Goal: Information Seeking & Learning: Learn about a topic

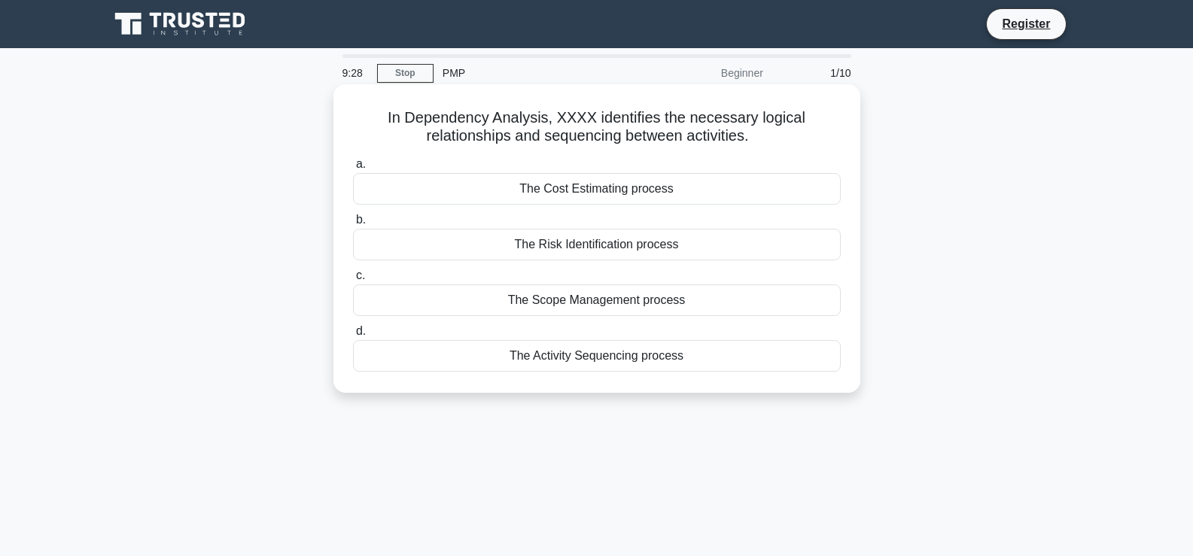
click at [590, 246] on div "The Risk Identification process" at bounding box center [597, 245] width 488 height 32
click at [480, 244] on div "The Risk Identification process" at bounding box center [597, 245] width 488 height 32
click at [353, 225] on input "b. The Risk Identification process" at bounding box center [353, 220] width 0 height 10
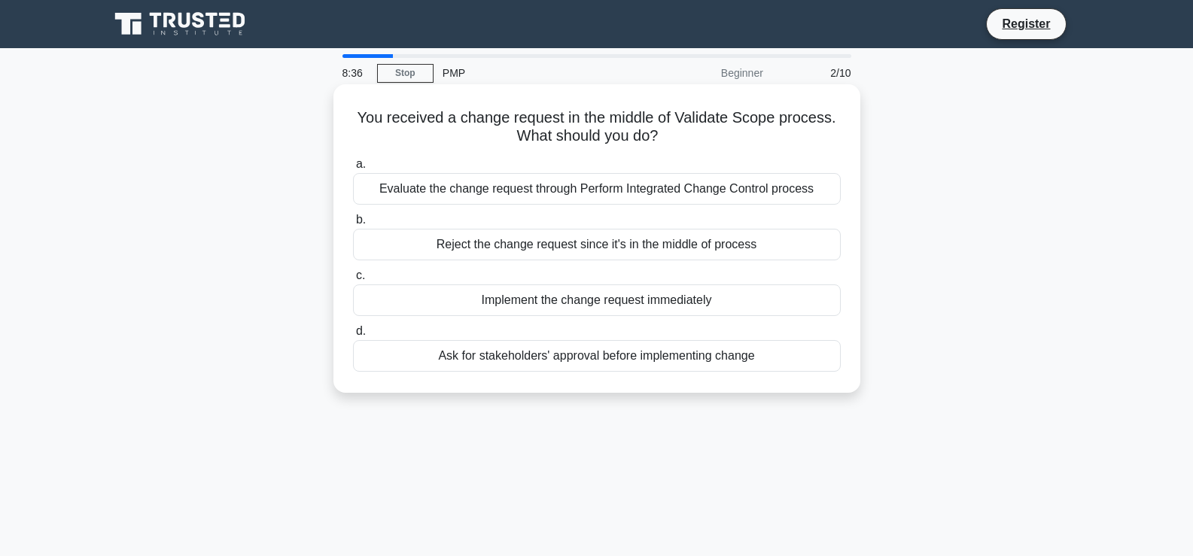
click at [583, 354] on div "Ask for stakeholders' approval before implementing change" at bounding box center [597, 356] width 488 height 32
click at [353, 337] on input "d. Ask for stakeholders' approval before implementing change" at bounding box center [353, 332] width 0 height 10
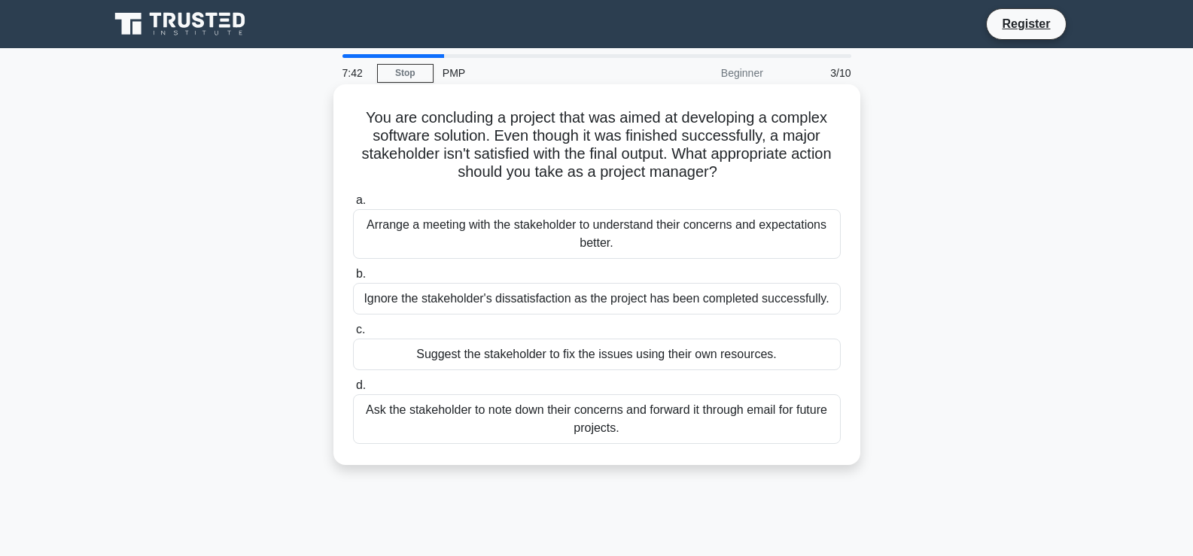
click at [560, 231] on div "Arrange a meeting with the stakeholder to understand their concerns and expecta…" at bounding box center [597, 234] width 488 height 50
click at [353, 206] on input "a. Arrange a meeting with the stakeholder to understand their concerns and expe…" at bounding box center [353, 201] width 0 height 10
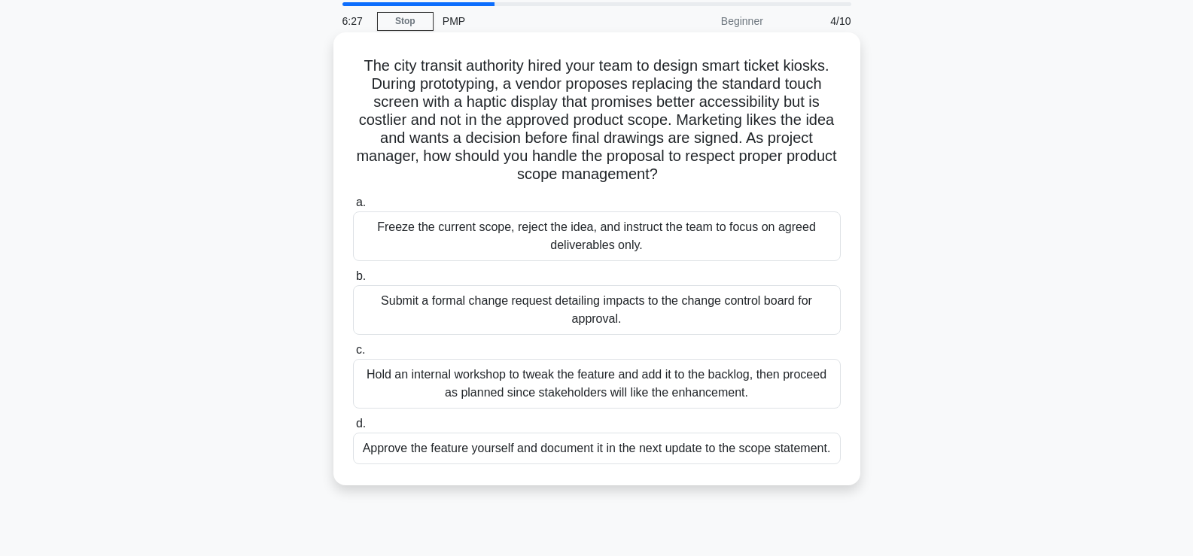
scroll to position [75, 0]
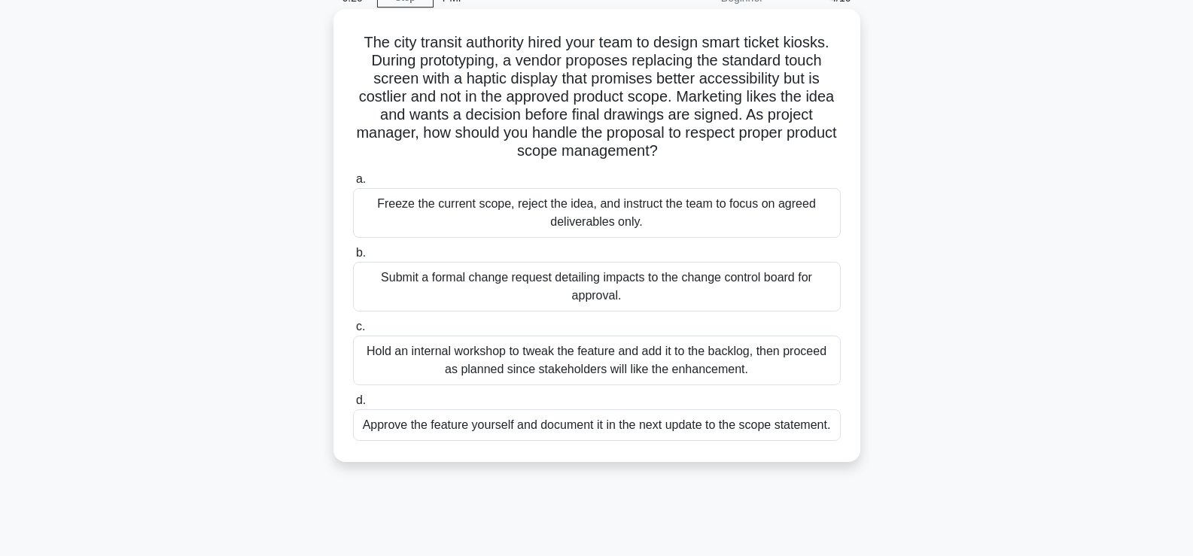
click at [649, 360] on div "Hold an internal workshop to tweak the feature and add it to the backlog, then …" at bounding box center [597, 361] width 488 height 50
click at [353, 332] on input "c. Hold an internal workshop to tweak the feature and add it to the backlog, th…" at bounding box center [353, 327] width 0 height 10
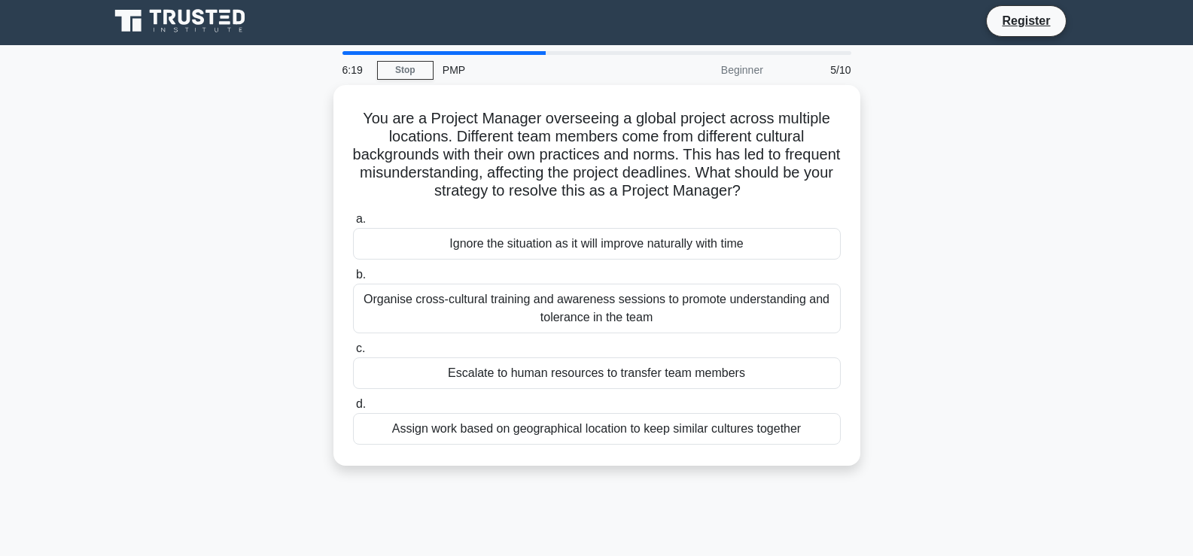
scroll to position [0, 0]
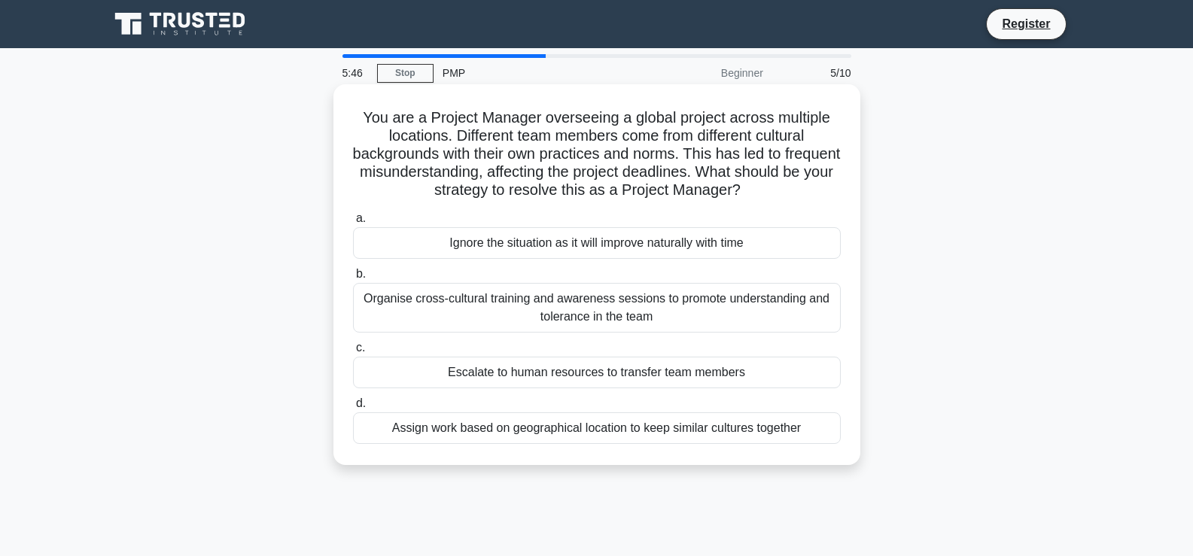
click at [571, 311] on div "Organise cross-cultural training and awareness sessions to promote understandin…" at bounding box center [597, 308] width 488 height 50
click at [353, 279] on input "b. Organise cross-cultural training and awareness sessions to promote understan…" at bounding box center [353, 275] width 0 height 10
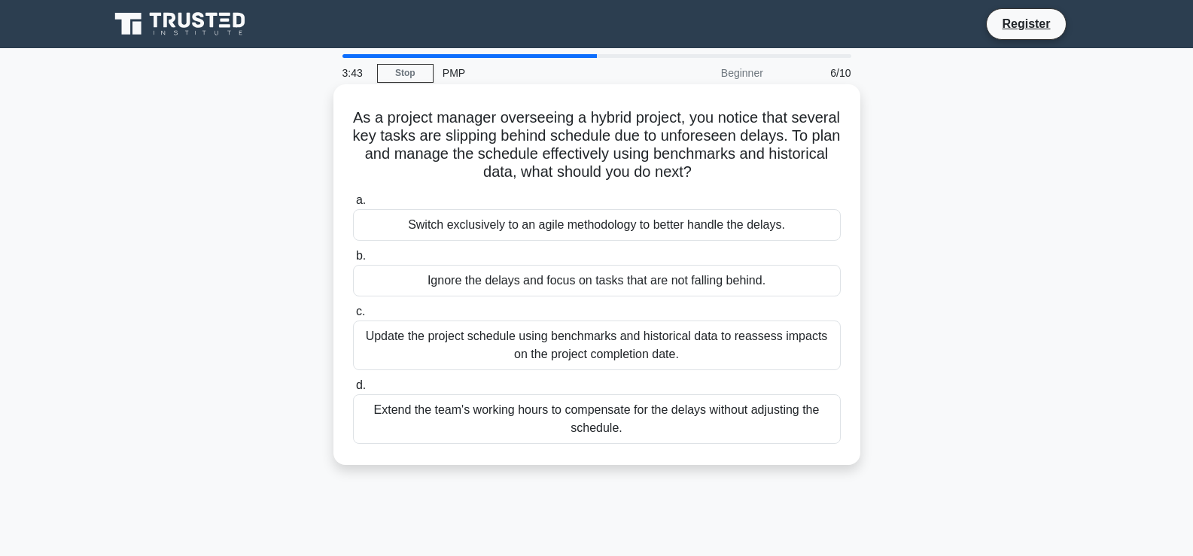
click at [580, 419] on div "Extend the team's working hours to compensate for the delays without adjusting …" at bounding box center [597, 419] width 488 height 50
click at [353, 391] on input "d. Extend the team's working hours to compensate for the delays without adjusti…" at bounding box center [353, 386] width 0 height 10
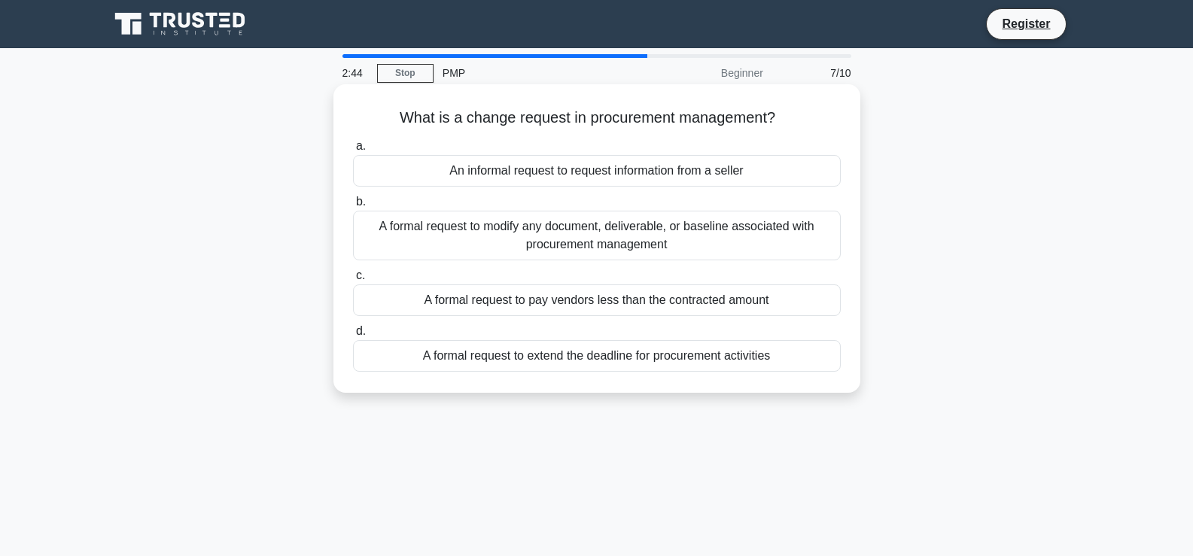
drag, startPoint x: 347, startPoint y: 246, endPoint x: 376, endPoint y: 230, distance: 33.3
click at [376, 230] on div "A formal request to modify any document, deliverable, or baseline associated wi…" at bounding box center [597, 236] width 488 height 50
click at [635, 225] on div "A formal request to modify any document, deliverable, or baseline associated wi…" at bounding box center [597, 236] width 488 height 50
click at [353, 207] on input "b. A formal request to modify any document, deliverable, or baseline associated…" at bounding box center [353, 202] width 0 height 10
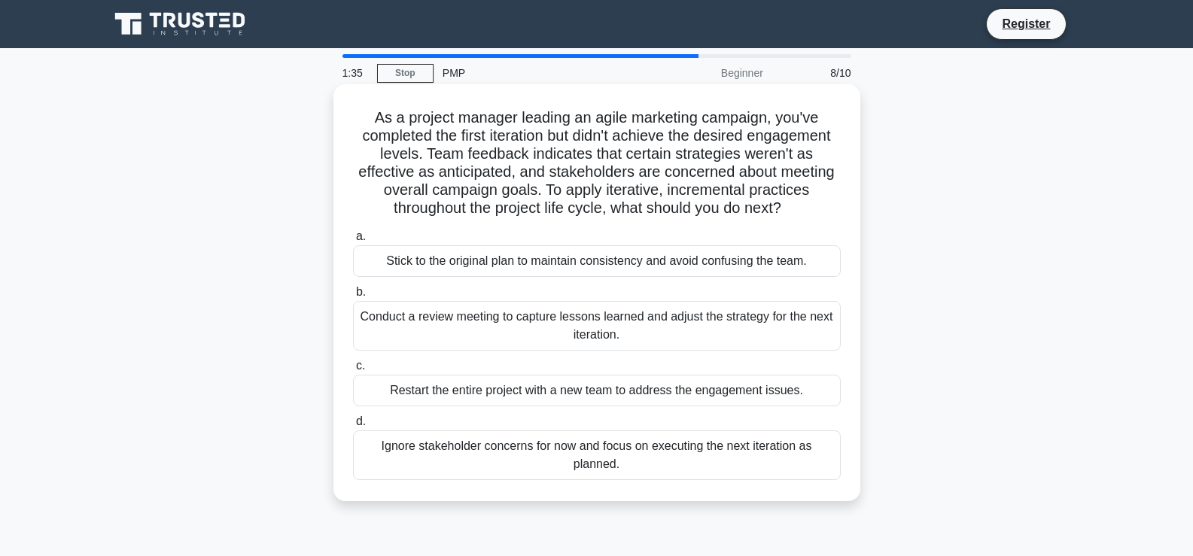
click at [529, 337] on div "Conduct a review meeting to capture lessons learned and adjust the strategy for…" at bounding box center [597, 326] width 488 height 50
click at [353, 297] on input "b. Conduct a review meeting to capture lessons learned and adjust the strategy …" at bounding box center [353, 293] width 0 height 10
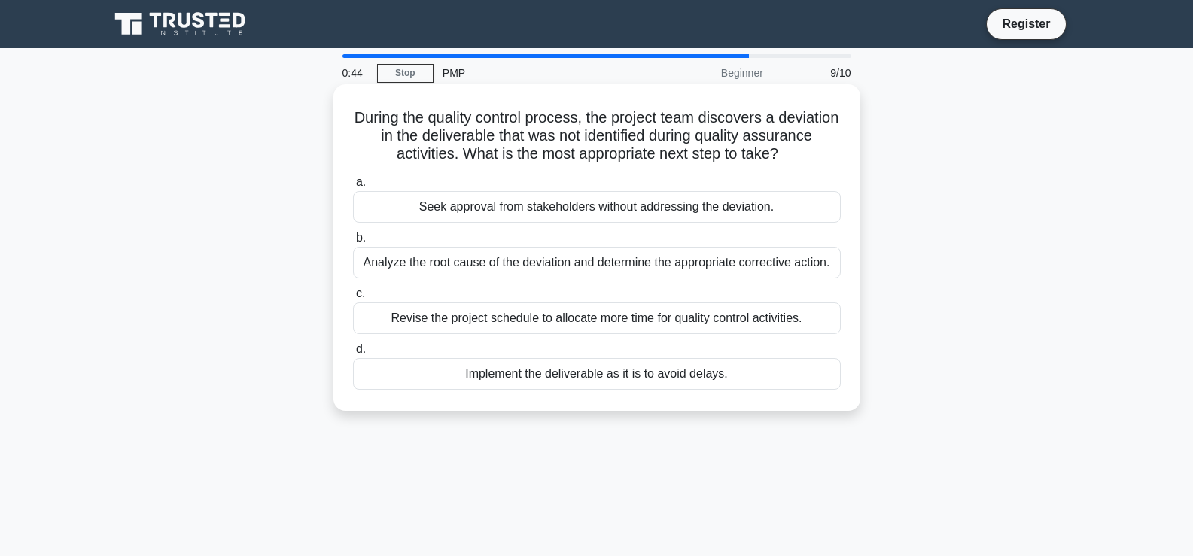
click at [563, 263] on div "Analyze the root cause of the deviation and determine the appropriate correctiv…" at bounding box center [597, 263] width 488 height 32
click at [353, 243] on input "b. Analyze the root cause of the deviation and determine the appropriate correc…" at bounding box center [353, 238] width 0 height 10
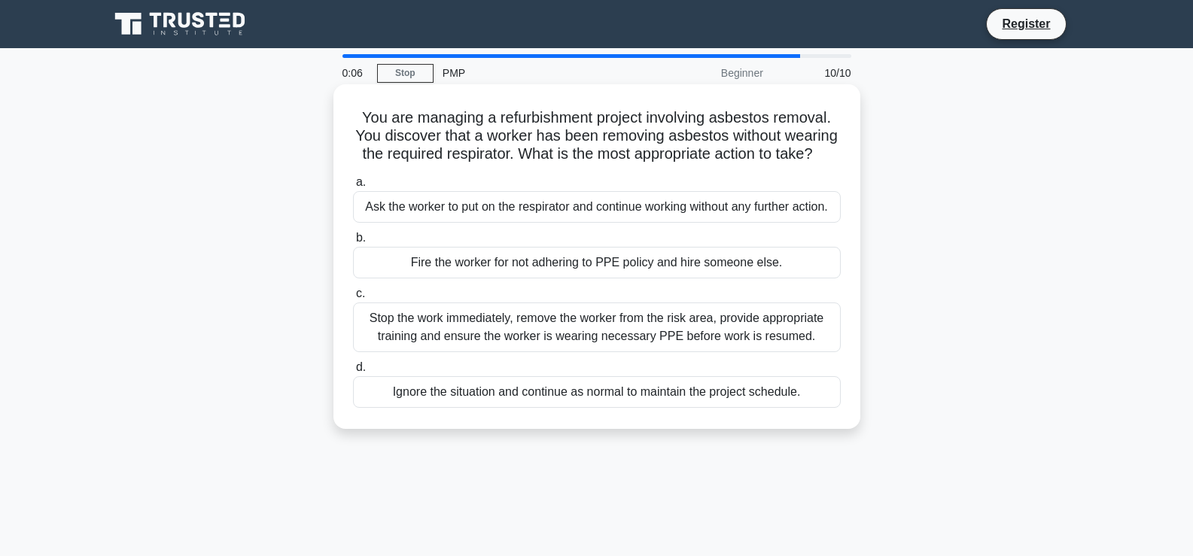
click at [543, 342] on div "Stop the work immediately, remove the worker from the risk area, provide approp…" at bounding box center [597, 328] width 488 height 50
click at [353, 299] on input "c. Stop the work immediately, remove the worker from the risk area, provide app…" at bounding box center [353, 294] width 0 height 10
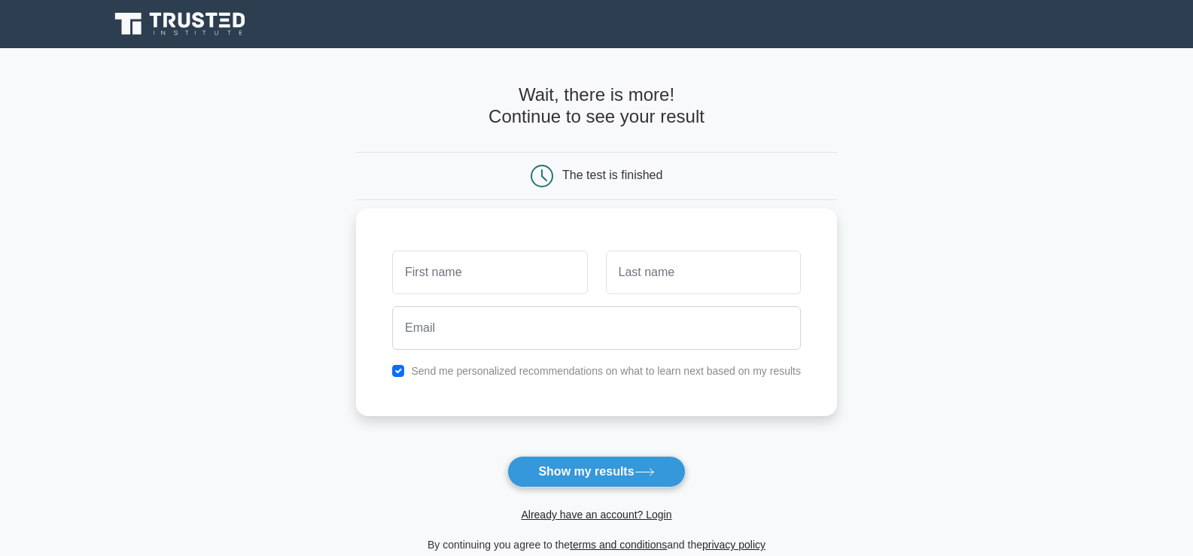
type input "f"
type input "[PERSON_NAME]"
click at [647, 279] on input "text" at bounding box center [703, 273] width 195 height 44
type input "AIZANNON"
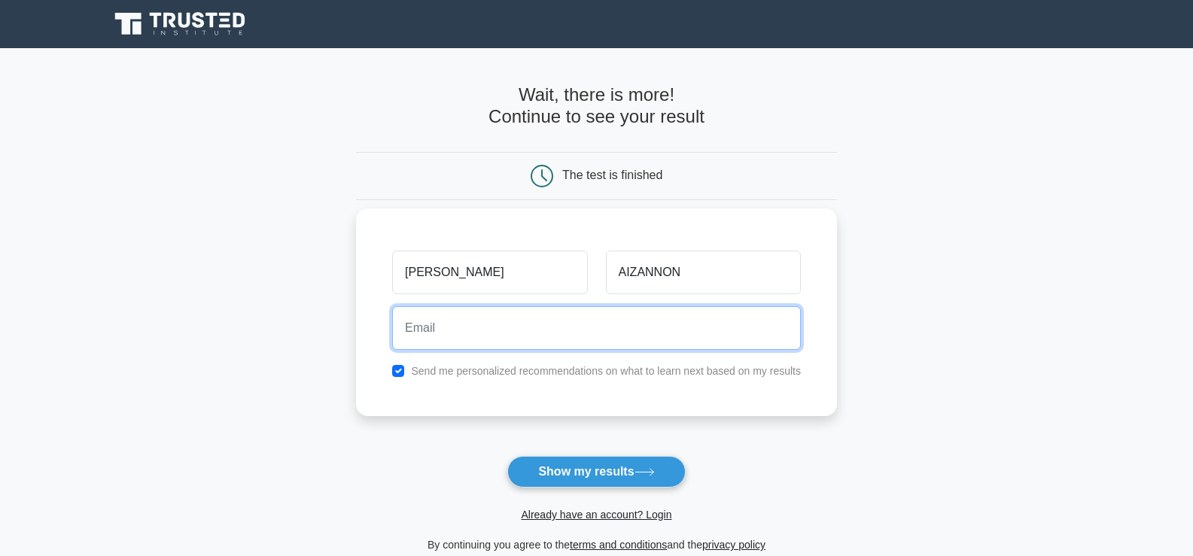
click at [507, 329] on input "email" at bounding box center [596, 328] width 409 height 44
type input "afrancois181@gmail.com"
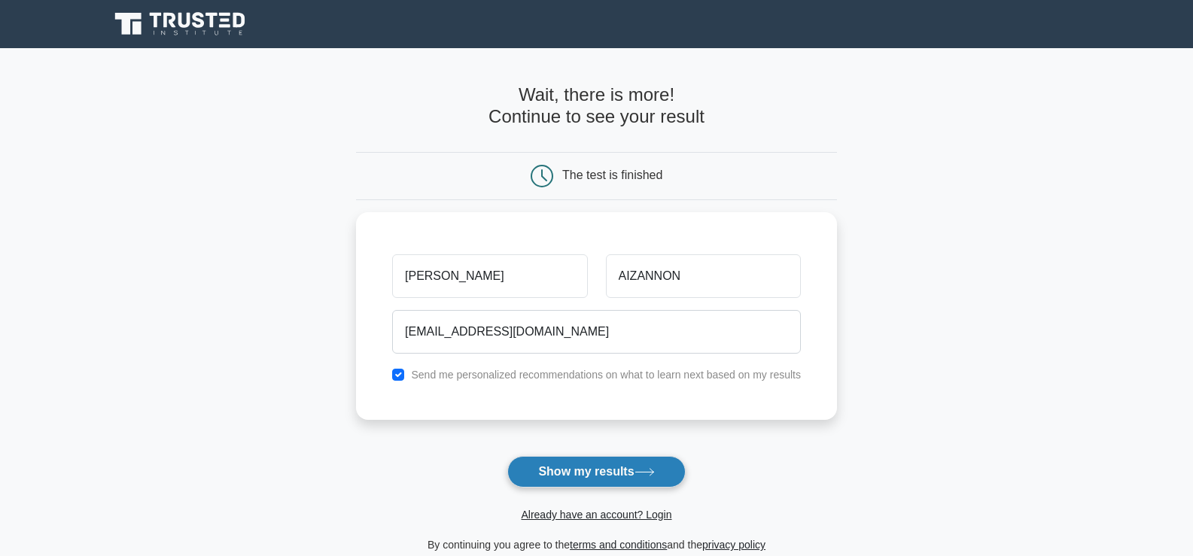
click at [586, 475] on button "Show my results" at bounding box center [596, 472] width 178 height 32
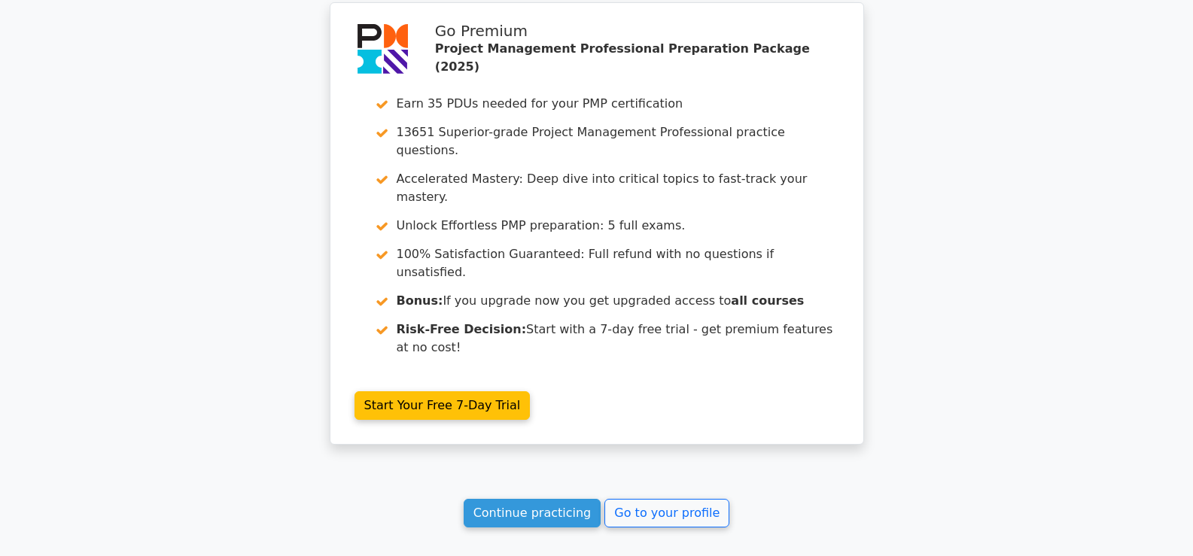
scroll to position [2596, 0]
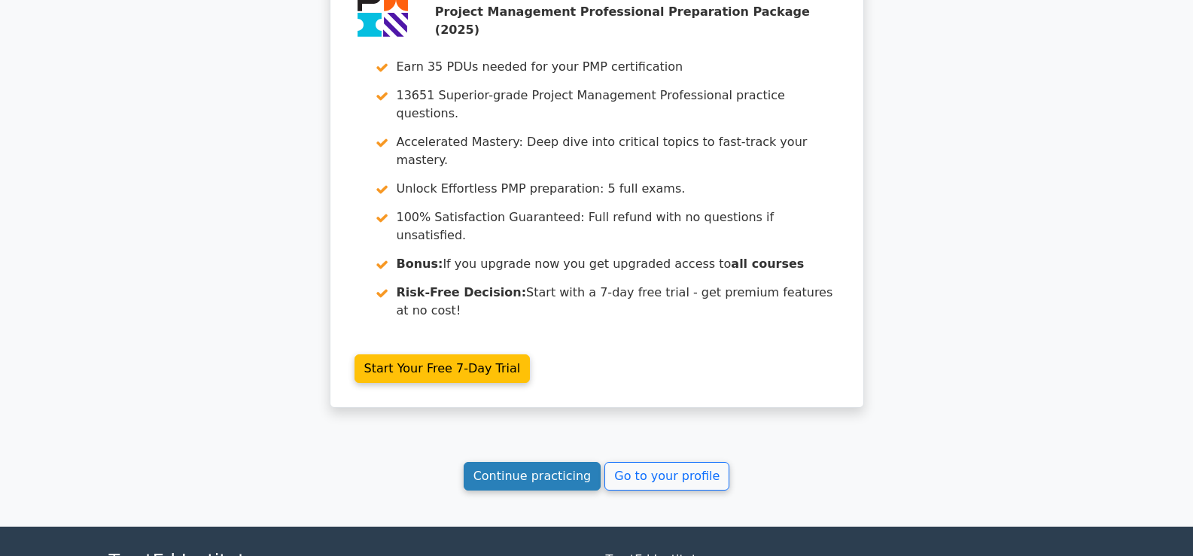
click at [533, 462] on link "Continue practicing" at bounding box center [533, 476] width 138 height 29
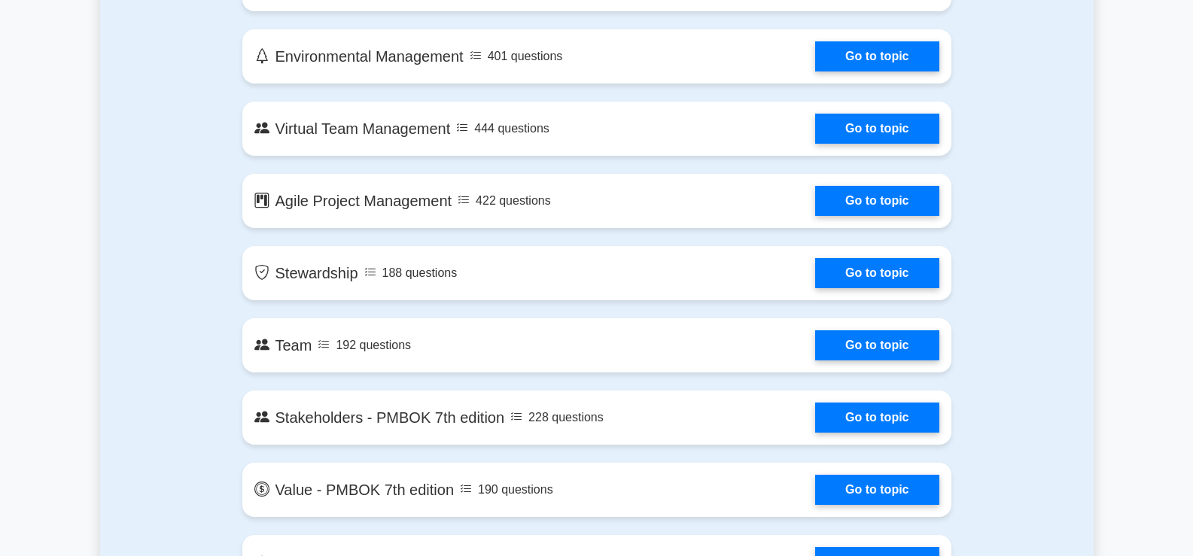
scroll to position [3237, 0]
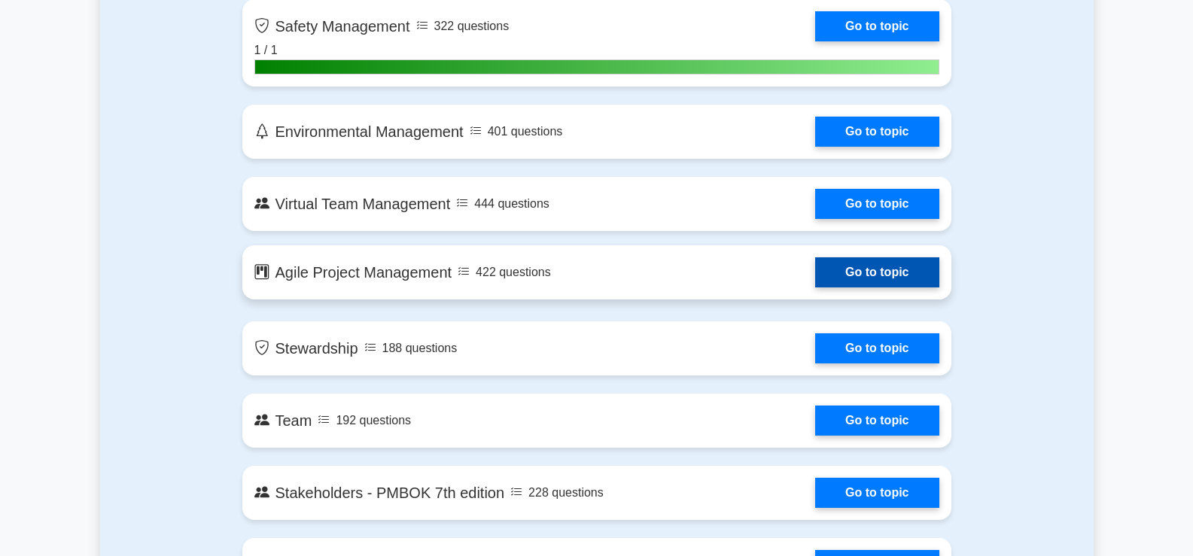
click at [866, 273] on link "Go to topic" at bounding box center [876, 272] width 123 height 30
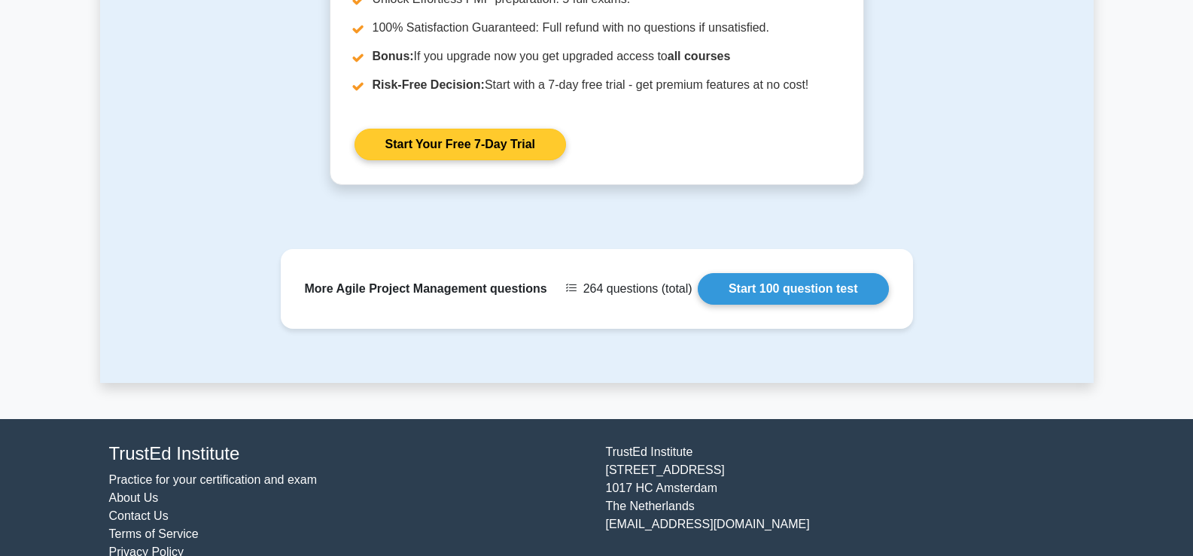
scroll to position [1965, 0]
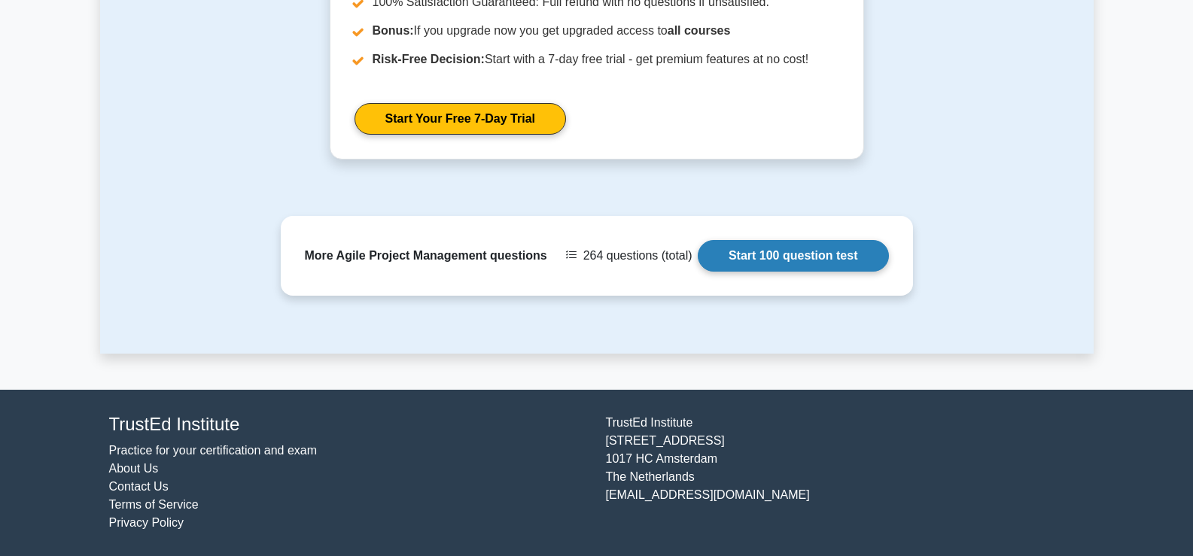
click at [782, 259] on link "Start 100 question test" at bounding box center [793, 256] width 191 height 32
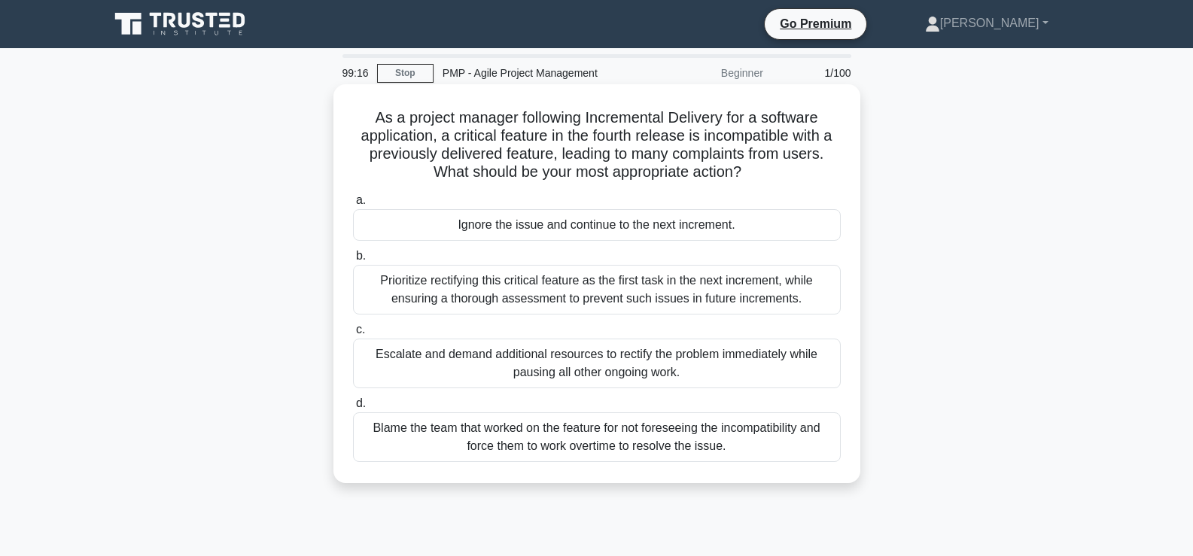
click at [555, 274] on div "Prioritize rectifying this critical feature as the first task in the next incre…" at bounding box center [597, 290] width 488 height 50
click at [353, 261] on input "b. Prioritize rectifying this critical feature as the first task in the next in…" at bounding box center [353, 256] width 0 height 10
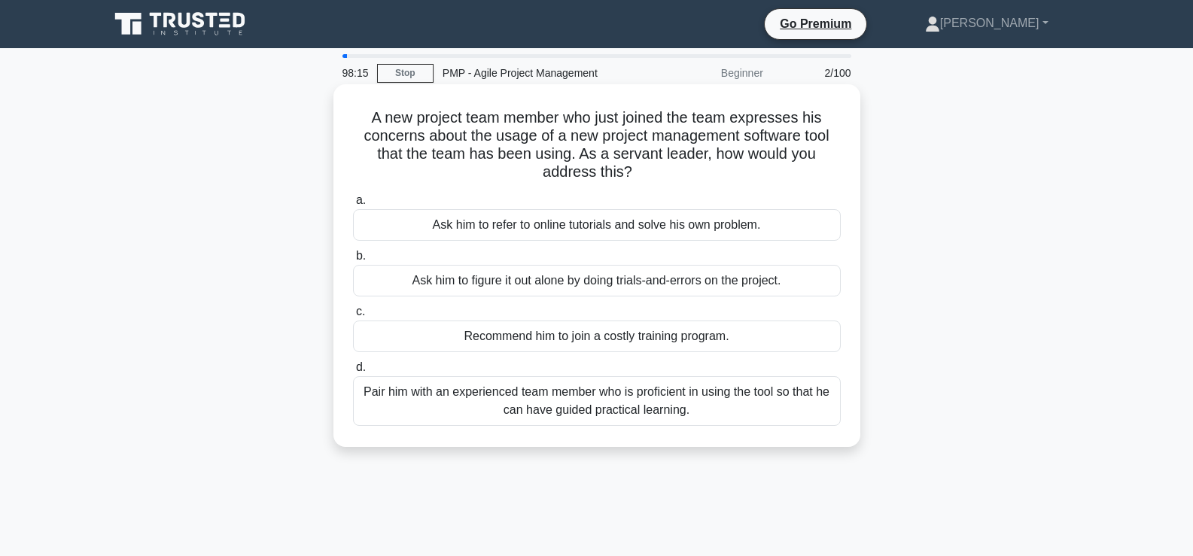
click at [678, 397] on div "Pair him with an experienced team member who is proficient in using the tool so…" at bounding box center [597, 401] width 488 height 50
click at [353, 373] on input "d. Pair him with an experienced team member who is proficient in using the tool…" at bounding box center [353, 368] width 0 height 10
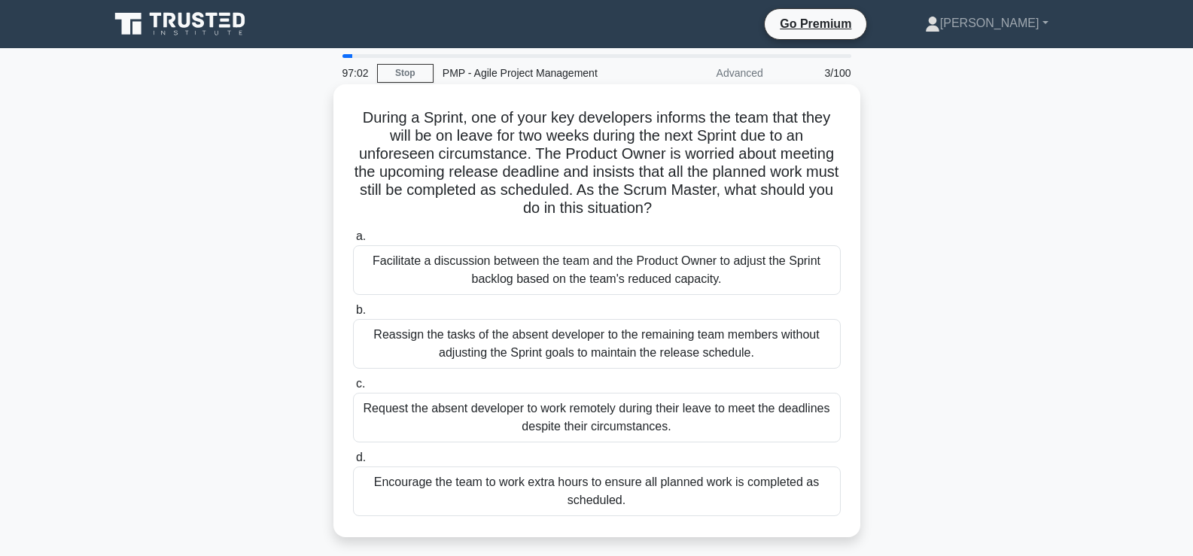
click at [571, 350] on div "Reassign the tasks of the absent developer to the remaining team members withou…" at bounding box center [597, 344] width 488 height 50
click at [375, 328] on div "Reassign the tasks of the absent developer to the remaining team members withou…" at bounding box center [597, 344] width 488 height 50
click at [353, 315] on input "b. Reassign the tasks of the absent developer to the remaining team members wit…" at bounding box center [353, 311] width 0 height 10
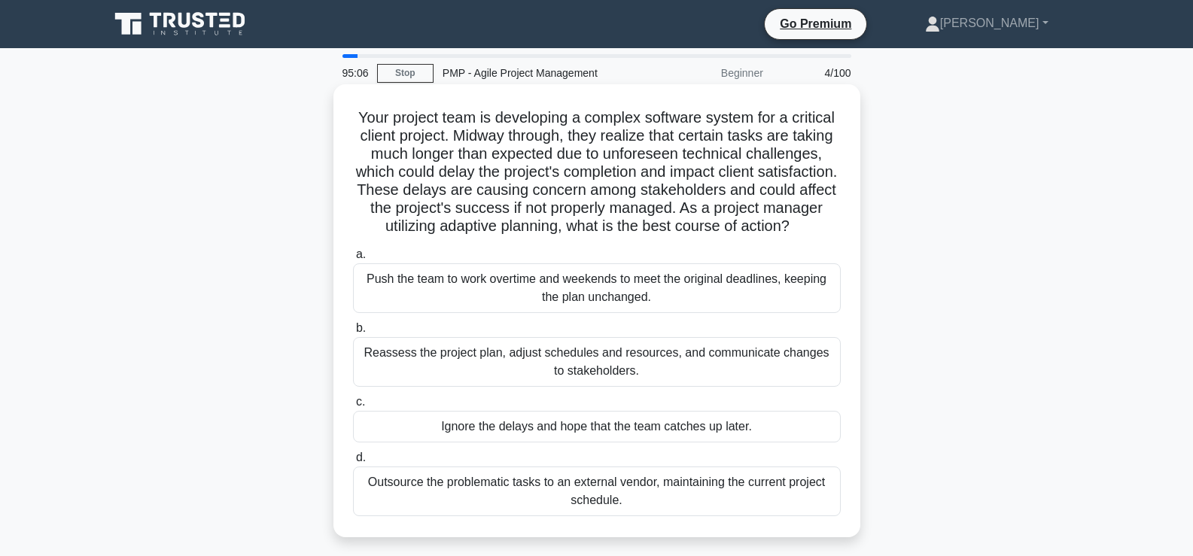
click at [531, 373] on div "Reassess the project plan, adjust schedules and resources, and communicate chan…" at bounding box center [597, 362] width 488 height 50
click at [353, 333] on input "b. Reassess the project plan, adjust schedules and resources, and communicate c…" at bounding box center [353, 329] width 0 height 10
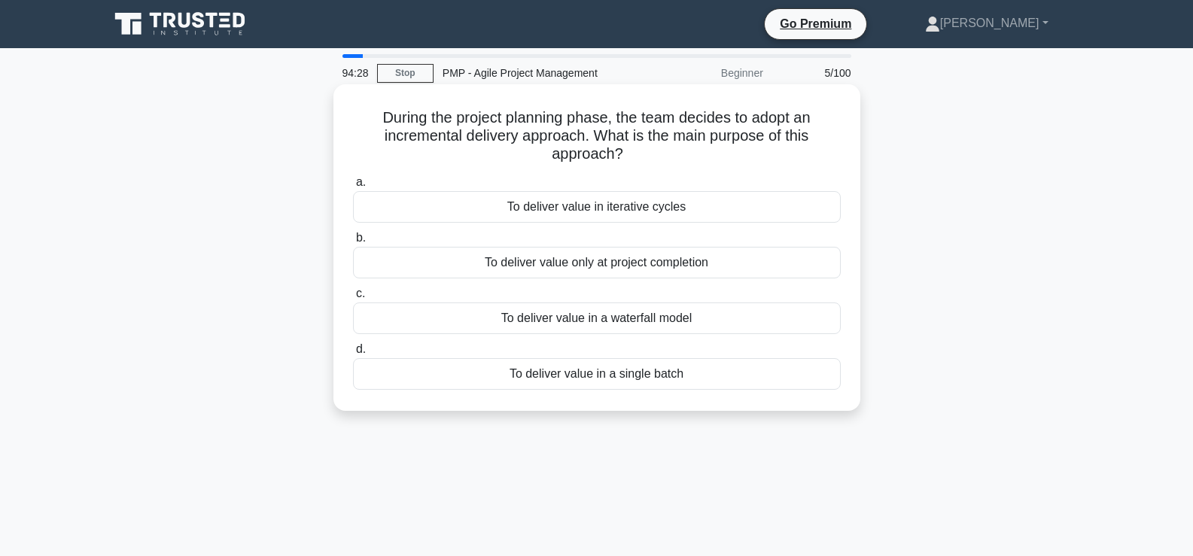
click at [575, 209] on div "To deliver value in iterative cycles" at bounding box center [597, 207] width 488 height 32
click at [353, 187] on input "a. To deliver value in iterative cycles" at bounding box center [353, 183] width 0 height 10
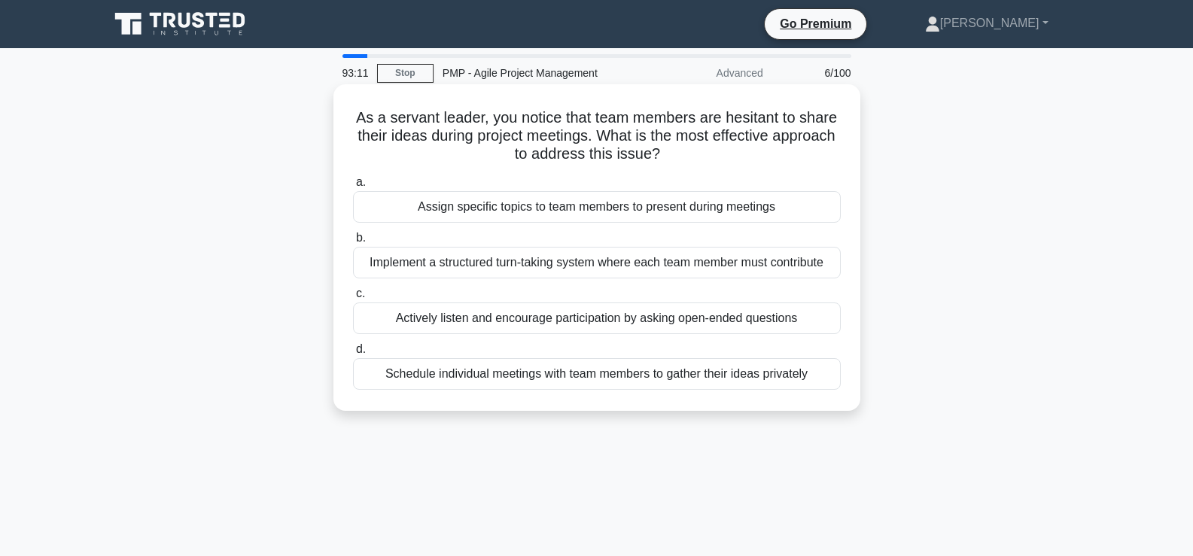
click at [544, 324] on div "Actively listen and encourage participation by asking open-ended questions" at bounding box center [597, 319] width 488 height 32
click at [353, 299] on input "c. Actively listen and encourage participation by asking open-ended questions" at bounding box center [353, 294] width 0 height 10
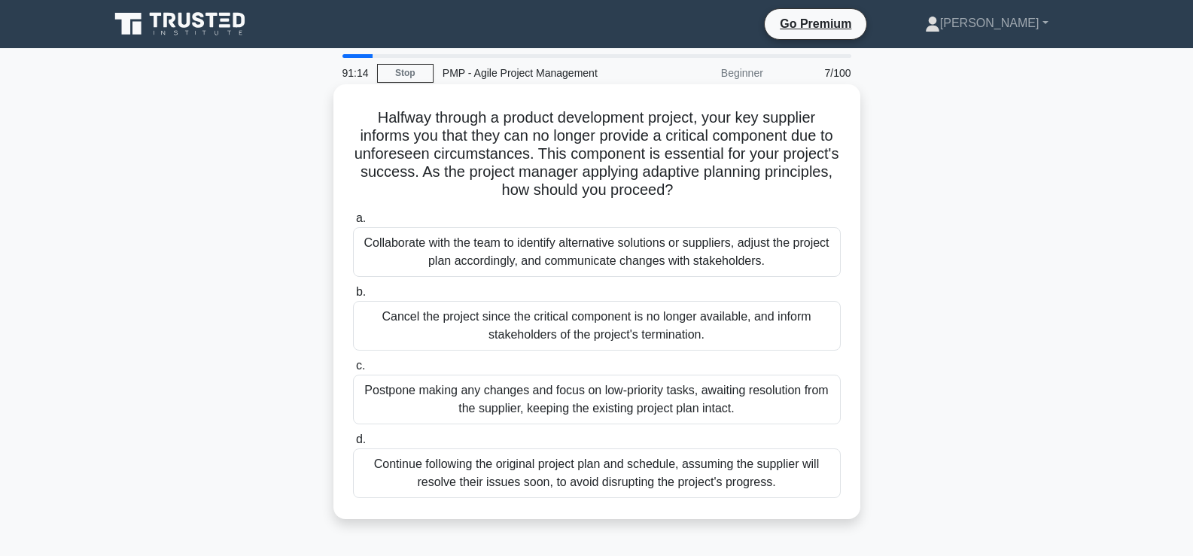
click at [467, 328] on div "Cancel the project since the critical component is no longer available, and inf…" at bounding box center [597, 326] width 488 height 50
click at [353, 297] on input "b. Cancel the project since the critical component is no longer available, and …" at bounding box center [353, 293] width 0 height 10
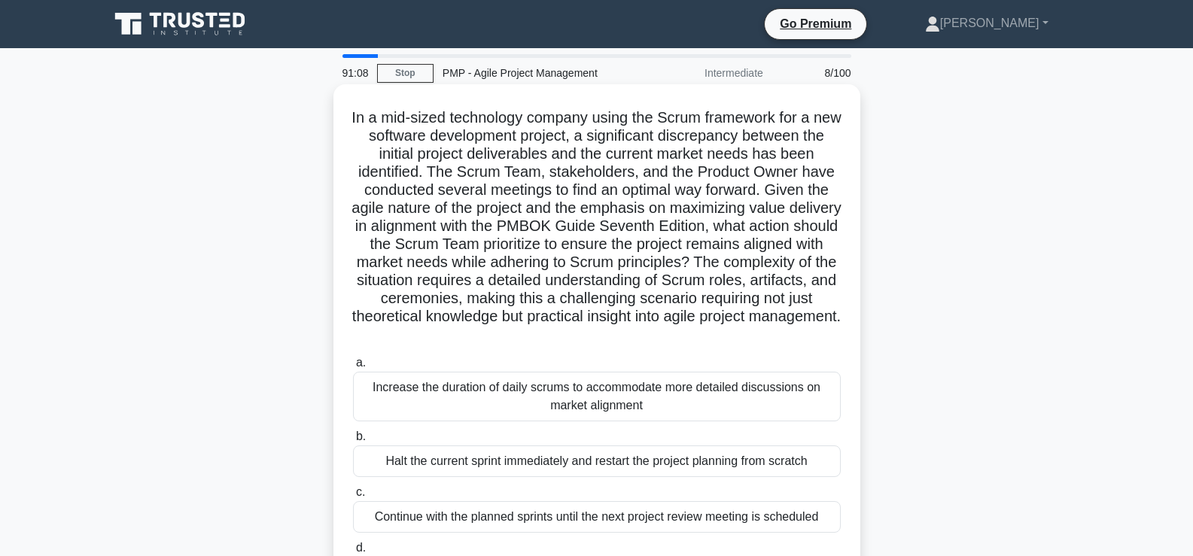
drag, startPoint x: 361, startPoint y: 120, endPoint x: 666, endPoint y: 335, distance: 373.4
click at [666, 335] on h5 "In a mid-sized technology company using the Scrum framework for a new software …" at bounding box center [597, 226] width 491 height 236
click at [432, 347] on div "In a mid-sized technology company using the Scrum framework for a new software …" at bounding box center [597, 355] width 515 height 531
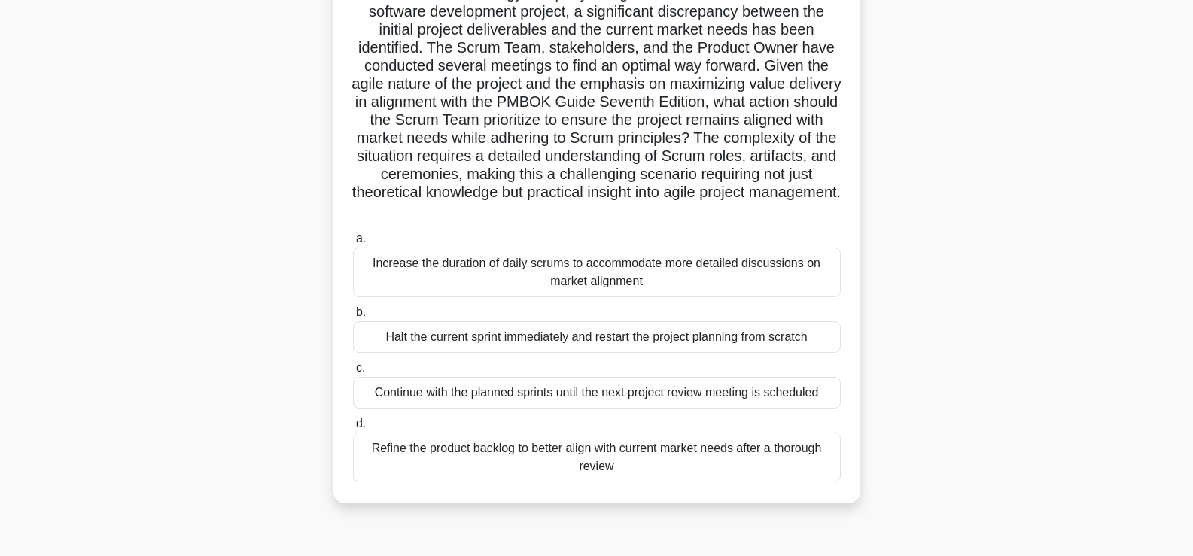
scroll to position [151, 0]
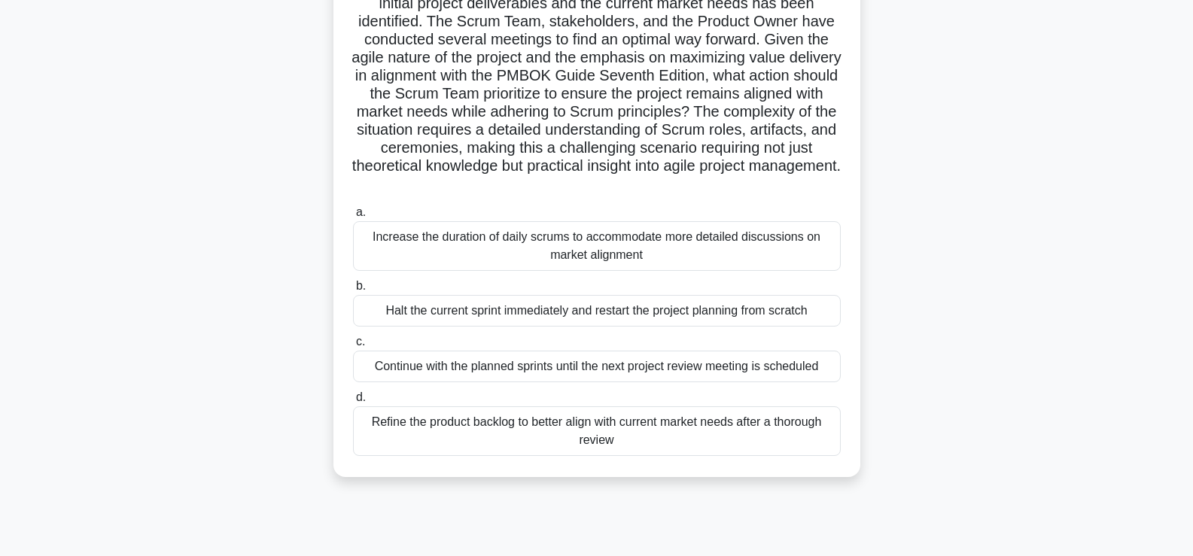
click at [465, 428] on div "Refine the product backlog to better align with current market needs after a th…" at bounding box center [597, 432] width 488 height 50
click at [353, 403] on input "d. Refine the product backlog to better align with current market needs after a…" at bounding box center [353, 398] width 0 height 10
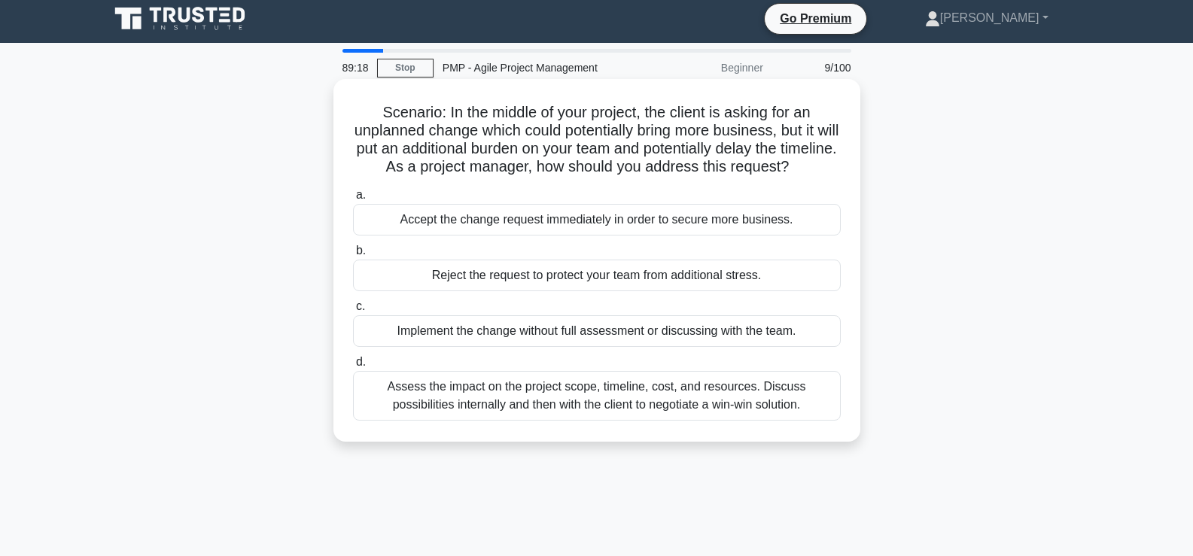
scroll to position [0, 0]
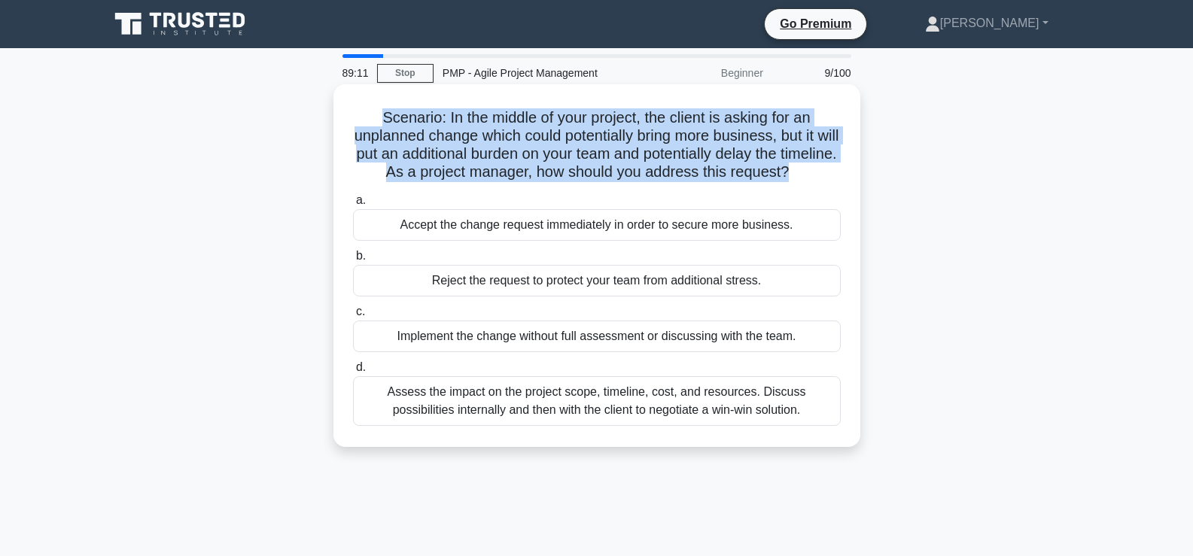
drag, startPoint x: 377, startPoint y: 118, endPoint x: 830, endPoint y: 178, distance: 457.1
click at [830, 178] on h5 "Scenario: In the middle of your project, the client is asking for an unplanned …" at bounding box center [597, 145] width 491 height 74
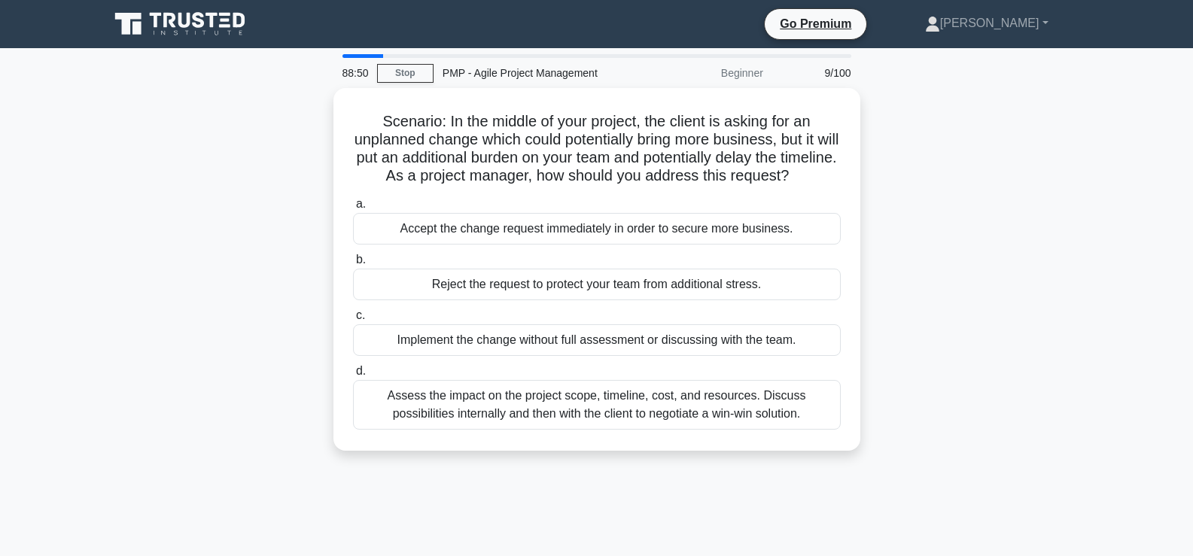
click at [959, 455] on div "Scenario: In the middle of your project, the client is asking for an unplanned …" at bounding box center [597, 278] width 994 height 381
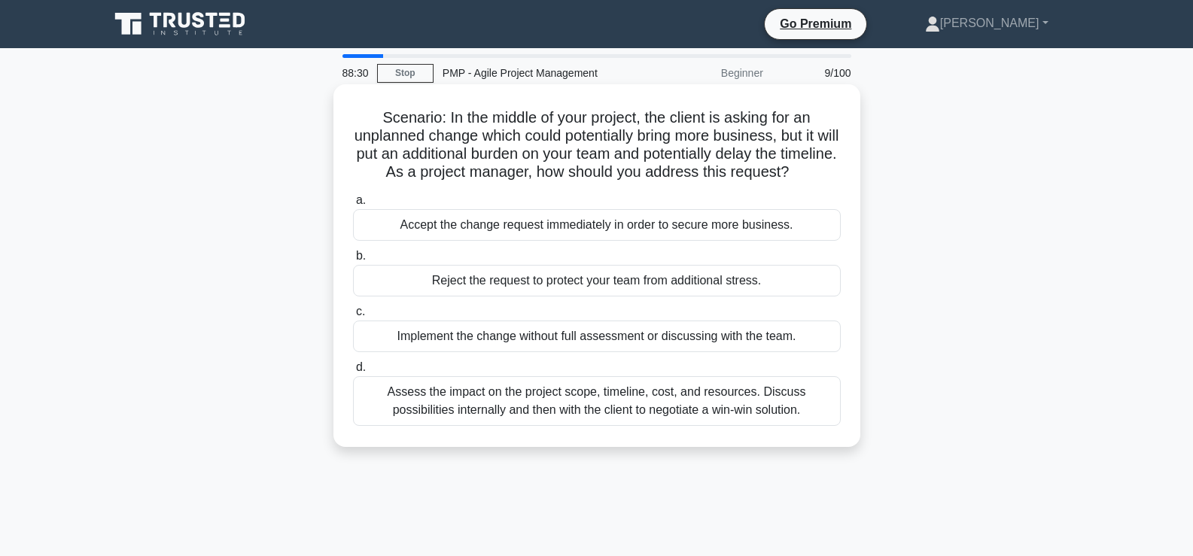
click at [448, 421] on div "Assess the impact on the project scope, timeline, cost, and resources. Discuss …" at bounding box center [597, 401] width 488 height 50
click at [353, 373] on input "d. Assess the impact on the project scope, timeline, cost, and resources. Discu…" at bounding box center [353, 368] width 0 height 10
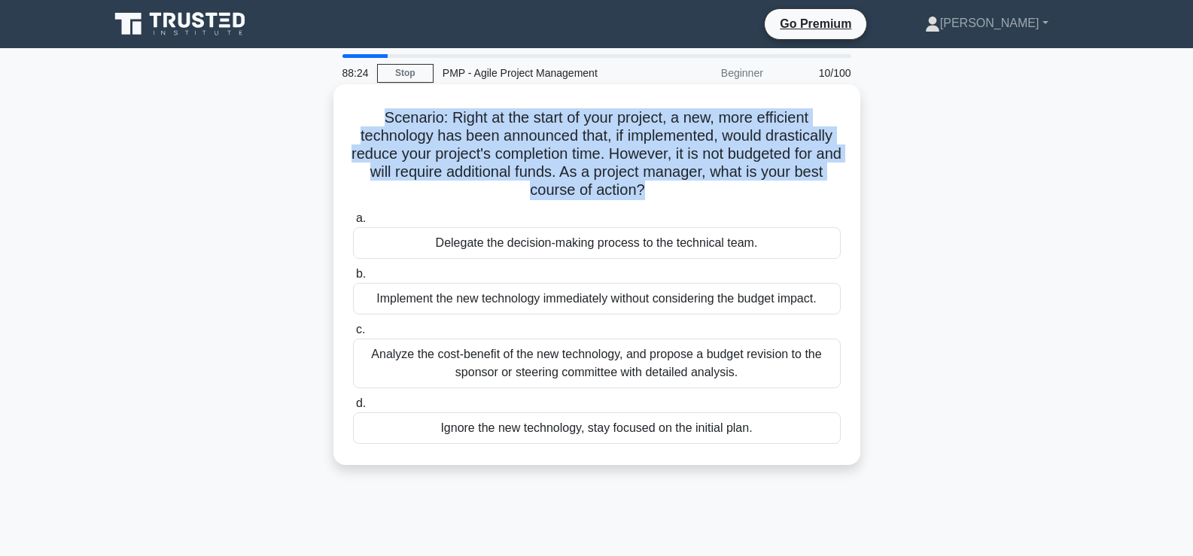
drag, startPoint x: 376, startPoint y: 114, endPoint x: 661, endPoint y: 188, distance: 294.0
click at [661, 188] on h5 "Scenario: Right at the start of your project, a new, more efficient technology …" at bounding box center [597, 154] width 491 height 92
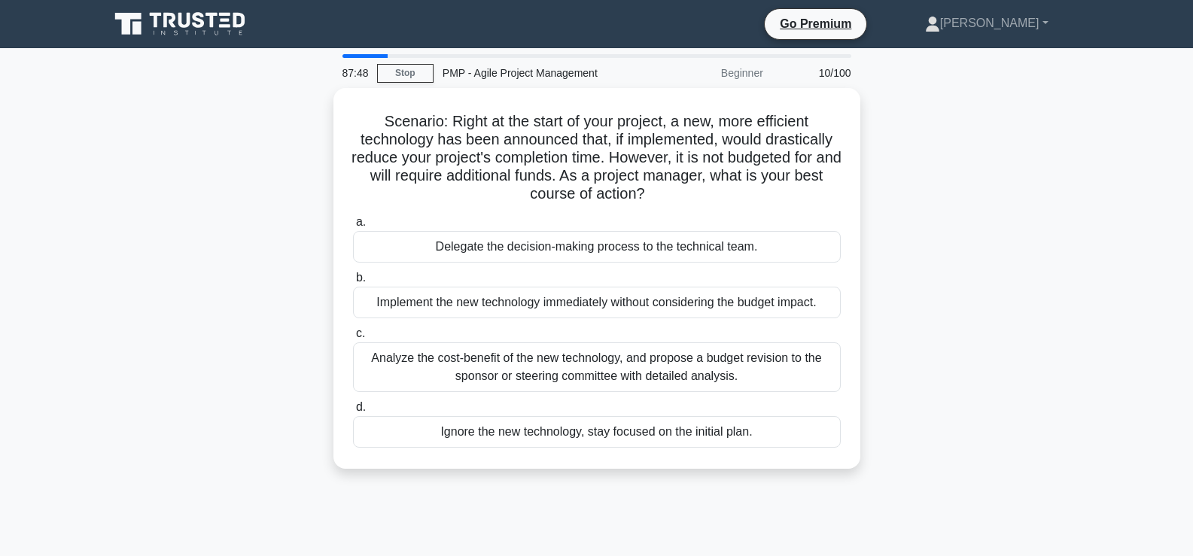
click at [824, 499] on div "87:48 Stop PMP - Agile Project Management Beginner 10/100 Scenario: Right at th…" at bounding box center [597, 430] width 994 height 753
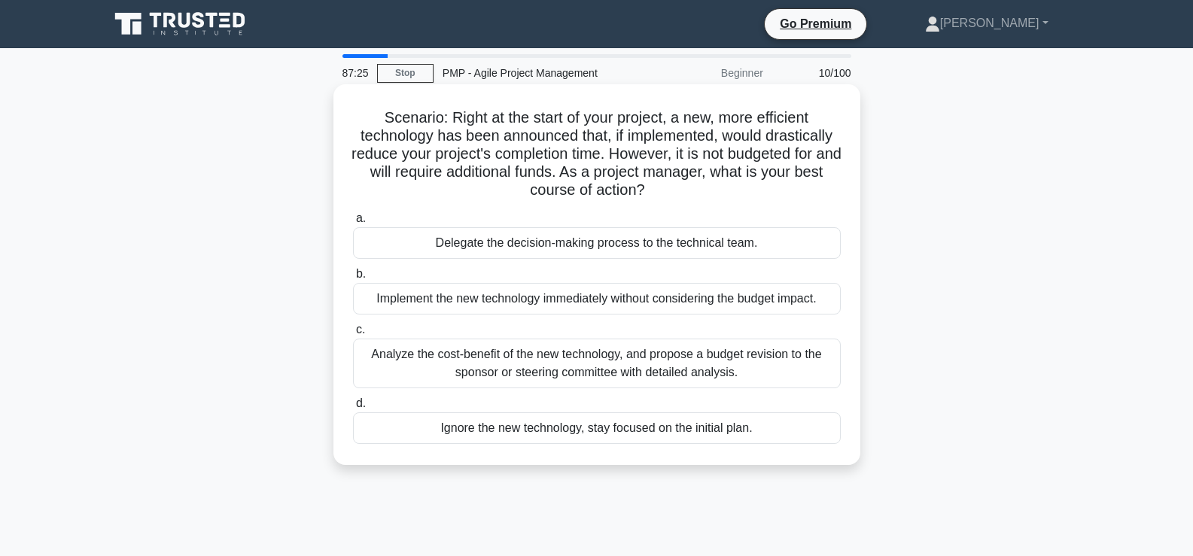
click at [403, 358] on div "Analyze the cost-benefit of the new technology, and propose a budget revision t…" at bounding box center [597, 364] width 488 height 50
click at [353, 335] on input "c. Analyze the cost-benefit of the new technology, and propose a budget revisio…" at bounding box center [353, 330] width 0 height 10
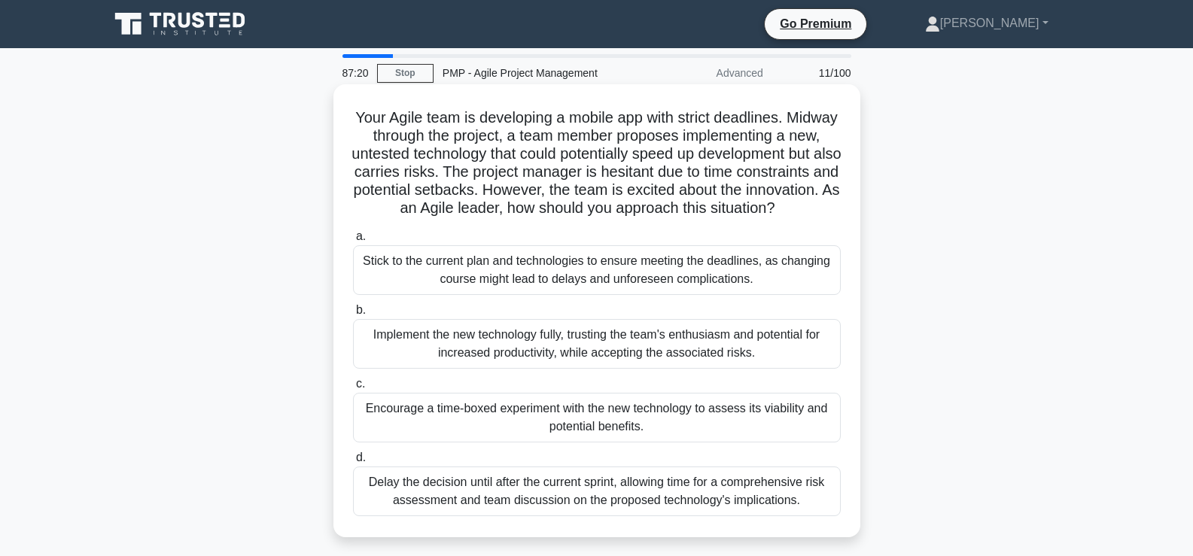
drag, startPoint x: 378, startPoint y: 115, endPoint x: 671, endPoint y: 229, distance: 314.8
click at [671, 218] on h5 "Your Agile team is developing a mobile app with strict deadlines. Midway throug…" at bounding box center [597, 163] width 491 height 110
click at [409, 241] on div "Your Agile team is developing a mobile app with strict deadlines. Midway throug…" at bounding box center [597, 310] width 515 height 441
click at [443, 512] on div "Delay the decision until after the current sprint, allowing time for a comprehe…" at bounding box center [597, 492] width 488 height 50
click at [353, 463] on input "d. Delay the decision until after the current sprint, allowing time for a compr…" at bounding box center [353, 458] width 0 height 10
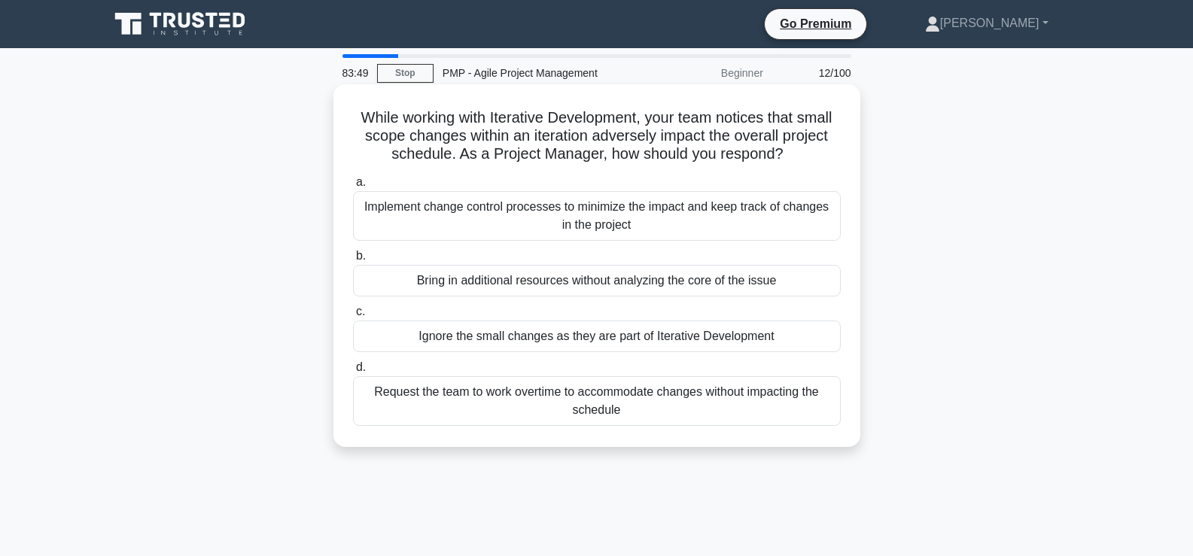
click at [632, 340] on div "Ignore the small changes as they are part of Iterative Development" at bounding box center [597, 337] width 488 height 32
click at [353, 317] on input "c. Ignore the small changes as they are part of Iterative Development" at bounding box center [353, 312] width 0 height 10
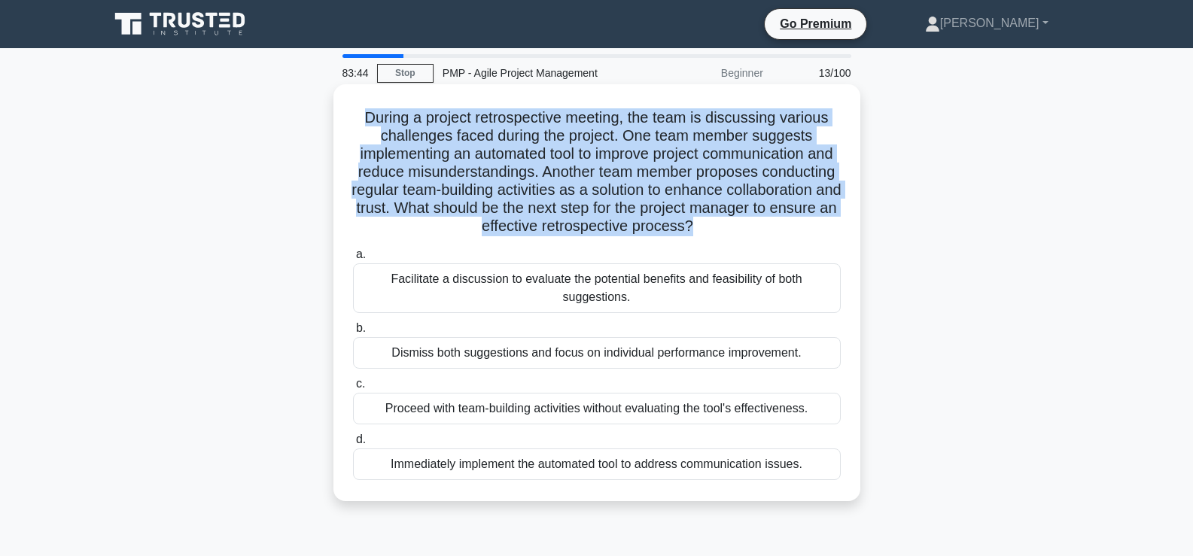
drag, startPoint x: 363, startPoint y: 119, endPoint x: 769, endPoint y: 234, distance: 421.8
click at [769, 234] on h5 "During a project retrospective meeting, the team is discussing various challeng…" at bounding box center [597, 172] width 491 height 128
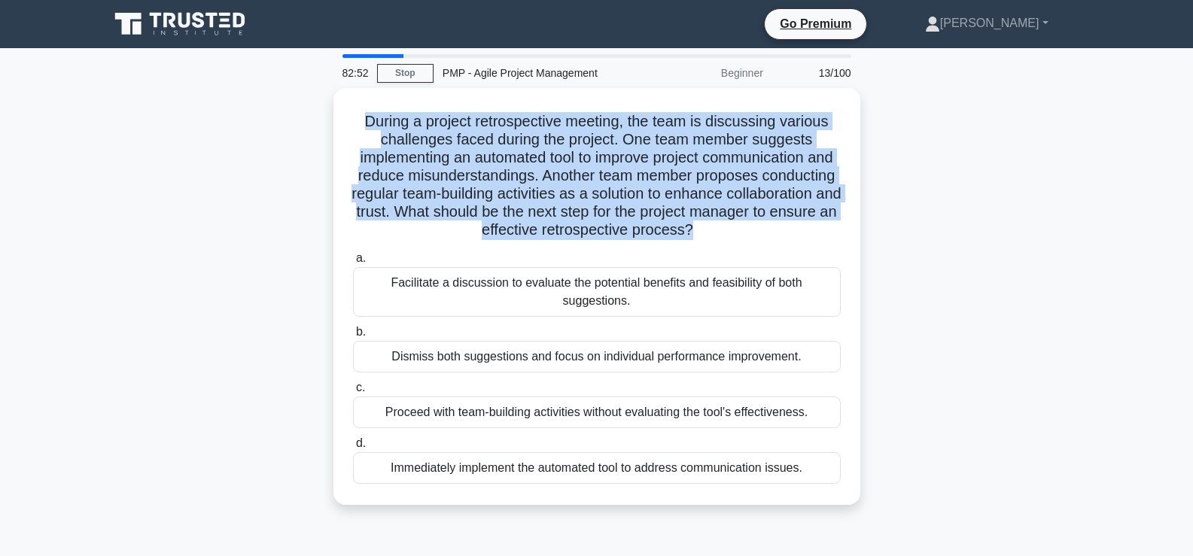
click at [994, 118] on div "During a project retrospective meeting, the team is discussing various challeng…" at bounding box center [597, 305] width 994 height 435
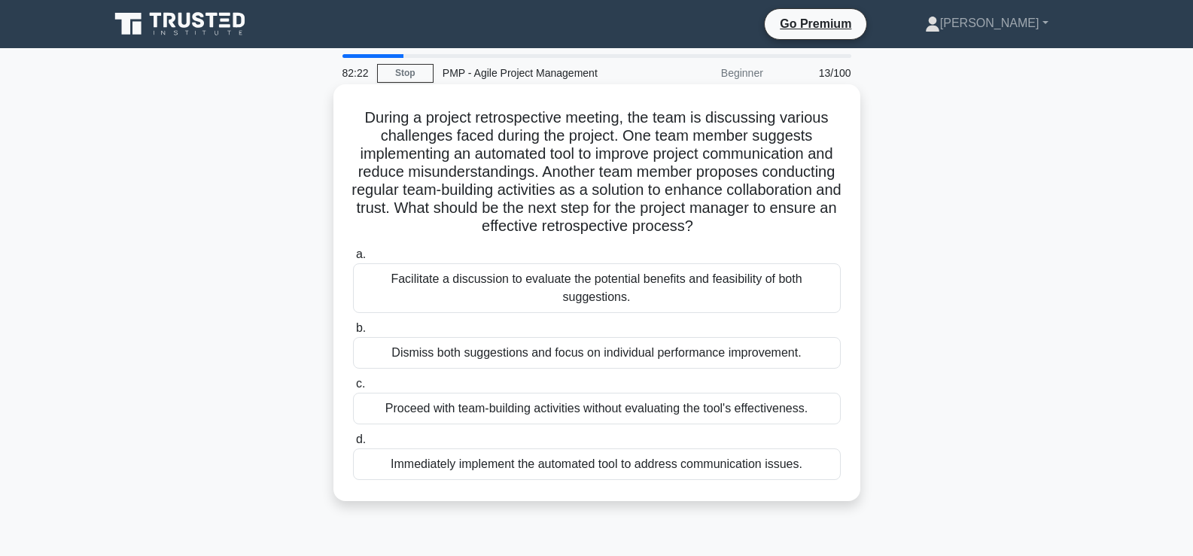
click at [504, 292] on div "Facilitate a discussion to evaluate the potential benefits and feasibility of b…" at bounding box center [597, 288] width 488 height 50
click at [353, 260] on input "a. Facilitate a discussion to evaluate the potential benefits and feasibility o…" at bounding box center [353, 255] width 0 height 10
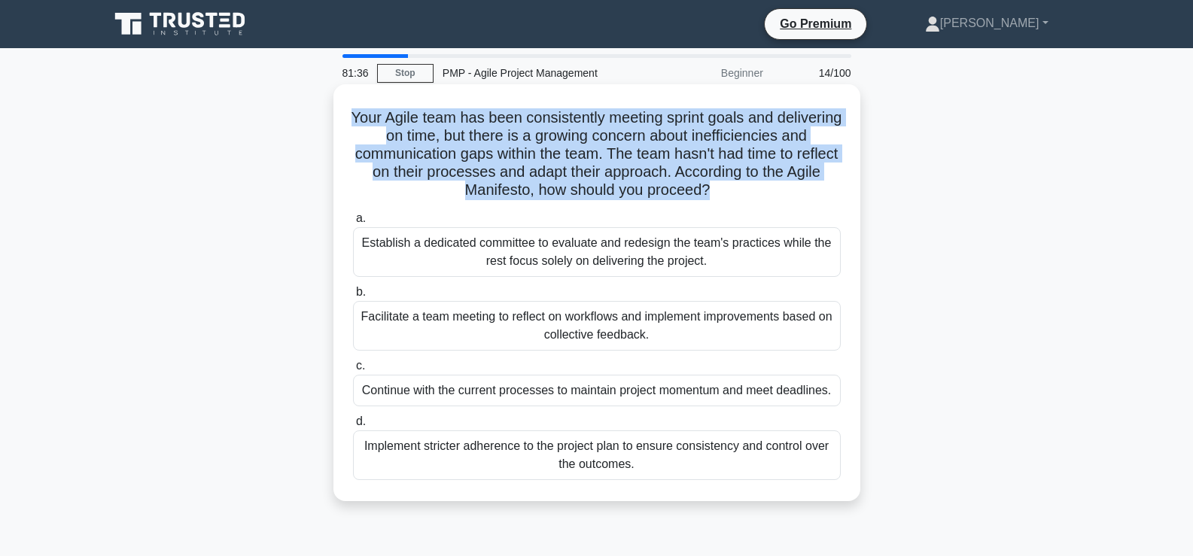
drag, startPoint x: 382, startPoint y: 111, endPoint x: 731, endPoint y: 193, distance: 358.8
click at [731, 193] on h5 "Your Agile team has been consistently meeting sprint goals and delivering on ti…" at bounding box center [597, 154] width 491 height 92
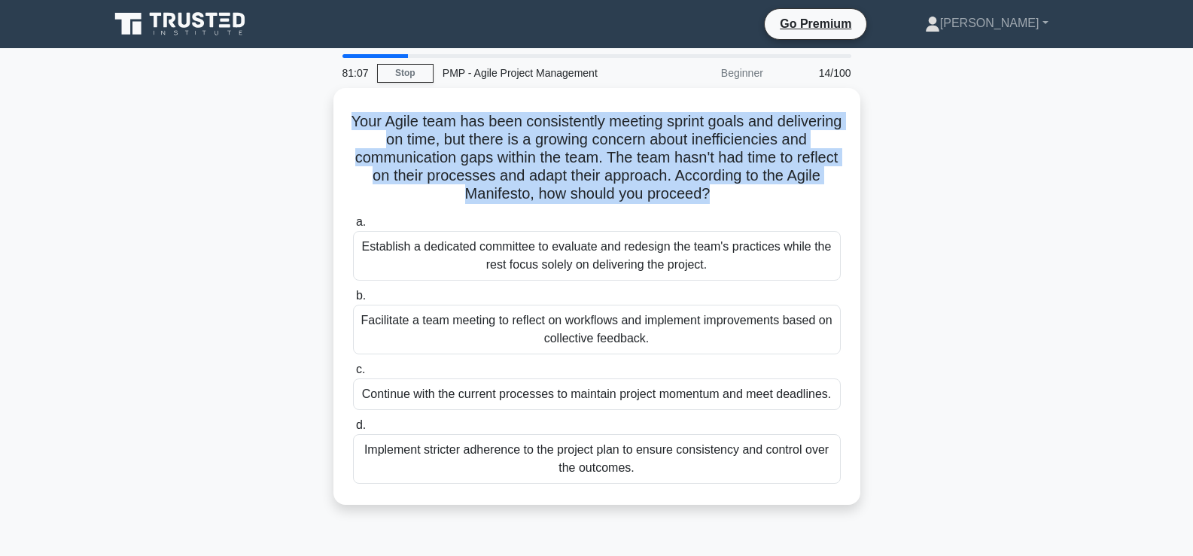
click at [1025, 139] on div "Your Agile team has been consistently meeting sprint goals and delivering on ti…" at bounding box center [597, 305] width 994 height 435
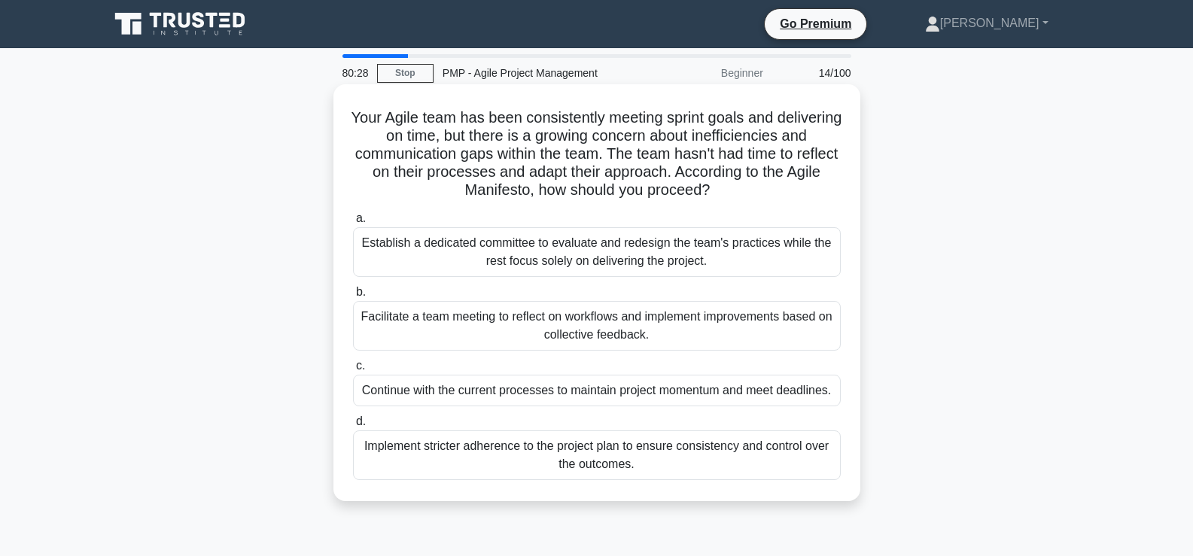
click at [549, 317] on div "Facilitate a team meeting to reflect on workflows and implement improvements ba…" at bounding box center [597, 326] width 488 height 50
click at [353, 297] on input "b. Facilitate a team meeting to reflect on workflows and implement improvements…" at bounding box center [353, 293] width 0 height 10
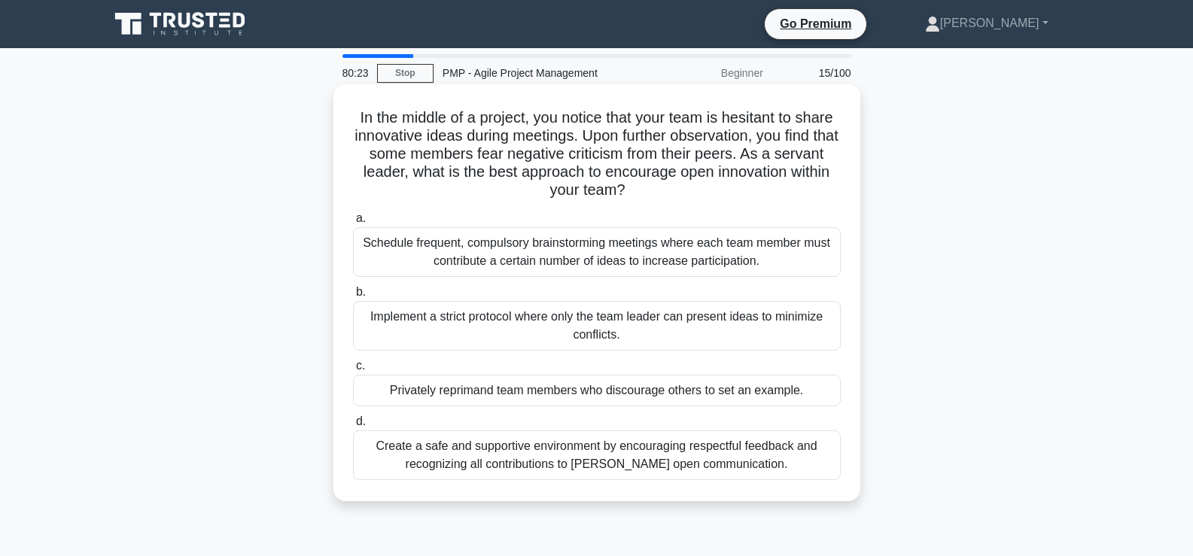
drag, startPoint x: 355, startPoint y: 117, endPoint x: 670, endPoint y: 193, distance: 324.5
click at [670, 193] on h5 "In the middle of a project, you notice that your team is hesitant to share inno…" at bounding box center [597, 154] width 491 height 92
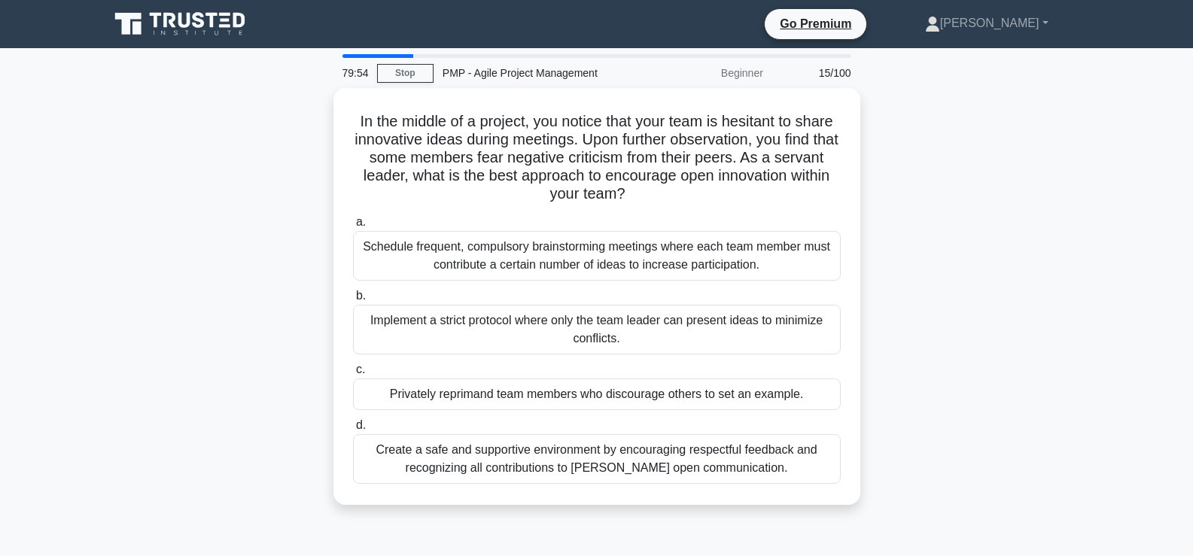
click at [312, 157] on div "In the middle of a project, you notice that your team is hesitant to share inno…" at bounding box center [597, 305] width 994 height 435
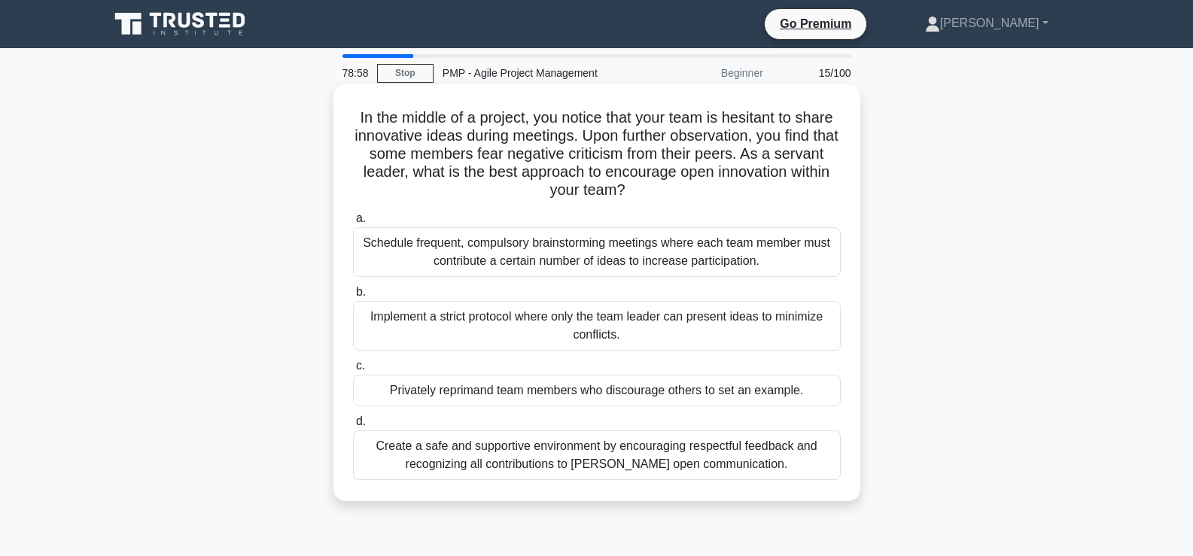
click at [486, 458] on div "Create a safe and supportive environment by encouraging respectful feedback and…" at bounding box center [597, 456] width 488 height 50
click at [353, 427] on input "d. Create a safe and supportive environment by encouraging respectful feedback …" at bounding box center [353, 422] width 0 height 10
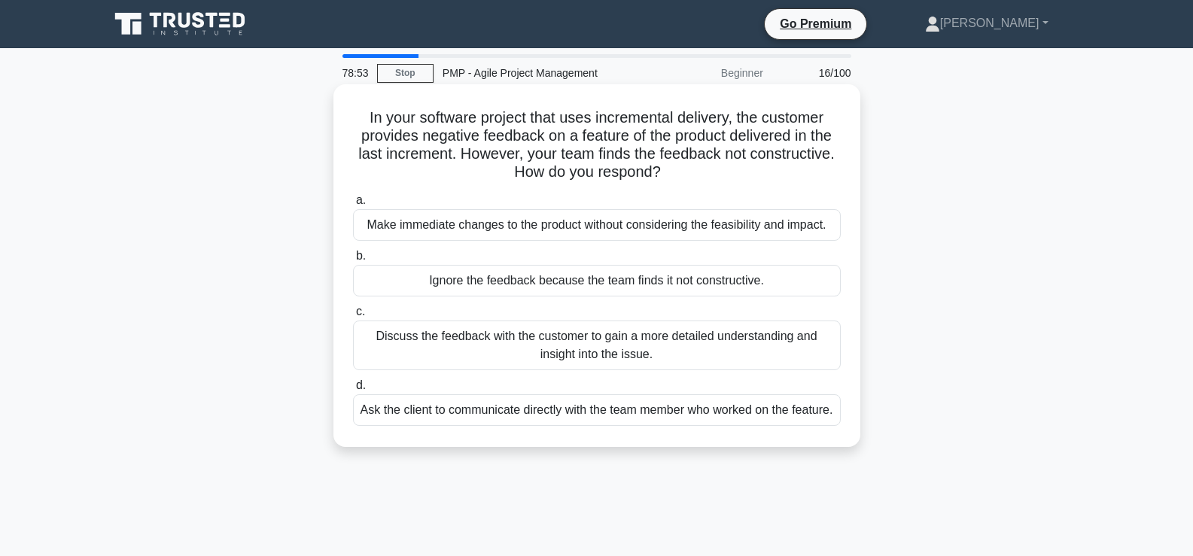
drag, startPoint x: 364, startPoint y: 120, endPoint x: 668, endPoint y: 175, distance: 308.5
click at [668, 175] on h5 "In your software project that uses incremental delivery, the customer provides …" at bounding box center [597, 145] width 491 height 74
click at [457, 187] on div "In your software project that uses incremental delivery, the customer provides …" at bounding box center [597, 265] width 515 height 351
click at [664, 351] on div "Discuss the feedback with the customer to gain a more detailed understanding an…" at bounding box center [597, 346] width 488 height 50
click at [353, 317] on input "c. Discuss the feedback with the customer to gain a more detailed understanding…" at bounding box center [353, 312] width 0 height 10
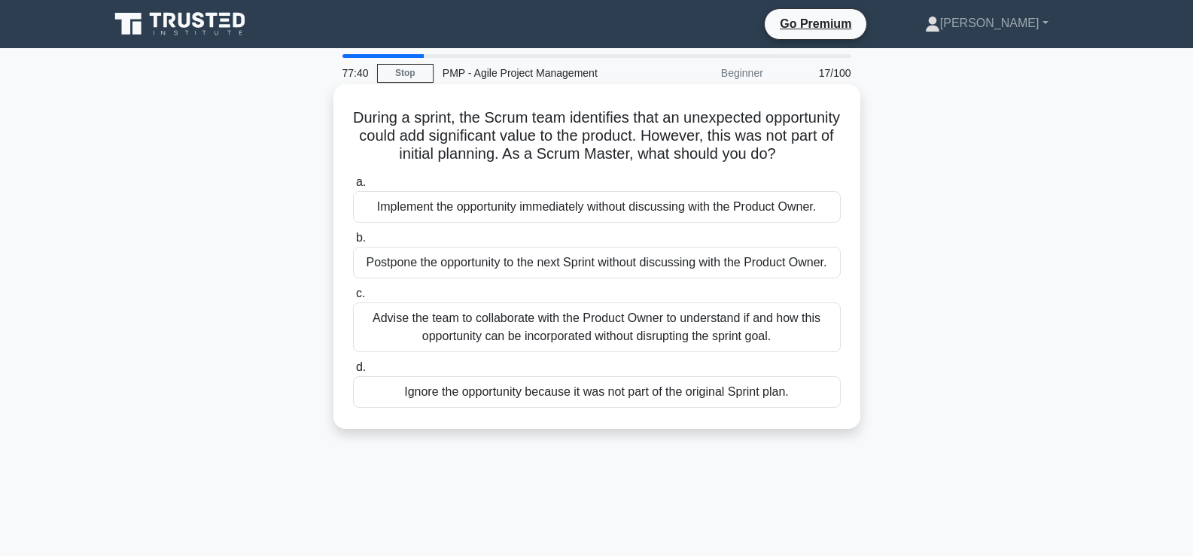
drag, startPoint x: 388, startPoint y: 116, endPoint x: 610, endPoint y: 172, distance: 229.0
click at [610, 164] on h5 "During a sprint, the Scrum team identifies that an unexpected opportunity could…" at bounding box center [597, 136] width 491 height 56
click at [470, 192] on label "a. Implement the opportunity immediately without discussing with the Product Ow…" at bounding box center [597, 198] width 488 height 50
click at [353, 187] on input "a. Implement the opportunity immediately without discussing with the Product Ow…" at bounding box center [353, 183] width 0 height 10
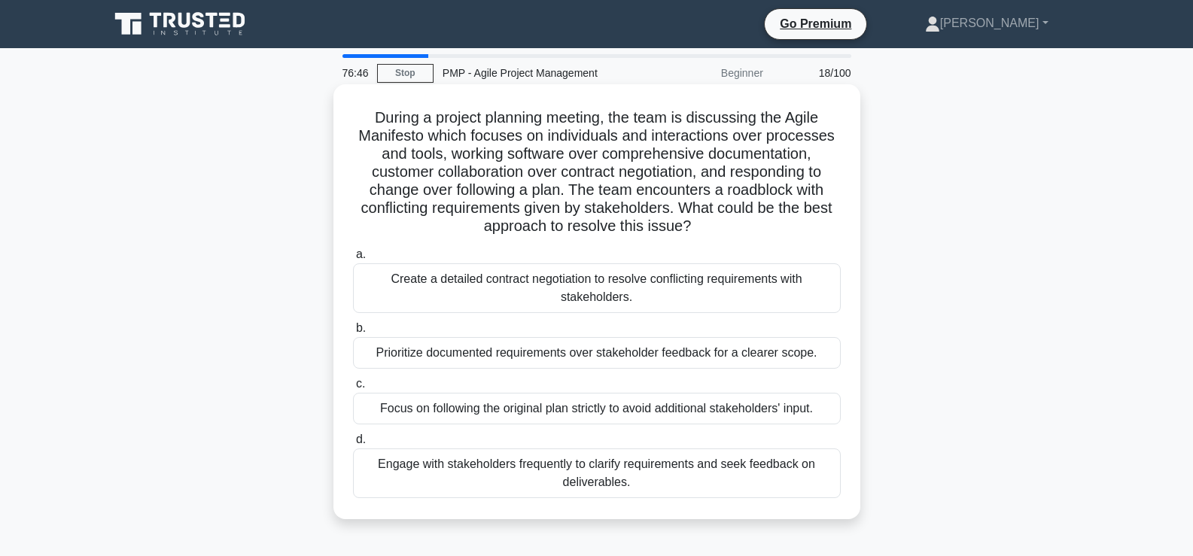
drag, startPoint x: 370, startPoint y: 113, endPoint x: 700, endPoint y: 226, distance: 349.2
click at [700, 226] on h5 "During a project planning meeting, the team is discussing the Agile Manifesto w…" at bounding box center [597, 172] width 491 height 128
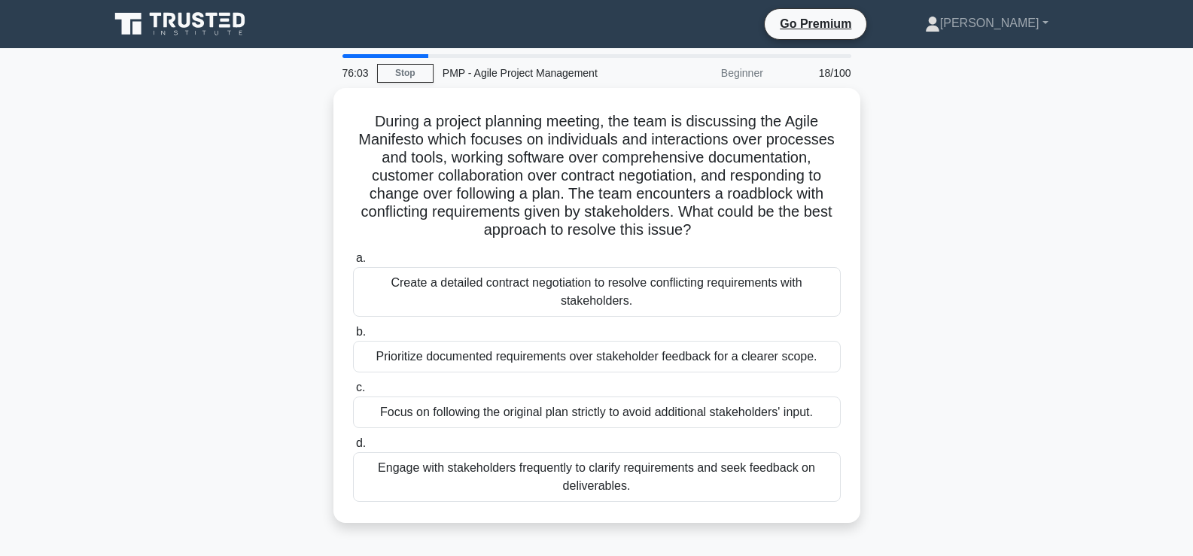
click at [206, 216] on div "During a project planning meeting, the team is discussing the Agile Manifesto w…" at bounding box center [597, 314] width 994 height 453
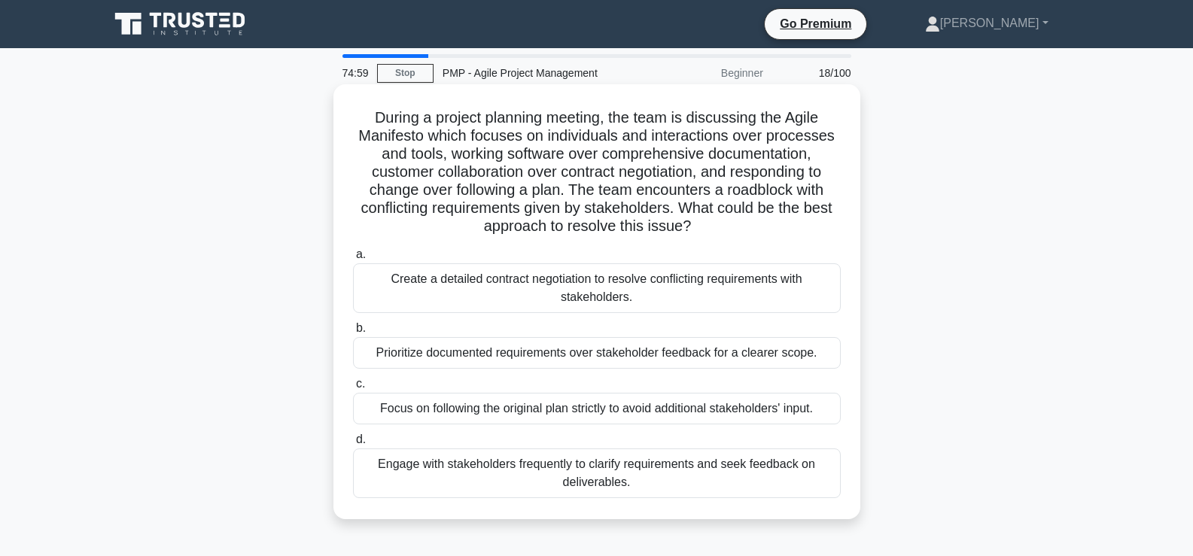
click at [512, 467] on div "Engage with stakeholders frequently to clarify requirements and seek feedback o…" at bounding box center [597, 474] width 488 height 50
click at [353, 445] on input "d. Engage with stakeholders frequently to clarify requirements and seek feedbac…" at bounding box center [353, 440] width 0 height 10
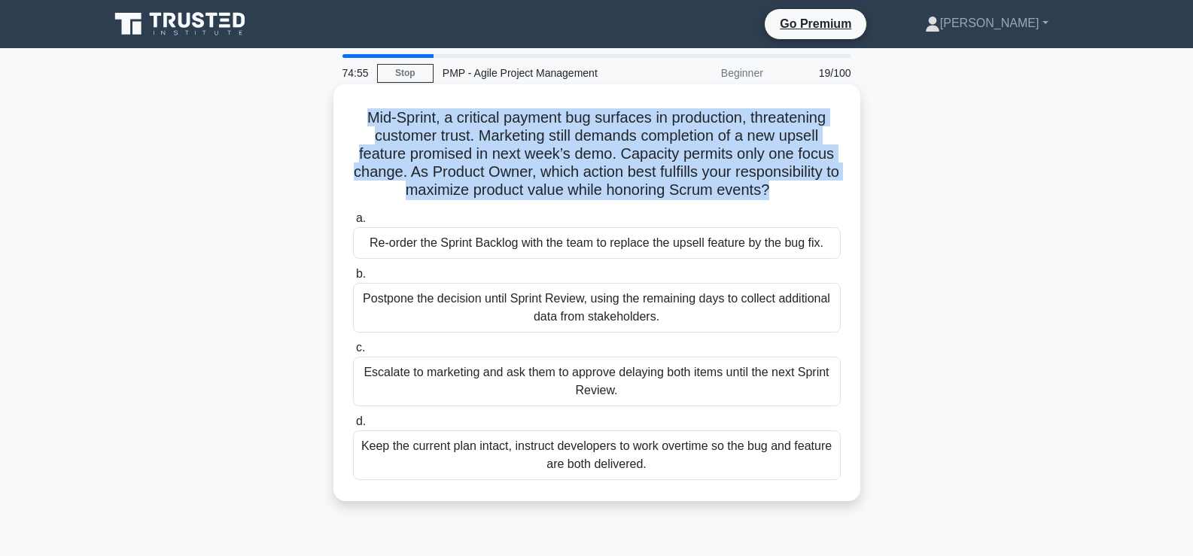
drag, startPoint x: 362, startPoint y: 117, endPoint x: 782, endPoint y: 193, distance: 427.0
click at [782, 193] on h5 "Mid-Sprint, a critical payment bug surfaces in production, threatening customer…" at bounding box center [597, 154] width 491 height 92
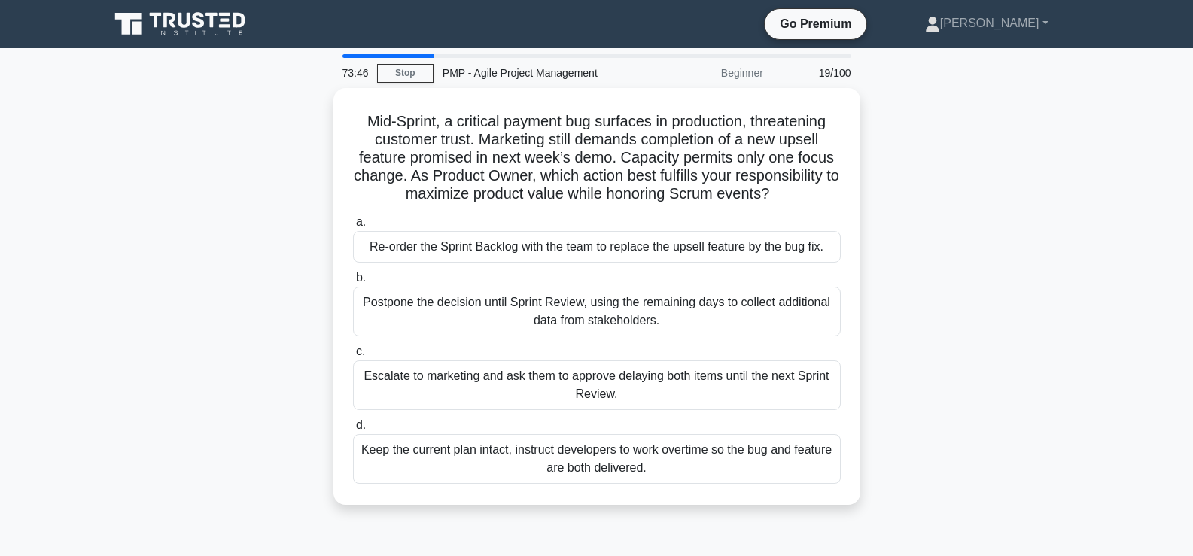
click at [219, 224] on div "Mid-Sprint, a critical payment bug surfaces in production, threatening customer…" at bounding box center [597, 305] width 994 height 435
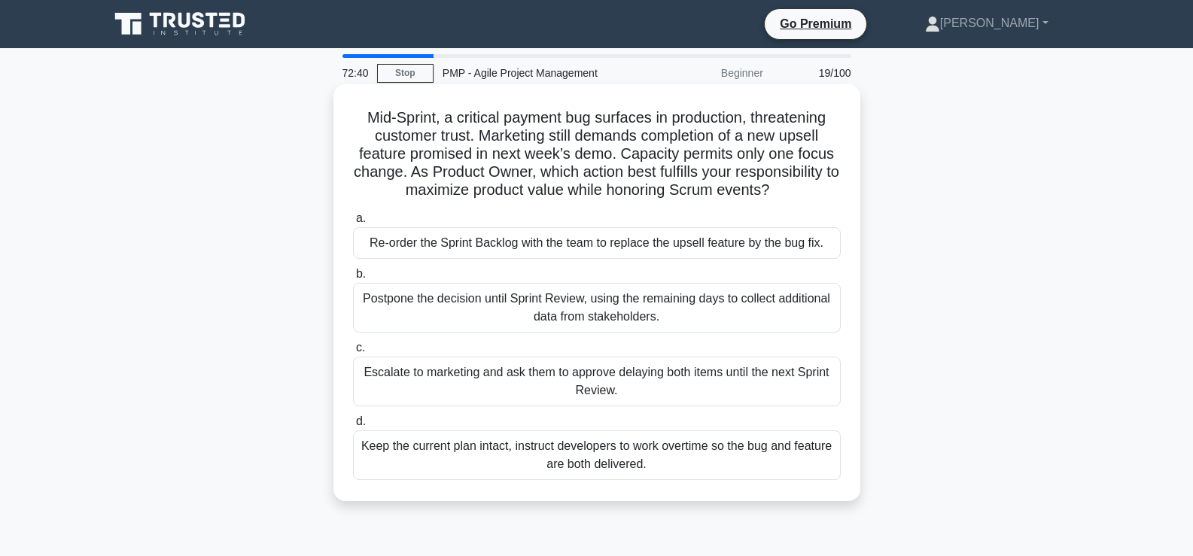
click at [516, 311] on div "Postpone the decision until Sprint Review, using the remaining days to collect …" at bounding box center [597, 308] width 488 height 50
click at [460, 306] on div "Postpone the decision until Sprint Review, using the remaining days to collect …" at bounding box center [597, 308] width 488 height 50
click at [353, 279] on input "b. Postpone the decision until Sprint Review, using the remaining days to colle…" at bounding box center [353, 275] width 0 height 10
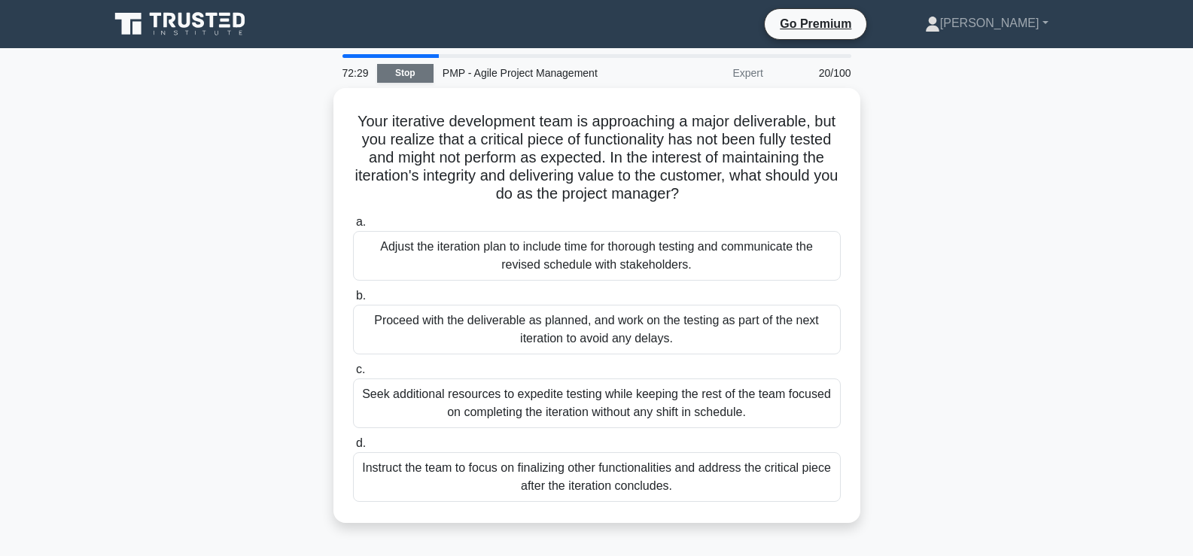
click at [400, 73] on link "Stop" at bounding box center [405, 73] width 56 height 19
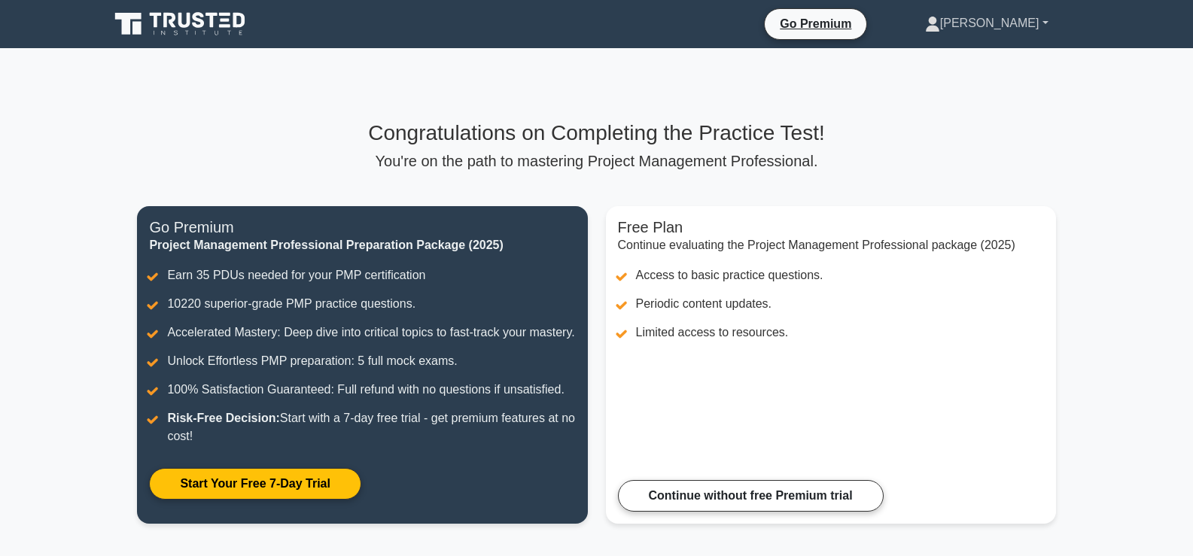
click at [1043, 22] on link "[PERSON_NAME]" at bounding box center [987, 23] width 196 height 30
click at [966, 59] on link "Profile" at bounding box center [949, 59] width 119 height 24
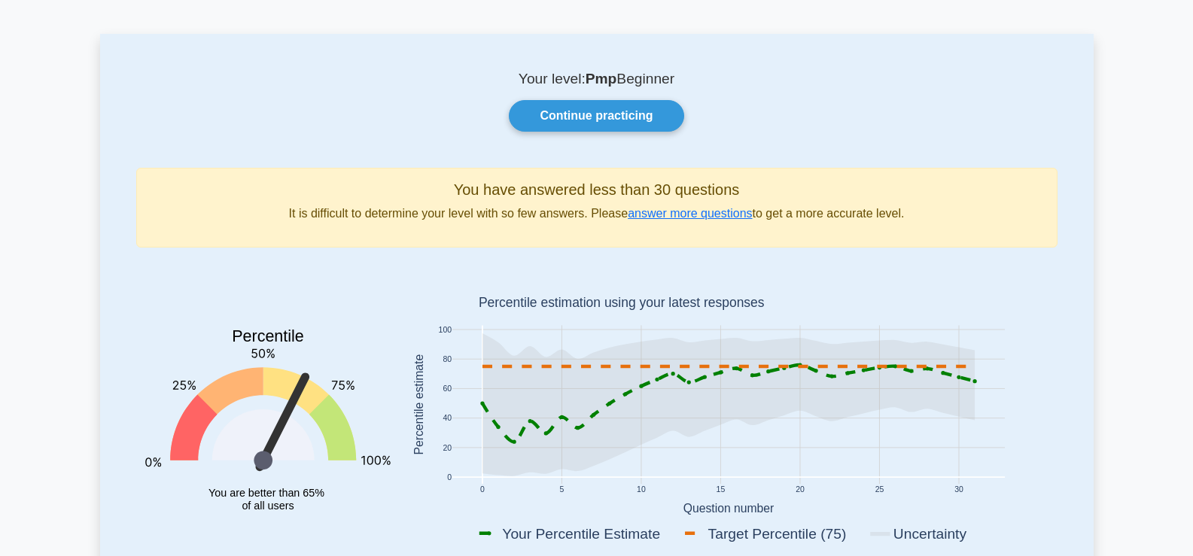
scroll to position [75, 0]
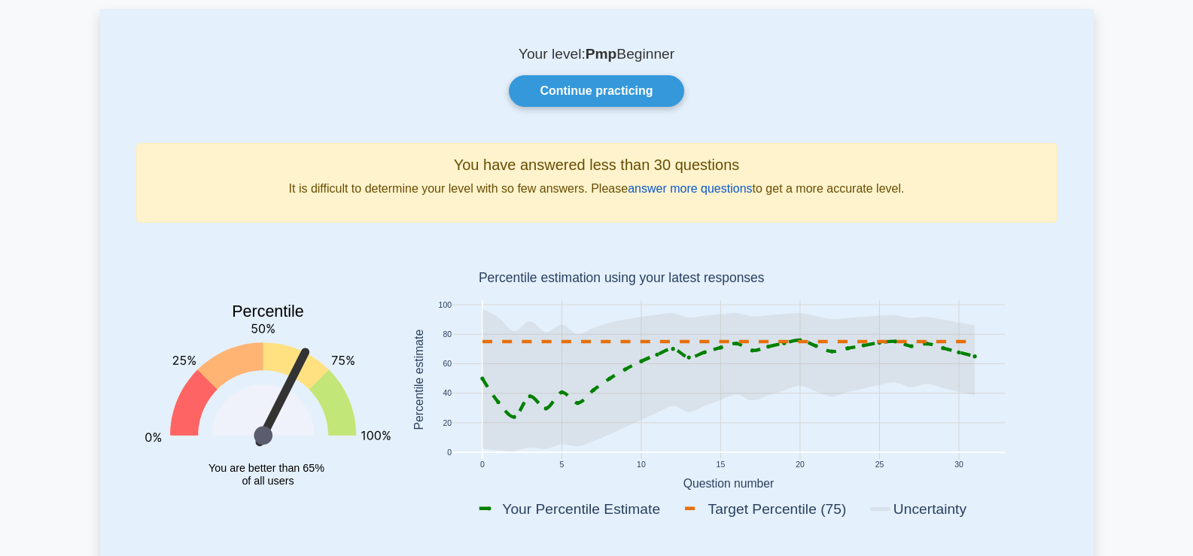
click at [719, 189] on link "answer more questions" at bounding box center [690, 188] width 124 height 13
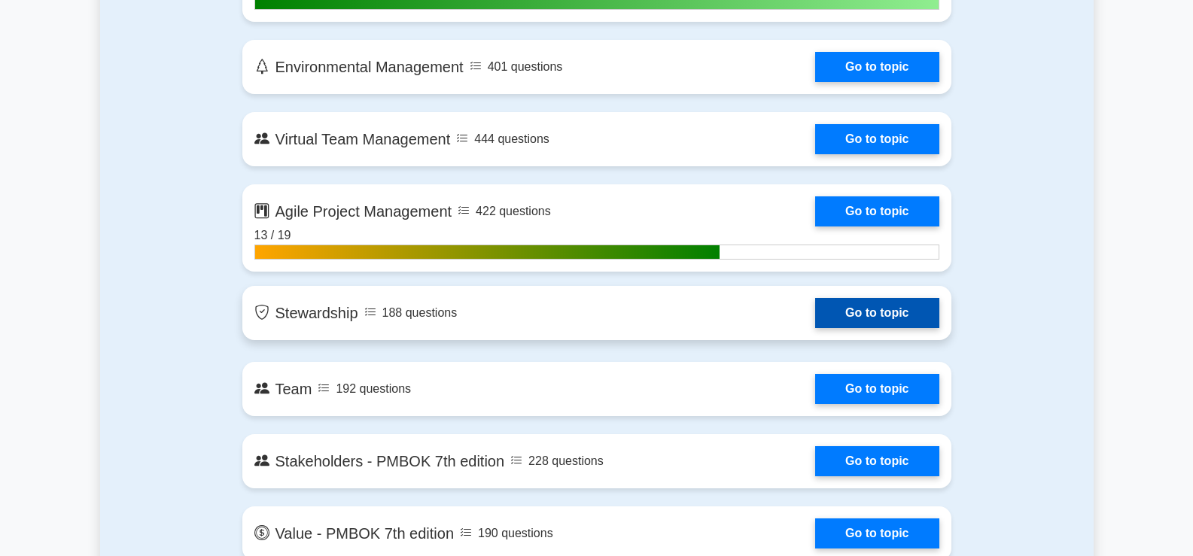
scroll to position [3312, 0]
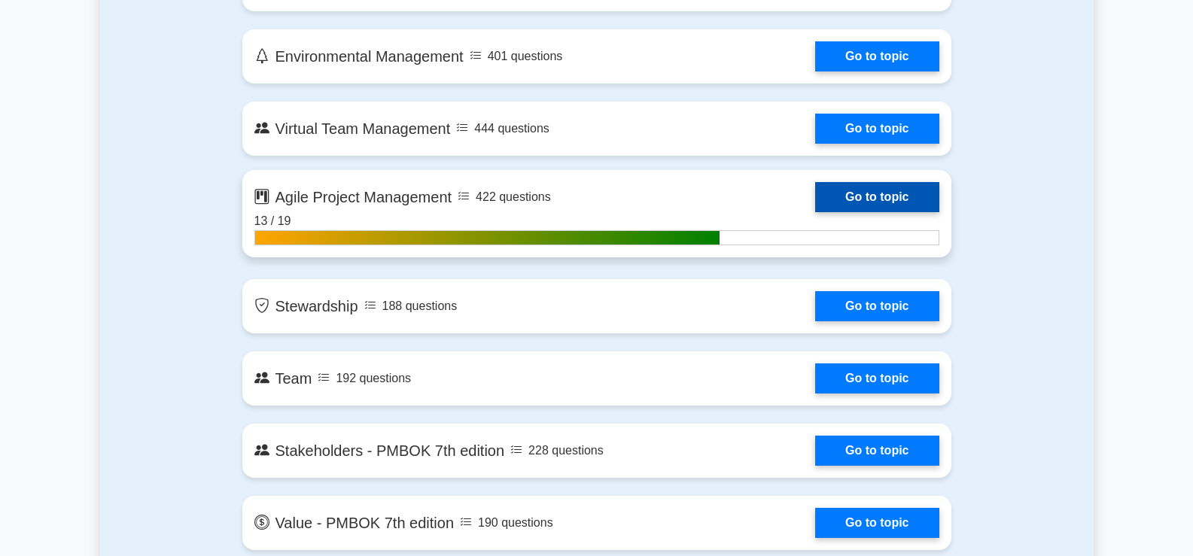
click at [866, 196] on link "Go to topic" at bounding box center [876, 197] width 123 height 30
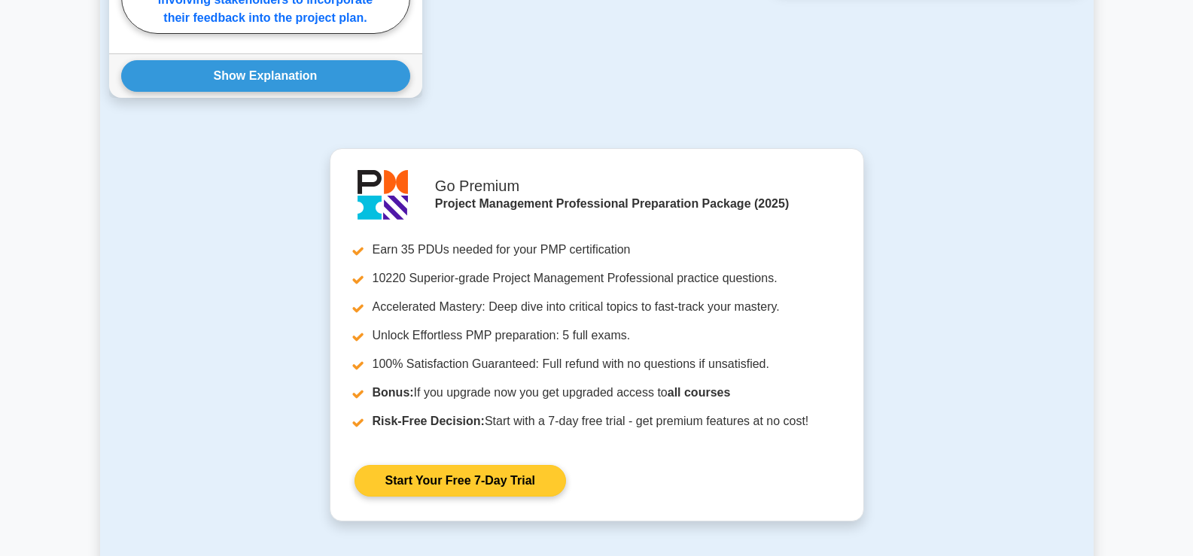
scroll to position [1882, 0]
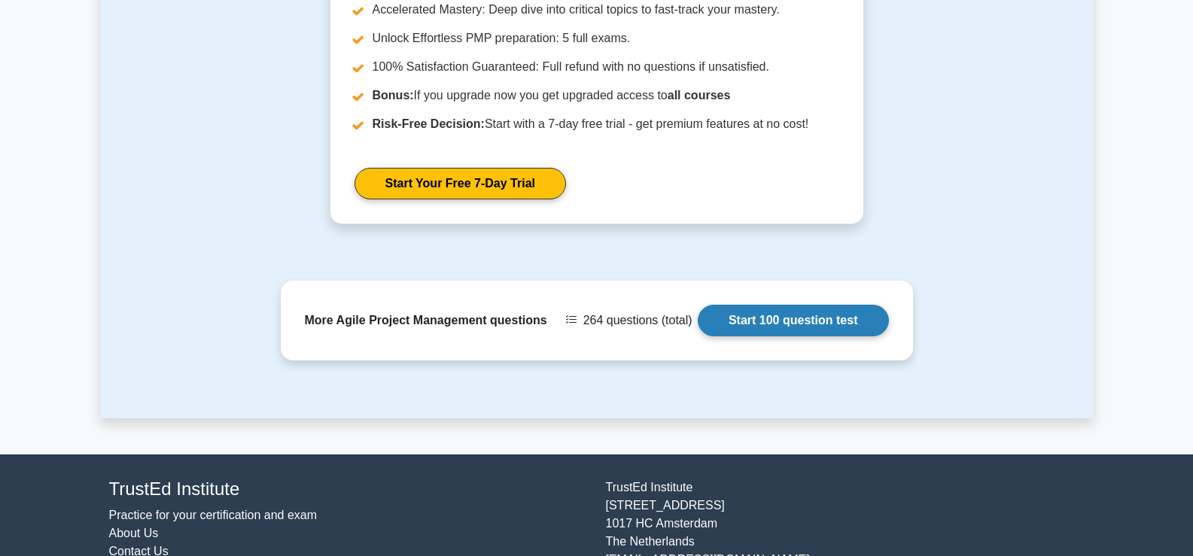
click at [766, 337] on link "Start 100 question test" at bounding box center [793, 321] width 191 height 32
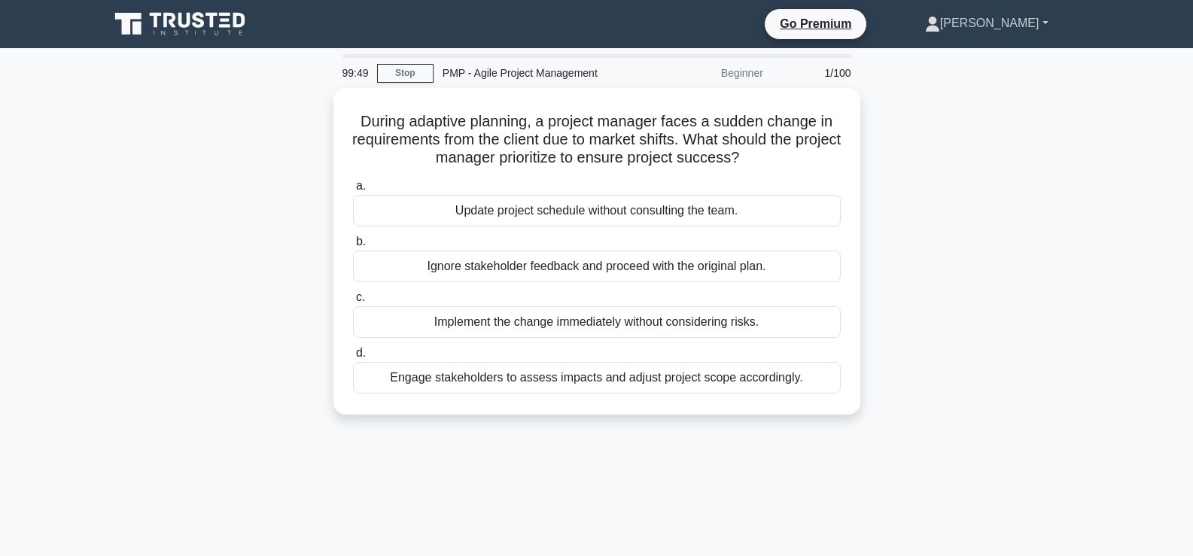
click at [1033, 23] on link "[PERSON_NAME]" at bounding box center [987, 23] width 196 height 30
click at [961, 57] on link "Profile" at bounding box center [949, 59] width 119 height 24
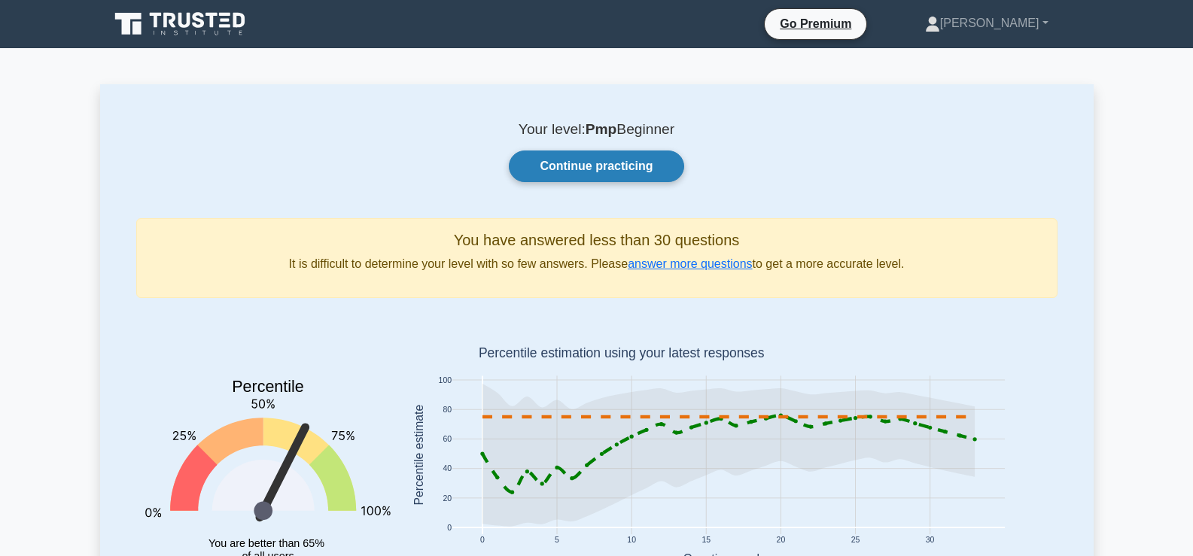
click at [588, 163] on link "Continue practicing" at bounding box center [596, 167] width 175 height 32
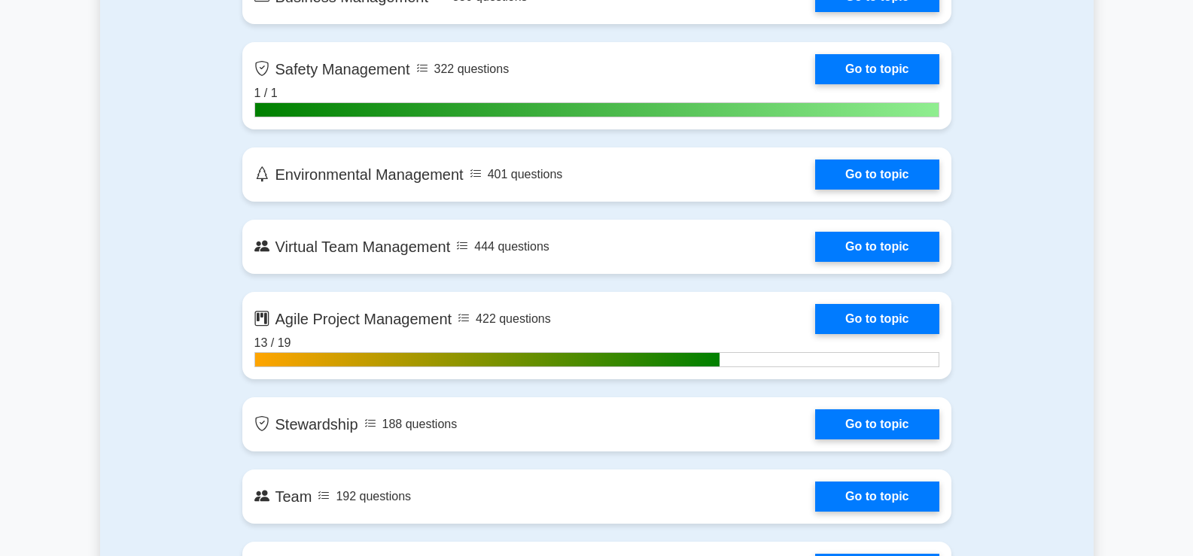
scroll to position [3237, 0]
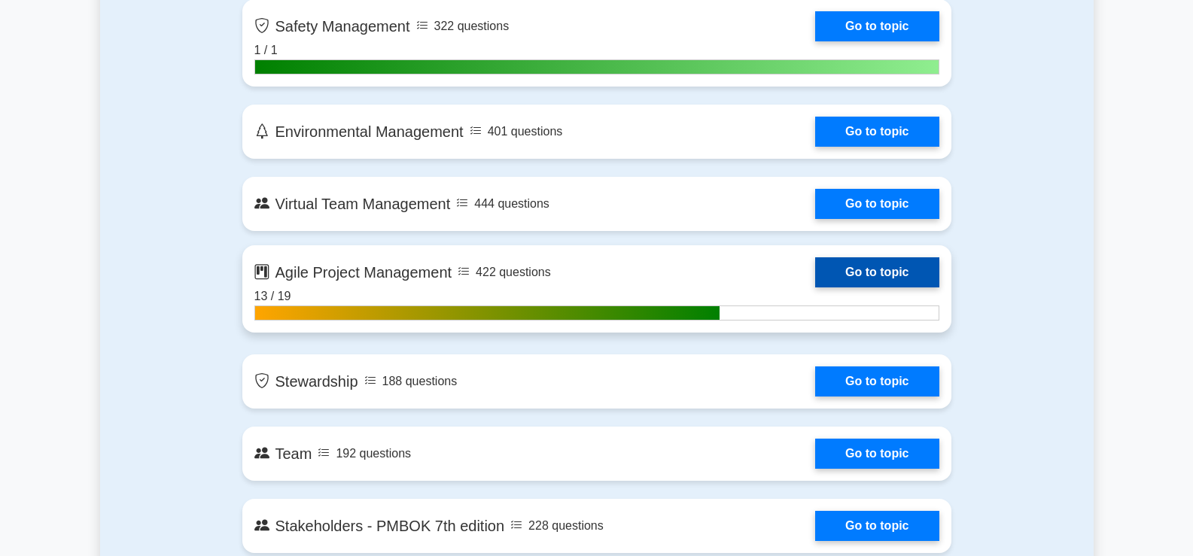
click at [815, 288] on link "Go to topic" at bounding box center [876, 272] width 123 height 30
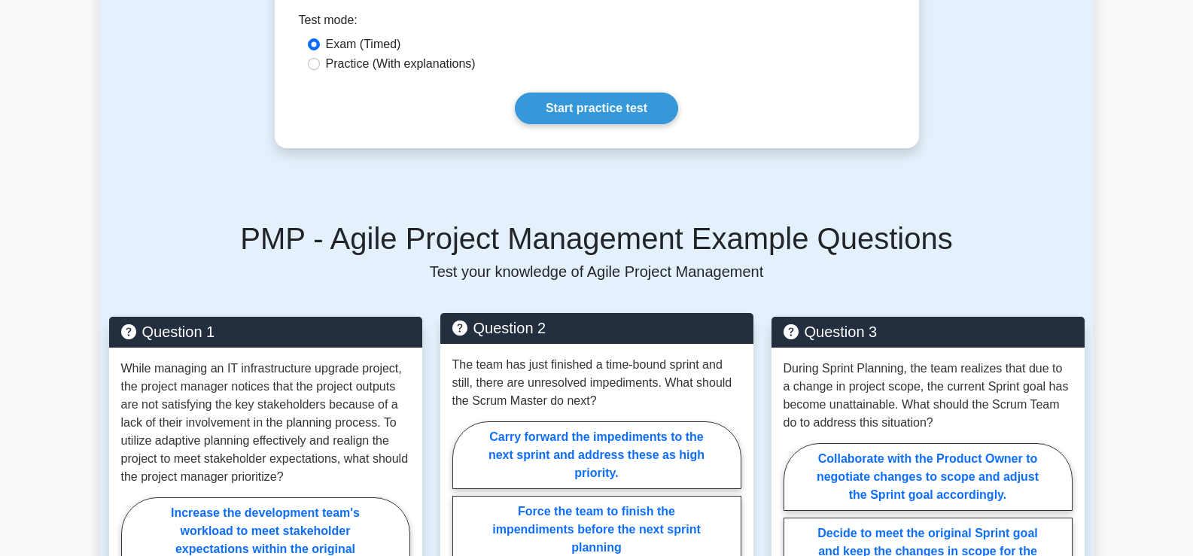
scroll to position [685, 0]
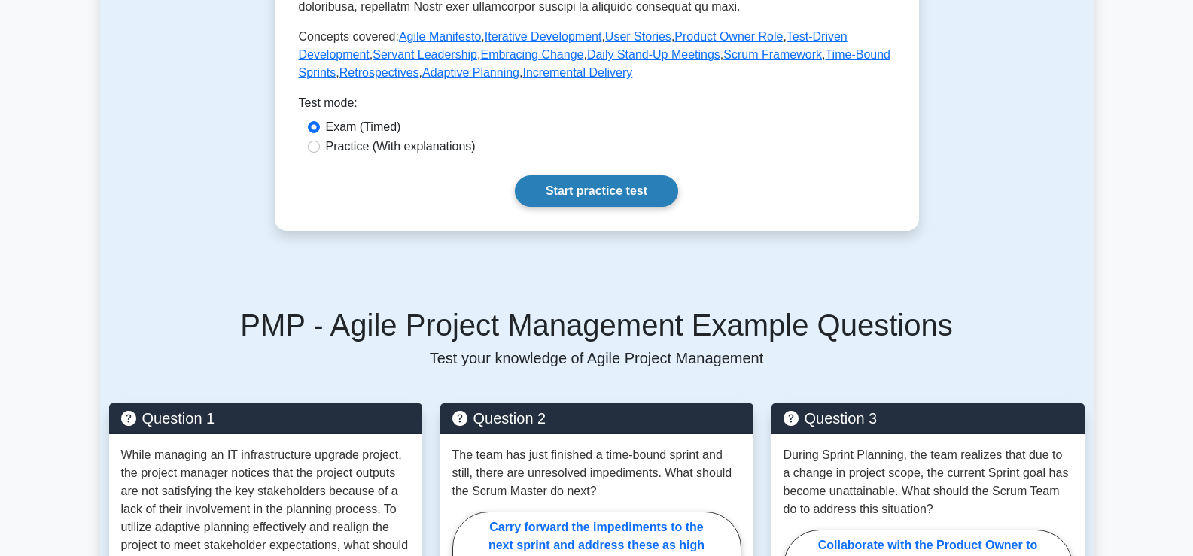
click at [570, 207] on link "Start practice test" at bounding box center [596, 191] width 163 height 32
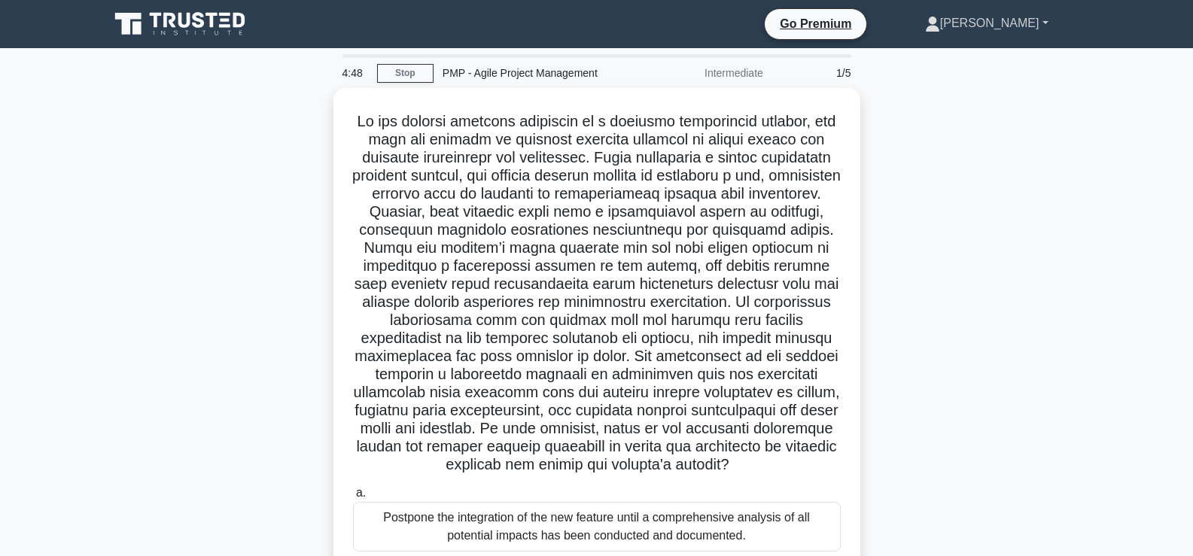
click at [1029, 23] on link "[PERSON_NAME]" at bounding box center [987, 23] width 196 height 30
click at [963, 59] on link "Profile" at bounding box center [949, 59] width 119 height 24
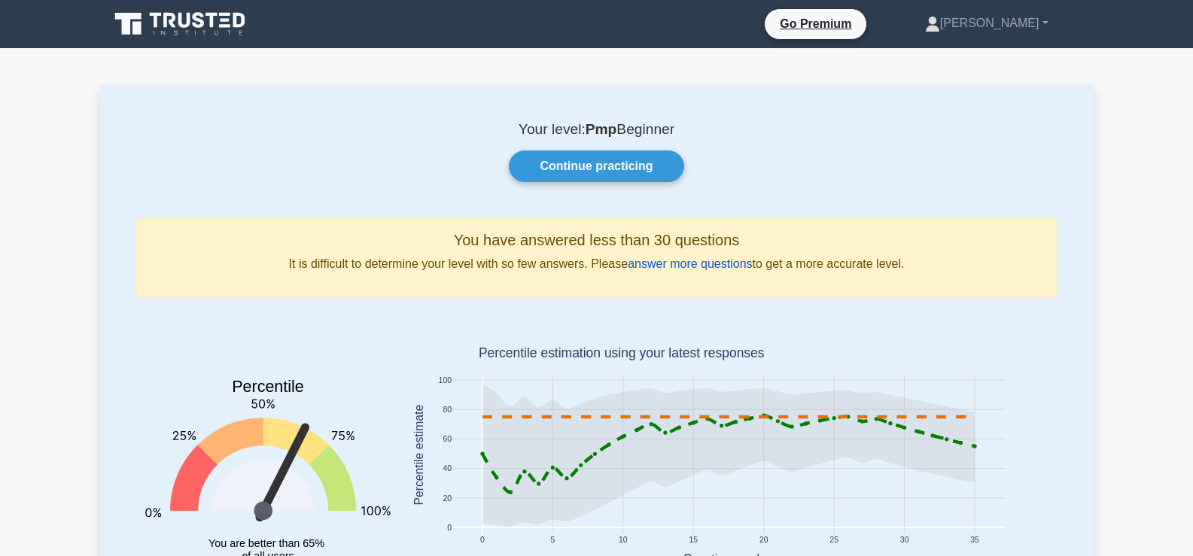
click at [685, 263] on link "answer more questions" at bounding box center [690, 263] width 124 height 13
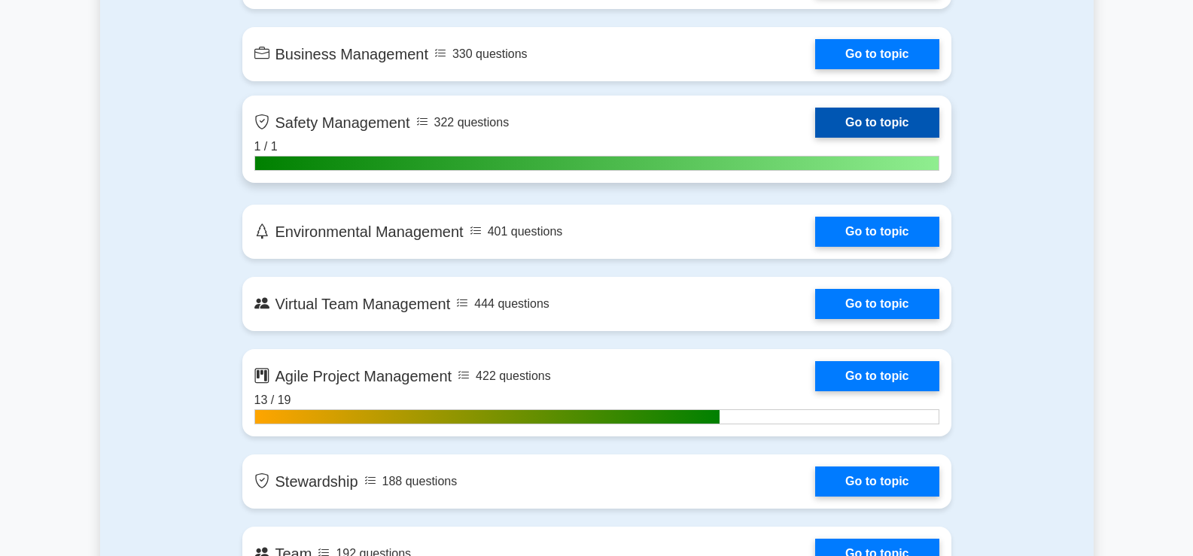
scroll to position [3237, 0]
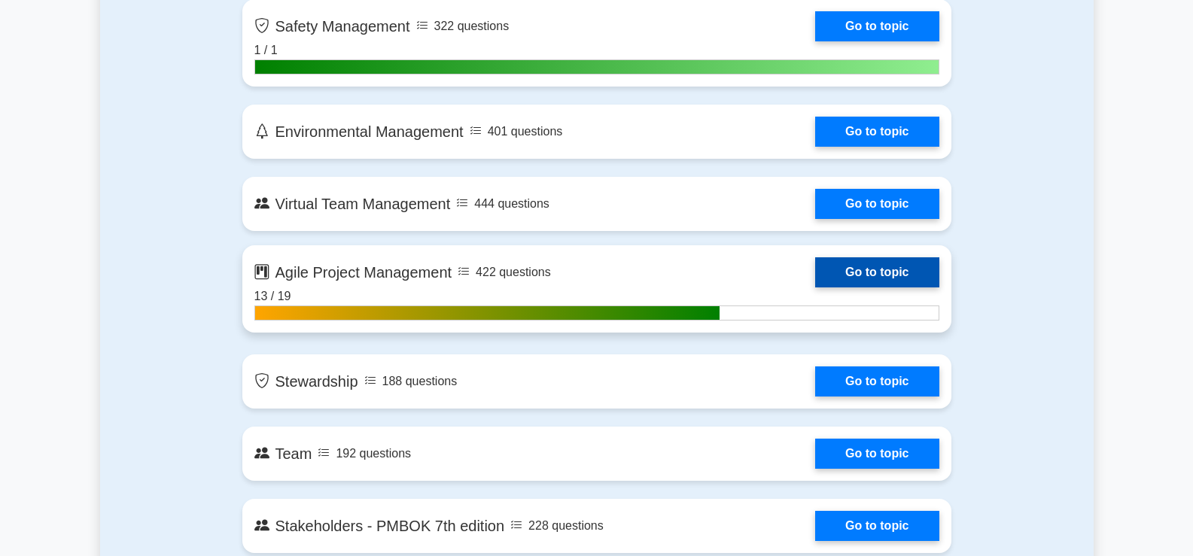
click at [815, 273] on link "Go to topic" at bounding box center [876, 272] width 123 height 30
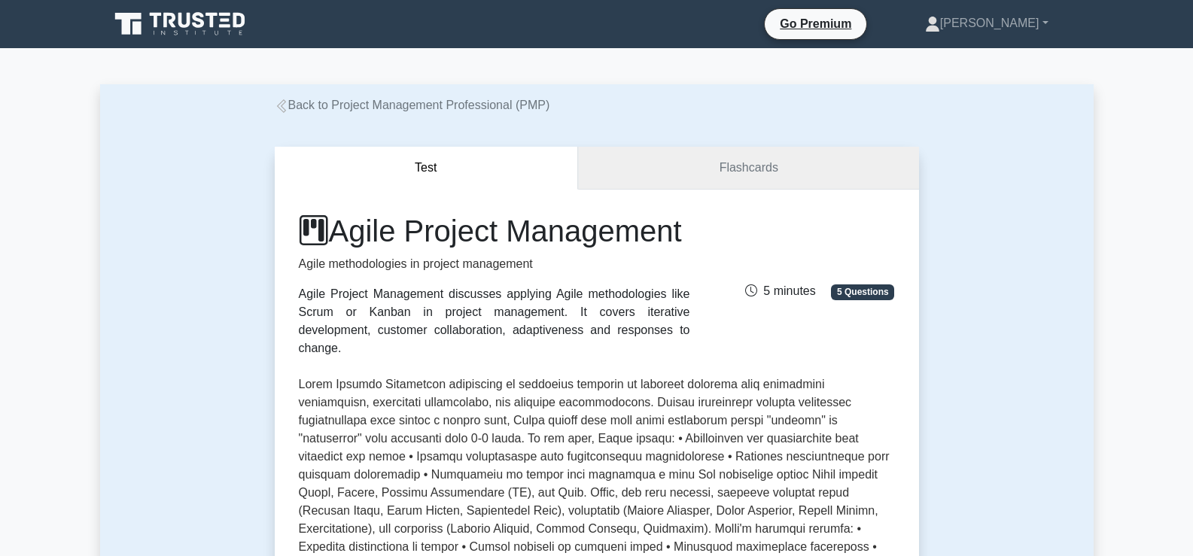
click at [730, 163] on link "Flashcards" at bounding box center [748, 168] width 340 height 43
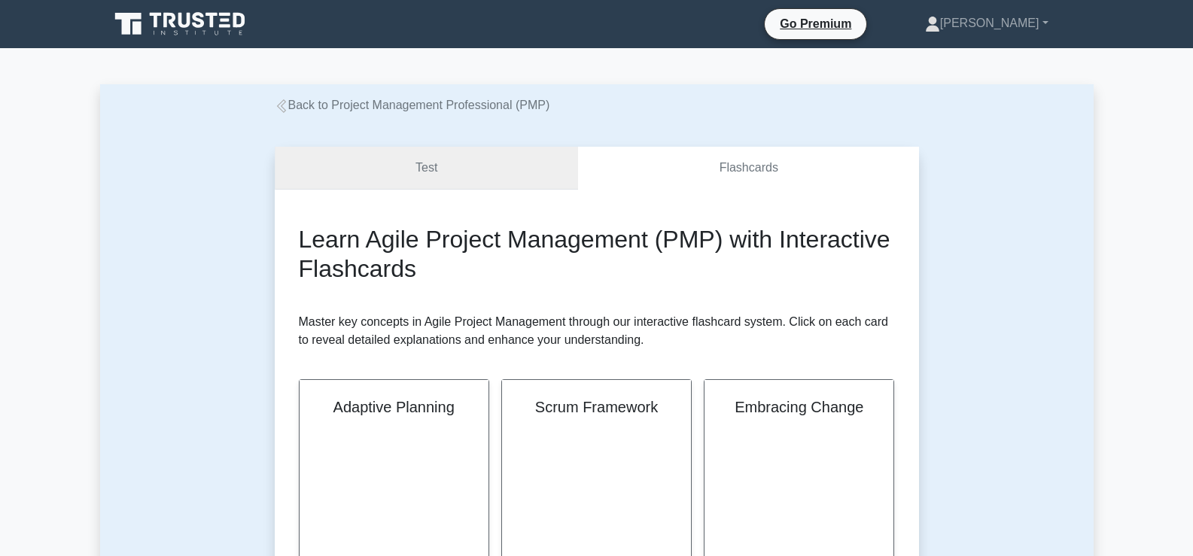
click at [474, 164] on link "Test" at bounding box center [427, 168] width 304 height 43
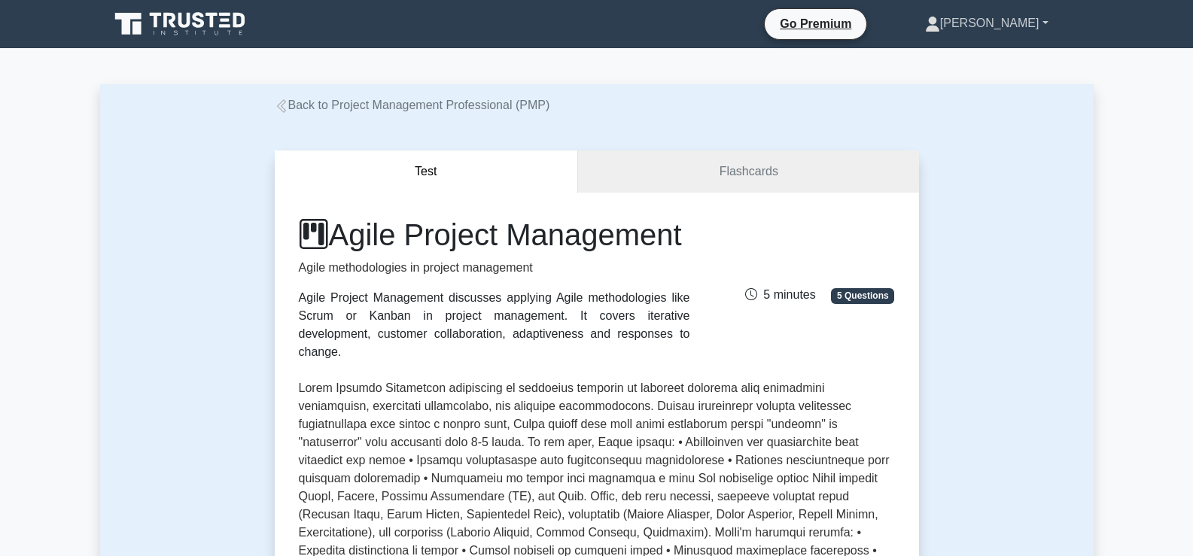
click at [1040, 24] on link "[PERSON_NAME]" at bounding box center [987, 23] width 196 height 30
click at [959, 63] on link "Profile" at bounding box center [949, 59] width 119 height 24
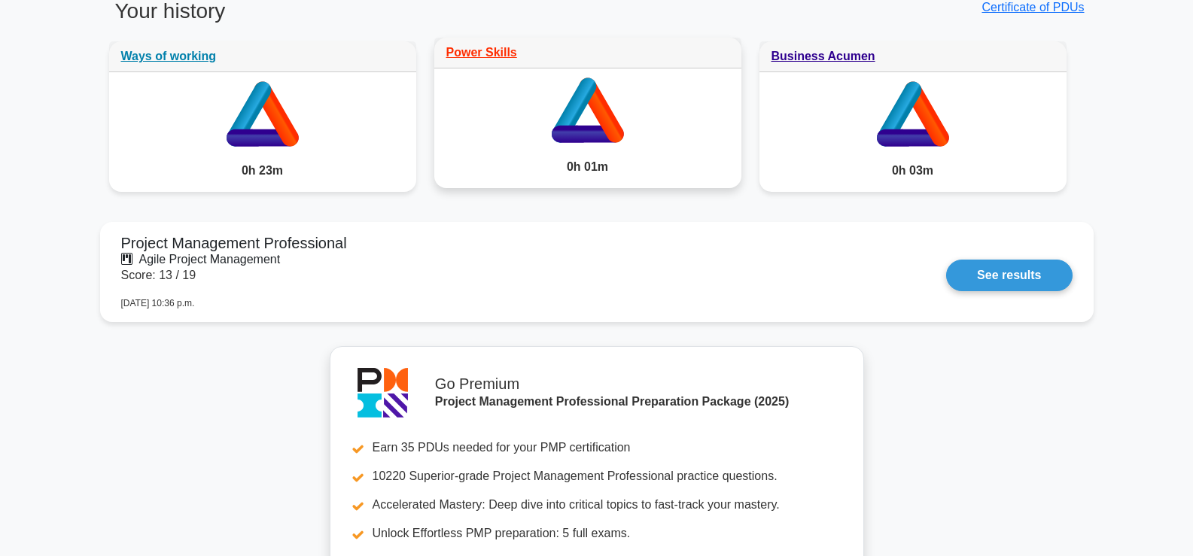
scroll to position [1355, 0]
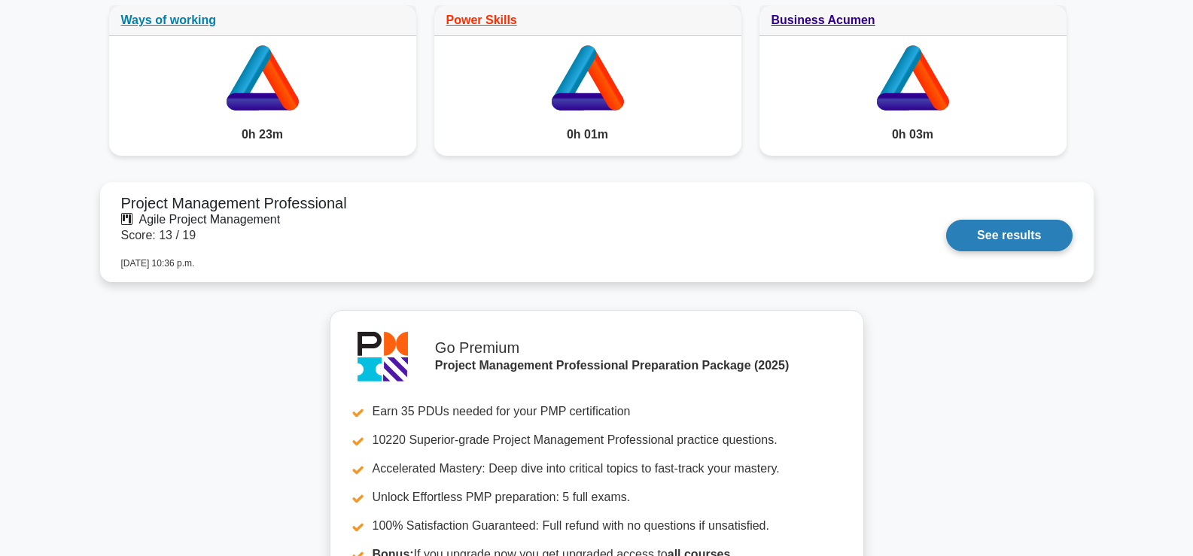
click at [946, 220] on link "See results" at bounding box center [1009, 236] width 126 height 32
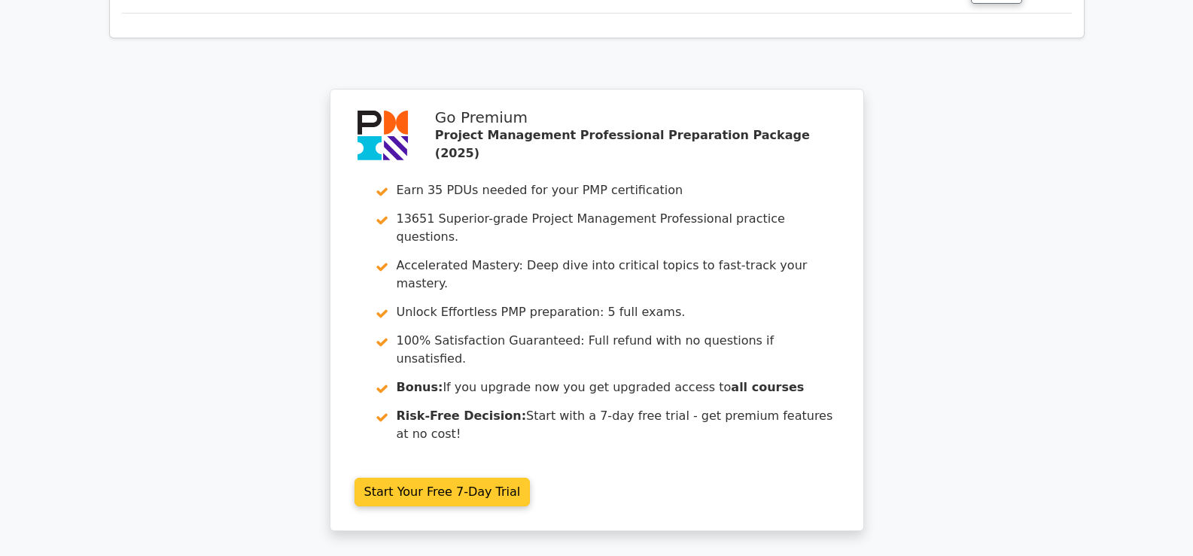
scroll to position [2936, 0]
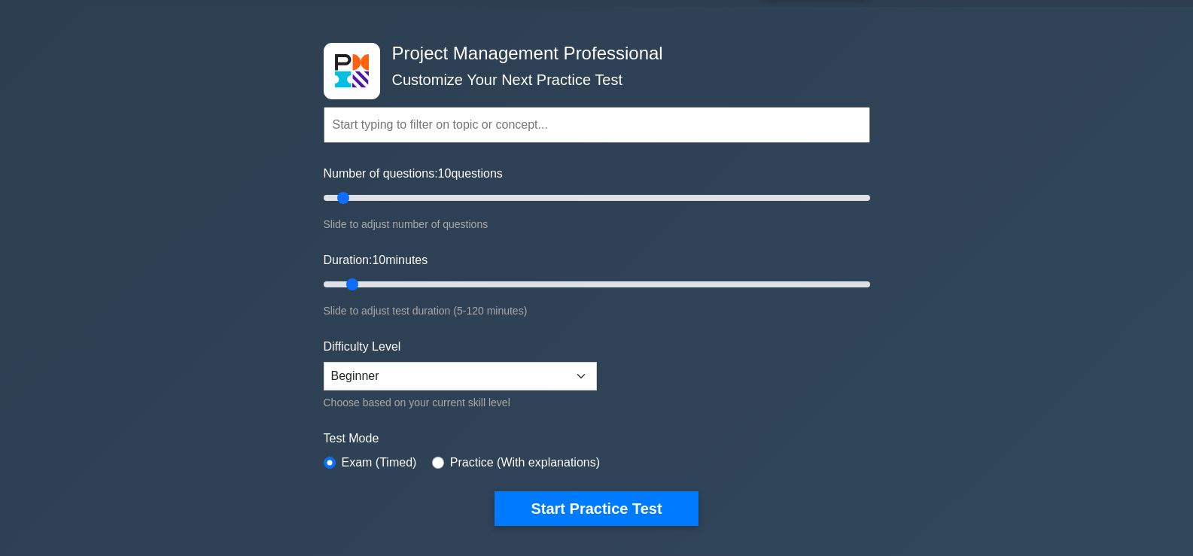
scroll to position [75, 0]
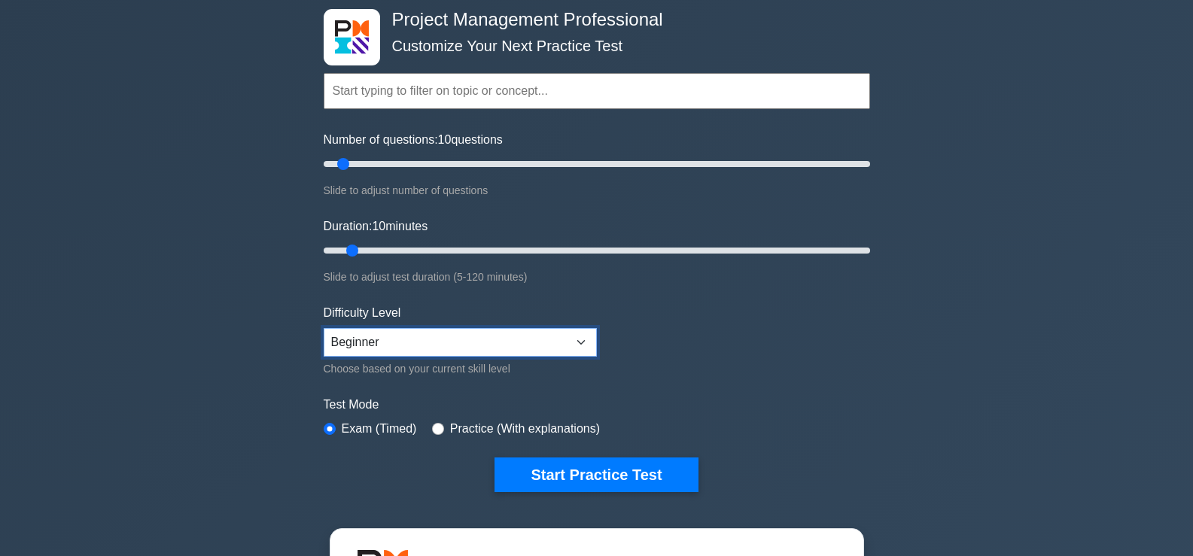
click at [583, 338] on select "Beginner Intermediate Expert" at bounding box center [460, 342] width 273 height 29
click at [677, 347] on form "Topics Scope Management Time Management Cost Management Quality Management Risk…" at bounding box center [597, 259] width 547 height 465
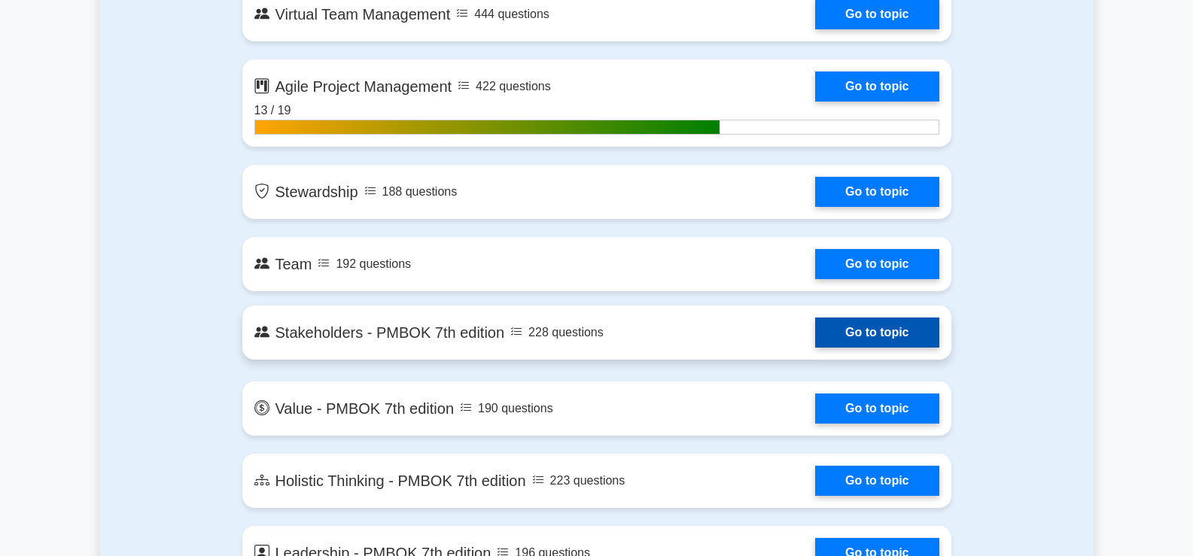
scroll to position [3463, 0]
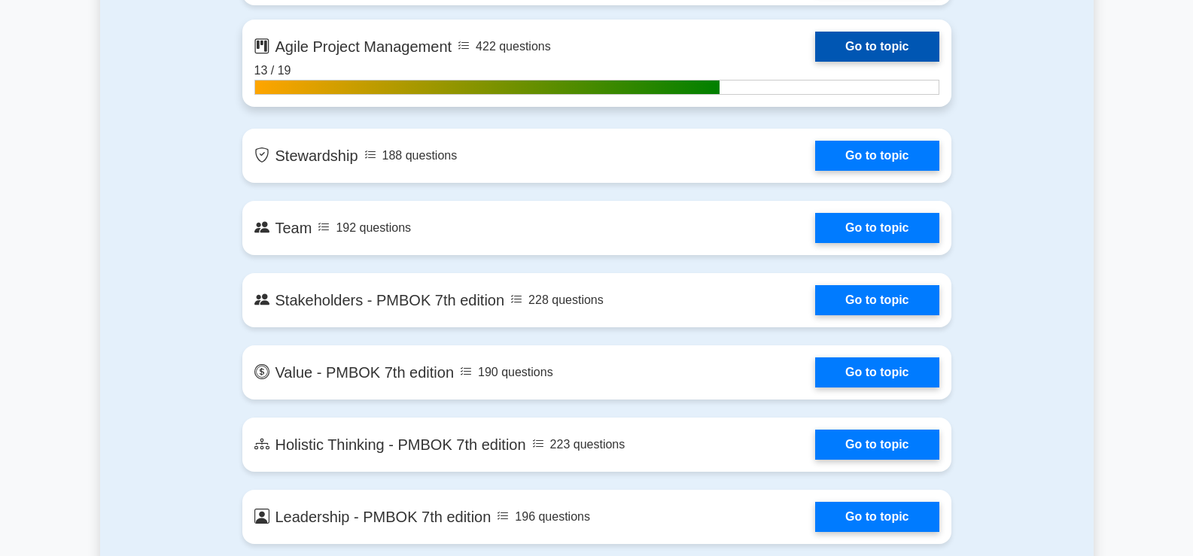
drag, startPoint x: 467, startPoint y: 44, endPoint x: 264, endPoint y: 42, distance: 202.5
click at [815, 42] on link "Go to topic" at bounding box center [876, 47] width 123 height 30
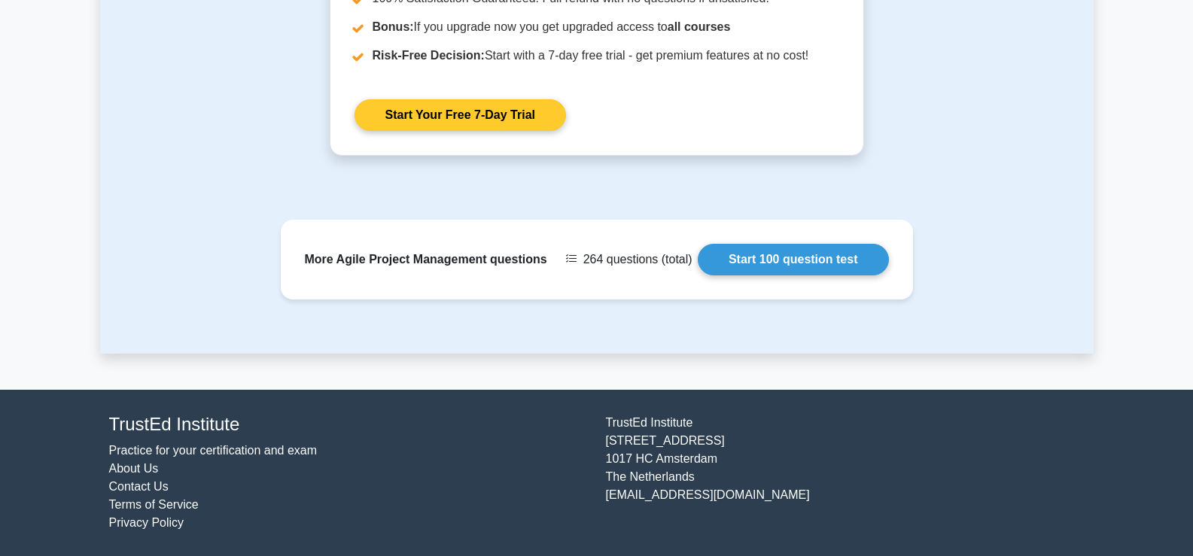
scroll to position [1965, 0]
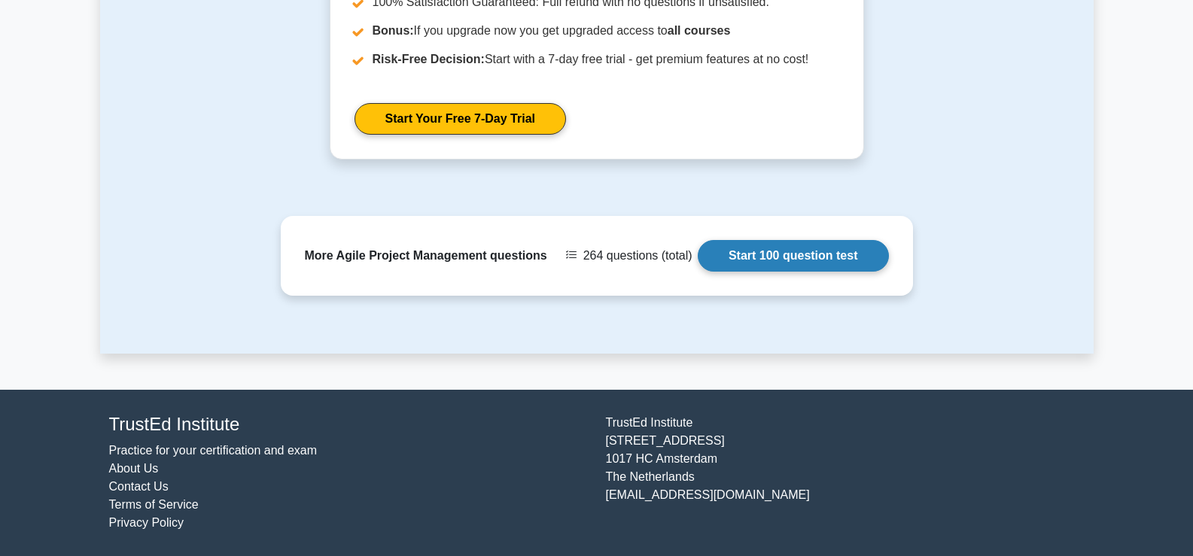
click at [698, 260] on link "Start 100 question test" at bounding box center [793, 256] width 191 height 32
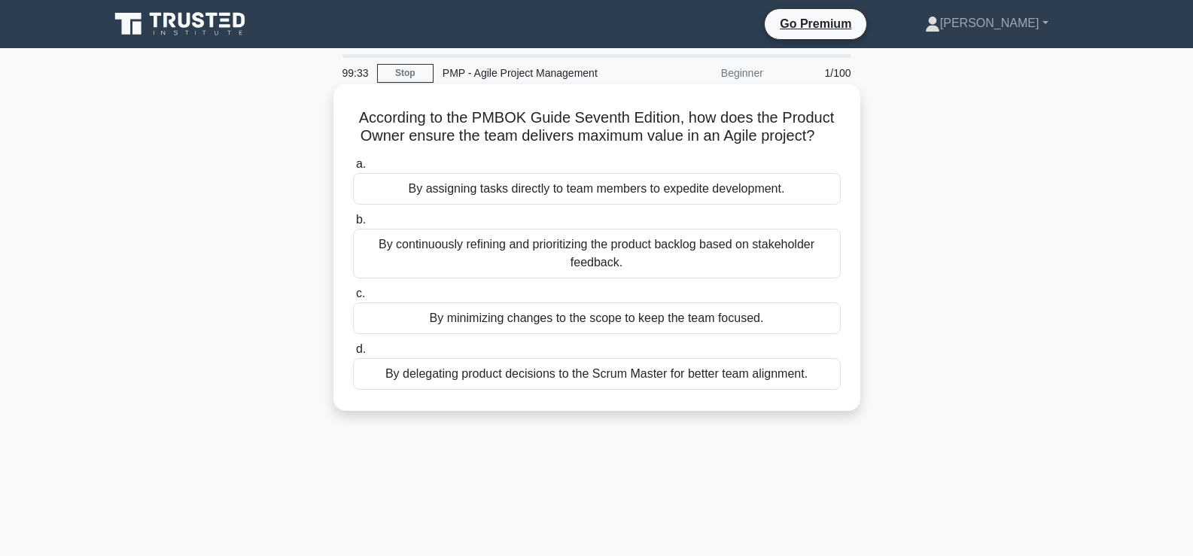
drag, startPoint x: 355, startPoint y: 119, endPoint x: 820, endPoint y: 134, distance: 464.7
click at [820, 134] on h5 "According to the PMBOK Guide Seventh Edition, how does the Product Owner ensure…" at bounding box center [597, 127] width 491 height 38
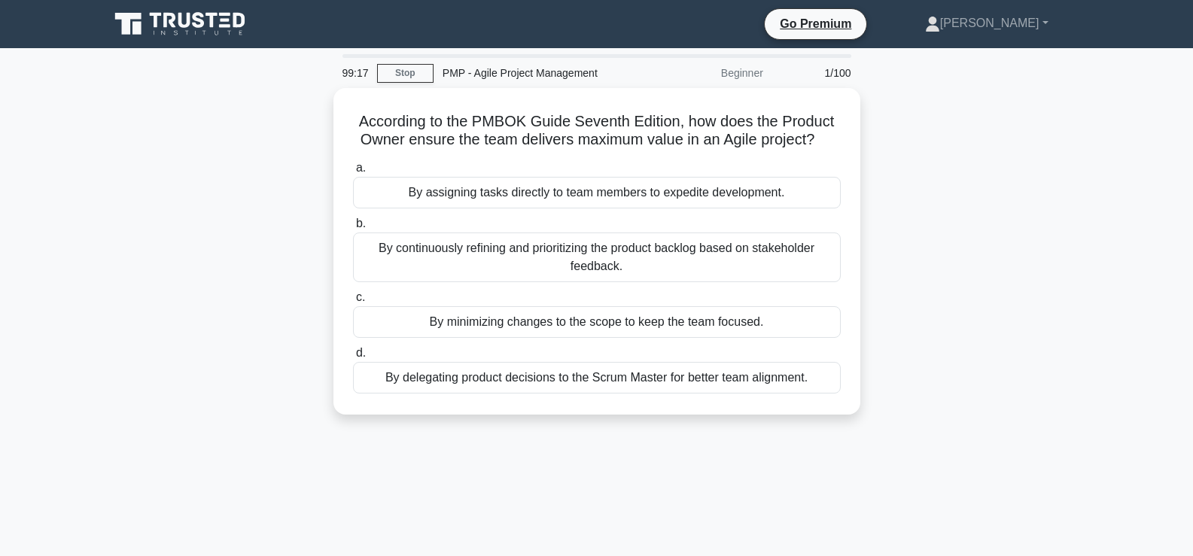
click at [248, 214] on div "According to the PMBOK Guide Seventh Edition, how does the Product Owner ensure…" at bounding box center [597, 260] width 994 height 345
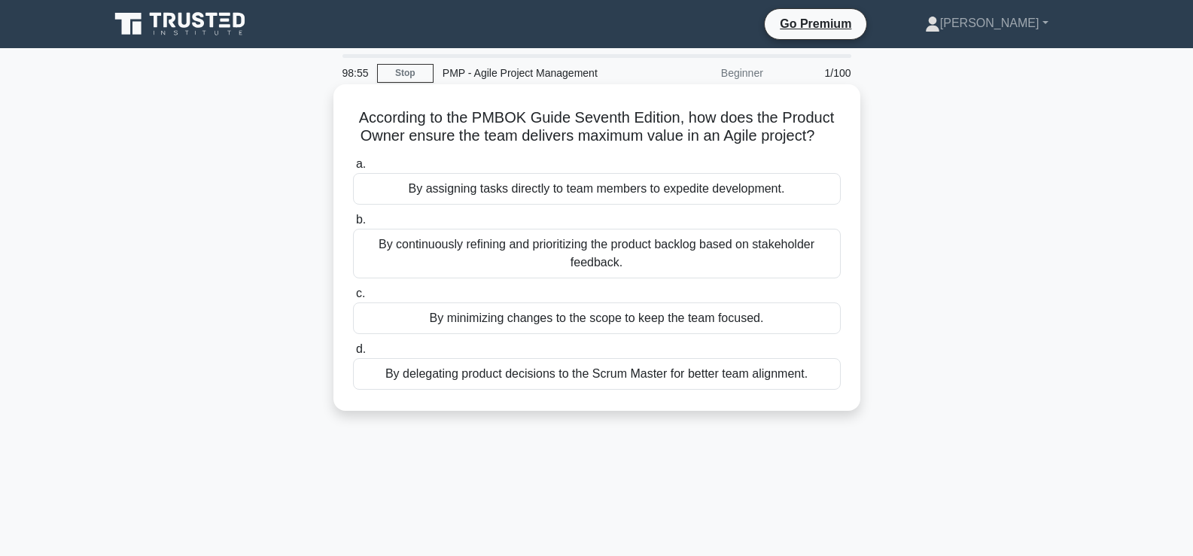
click at [516, 249] on div "By continuously refining and prioritizing the product backlog based on stakehol…" at bounding box center [597, 254] width 488 height 50
click at [353, 225] on input "b. By continuously refining and prioritizing the product backlog based on stake…" at bounding box center [353, 220] width 0 height 10
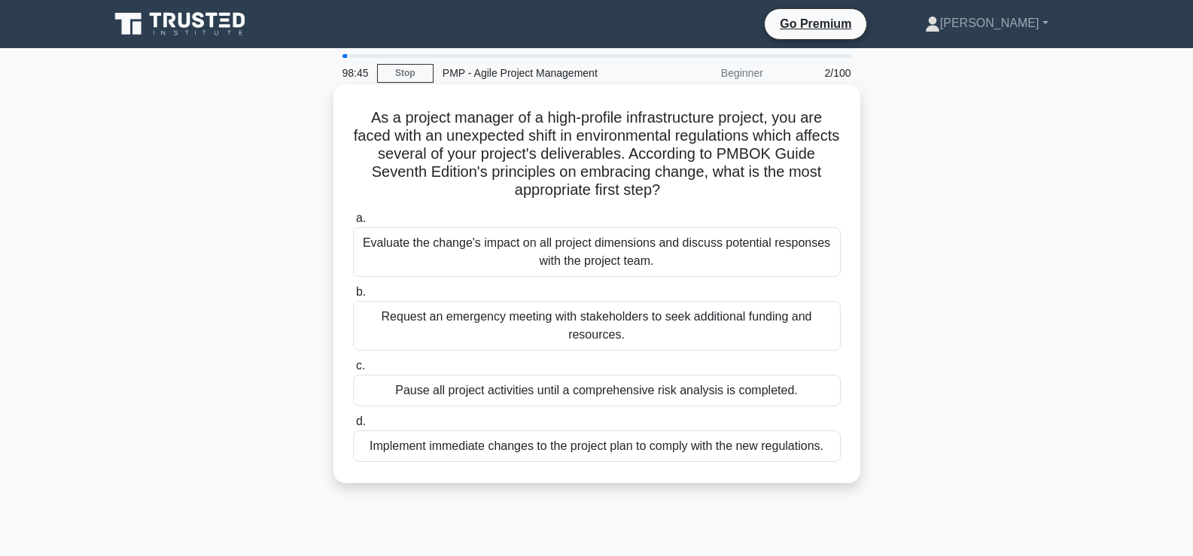
drag, startPoint x: 363, startPoint y: 118, endPoint x: 683, endPoint y: 187, distance: 327.4
click at [683, 187] on h5 "As a project manager of a high-profile infrastructure project, you are faced wi…" at bounding box center [597, 154] width 491 height 92
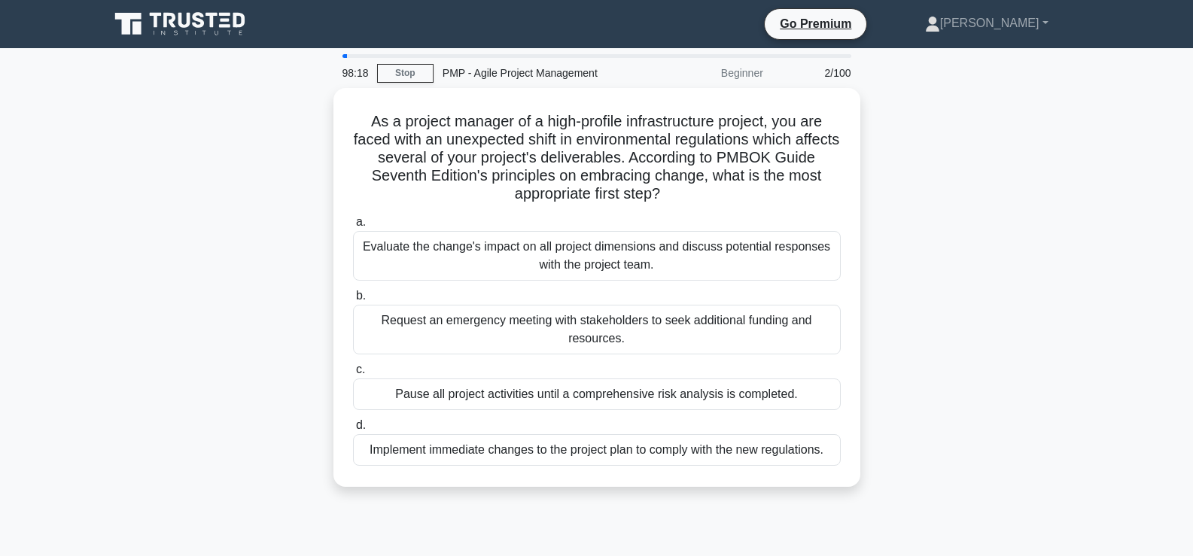
click at [936, 464] on div "As a project manager of a high-profile infrastructure project, you are faced wi…" at bounding box center [597, 296] width 994 height 417
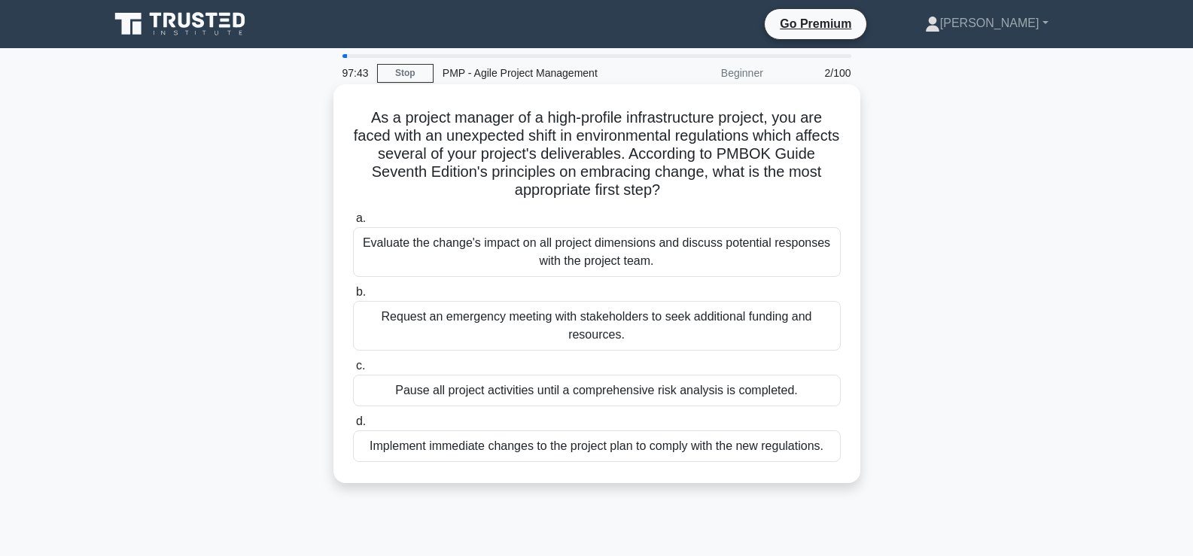
click at [543, 247] on div "Evaluate the change's impact on all project dimensions and discuss potential re…" at bounding box center [597, 252] width 488 height 50
click at [353, 224] on input "a. Evaluate the change's impact on all project dimensions and discuss potential…" at bounding box center [353, 219] width 0 height 10
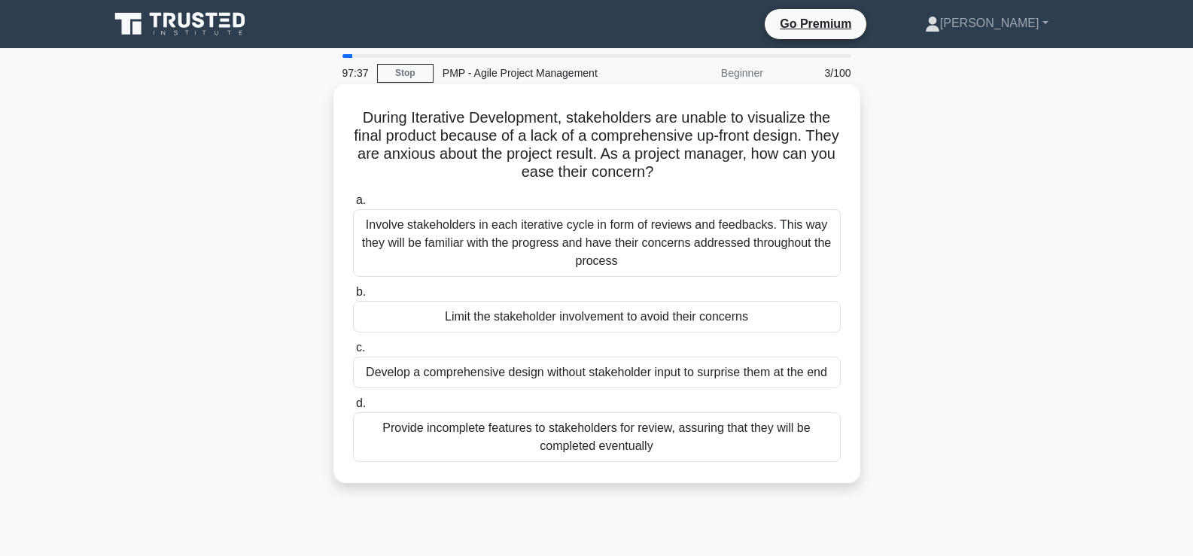
drag, startPoint x: 364, startPoint y: 117, endPoint x: 683, endPoint y: 174, distance: 324.3
click at [683, 174] on h5 "During Iterative Development, stakeholders are unable to visualize the final pr…" at bounding box center [597, 145] width 491 height 74
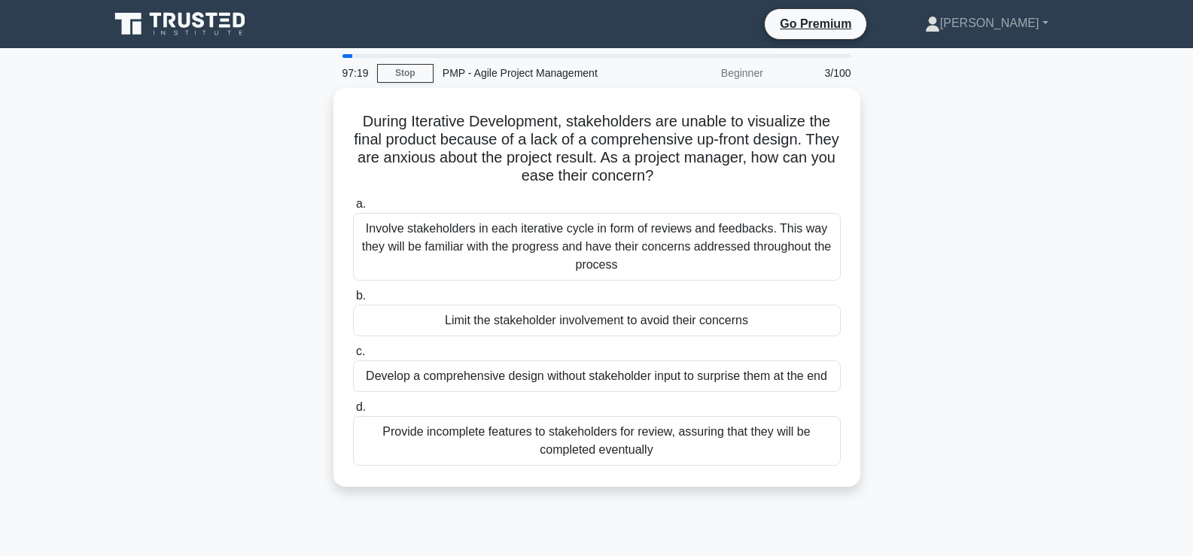
click at [291, 177] on div "During Iterative Development, stakeholders are unable to visualize the final pr…" at bounding box center [597, 296] width 994 height 417
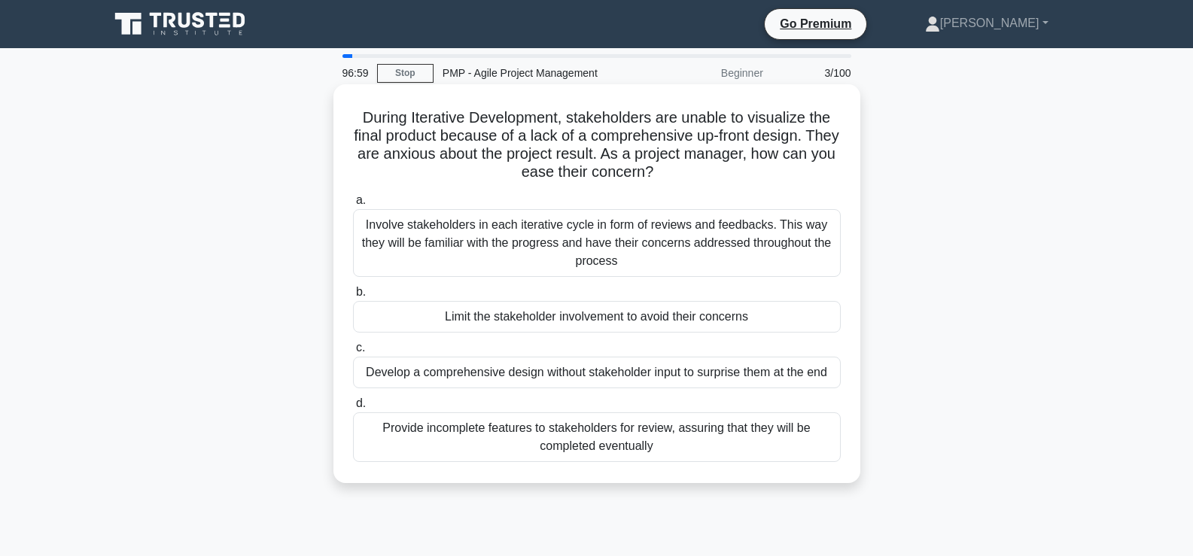
click at [509, 254] on div "Involve stakeholders in each iterative cycle in form of reviews and feedbacks. …" at bounding box center [597, 243] width 488 height 68
click at [353, 206] on input "a. Involve stakeholders in each iterative cycle in form of reviews and feedback…" at bounding box center [353, 201] width 0 height 10
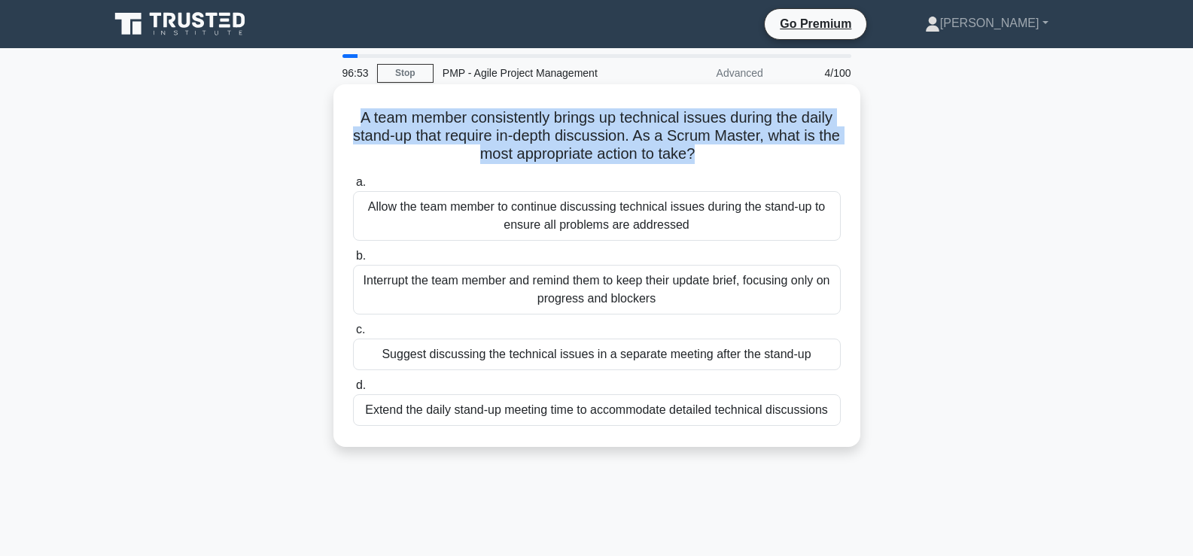
drag, startPoint x: 354, startPoint y: 116, endPoint x: 711, endPoint y: 160, distance: 360.3
click at [711, 160] on h5 "A team member consistently brings up technical issues during the daily stand-up…" at bounding box center [597, 136] width 491 height 56
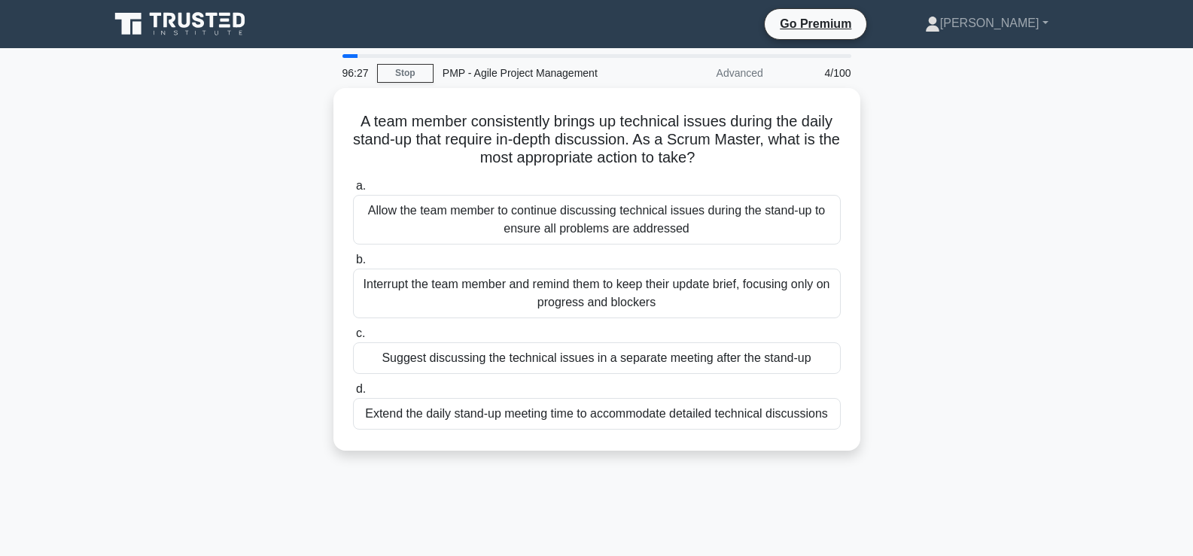
click at [253, 198] on div "A team member consistently brings up technical issues during the daily stand-up…" at bounding box center [597, 278] width 994 height 381
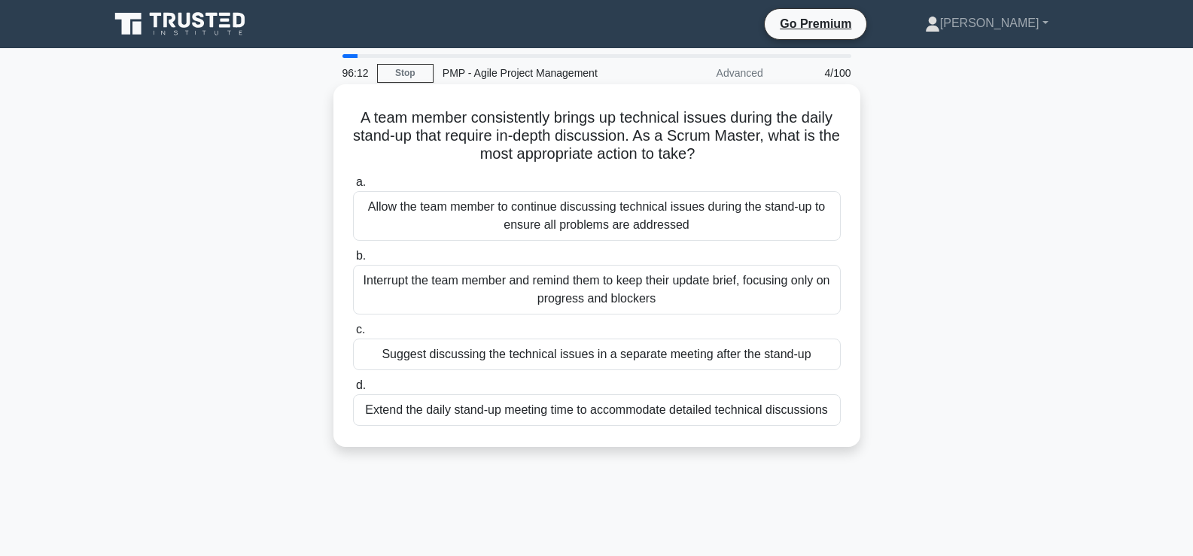
click at [547, 218] on div "Allow the team member to continue discussing technical issues during the stand-…" at bounding box center [597, 216] width 488 height 50
click at [353, 187] on input "a. Allow the team member to continue discussing technical issues during the sta…" at bounding box center [353, 183] width 0 height 10
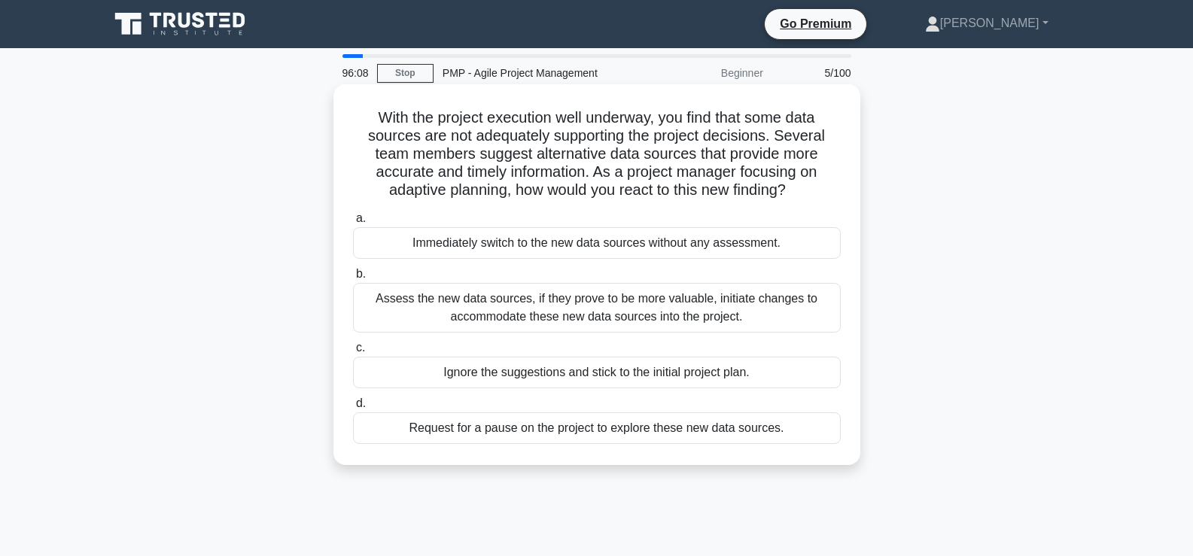
drag, startPoint x: 373, startPoint y: 118, endPoint x: 796, endPoint y: 196, distance: 430.3
click at [796, 196] on h5 "With the project execution well underway, you find that some data sources are n…" at bounding box center [597, 154] width 491 height 92
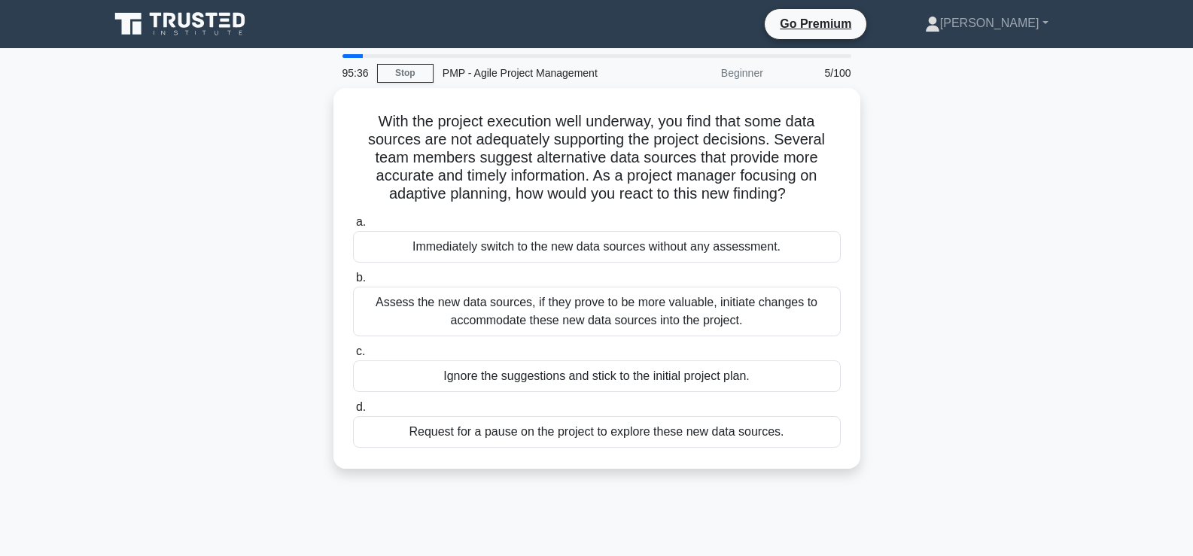
click at [251, 225] on div "With the project execution well underway, you find that some data sources are n…" at bounding box center [597, 287] width 994 height 399
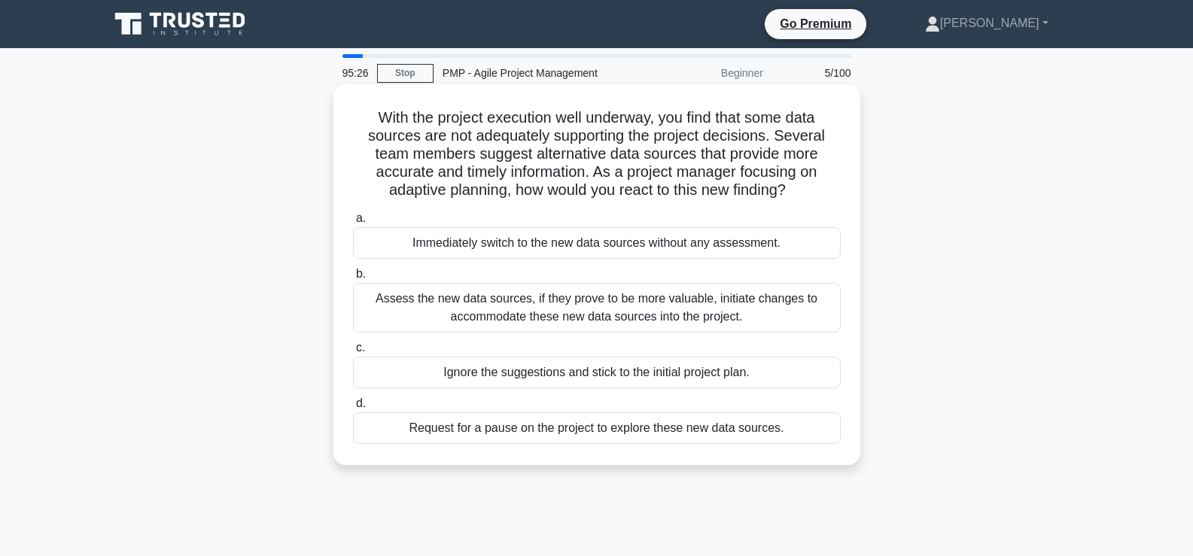
click at [649, 303] on div "Assess the new data sources, if they prove to be more valuable, initiate change…" at bounding box center [597, 308] width 488 height 50
click at [353, 279] on input "b. Assess the new data sources, if they prove to be more valuable, initiate cha…" at bounding box center [353, 275] width 0 height 10
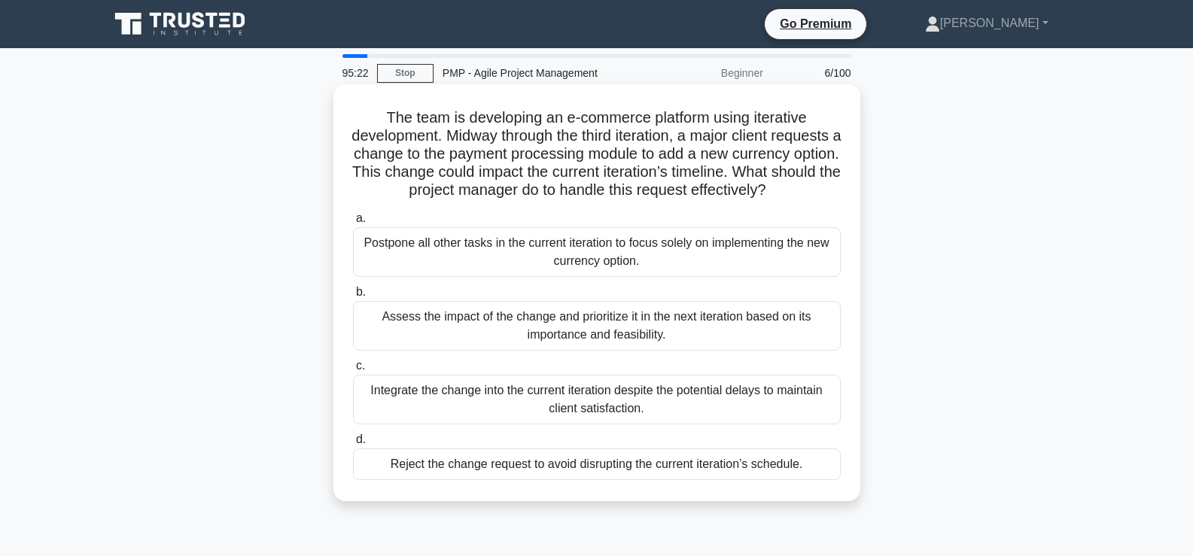
drag, startPoint x: 380, startPoint y: 111, endPoint x: 641, endPoint y: 203, distance: 276.2
click at [641, 200] on h5 "The team is developing an e-commerce platform using iterative development. Midw…" at bounding box center [597, 154] width 491 height 92
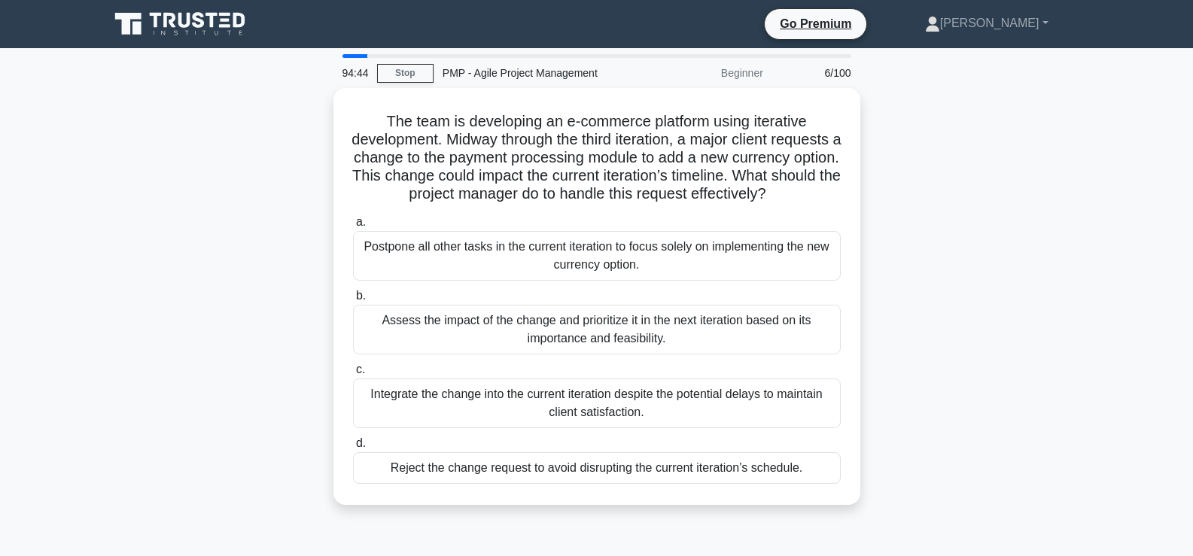
click at [284, 263] on div "The team is developing an e-commerce platform using iterative development. Midw…" at bounding box center [597, 305] width 994 height 435
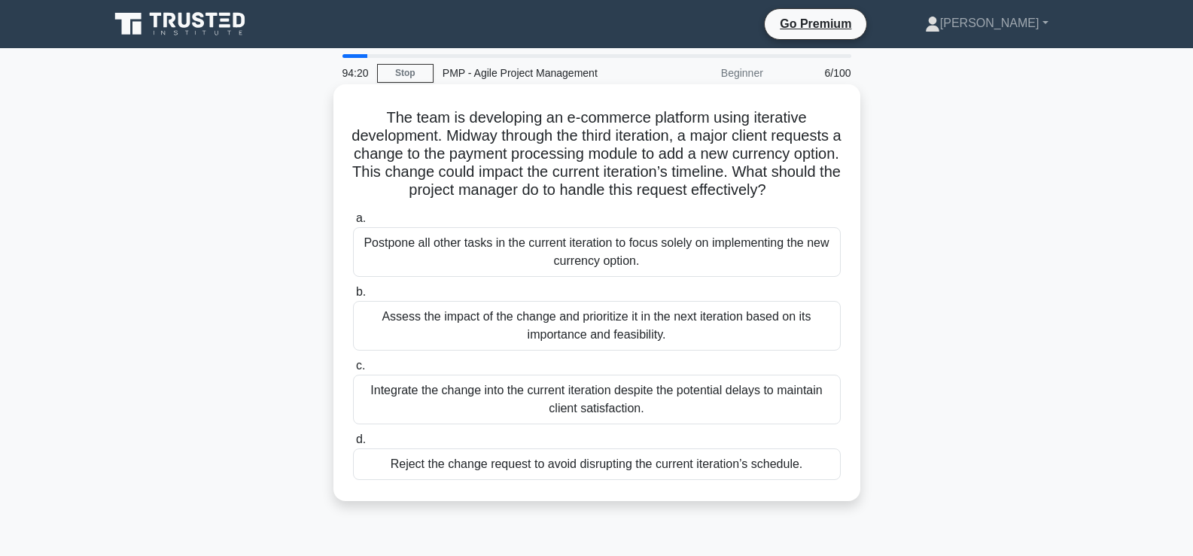
click at [586, 340] on div "Assess the impact of the change and prioritize it in the next iteration based o…" at bounding box center [597, 326] width 488 height 50
click at [353, 297] on input "b. Assess the impact of the change and prioritize it in the next iteration base…" at bounding box center [353, 293] width 0 height 10
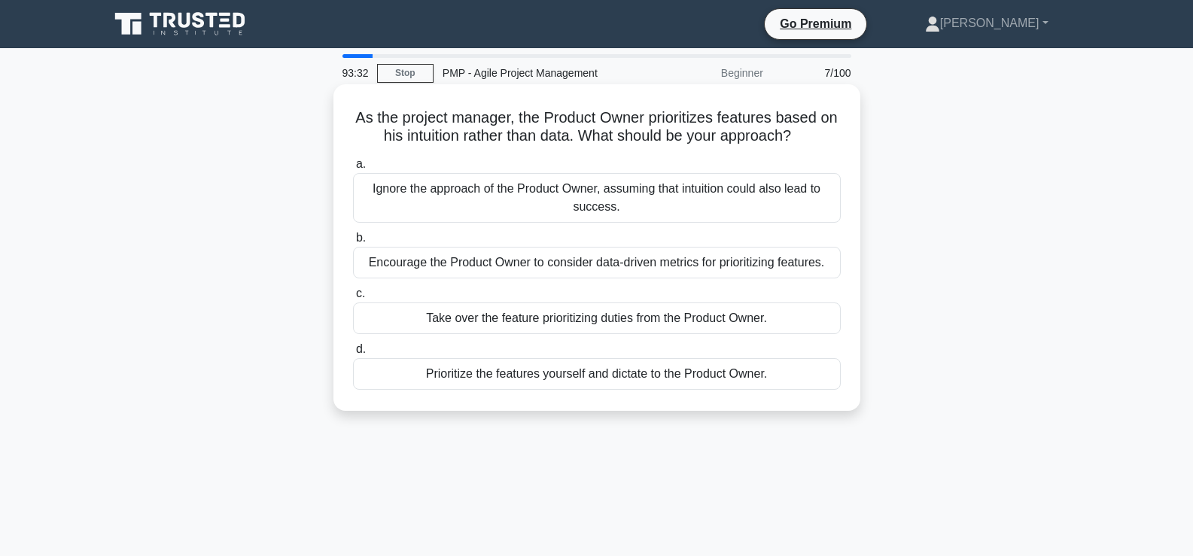
click at [394, 266] on div "Encourage the Product Owner to consider data-driven metrics for prioritizing fe…" at bounding box center [597, 263] width 488 height 32
click at [353, 243] on input "b. Encourage the Product Owner to consider data-driven metrics for prioritizing…" at bounding box center [353, 238] width 0 height 10
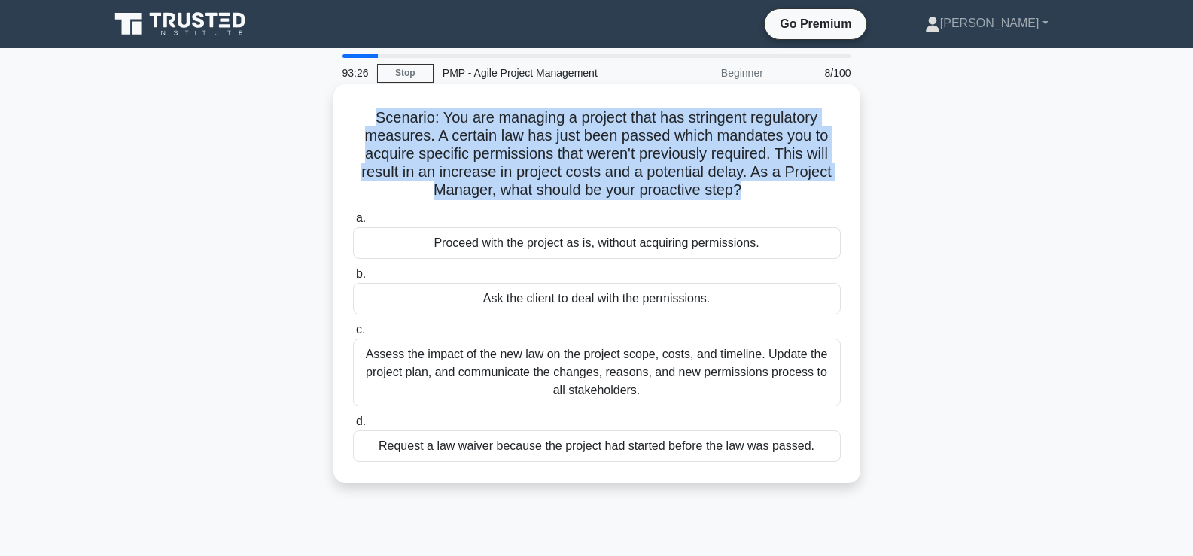
drag, startPoint x: 372, startPoint y: 115, endPoint x: 743, endPoint y: 192, distance: 379.0
click at [743, 192] on h5 "Scenario: You are managing a project that has stringent regulatory measures. A …" at bounding box center [597, 154] width 491 height 92
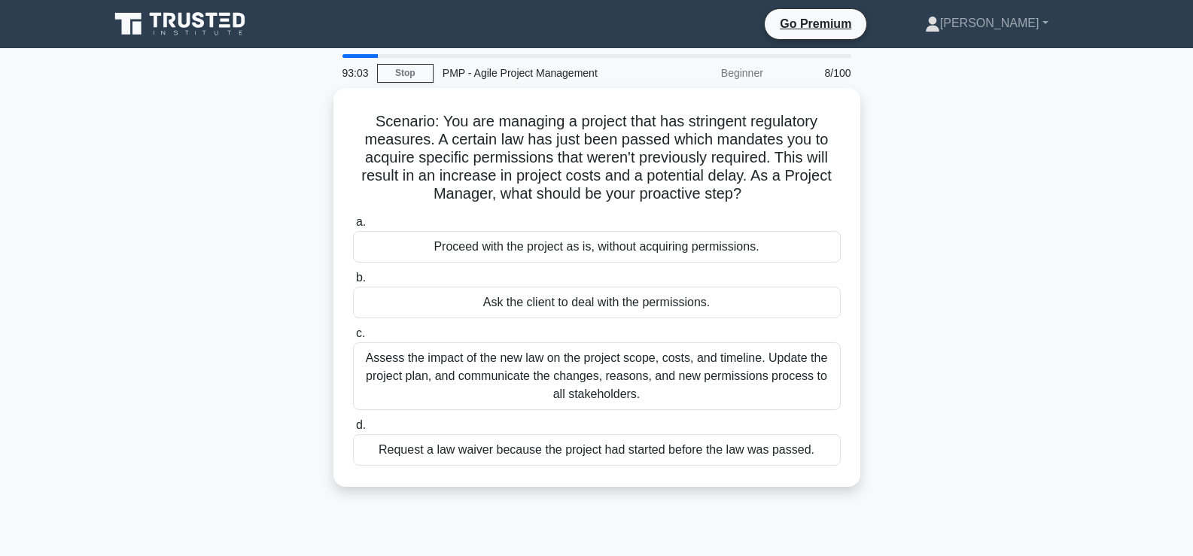
click at [270, 235] on div "Scenario: You are managing a project that has stringent regulatory measures. A …" at bounding box center [597, 296] width 994 height 417
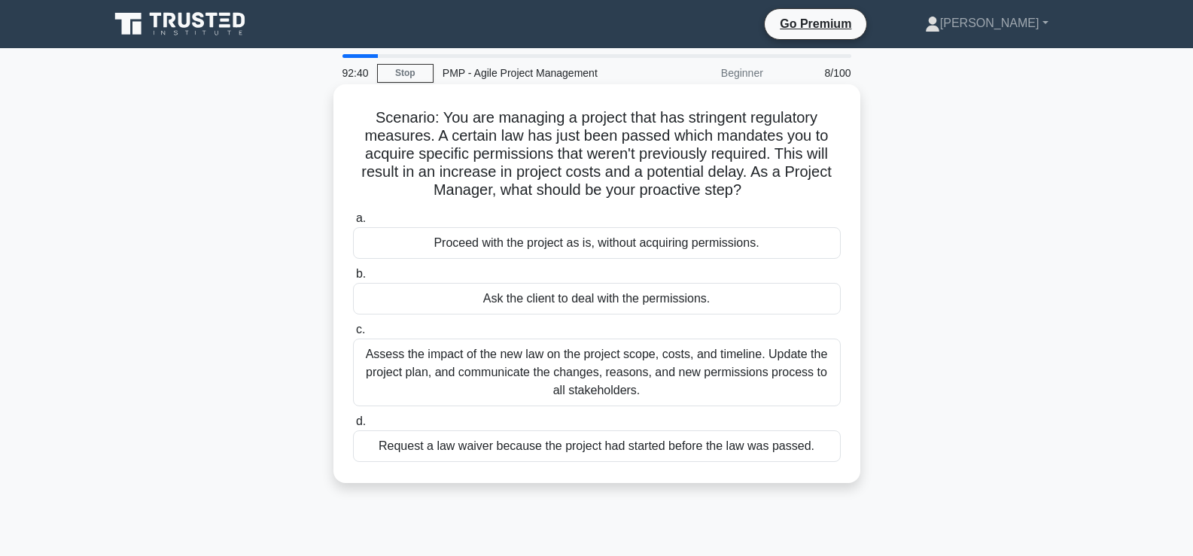
click at [563, 359] on div "Assess the impact of the new law on the project scope, costs, and timeline. Upd…" at bounding box center [597, 373] width 488 height 68
click at [353, 335] on input "c. Assess the impact of the new law on the project scope, costs, and timeline. …" at bounding box center [353, 330] width 0 height 10
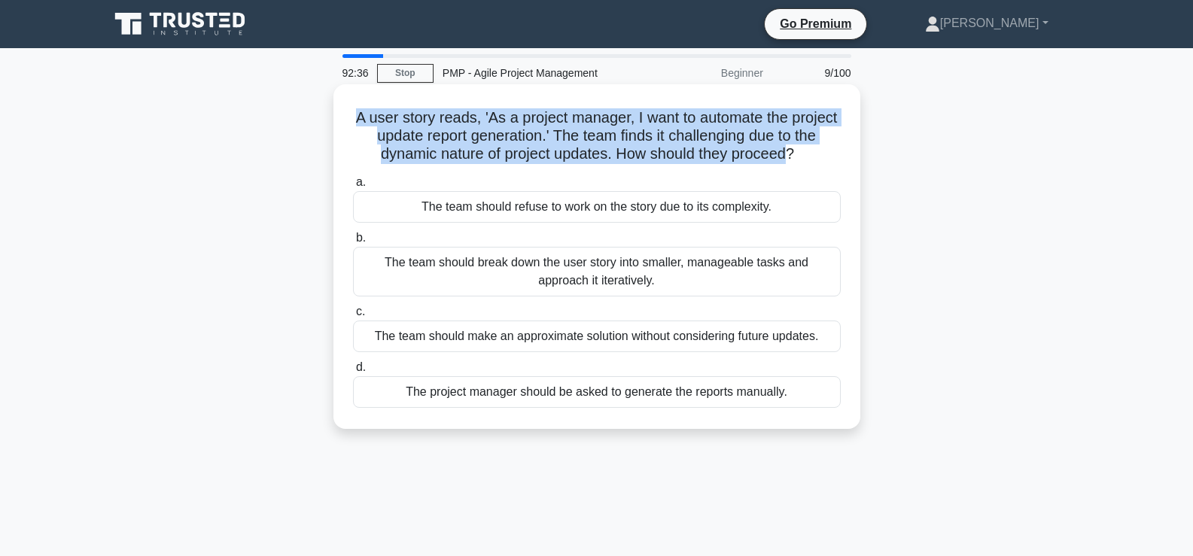
drag, startPoint x: 378, startPoint y: 120, endPoint x: 808, endPoint y: 157, distance: 431.4
click at [808, 157] on h5 "A user story reads, 'As a project manager, I want to automate the project updat…" at bounding box center [597, 136] width 491 height 56
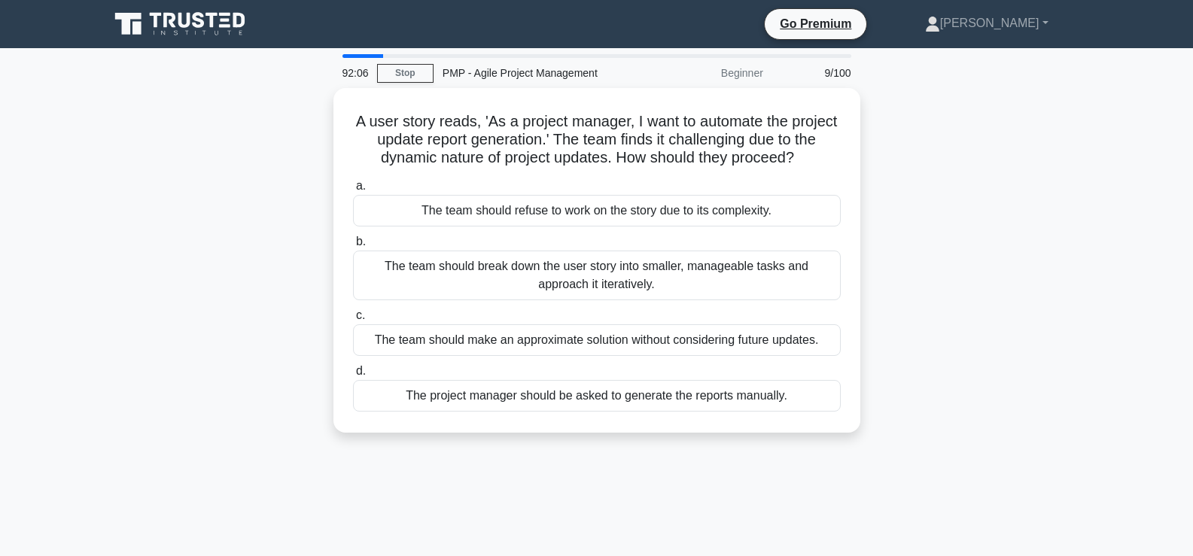
click at [221, 257] on div "A user story reads, 'As a project manager, I want to automate the project updat…" at bounding box center [597, 269] width 994 height 363
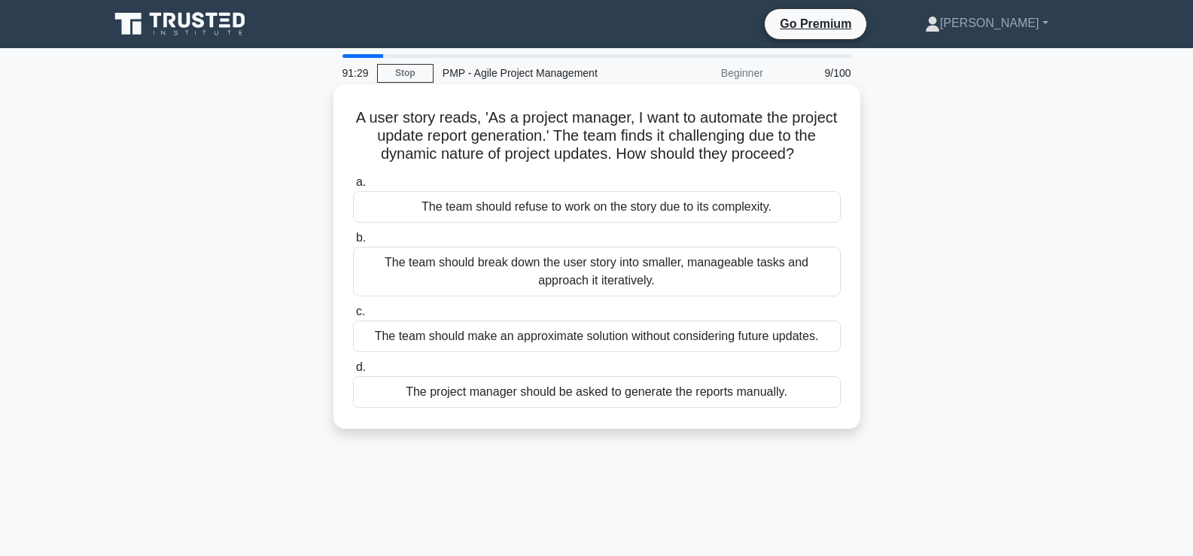
click at [537, 273] on div "The team should break down the user story into smaller, manageable tasks and ap…" at bounding box center [597, 272] width 488 height 50
click at [353, 243] on input "b. The team should break down the user story into smaller, manageable tasks and…" at bounding box center [353, 238] width 0 height 10
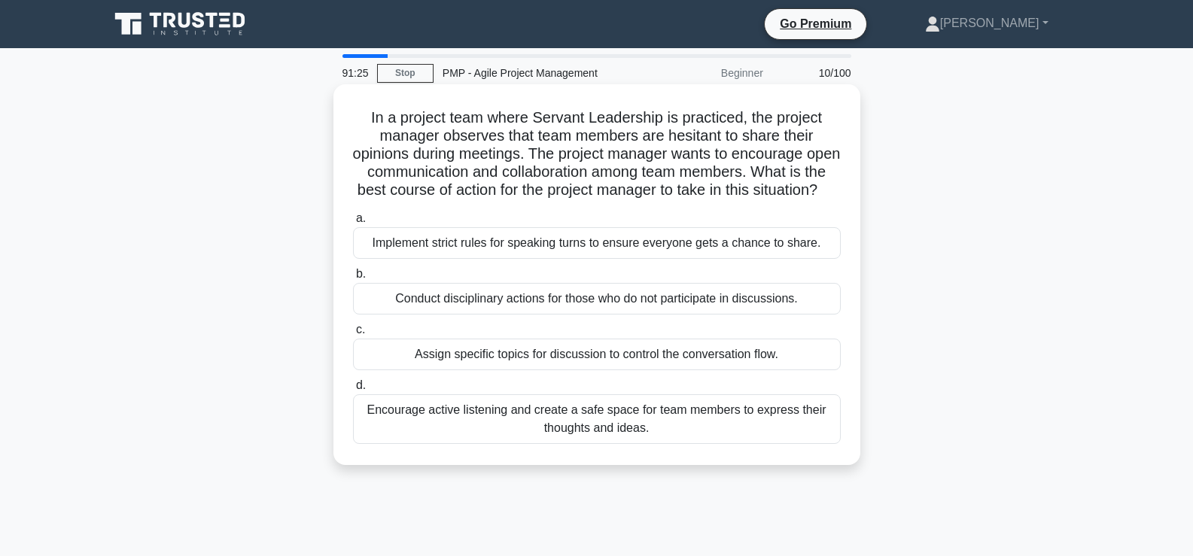
drag, startPoint x: 371, startPoint y: 116, endPoint x: 632, endPoint y: 207, distance: 275.9
click at [632, 200] on h5 "In a project team where Servant Leadership is practiced, the project manager ob…" at bounding box center [597, 154] width 491 height 92
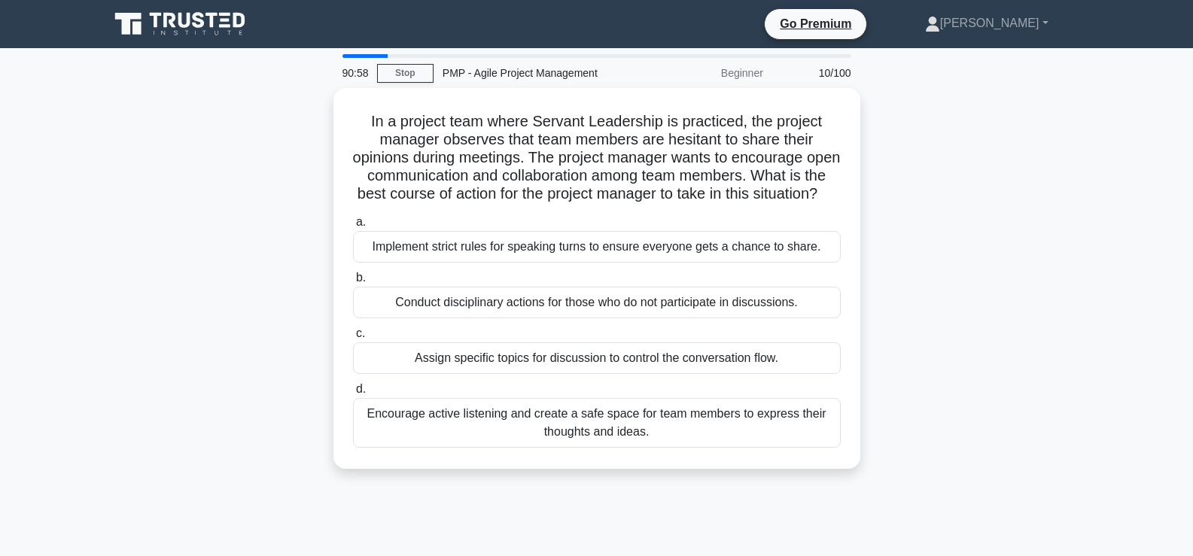
click at [288, 321] on div "In a project team where Servant Leadership is practiced, the project manager ob…" at bounding box center [597, 287] width 994 height 399
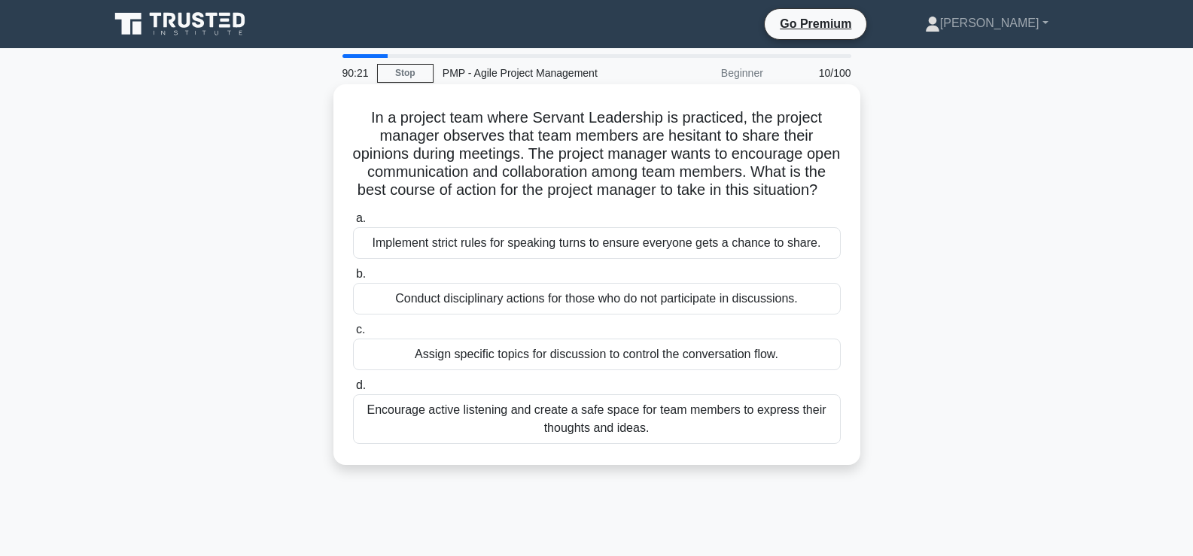
click at [583, 437] on div "Encourage active listening and create a safe space for team members to express …" at bounding box center [597, 419] width 488 height 50
click at [353, 391] on input "d. Encourage active listening and create a safe space for team members to expre…" at bounding box center [353, 386] width 0 height 10
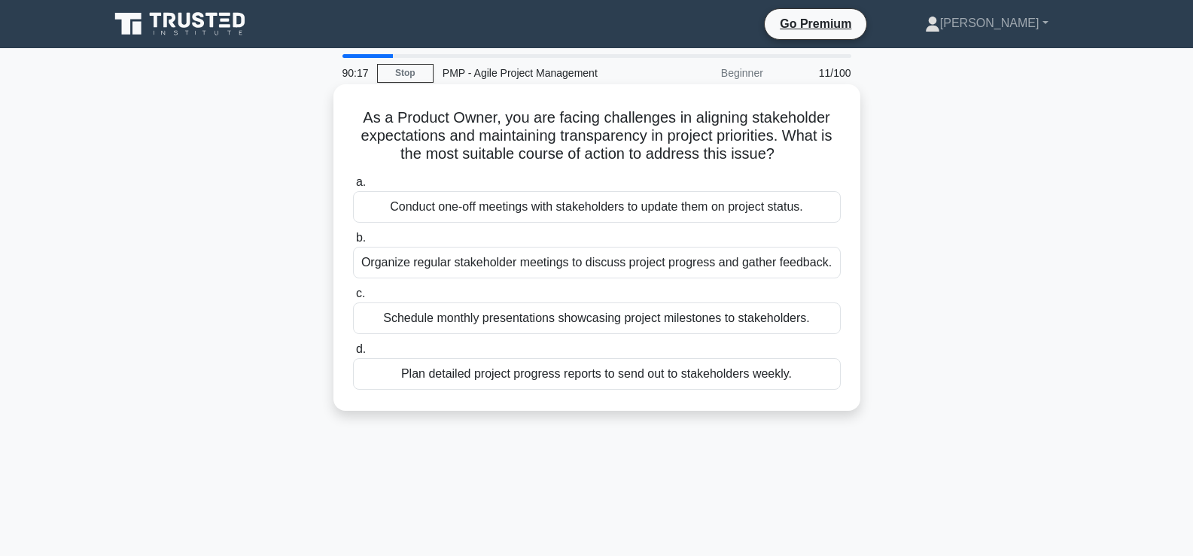
drag, startPoint x: 359, startPoint y: 110, endPoint x: 787, endPoint y: 151, distance: 430.3
click at [787, 151] on h5 "As a Product Owner, you are facing challenges in aligning stakeholder expectati…" at bounding box center [597, 136] width 491 height 56
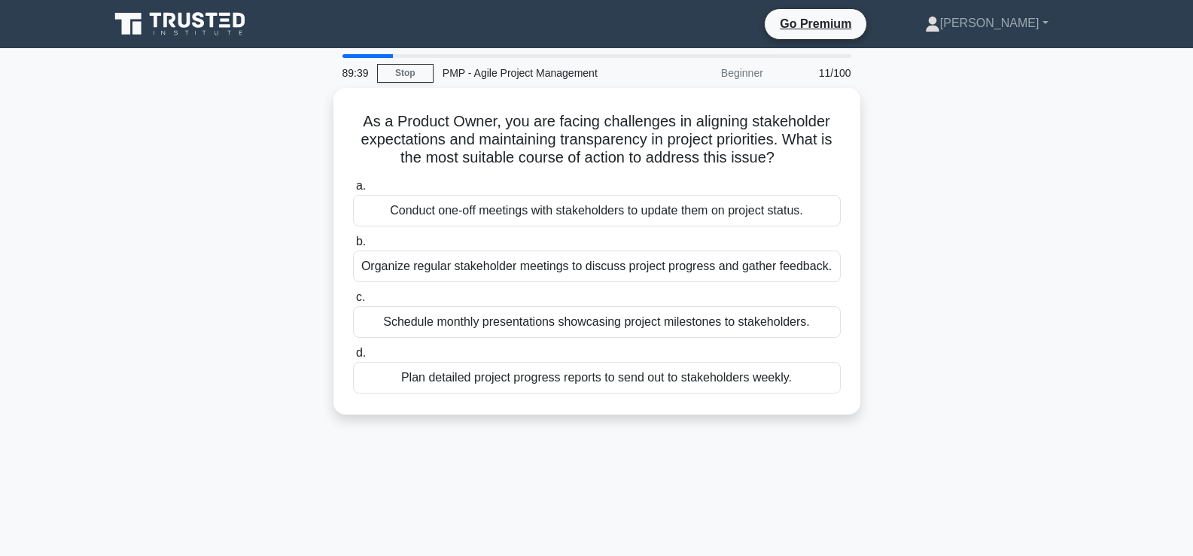
click at [258, 204] on div "As a Product Owner, you are facing challenges in aligning stakeholder expectati…" at bounding box center [597, 260] width 994 height 345
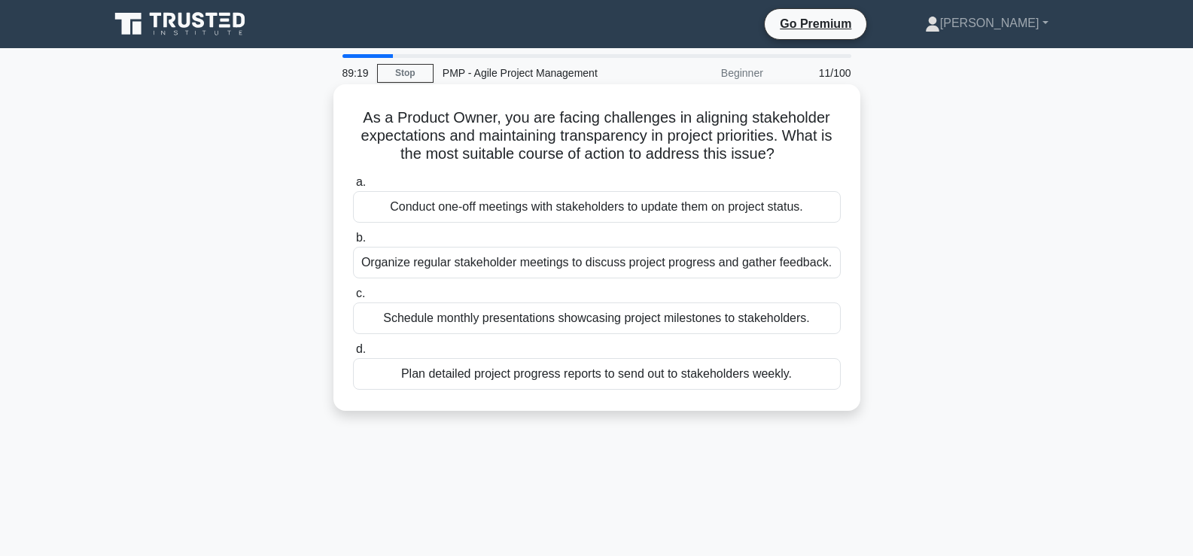
click at [477, 262] on div "Organize regular stakeholder meetings to discuss project progress and gather fe…" at bounding box center [597, 263] width 488 height 32
click at [353, 243] on input "b. Organize regular stakeholder meetings to discuss project progress and gather…" at bounding box center [353, 238] width 0 height 10
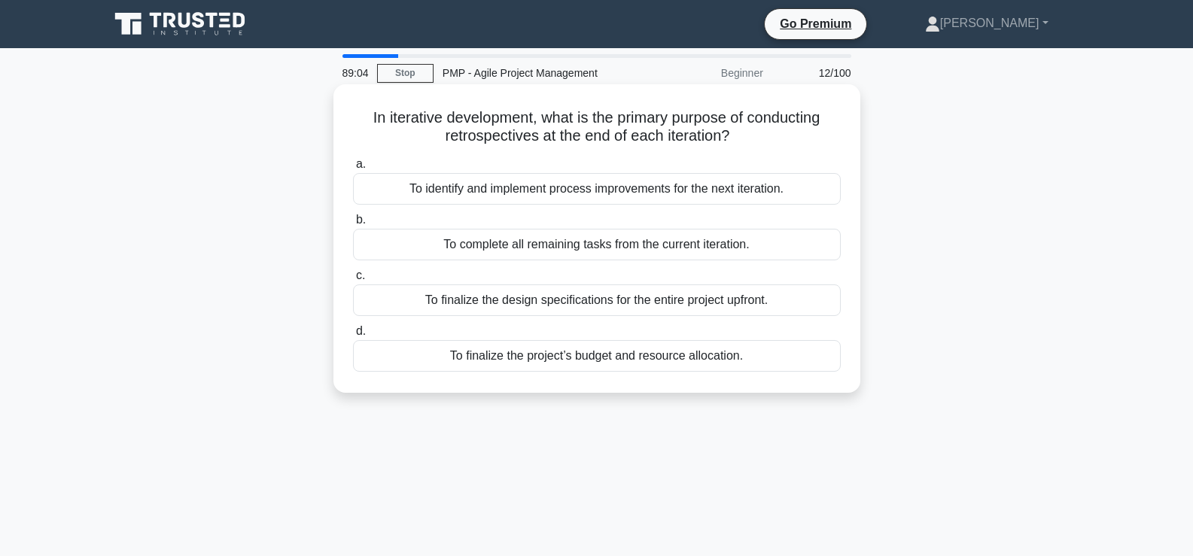
drag, startPoint x: 364, startPoint y: 114, endPoint x: 745, endPoint y: 136, distance: 380.8
click at [745, 136] on h5 "In iterative development, what is the primary purpose of conducting retrospecti…" at bounding box center [597, 127] width 491 height 38
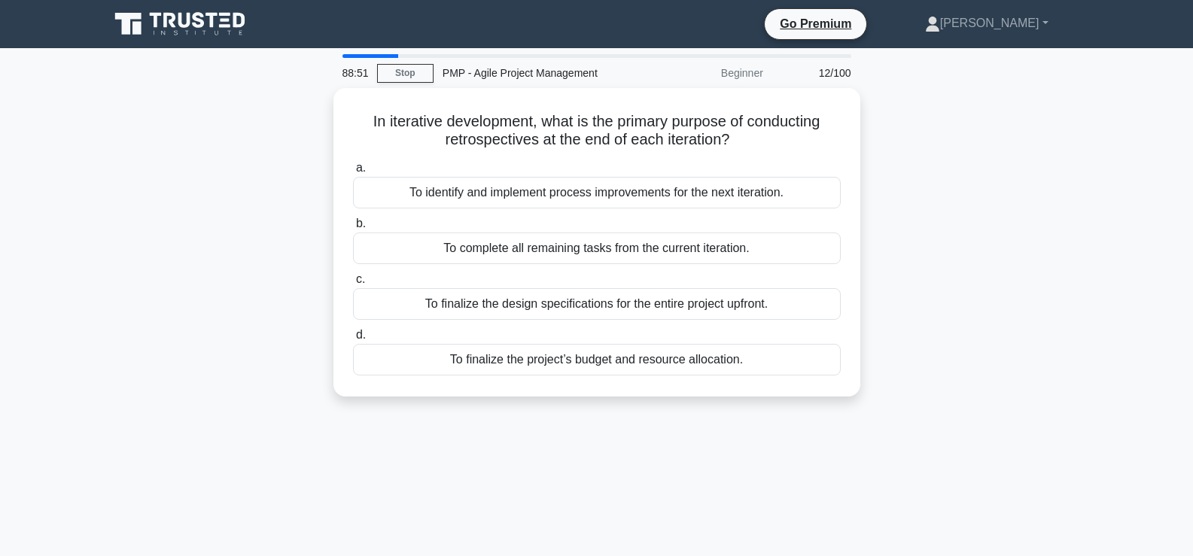
click at [169, 158] on div "In iterative development, what is the primary purpose of conducting retrospecti…" at bounding box center [597, 251] width 994 height 327
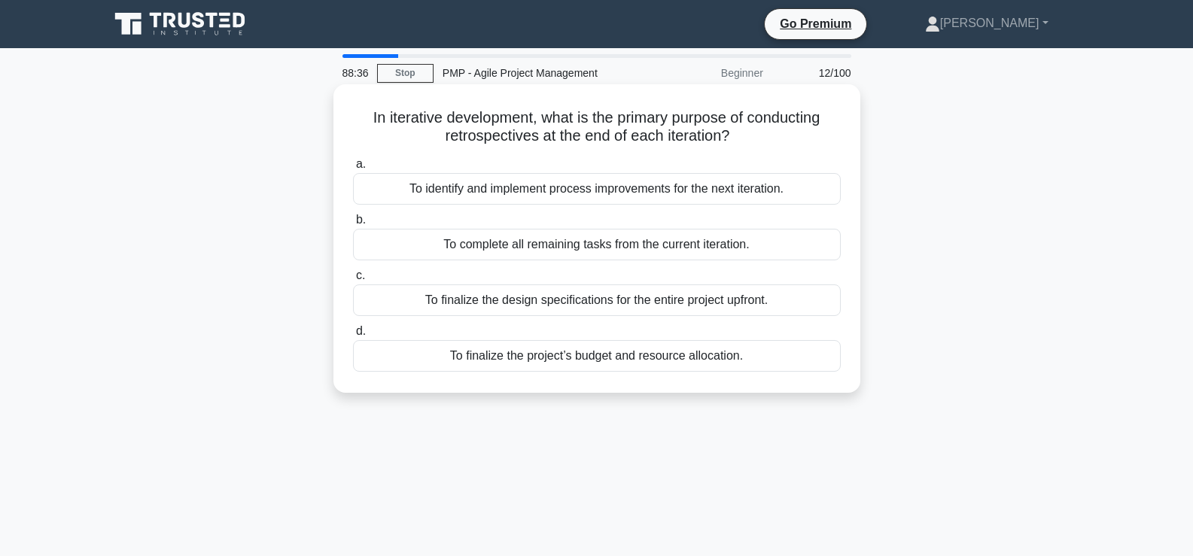
click at [545, 192] on div "To identify and implement process improvements for the next iteration." at bounding box center [597, 189] width 488 height 32
click at [353, 169] on input "a. To identify and implement process improvements for the next iteration." at bounding box center [353, 165] width 0 height 10
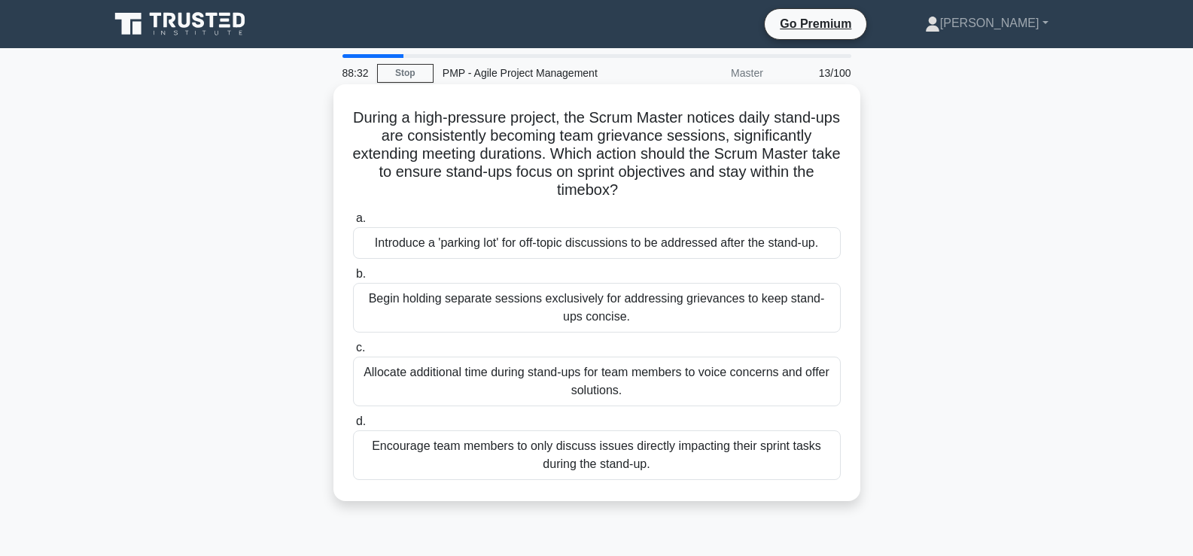
drag, startPoint x: 388, startPoint y: 123, endPoint x: 649, endPoint y: 190, distance: 269.7
click at [649, 190] on h5 "During a high-pressure project, the Scrum Master notices daily stand-ups are co…" at bounding box center [597, 154] width 491 height 92
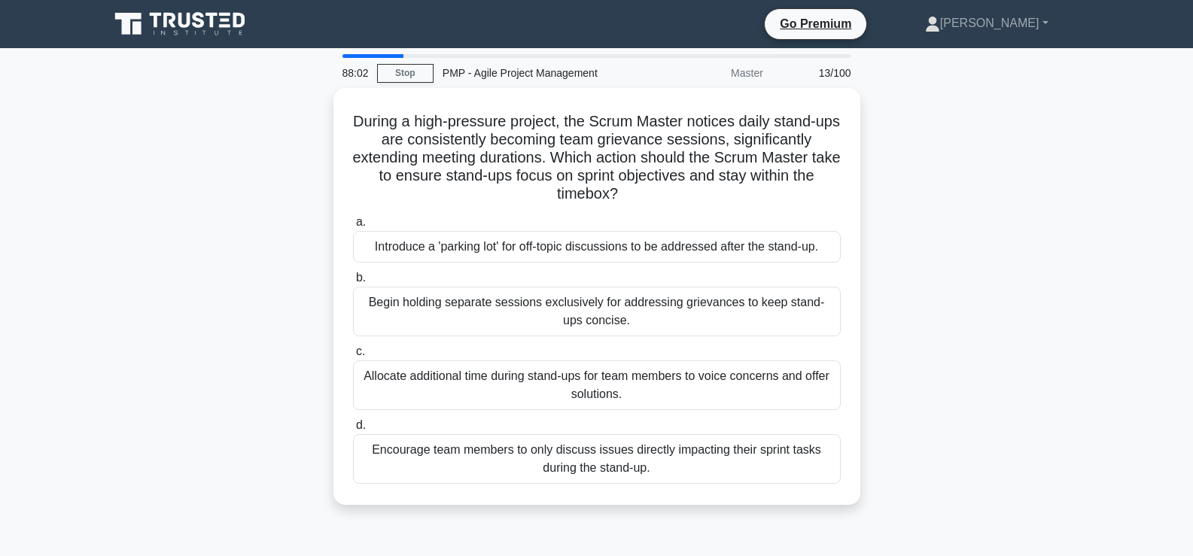
click at [301, 247] on div "During a high-pressure project, the Scrum Master notices daily stand-ups are co…" at bounding box center [597, 305] width 994 height 435
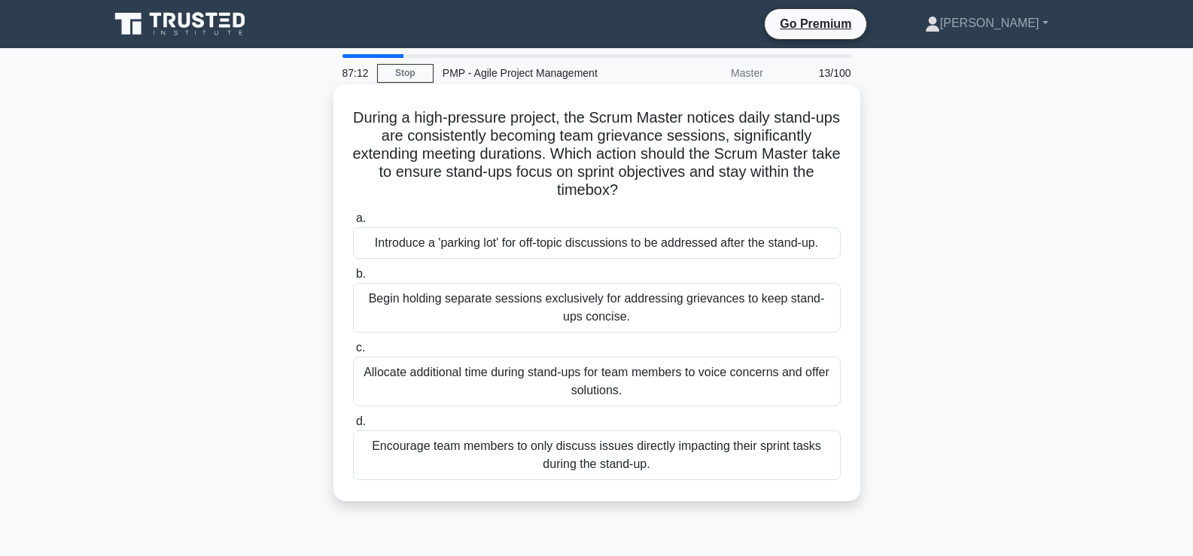
click at [489, 449] on div "Encourage team members to only discuss issues directly impacting their sprint t…" at bounding box center [597, 456] width 488 height 50
click at [353, 427] on input "d. Encourage team members to only discuss issues directly impacting their sprin…" at bounding box center [353, 422] width 0 height 10
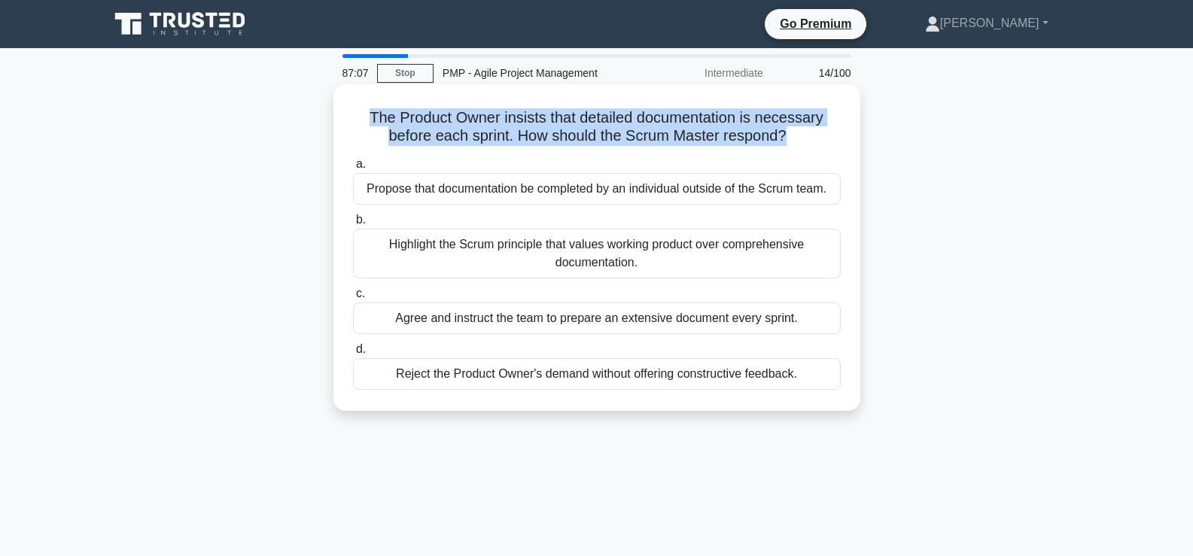
drag, startPoint x: 369, startPoint y: 114, endPoint x: 786, endPoint y: 142, distance: 417.9
click at [786, 142] on h5 "The Product Owner insists that detailed documentation is necessary before each …" at bounding box center [597, 127] width 491 height 38
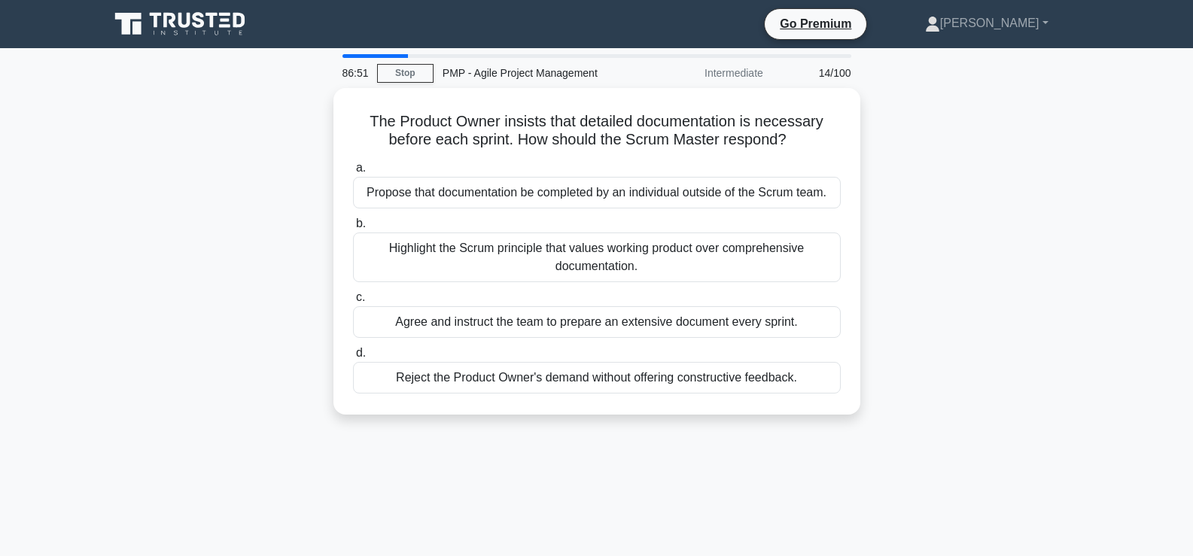
click at [293, 238] on div "The Product Owner insists that detailed documentation is necessary before each …" at bounding box center [597, 260] width 994 height 345
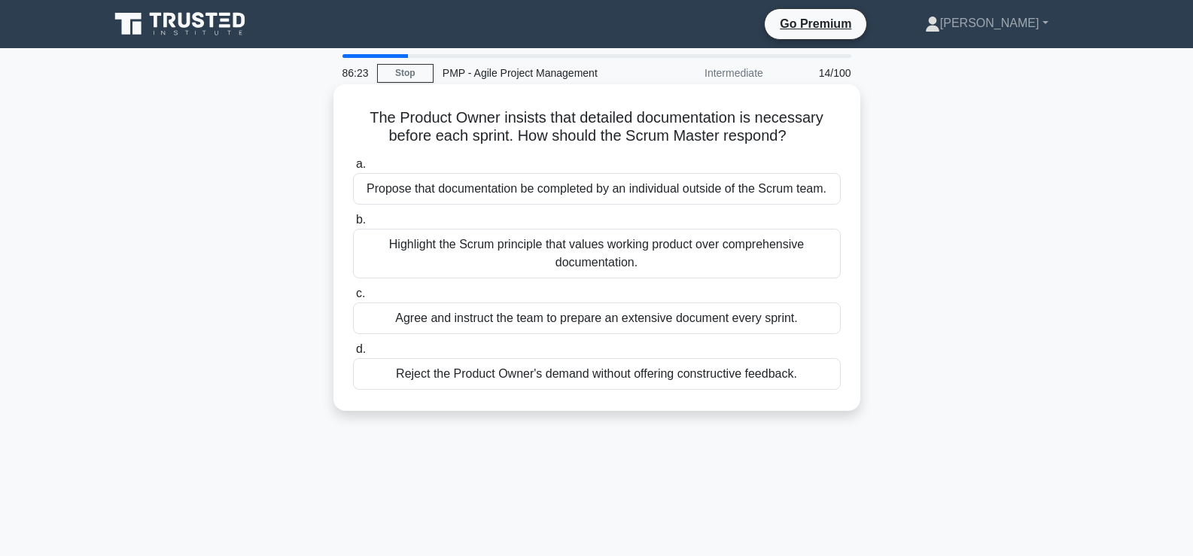
click at [449, 262] on div "Highlight the Scrum principle that values working product over comprehensive do…" at bounding box center [597, 254] width 488 height 50
click at [353, 225] on input "b. Highlight the Scrum principle that values working product over comprehensive…" at bounding box center [353, 220] width 0 height 10
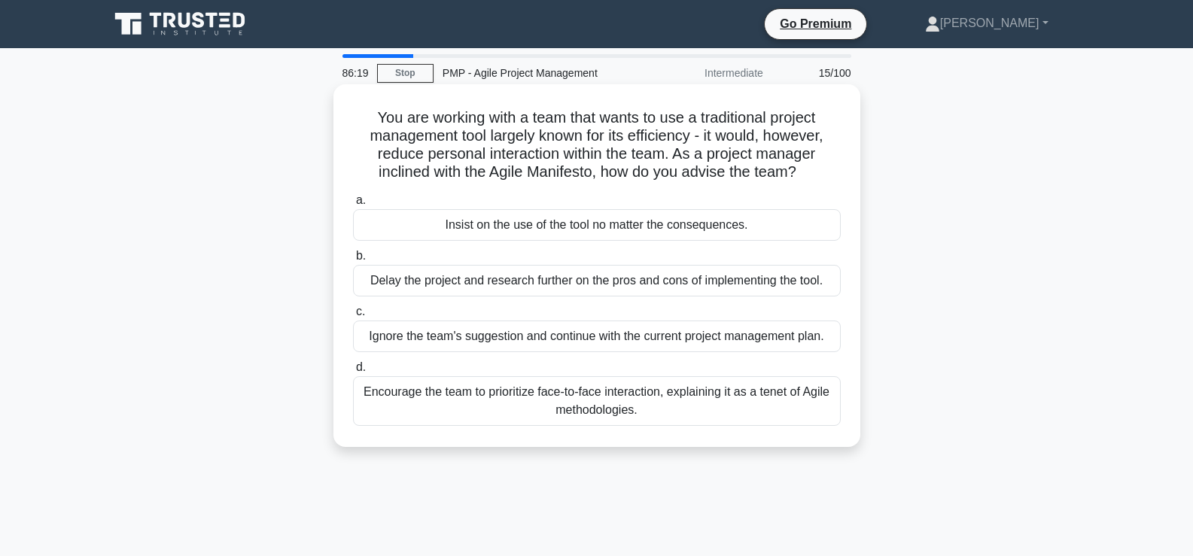
drag, startPoint x: 372, startPoint y: 119, endPoint x: 806, endPoint y: 169, distance: 437.3
click at [806, 169] on h5 "You are working with a team that wants to use a traditional project management …" at bounding box center [597, 145] width 491 height 74
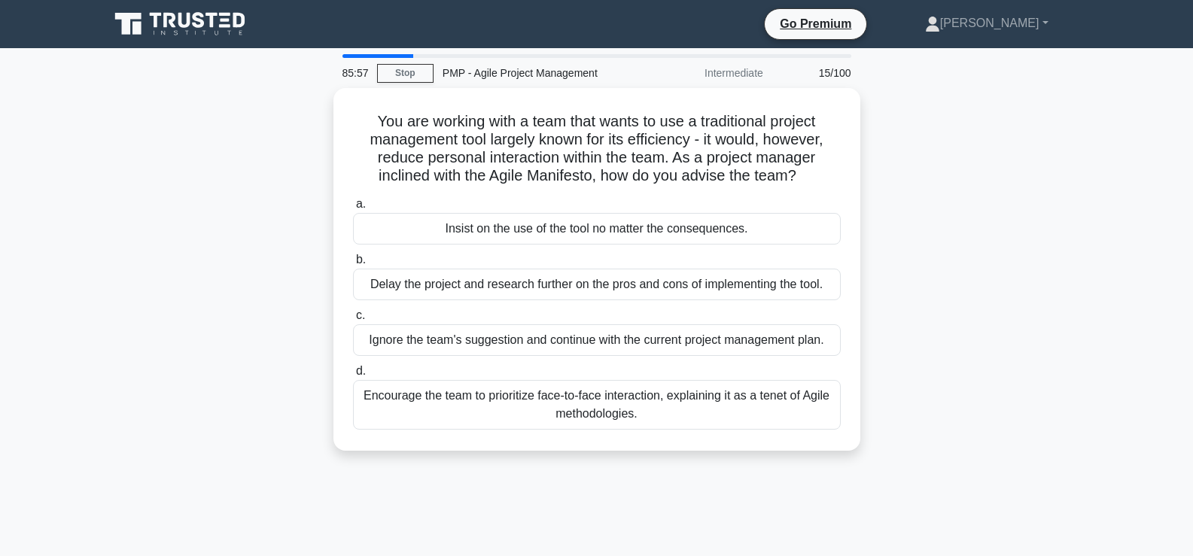
click at [144, 256] on div "You are working with a team that wants to use a traditional project management …" at bounding box center [597, 278] width 994 height 381
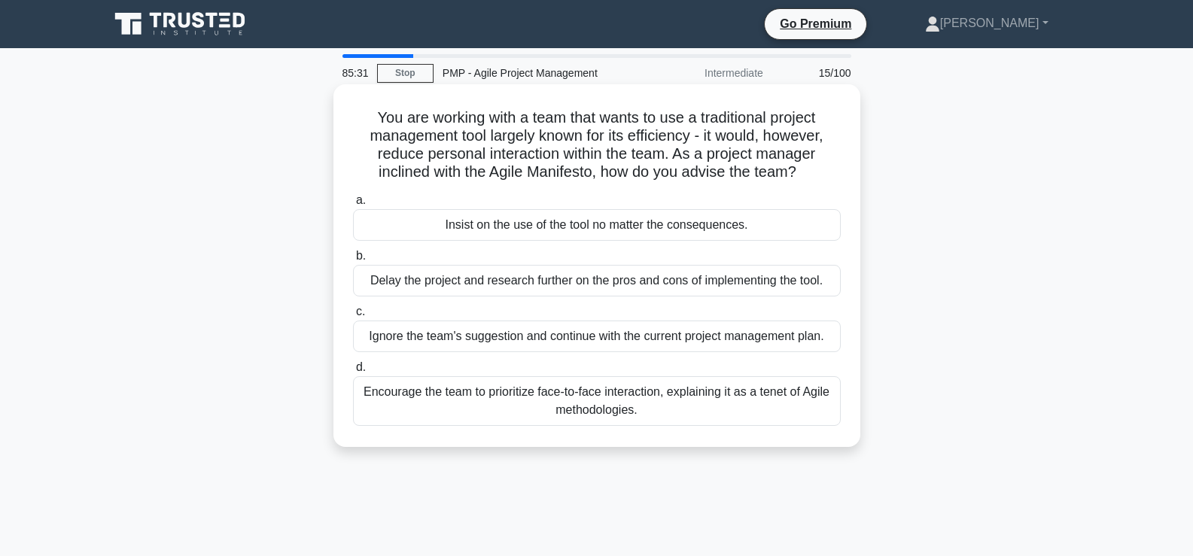
click at [633, 400] on div "Encourage the team to prioritize face-to-face interaction, explaining it as a t…" at bounding box center [597, 401] width 488 height 50
click at [353, 373] on input "d. Encourage the team to prioritize face-to-face interaction, explaining it as …" at bounding box center [353, 368] width 0 height 10
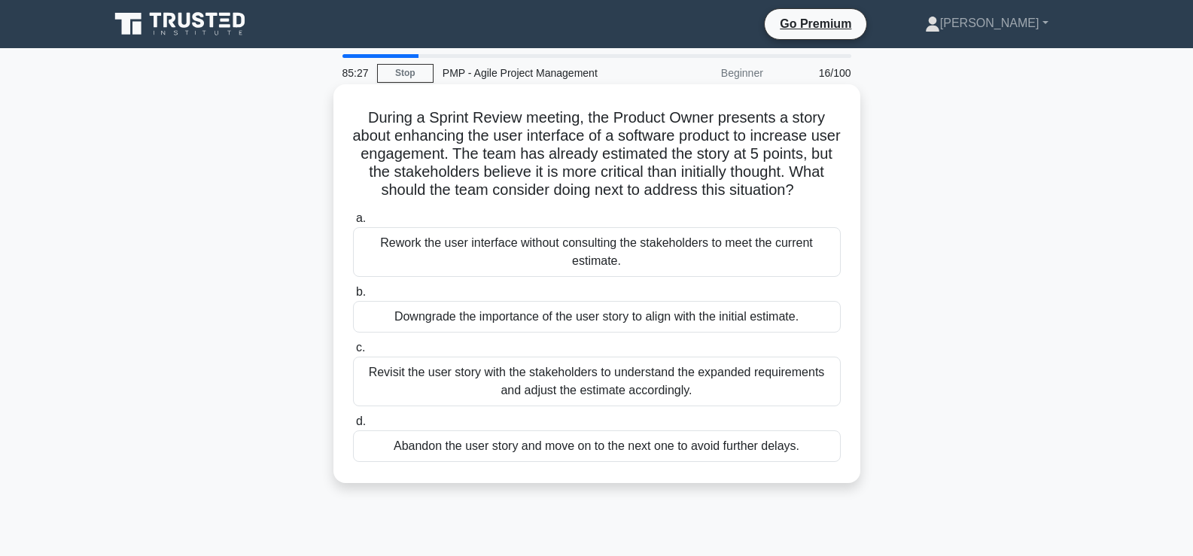
drag, startPoint x: 364, startPoint y: 117, endPoint x: 824, endPoint y: 193, distance: 466.2
click at [824, 193] on h5 "During a Sprint Review meeting, the Product Owner presents a story about enhanc…" at bounding box center [597, 154] width 491 height 92
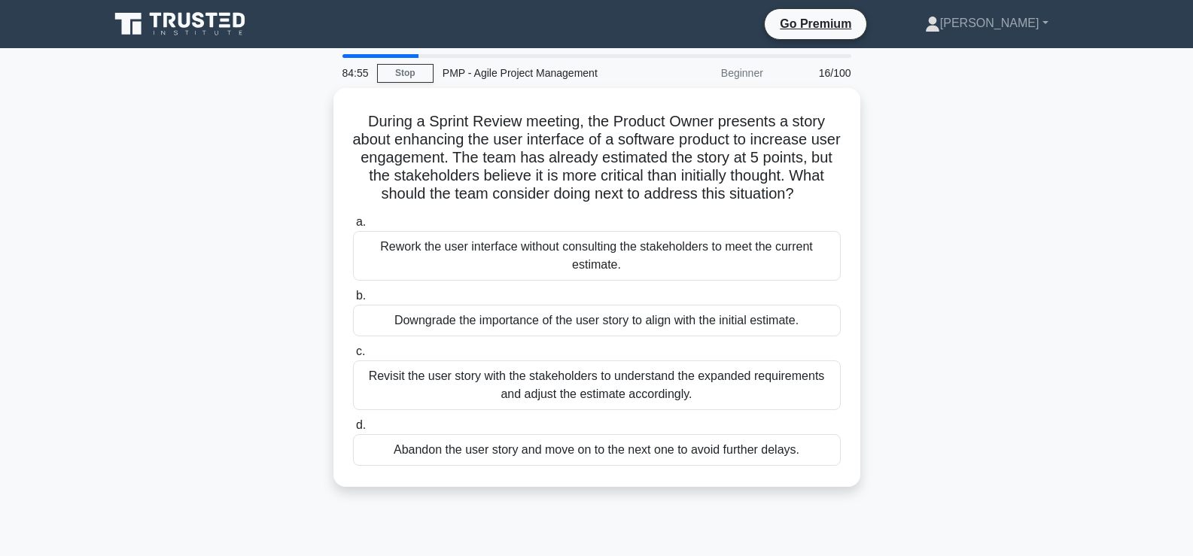
click at [238, 254] on div "During a Sprint Review meeting, the Product Owner presents a story about enhanc…" at bounding box center [597, 296] width 994 height 417
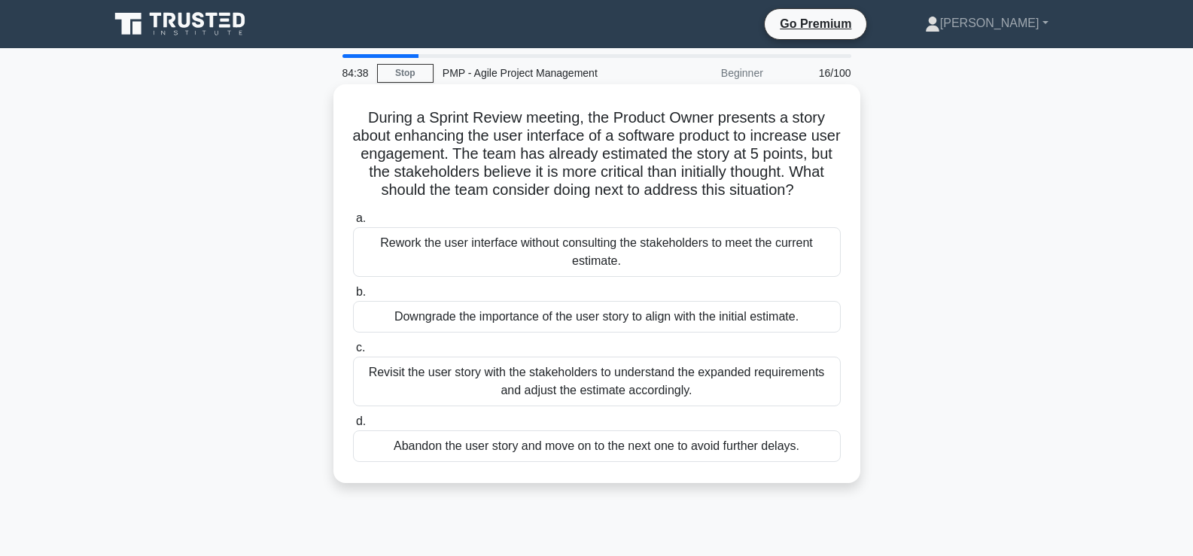
click at [461, 384] on div "Revisit the user story with the stakeholders to understand the expanded require…" at bounding box center [597, 382] width 488 height 50
click at [353, 353] on input "c. Revisit the user story with the stakeholders to understand the expanded requ…" at bounding box center [353, 348] width 0 height 10
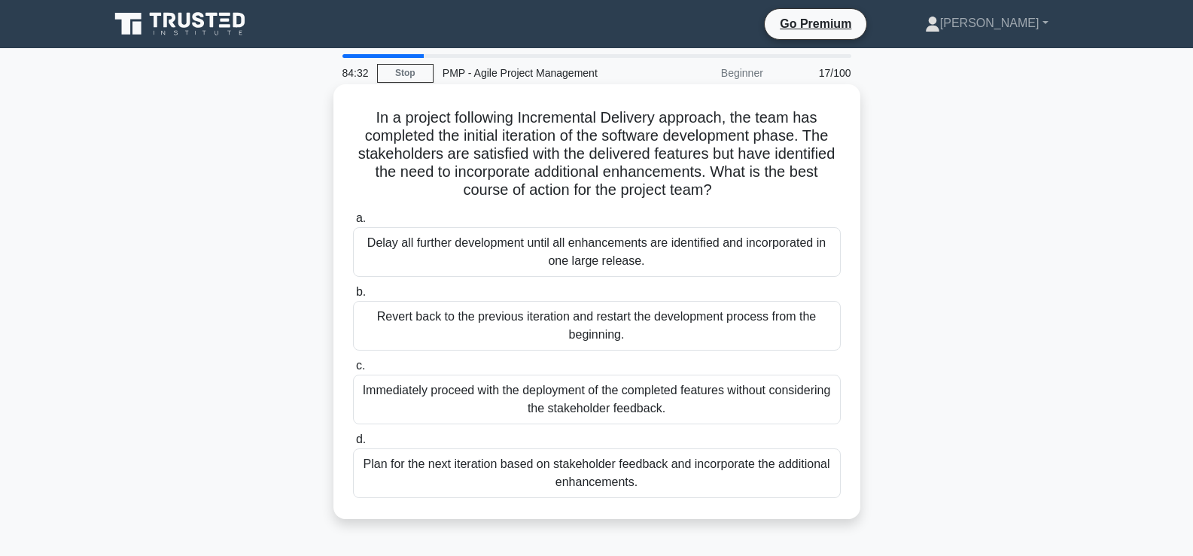
drag, startPoint x: 382, startPoint y: 117, endPoint x: 746, endPoint y: 199, distance: 373.3
click at [746, 199] on h5 "In a project following Incremental Delivery approach, the team has completed th…" at bounding box center [597, 154] width 491 height 92
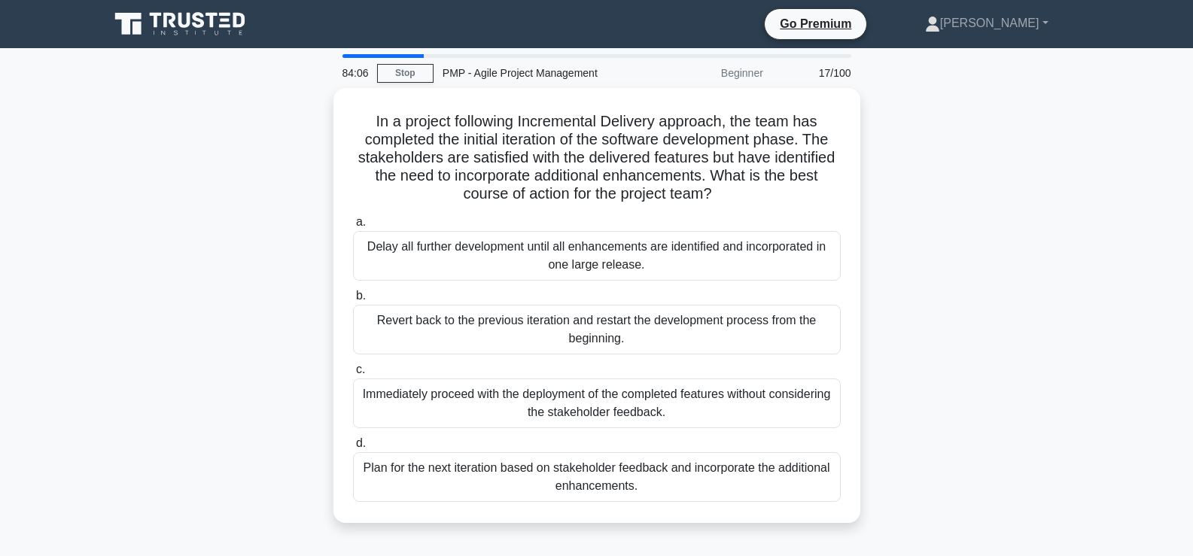
click at [287, 254] on div "In a project following Incremental Delivery approach, the team has completed th…" at bounding box center [597, 314] width 994 height 453
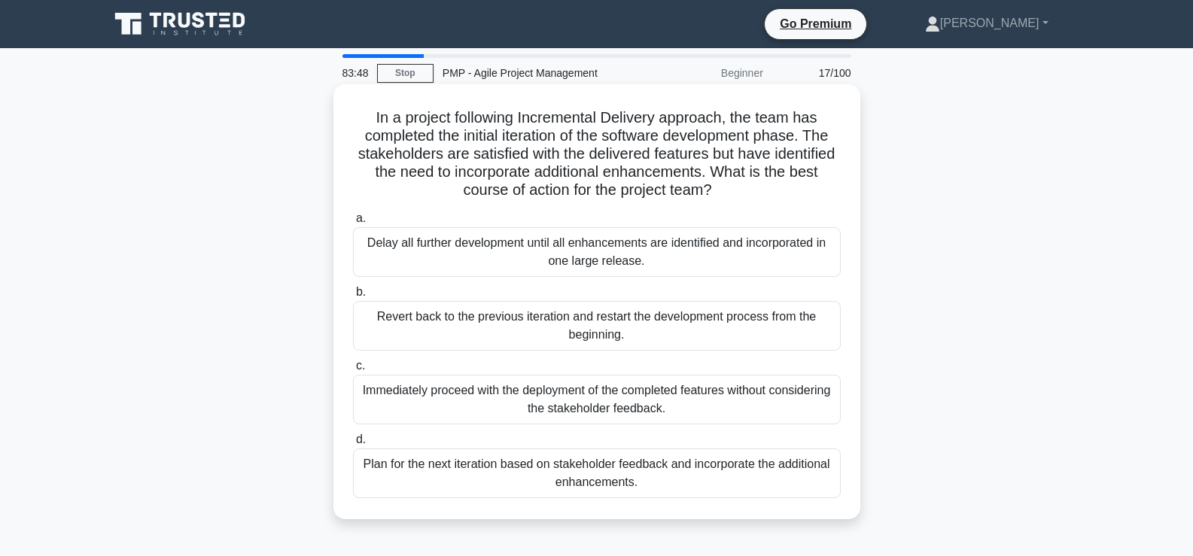
click at [555, 465] on div "Plan for the next iteration based on stakeholder feedback and incorporate the a…" at bounding box center [597, 474] width 488 height 50
click at [353, 445] on input "d. Plan for the next iteration based on stakeholder feedback and incorporate th…" at bounding box center [353, 440] width 0 height 10
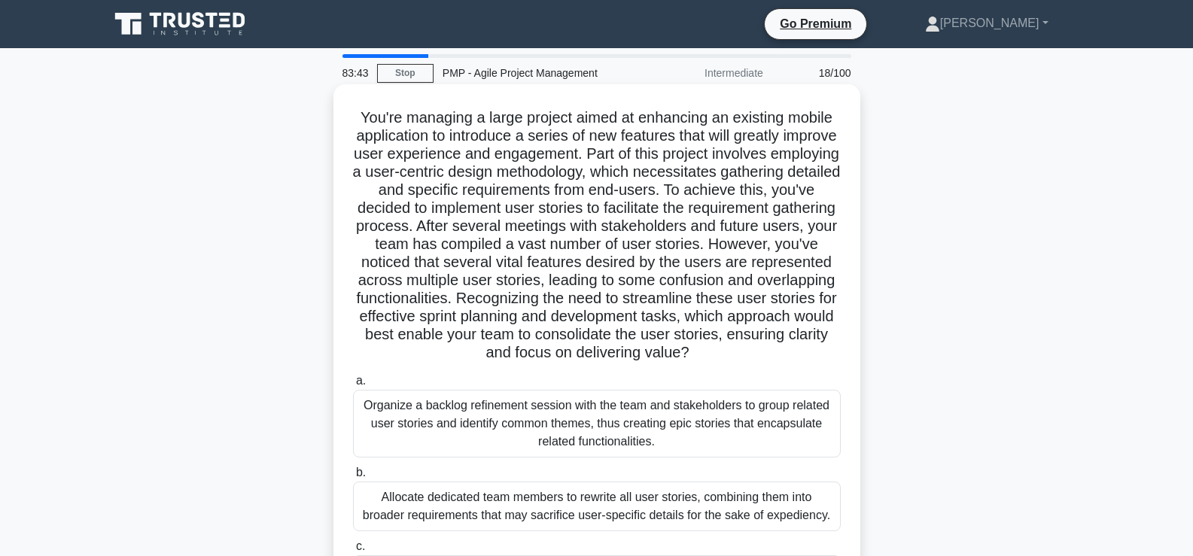
drag, startPoint x: 354, startPoint y: 116, endPoint x: 635, endPoint y: 365, distance: 375.4
click at [635, 363] on h5 "You're managing a large project aimed at enhancing an existing mobile applicati…" at bounding box center [597, 235] width 491 height 254
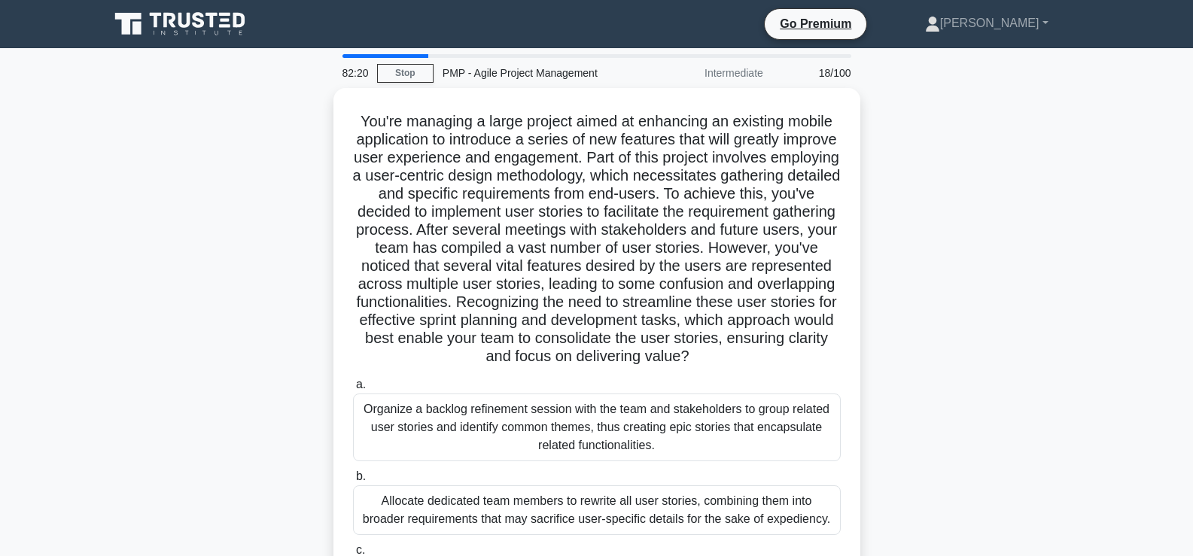
drag, startPoint x: 209, startPoint y: 363, endPoint x: 220, endPoint y: 365, distance: 11.5
click at [209, 363] on div ".spinner_0XTQ{transform-origin:center;animation:spinner_y6GP .75s linear infini…" at bounding box center [597, 405] width 994 height 634
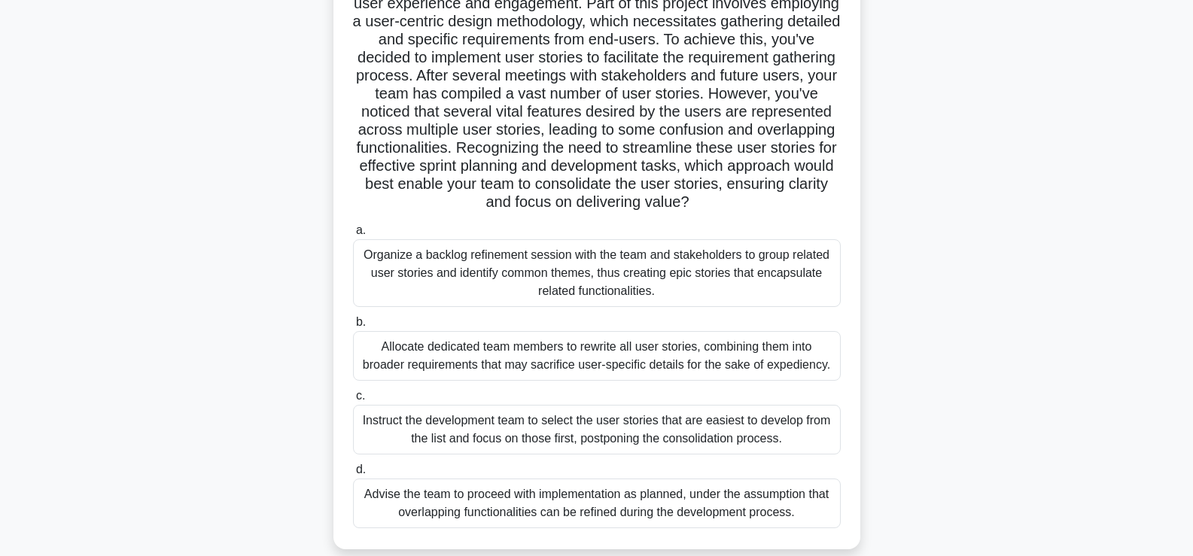
scroll to position [226, 0]
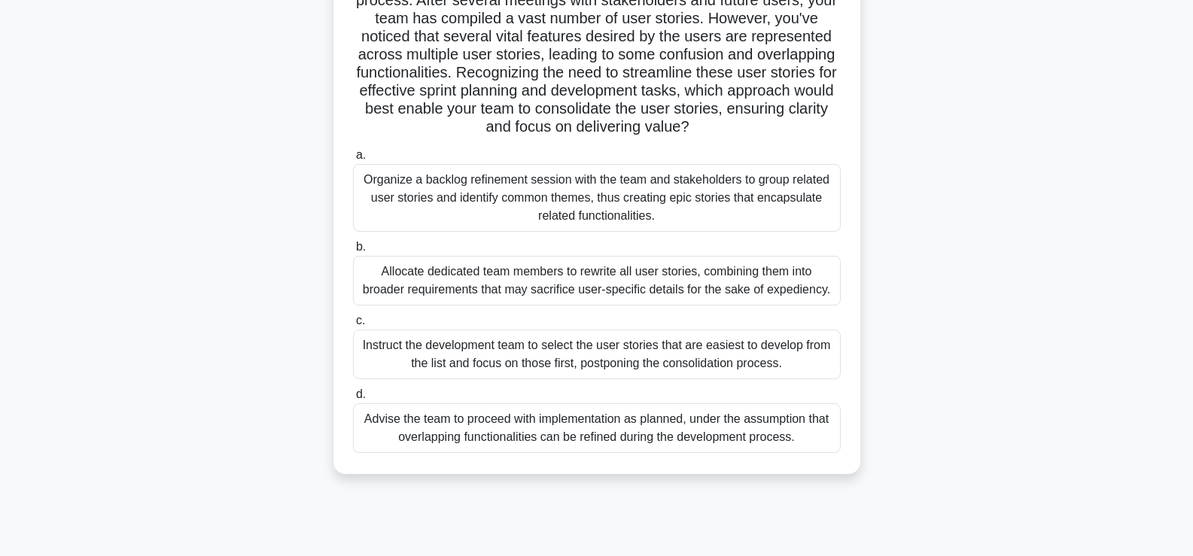
click at [459, 215] on div "Organize a backlog refinement session with the team and stakeholders to group r…" at bounding box center [597, 198] width 488 height 68
click at [353, 160] on input "a. Organize a backlog refinement session with the team and stakeholders to grou…" at bounding box center [353, 156] width 0 height 10
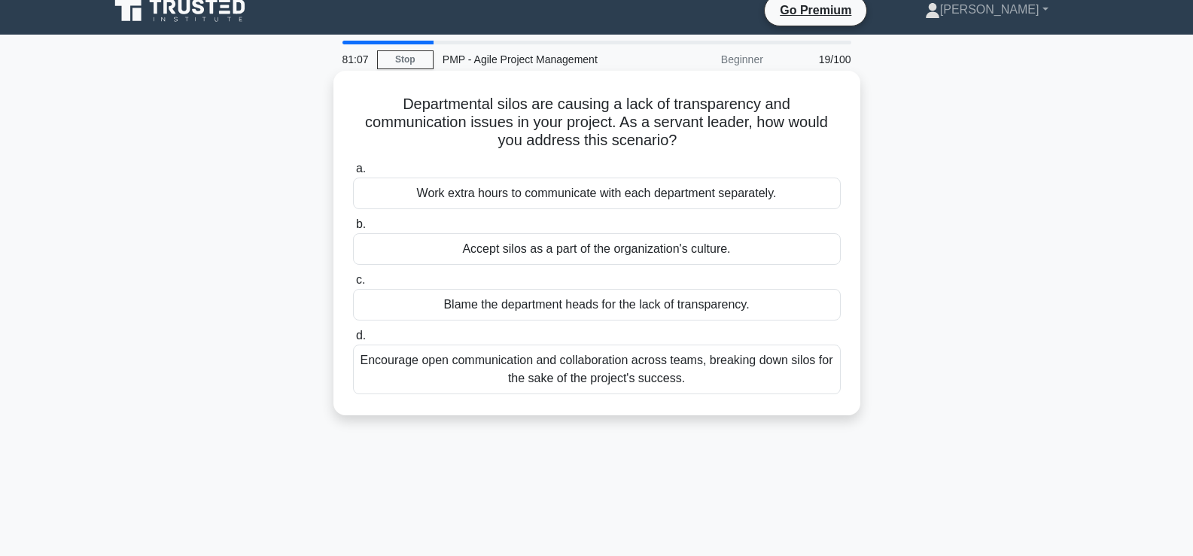
scroll to position [0, 0]
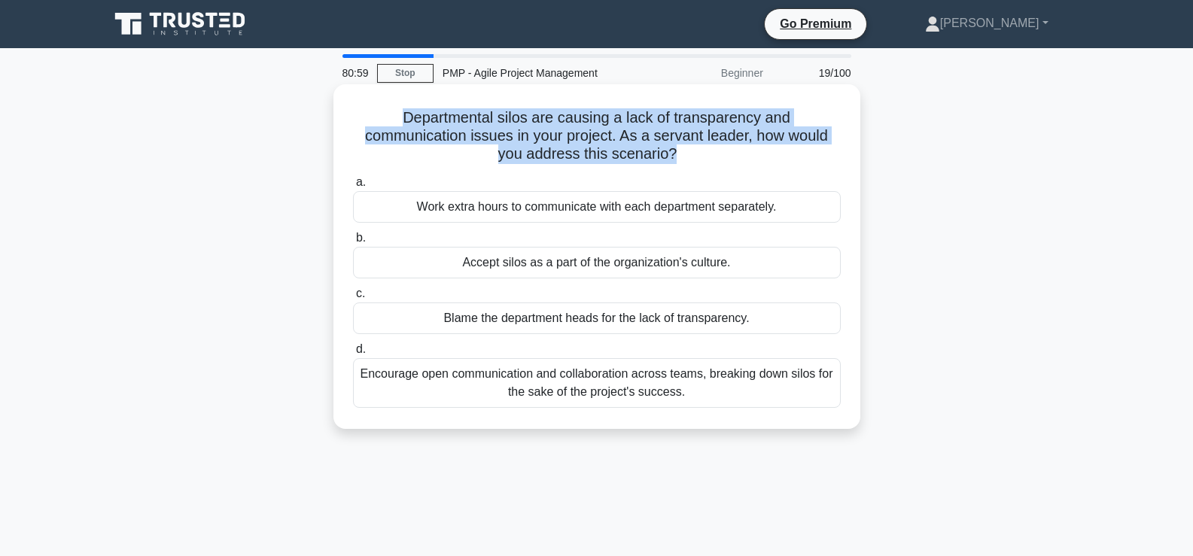
drag, startPoint x: 400, startPoint y: 115, endPoint x: 674, endPoint y: 160, distance: 277.6
click at [674, 160] on h5 "Departmental silos are causing a lack of transparency and communication issues …" at bounding box center [597, 136] width 491 height 56
drag, startPoint x: 399, startPoint y: 116, endPoint x: 675, endPoint y: 165, distance: 279.8
click at [675, 164] on h5 "Departmental silos are causing a lack of transparency and communication issues …" at bounding box center [597, 136] width 491 height 56
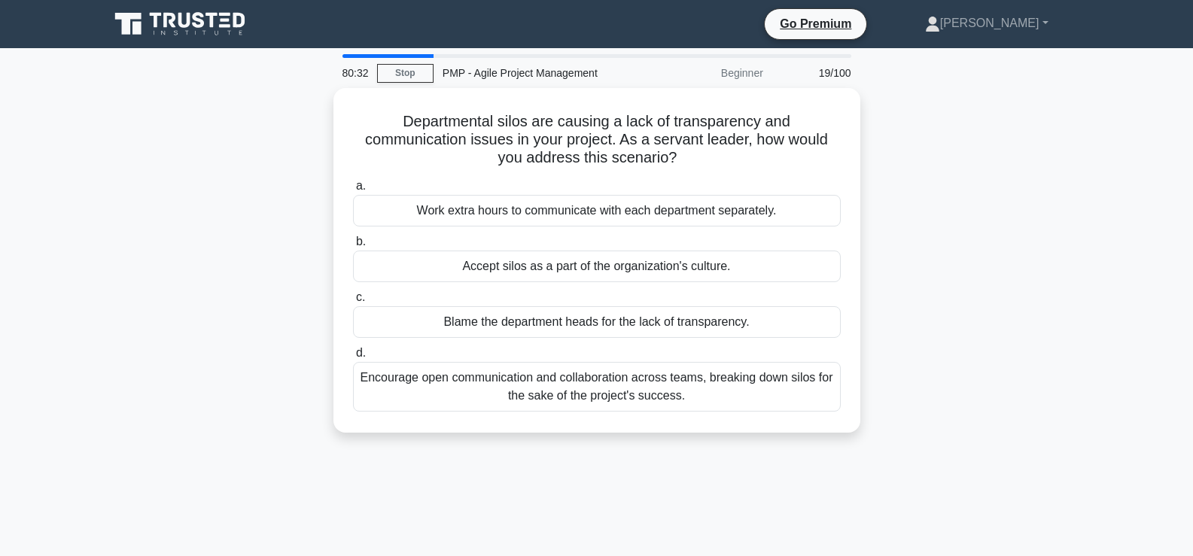
click at [257, 209] on div "Departmental silos are causing a lack of transparency and communication issues …" at bounding box center [597, 269] width 994 height 363
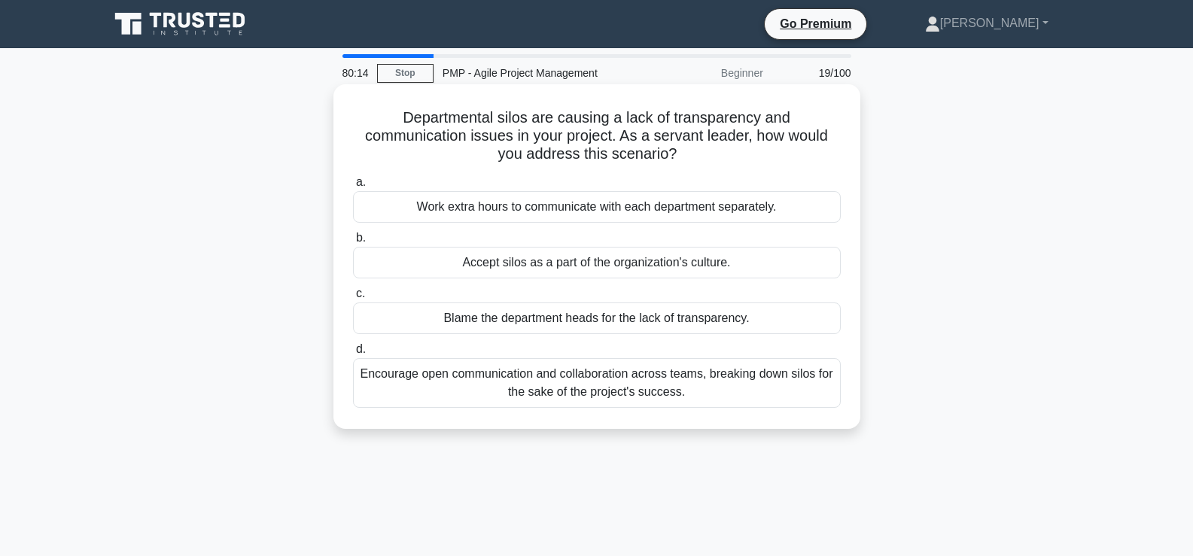
click at [572, 384] on div "Encourage open communication and collaboration across teams, breaking down silo…" at bounding box center [597, 383] width 488 height 50
click at [353, 355] on input "d. Encourage open communication and collaboration across teams, breaking down s…" at bounding box center [353, 350] width 0 height 10
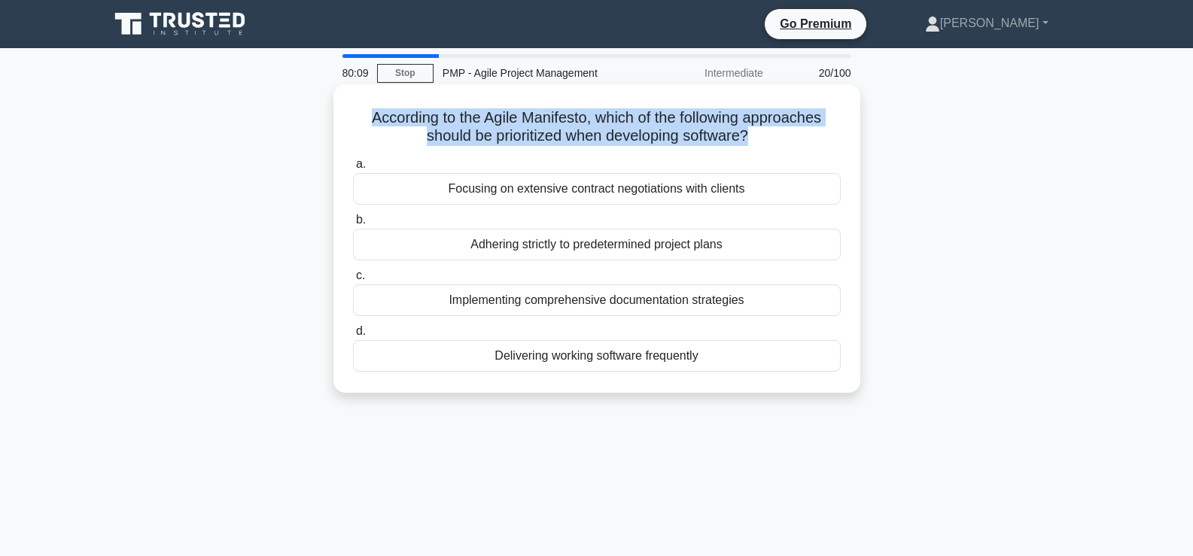
drag, startPoint x: 364, startPoint y: 117, endPoint x: 754, endPoint y: 142, distance: 389.9
click at [754, 142] on h5 "According to the Agile Manifesto, which of the following approaches should be p…" at bounding box center [597, 127] width 491 height 38
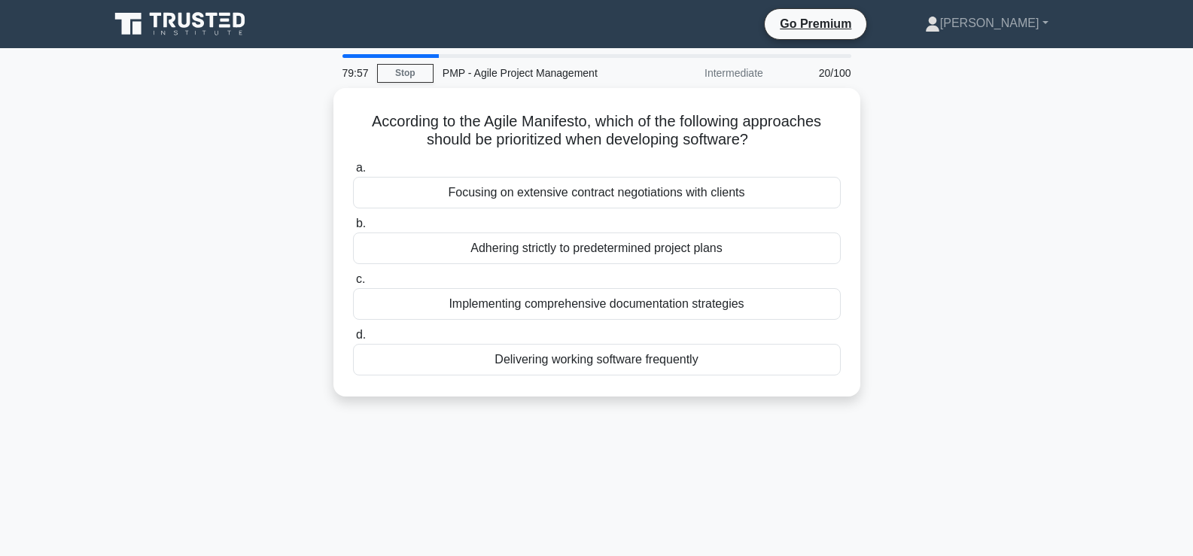
click at [220, 196] on div "According to the Agile Manifesto, which of the following approaches should be p…" at bounding box center [597, 251] width 994 height 327
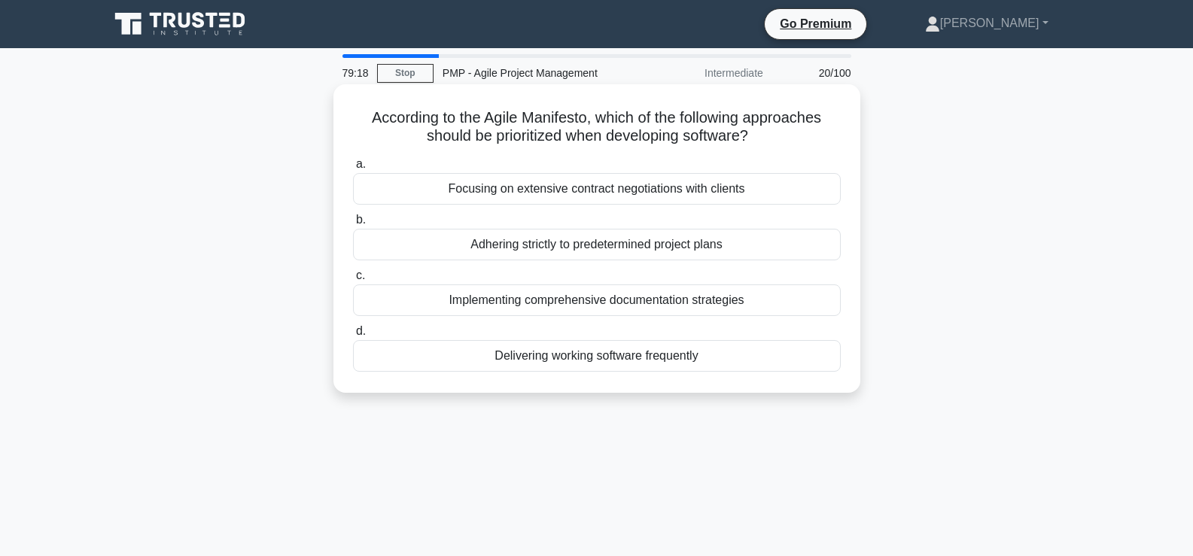
click at [547, 359] on div "Delivering working software frequently" at bounding box center [597, 356] width 488 height 32
click at [353, 337] on input "d. Delivering working software frequently" at bounding box center [353, 332] width 0 height 10
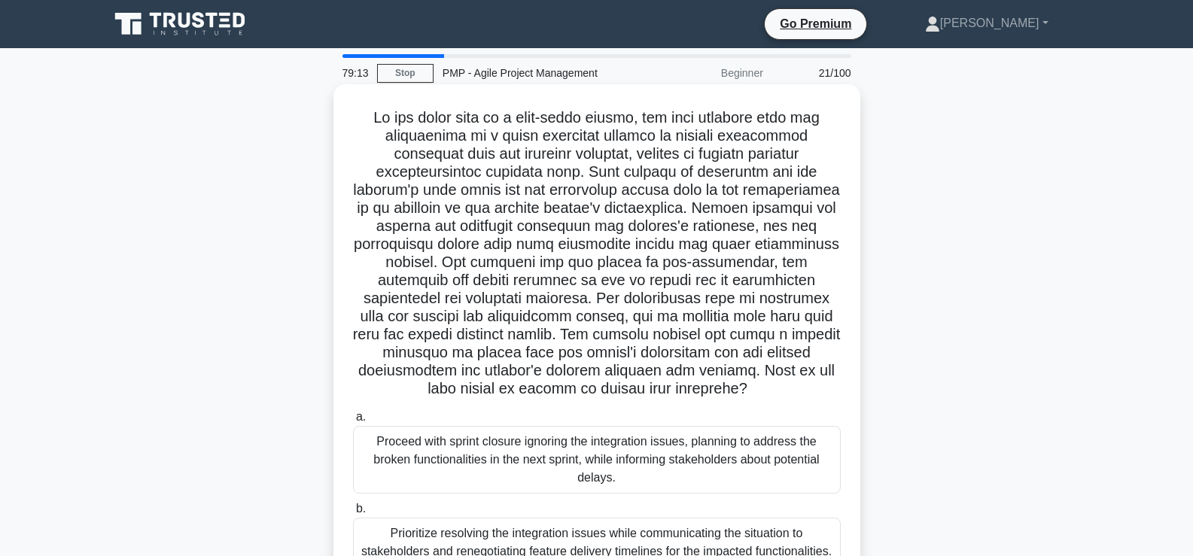
drag, startPoint x: 371, startPoint y: 118, endPoint x: 745, endPoint y: 394, distance: 464.5
click at [745, 394] on h5 ".spinner_0XTQ{transform-origin:center;animation:spinner_y6GP .75s linear infini…" at bounding box center [597, 253] width 491 height 291
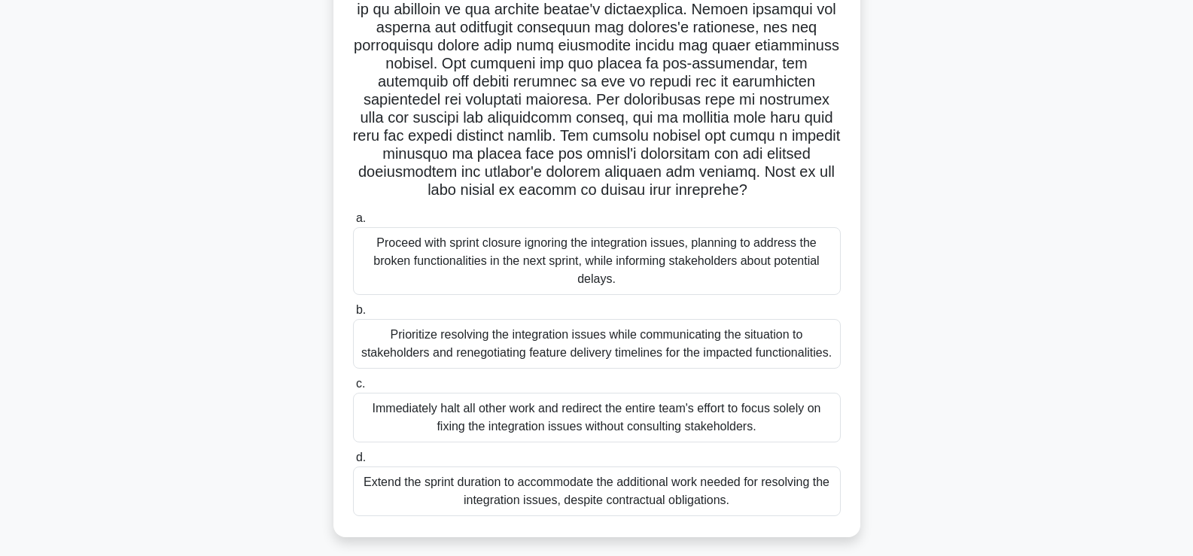
scroll to position [226, 0]
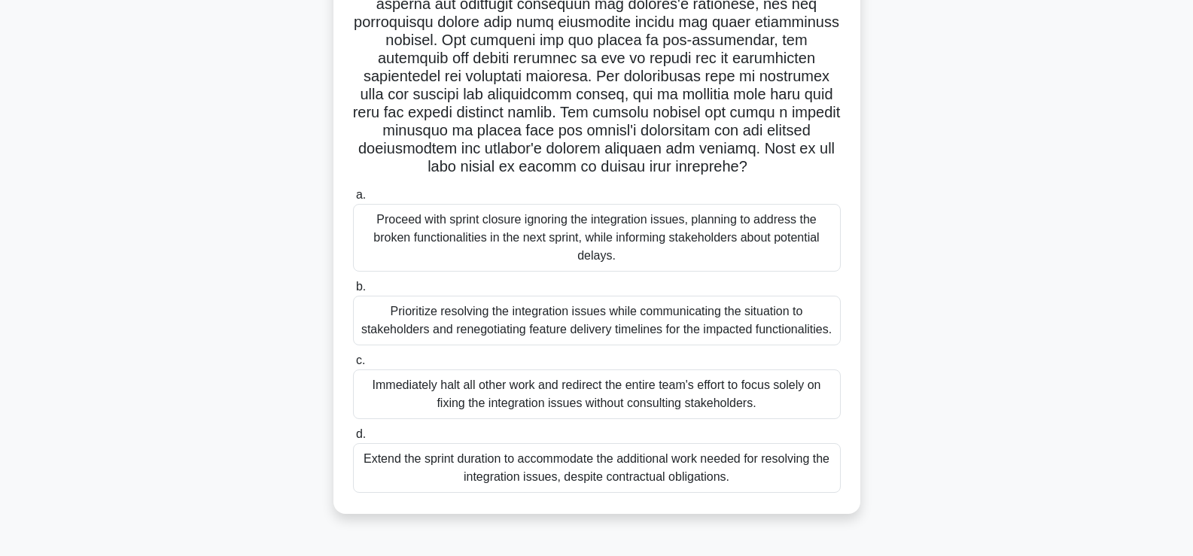
click at [261, 272] on div ".spinner_0XTQ{transform-origin:center;animation:spinner_y6GP .75s linear infini…" at bounding box center [597, 197] width 994 height 670
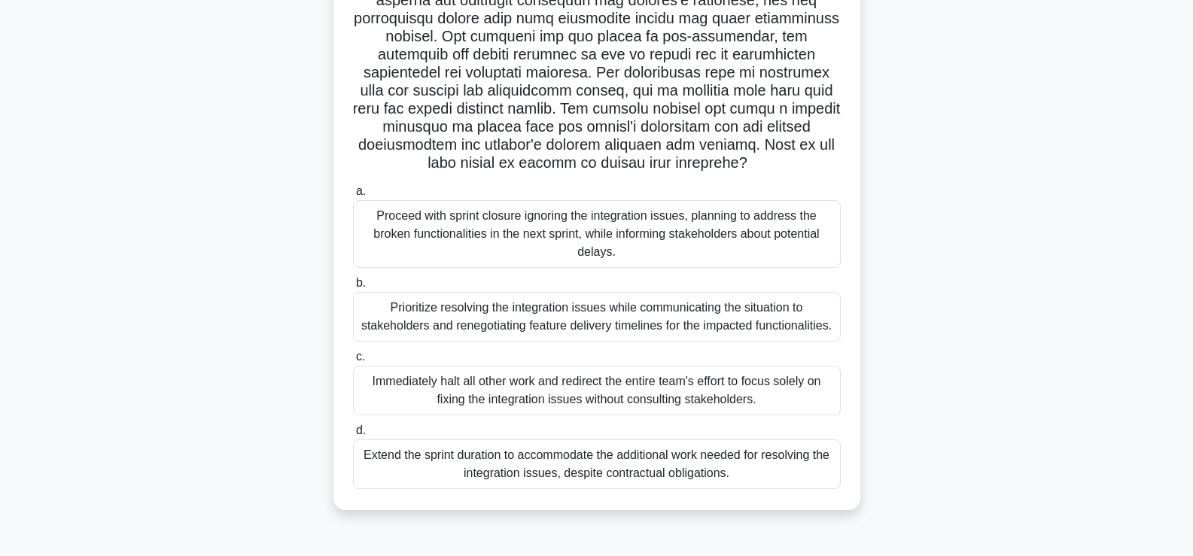
click at [627, 242] on div "Proceed with sprint closure ignoring the integration issues, planning to addres…" at bounding box center [597, 234] width 488 height 68
click at [353, 196] on input "a. Proceed with sprint closure ignoring the integration issues, planning to add…" at bounding box center [353, 192] width 0 height 10
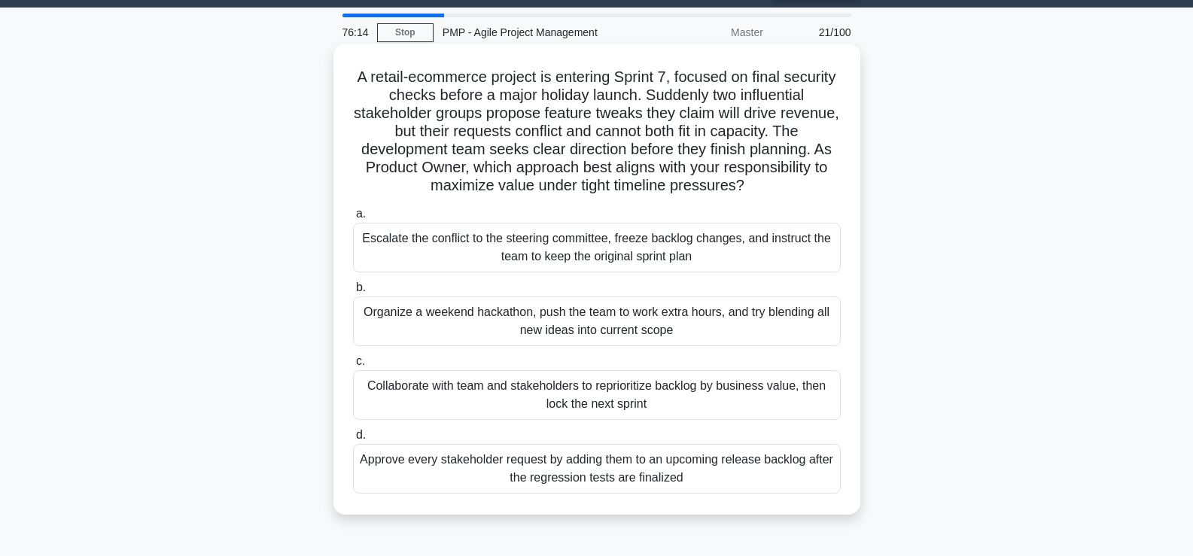
scroll to position [0, 0]
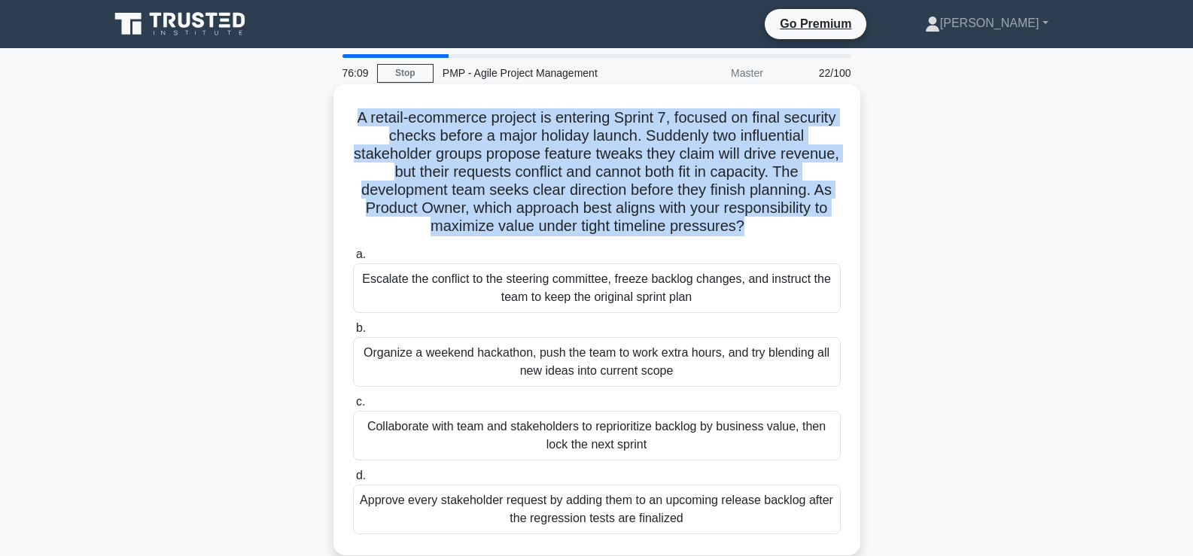
drag, startPoint x: 379, startPoint y: 116, endPoint x: 746, endPoint y: 230, distance: 383.8
click at [746, 230] on h5 "A retail-ecommerce project is entering Sprint 7, focused on final security chec…" at bounding box center [597, 172] width 491 height 128
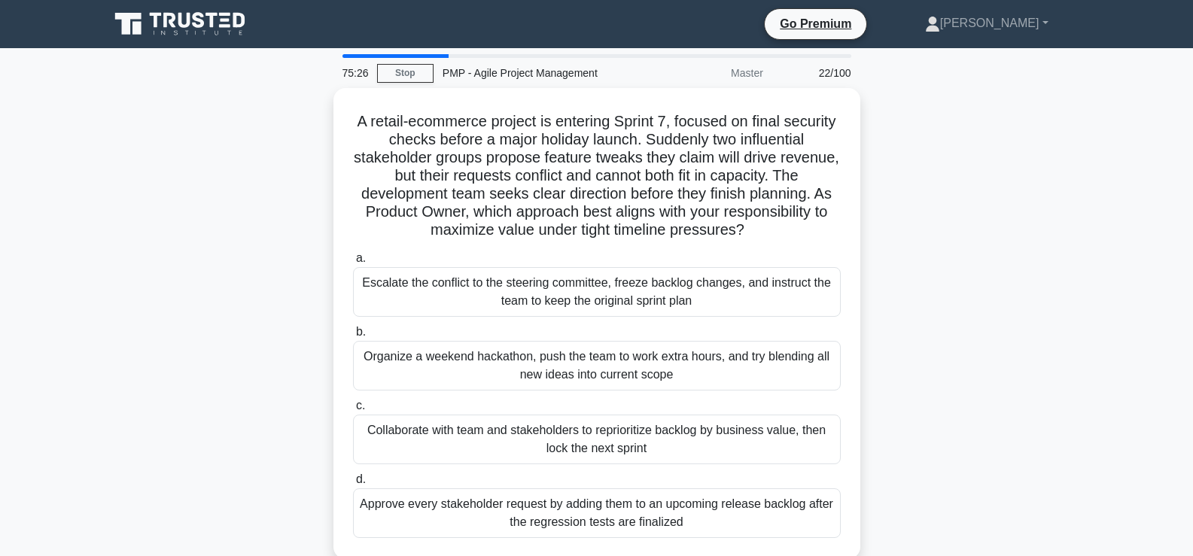
click at [279, 247] on div "A retail-ecommerce project is entering Sprint 7, focused on final security chec…" at bounding box center [597, 332] width 994 height 489
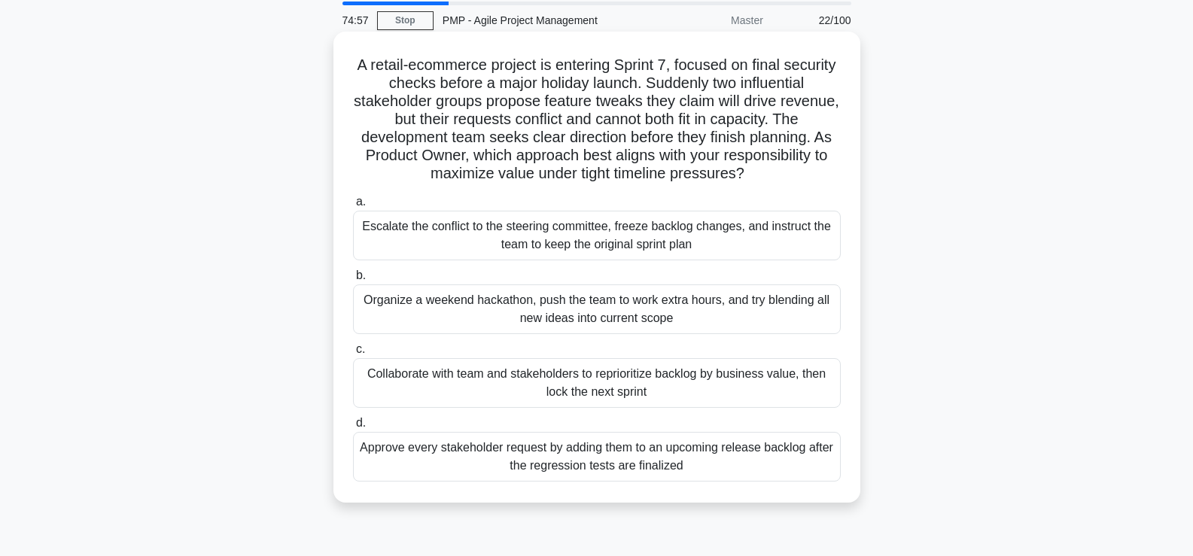
scroll to position [75, 0]
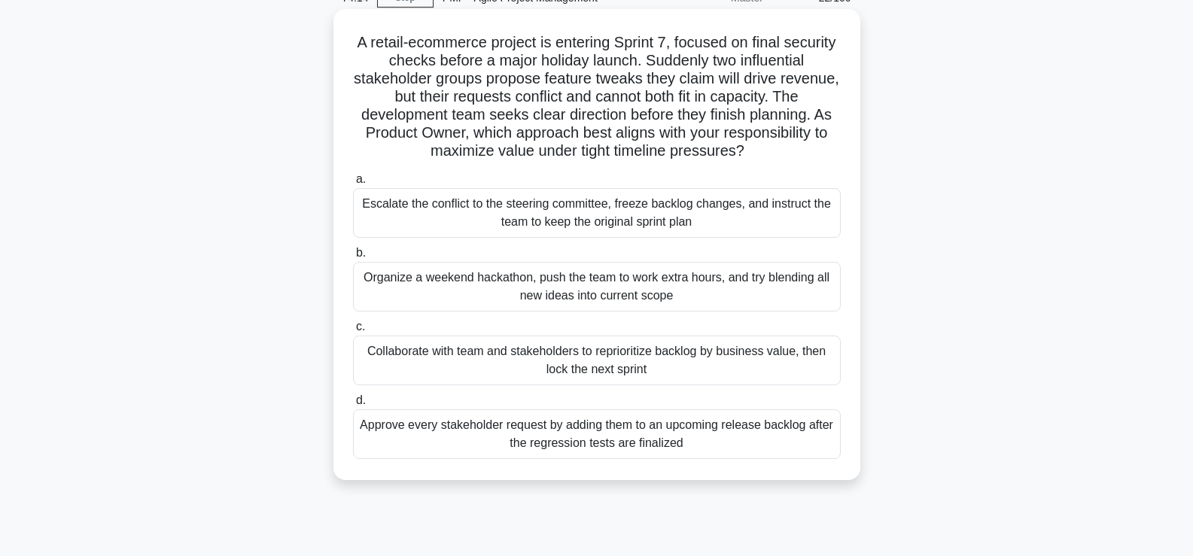
click at [655, 358] on div "Collaborate with team and stakeholders to reprioritize backlog by business valu…" at bounding box center [597, 361] width 488 height 50
click at [353, 332] on input "c. Collaborate with team and stakeholders to reprioritize backlog by business v…" at bounding box center [353, 327] width 0 height 10
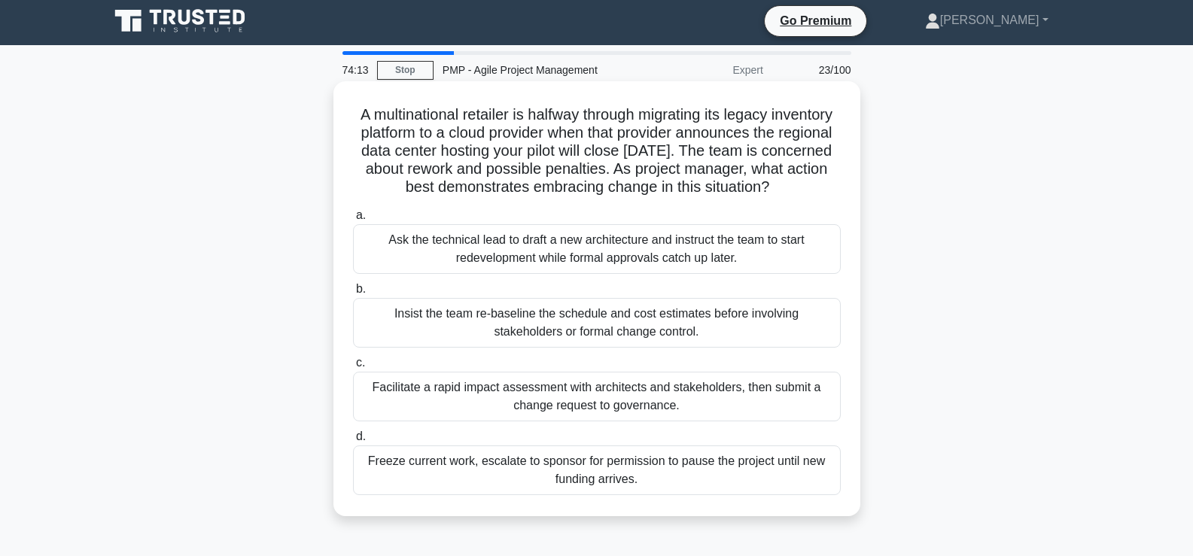
scroll to position [0, 0]
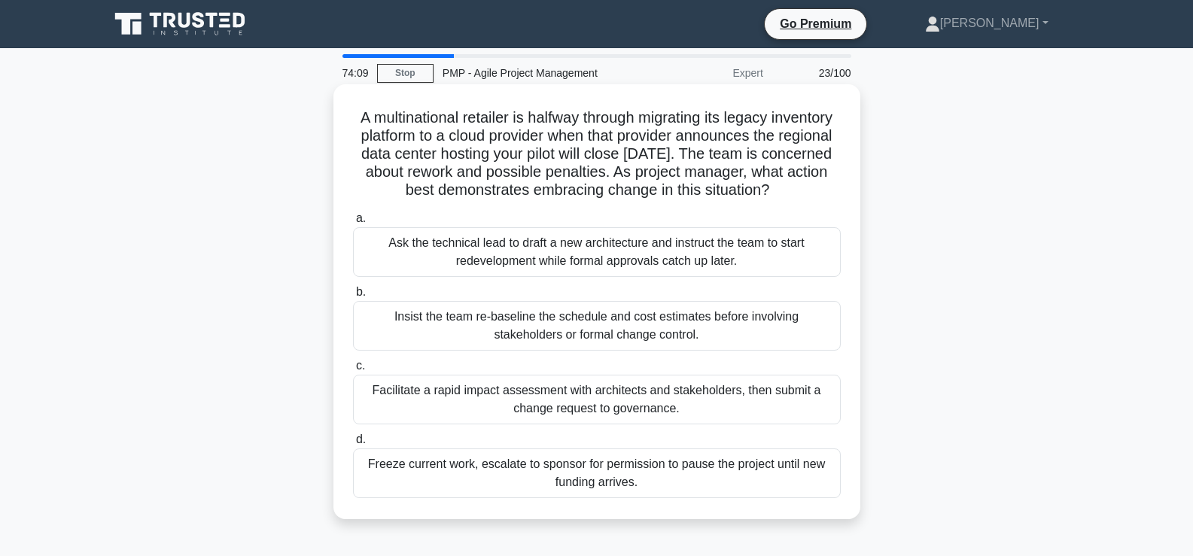
drag, startPoint x: 384, startPoint y: 114, endPoint x: 622, endPoint y: 205, distance: 254.5
click at [622, 200] on h5 "A multinational retailer is halfway through migrating its legacy inventory plat…" at bounding box center [597, 154] width 491 height 92
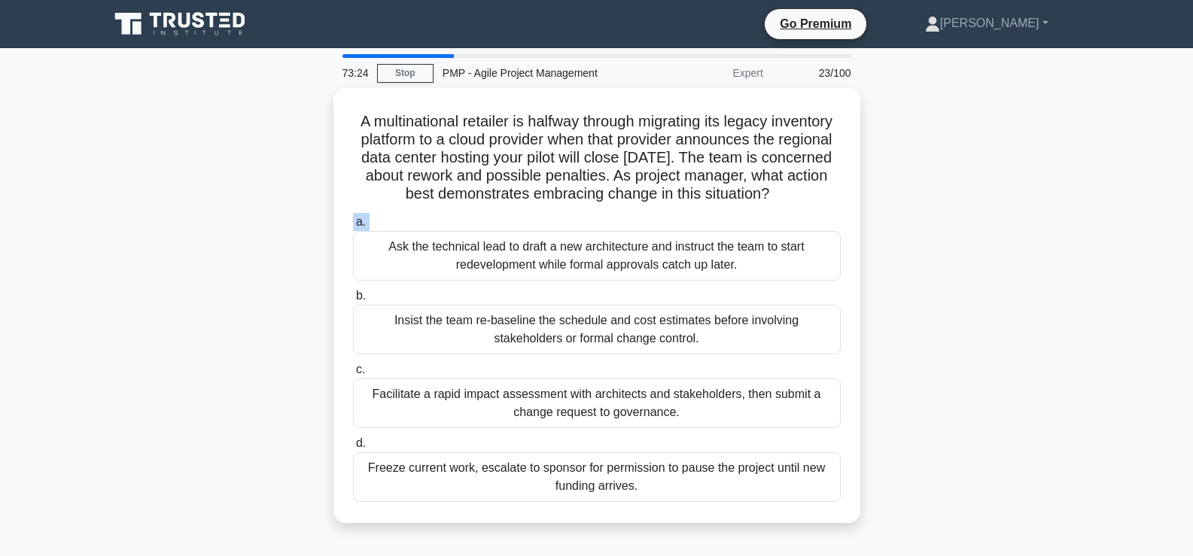
click at [278, 251] on div "A multinational retailer is halfway through migrating its legacy inventory plat…" at bounding box center [597, 314] width 994 height 453
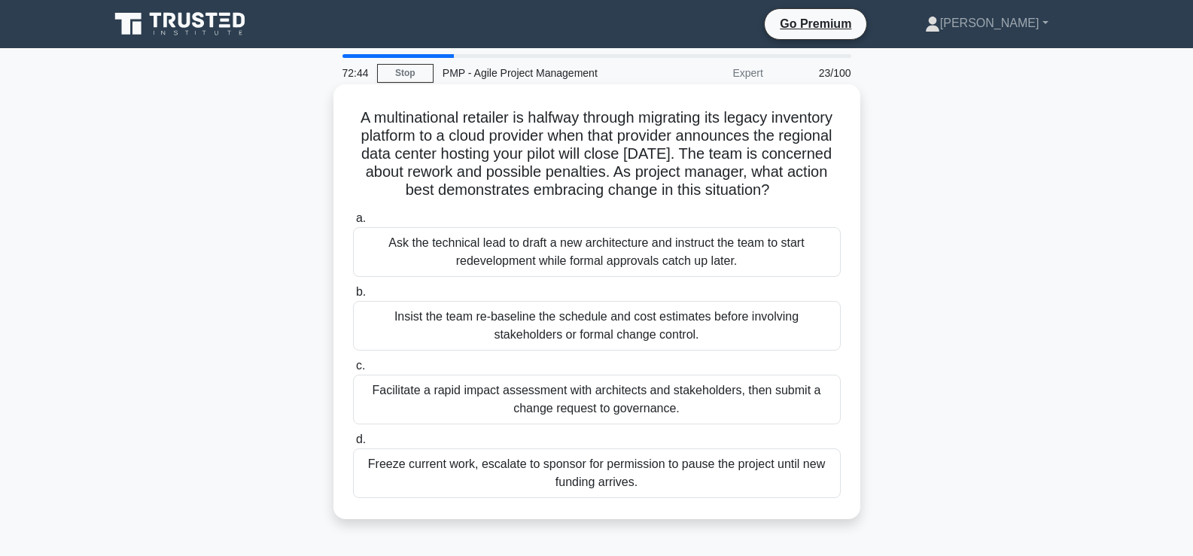
click at [563, 408] on div "Facilitate a rapid impact assessment with architects and stakeholders, then sub…" at bounding box center [597, 400] width 488 height 50
click at [353, 371] on input "c. Facilitate a rapid impact assessment with architects and stakeholders, then …" at bounding box center [353, 366] width 0 height 10
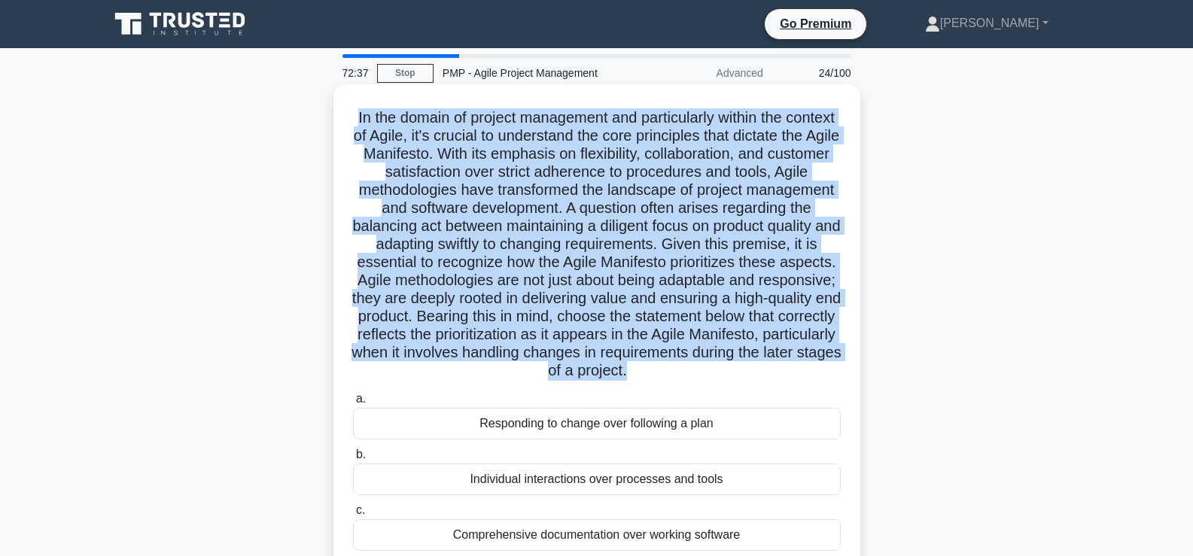
drag, startPoint x: 379, startPoint y: 116, endPoint x: 613, endPoint y: 394, distance: 363.9
click at [613, 381] on h5 ".spinner_0XTQ{transform-origin:center;animation:spinner_y6GP .75s linear infini…" at bounding box center [597, 244] width 491 height 273
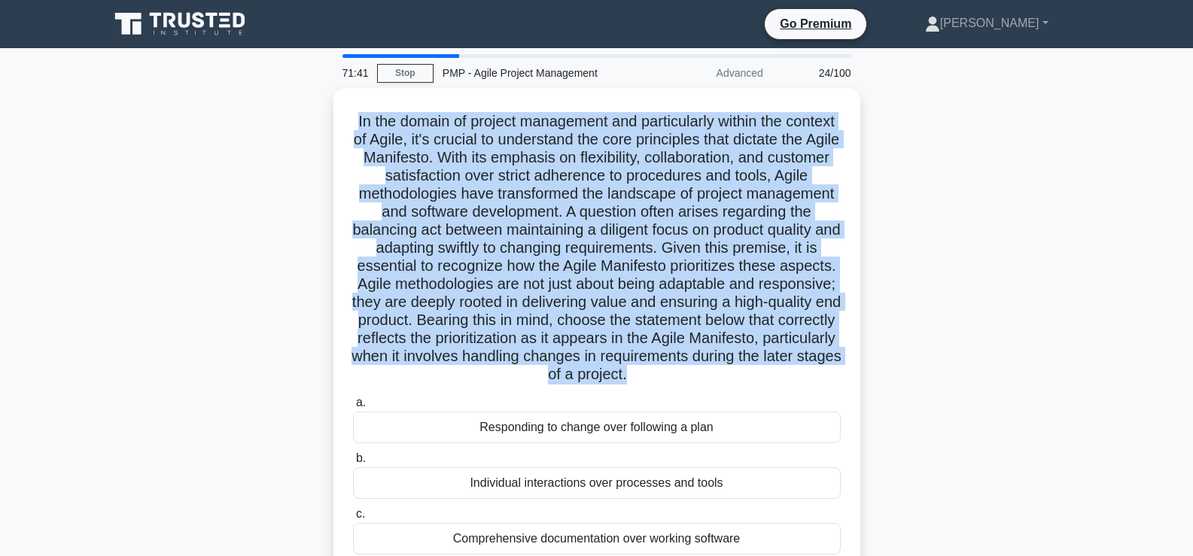
click at [235, 355] on div ".spinner_0XTQ{transform-origin:center;animation:spinner_y6GP .75s linear infini…" at bounding box center [597, 369] width 994 height 562
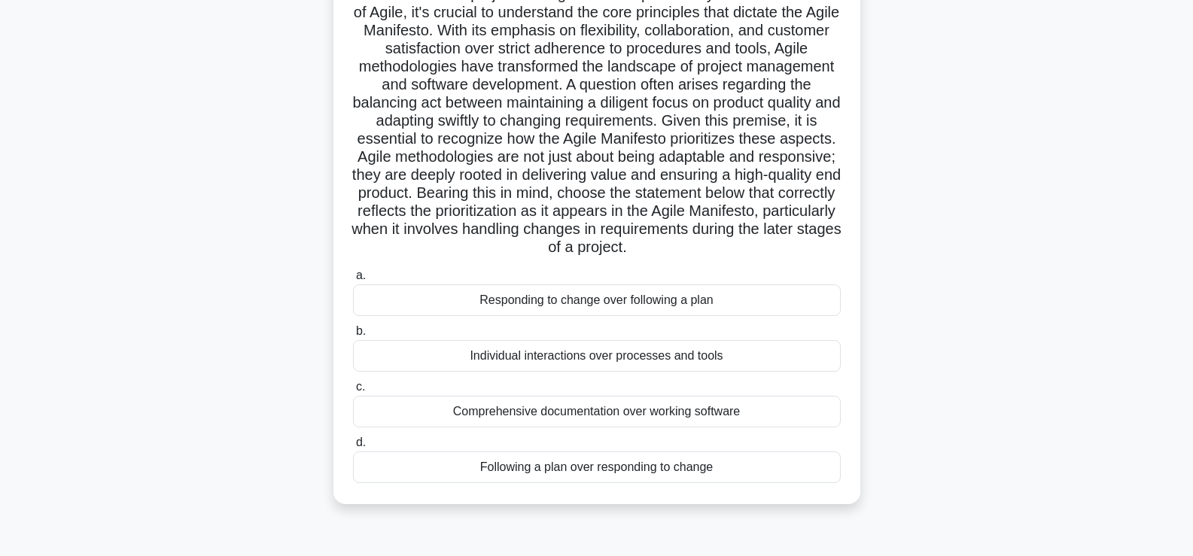
scroll to position [151, 0]
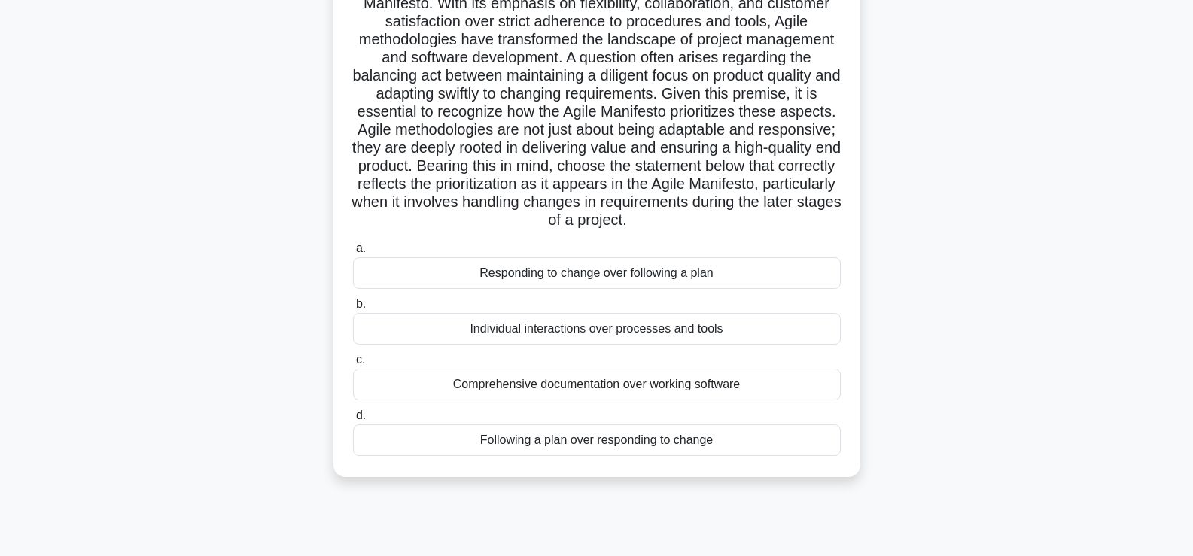
click at [566, 289] on div "Responding to change over following a plan" at bounding box center [597, 273] width 488 height 32
click at [353, 254] on input "a. Responding to change over following a plan" at bounding box center [353, 249] width 0 height 10
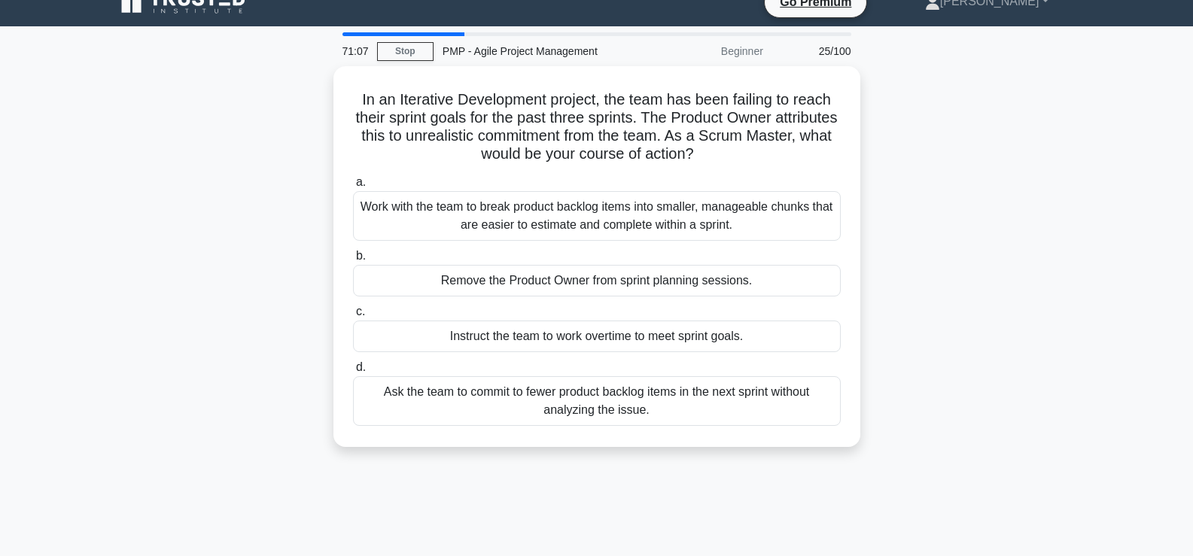
scroll to position [0, 0]
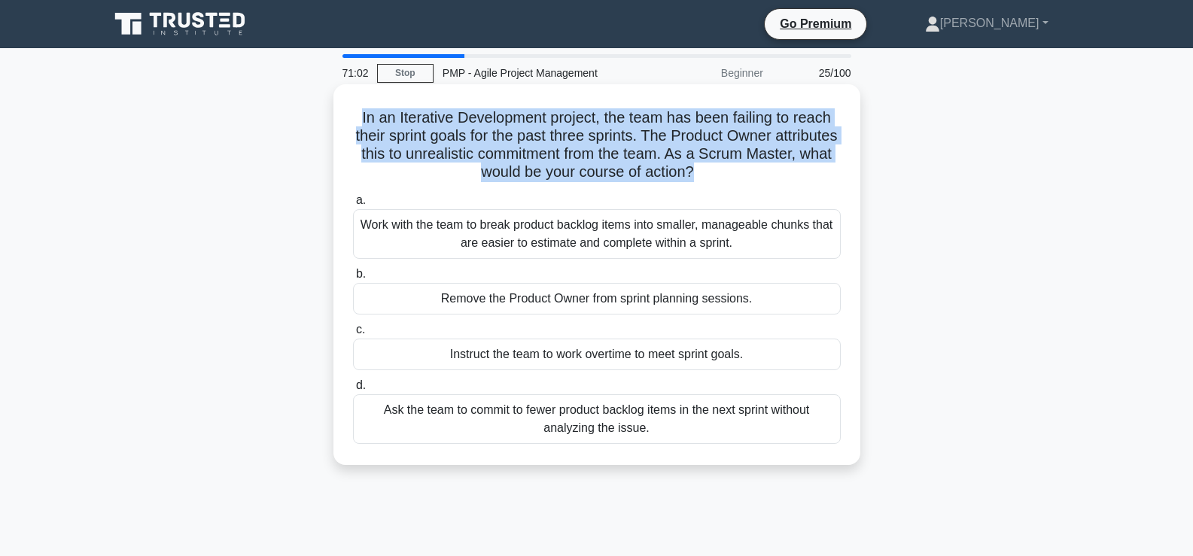
drag, startPoint x: 356, startPoint y: 117, endPoint x: 740, endPoint y: 177, distance: 388.6
click at [740, 177] on h5 "In an Iterative Development project, the team has been failing to reach their s…" at bounding box center [597, 145] width 491 height 74
click at [739, 172] on h5 "In an Iterative Development project, the team has been failing to reach their s…" at bounding box center [597, 145] width 491 height 74
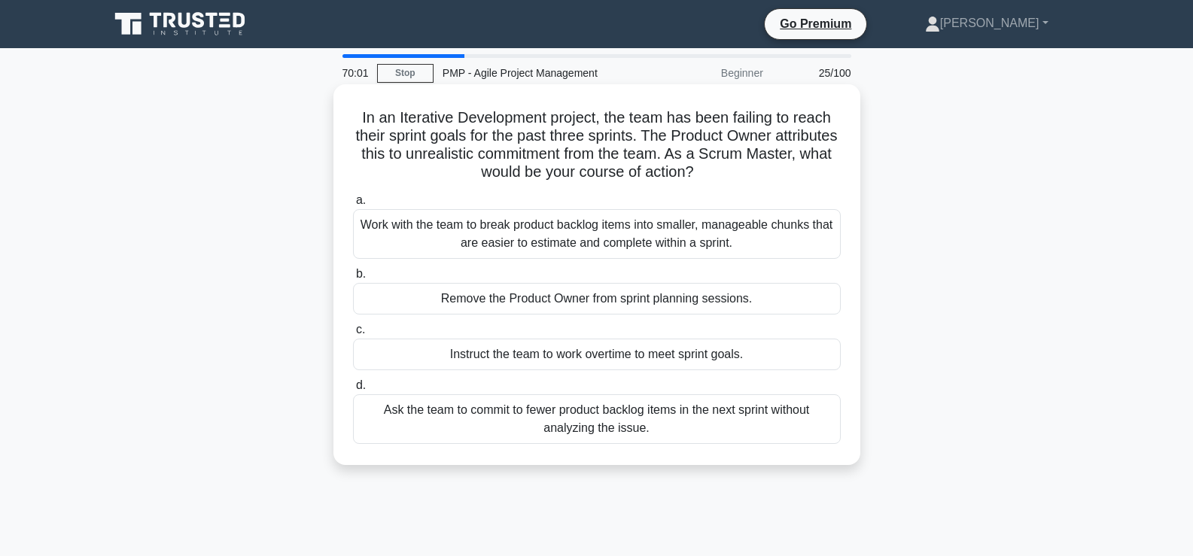
drag, startPoint x: 362, startPoint y: 115, endPoint x: 745, endPoint y: 168, distance: 386.0
click at [745, 168] on h5 "In an Iterative Development project, the team has been failing to reach their s…" at bounding box center [597, 145] width 491 height 74
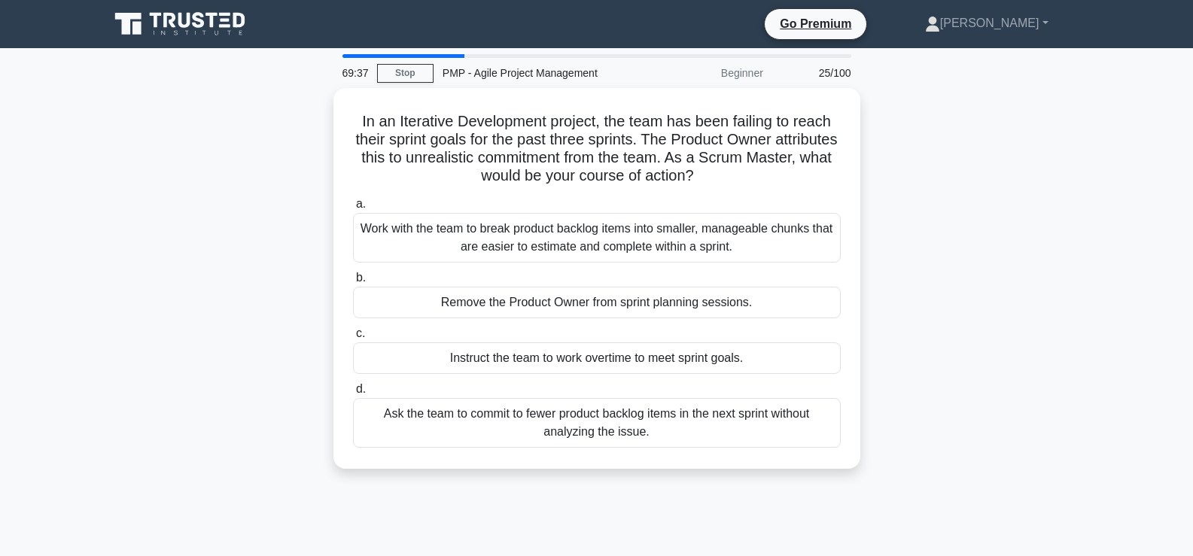
click at [224, 249] on div "In an Iterative Development project, the team has been failing to reach their s…" at bounding box center [597, 287] width 994 height 399
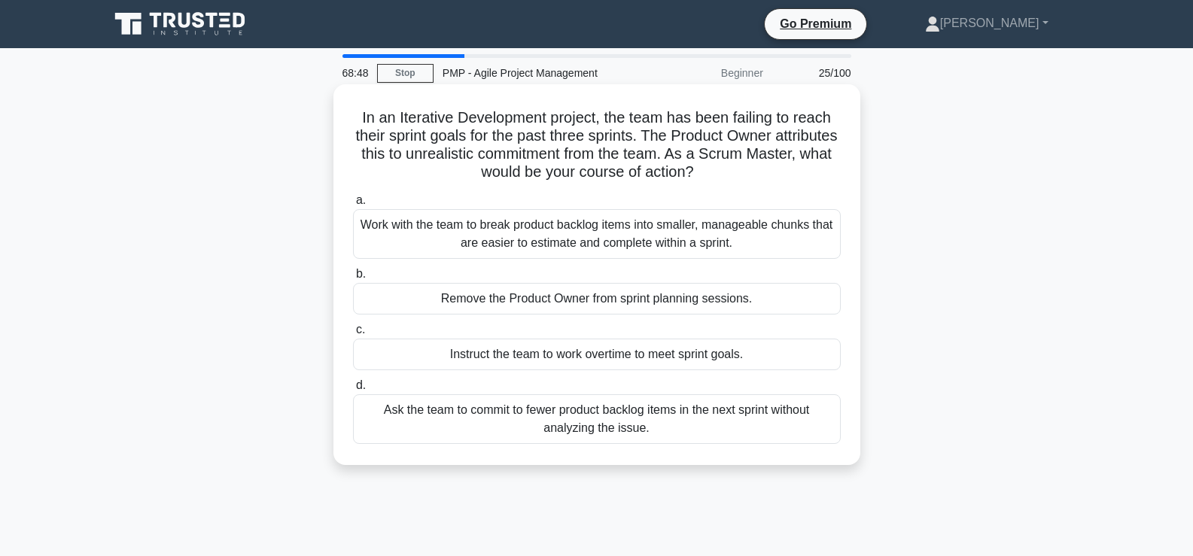
click at [574, 239] on div "Work with the team to break product backlog items into smaller, manageable chun…" at bounding box center [597, 234] width 488 height 50
click at [435, 233] on div "Work with the team to break product backlog items into smaller, manageable chun…" at bounding box center [597, 234] width 488 height 50
click at [353, 206] on input "a. Work with the team to break product backlog items into smaller, manageable c…" at bounding box center [353, 201] width 0 height 10
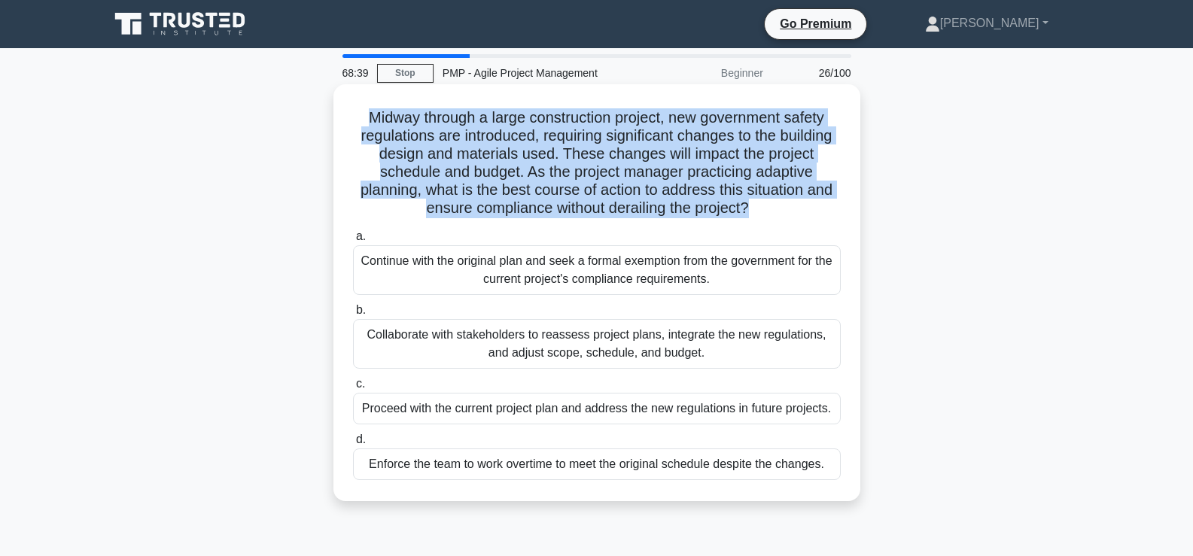
drag, startPoint x: 364, startPoint y: 115, endPoint x: 798, endPoint y: 208, distance: 443.4
click at [798, 208] on h5 "Midway through a large construction project, new government safety regulations …" at bounding box center [597, 163] width 491 height 110
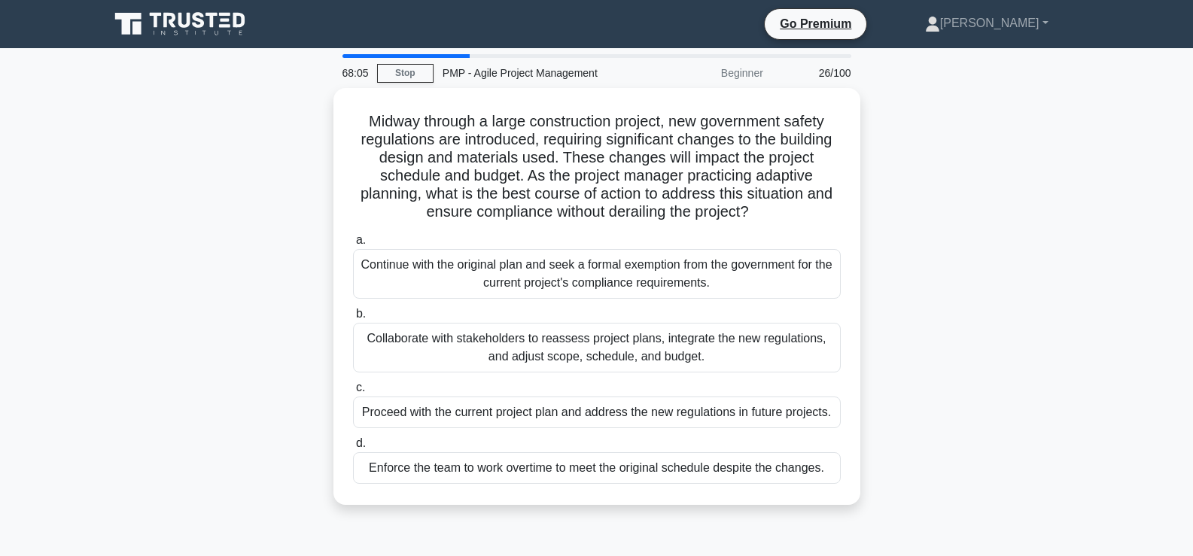
click at [297, 291] on div "Midway through a large construction project, new government safety regulations …" at bounding box center [597, 305] width 994 height 435
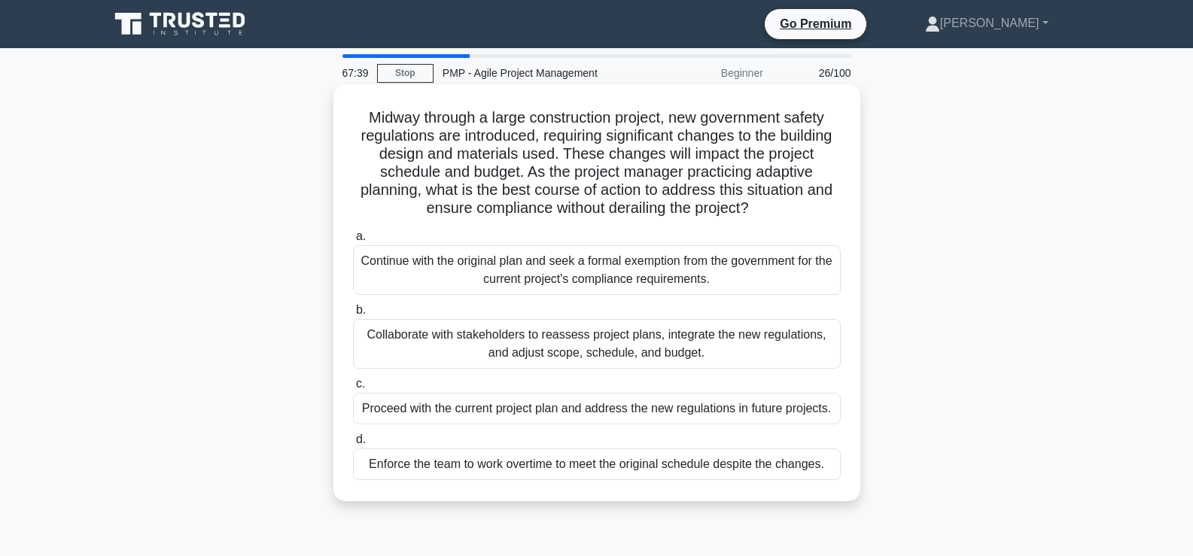
click at [604, 349] on div "Collaborate with stakeholders to reassess project plans, integrate the new regu…" at bounding box center [597, 344] width 488 height 50
click at [353, 315] on input "b. Collaborate with stakeholders to reassess project plans, integrate the new r…" at bounding box center [353, 311] width 0 height 10
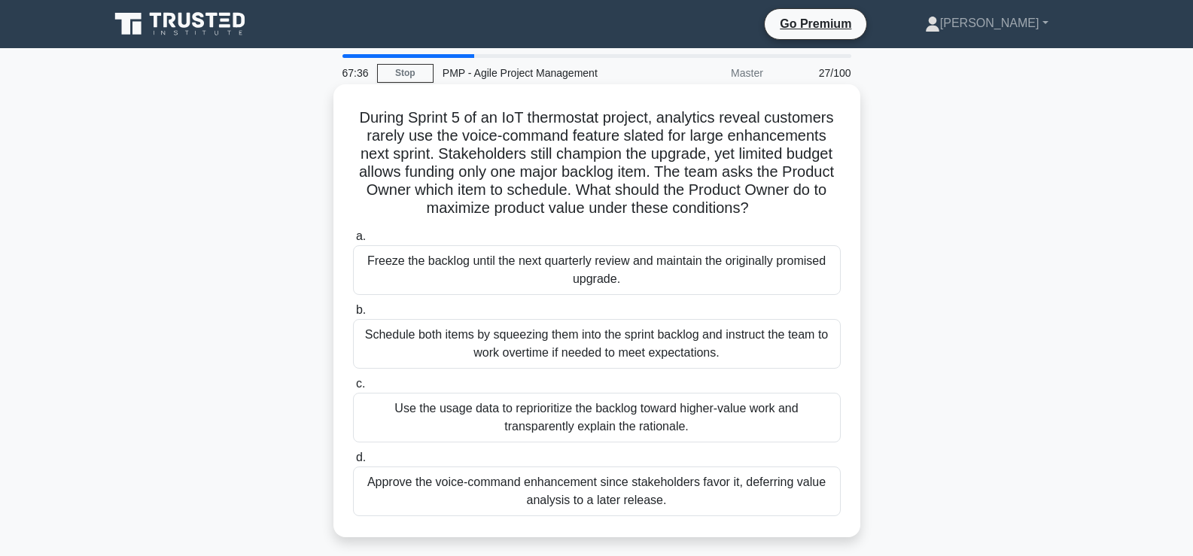
drag, startPoint x: 356, startPoint y: 115, endPoint x: 757, endPoint y: 215, distance: 412.6
click at [757, 215] on h5 "During Sprint 5 of an IoT thermostat project, analytics reveal customers rarely…" at bounding box center [597, 163] width 491 height 110
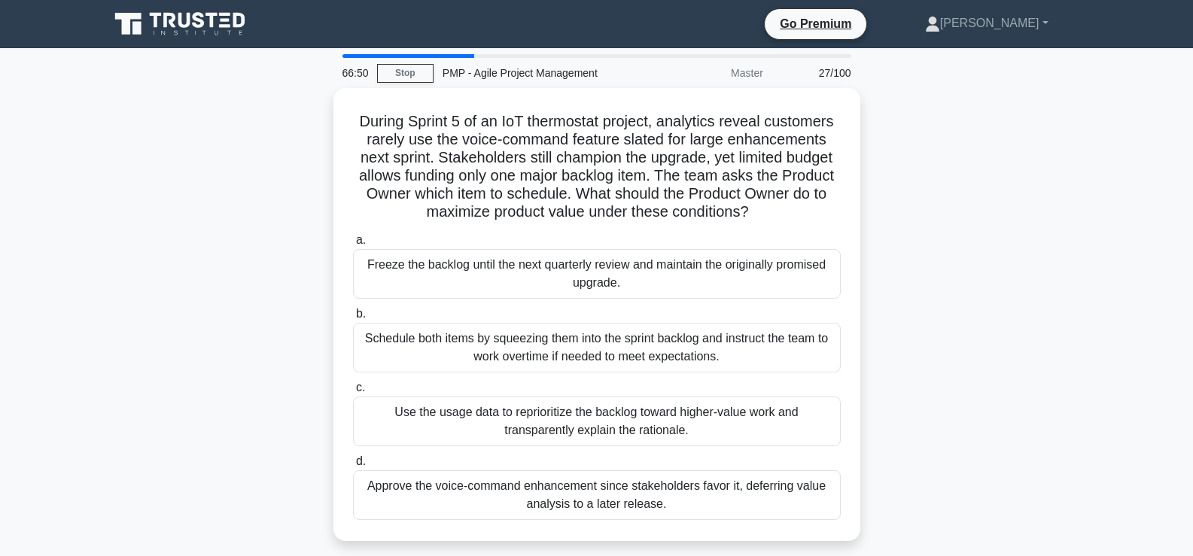
click at [240, 252] on div "During Sprint 5 of an IoT thermostat project, analytics reveal customers rarely…" at bounding box center [597, 323] width 994 height 471
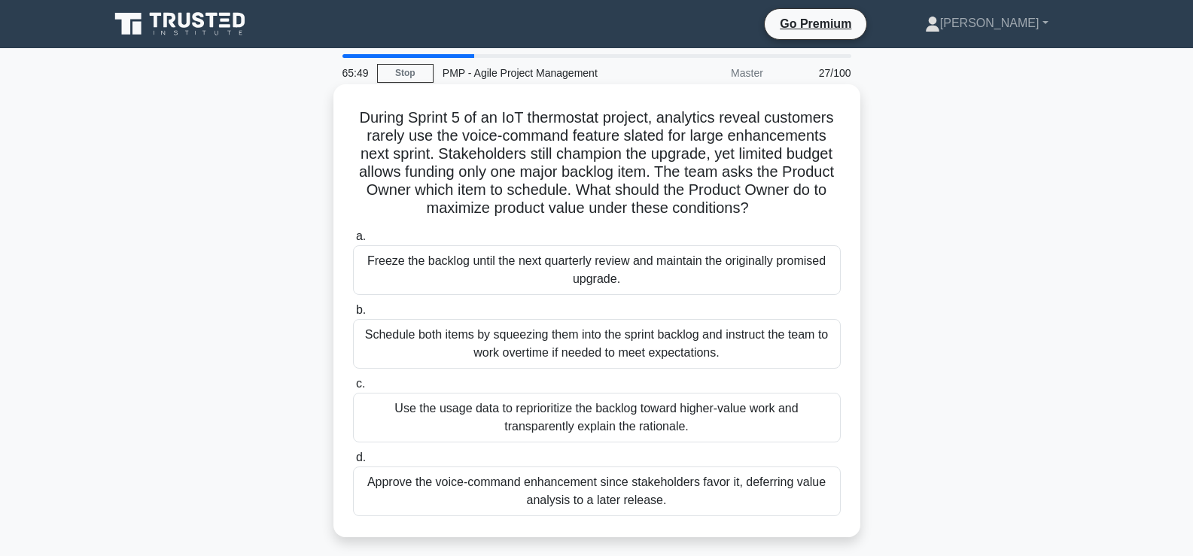
click at [605, 490] on div "Approve the voice-command enhancement since stakeholders favor it, deferring va…" at bounding box center [597, 492] width 488 height 50
click at [353, 463] on input "d. Approve the voice-command enhancement since stakeholders favor it, deferring…" at bounding box center [353, 458] width 0 height 10
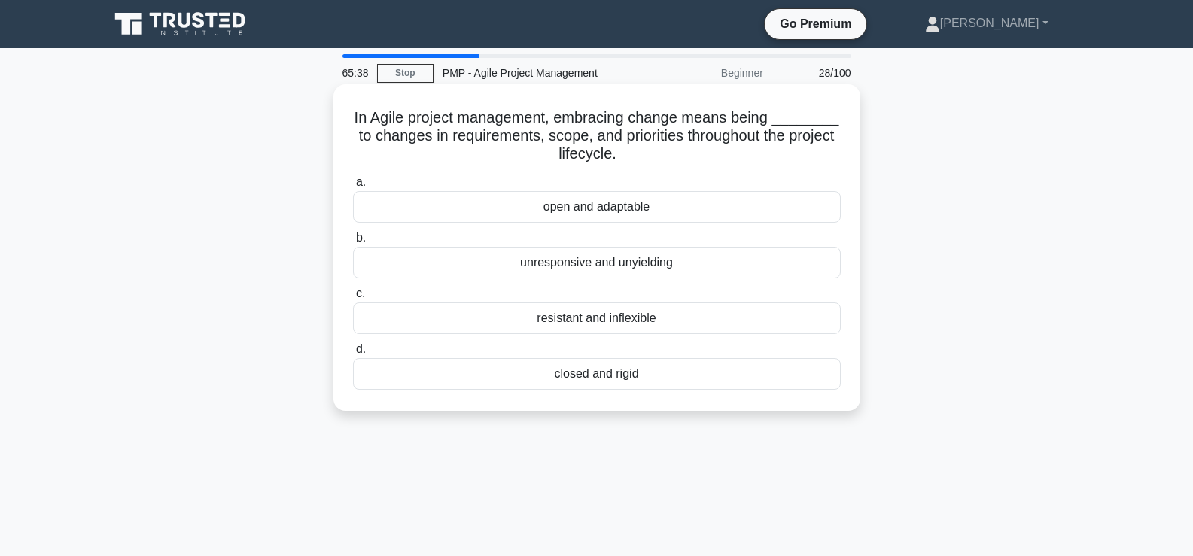
drag, startPoint x: 360, startPoint y: 117, endPoint x: 655, endPoint y: 154, distance: 297.4
click at [655, 154] on h5 "In Agile project management, embracing change means being ________ to changes i…" at bounding box center [597, 136] width 491 height 56
click at [635, 154] on icon ".spinner_0XTQ{transform-origin:center;animation:spinner_y6GP .75s linear infini…" at bounding box center [626, 155] width 18 height 18
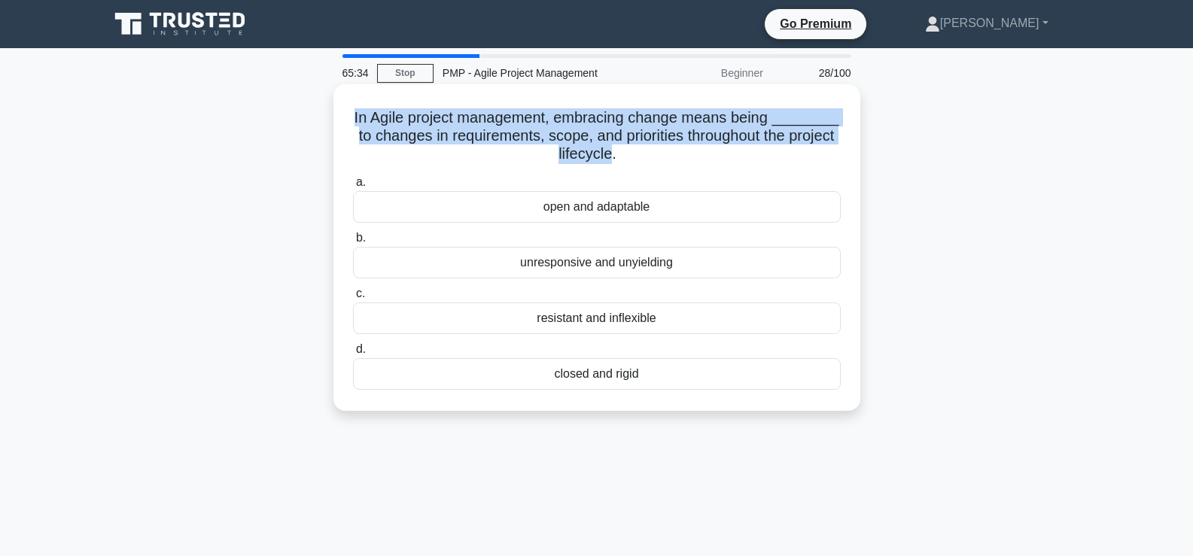
drag, startPoint x: 358, startPoint y: 114, endPoint x: 638, endPoint y: 151, distance: 282.4
click at [638, 151] on h5 "In Agile project management, embracing change means being ________ to changes i…" at bounding box center [597, 136] width 491 height 56
drag, startPoint x: 358, startPoint y: 115, endPoint x: 641, endPoint y: 161, distance: 286.0
click at [641, 161] on h5 "In Agile project management, embracing change means being ________ to changes i…" at bounding box center [597, 136] width 491 height 56
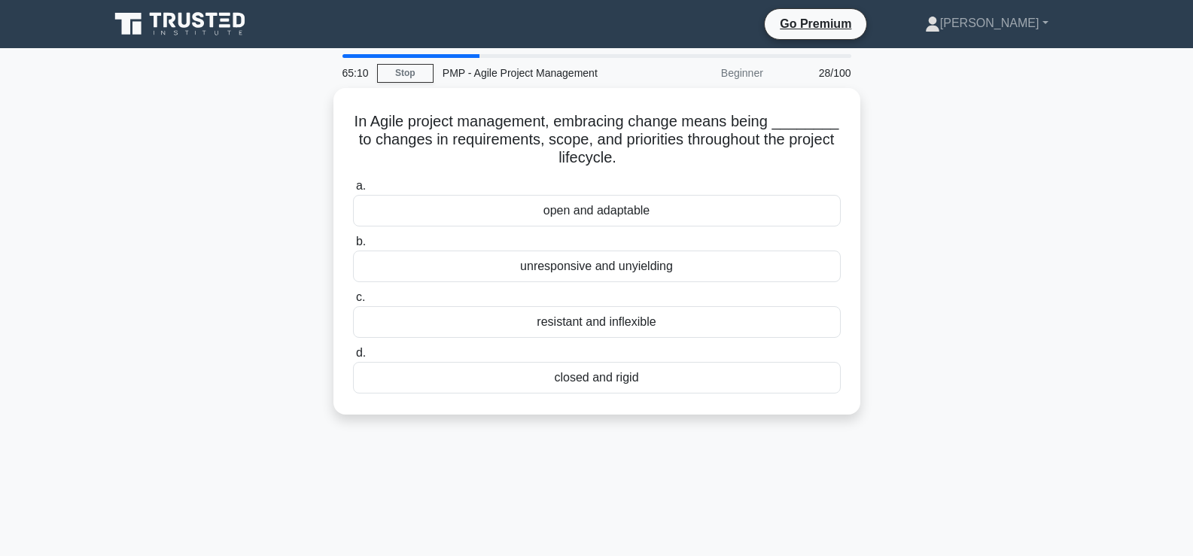
click at [707, 477] on div "65:10 Stop PMP - Agile Project Management Beginner 28/100 In Agile project mana…" at bounding box center [597, 430] width 994 height 753
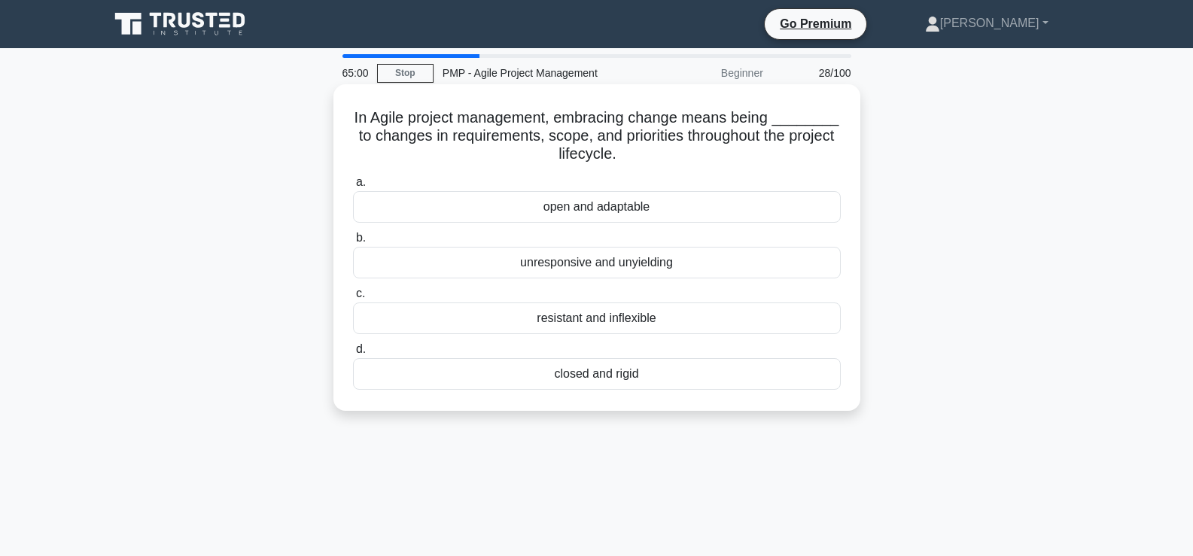
click at [589, 209] on div "open and adaptable" at bounding box center [597, 207] width 488 height 32
click at [353, 187] on input "a. open and adaptable" at bounding box center [353, 183] width 0 height 10
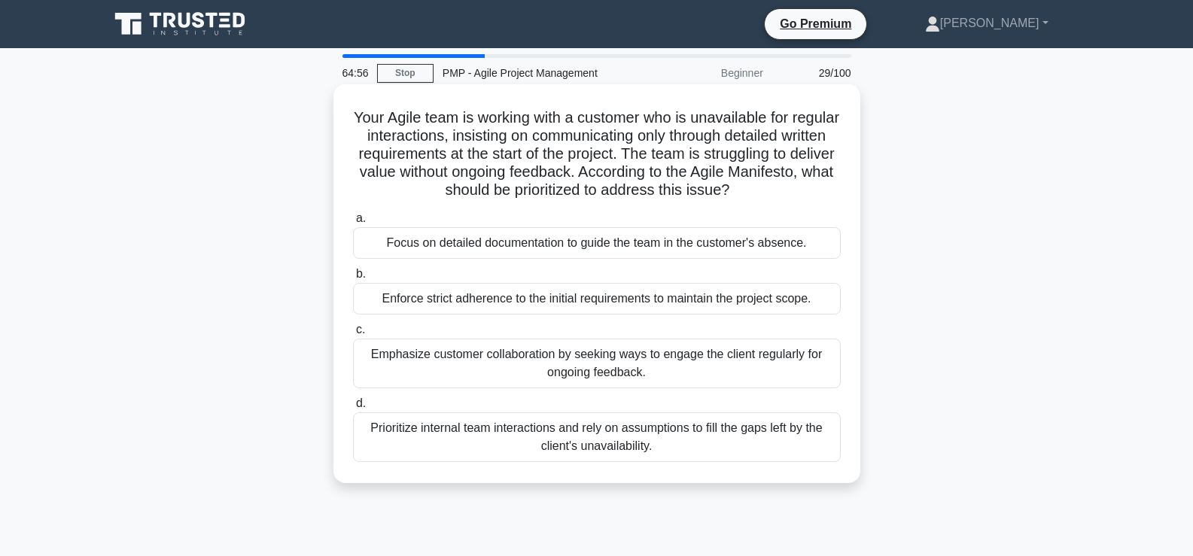
drag, startPoint x: 373, startPoint y: 112, endPoint x: 792, endPoint y: 196, distance: 427.0
click at [792, 196] on h5 "Your Agile team is working with a customer who is unavailable for regular inter…" at bounding box center [597, 154] width 491 height 92
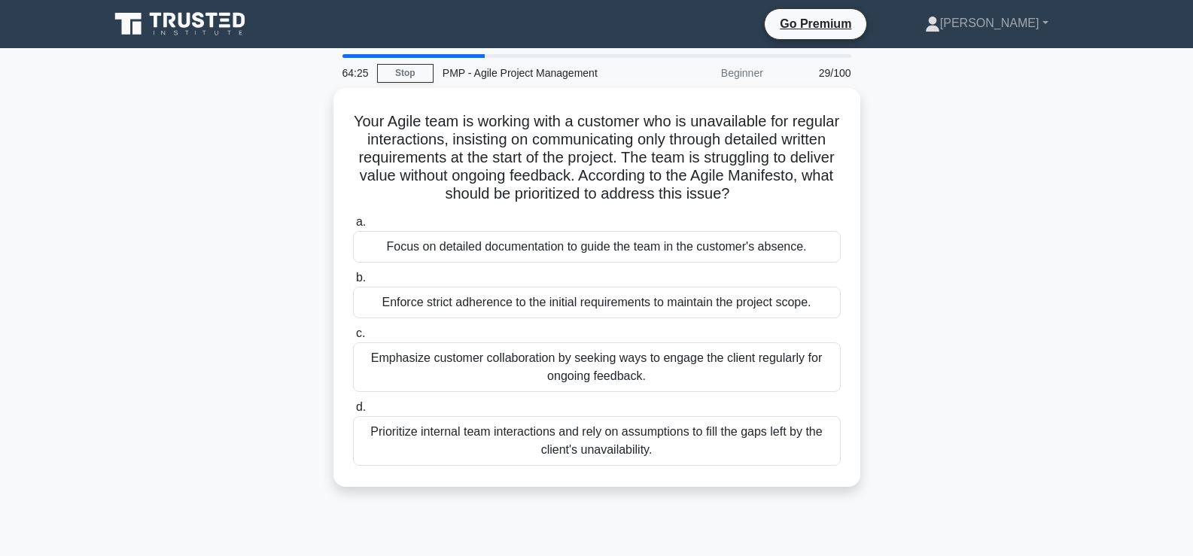
click at [285, 226] on div "Your Agile team is working with a customer who is unavailable for regular inter…" at bounding box center [597, 296] width 994 height 417
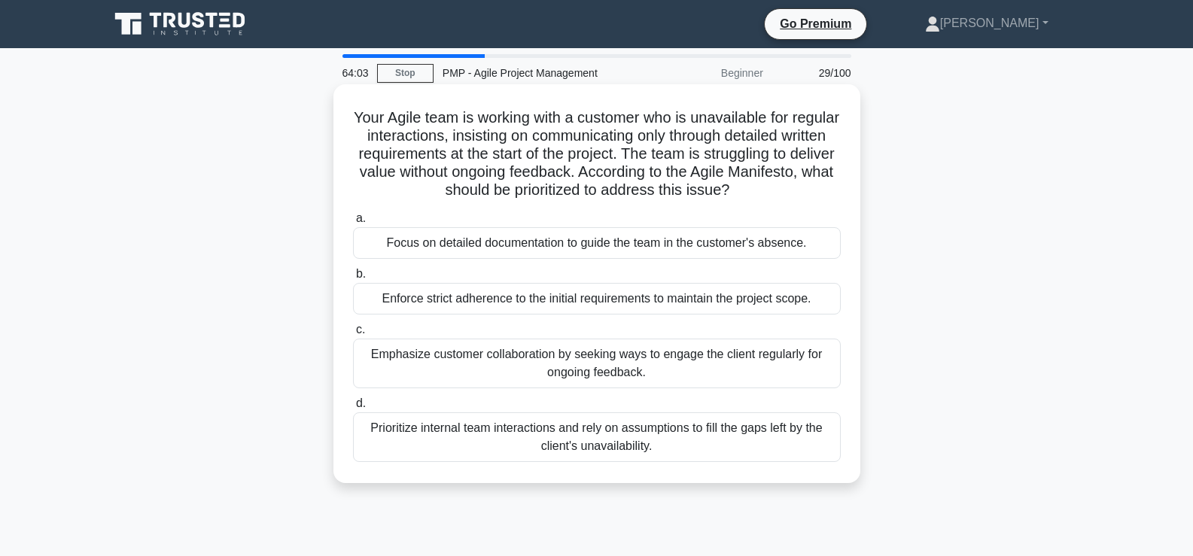
click at [559, 431] on div "Prioritize internal team interactions and rely on assumptions to fill the gaps …" at bounding box center [597, 438] width 488 height 50
click at [353, 409] on input "d. Prioritize internal team interactions and rely on assumptions to fill the ga…" at bounding box center [353, 404] width 0 height 10
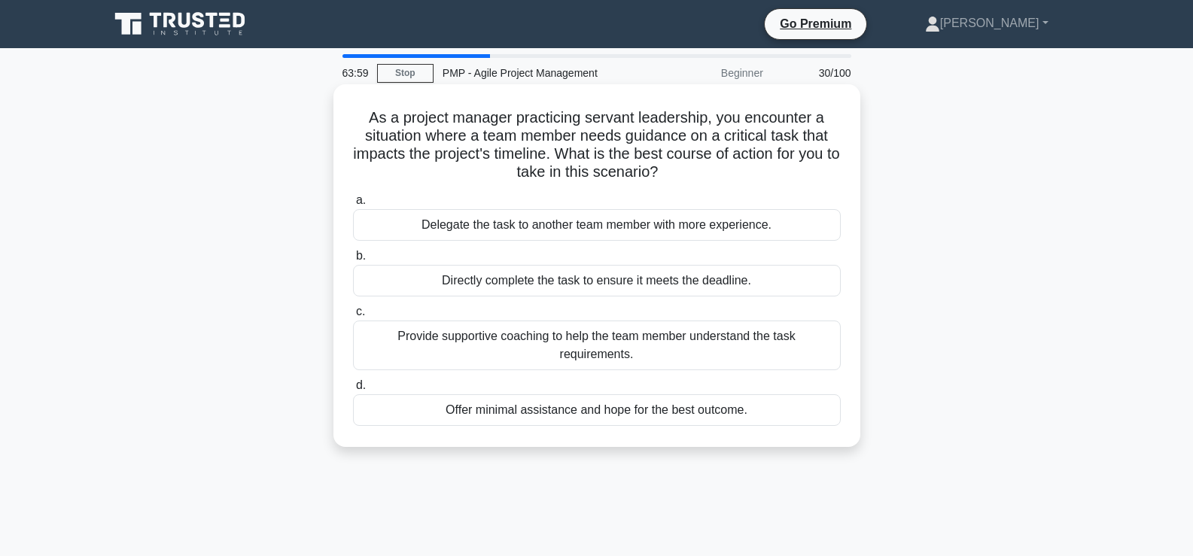
drag, startPoint x: 377, startPoint y: 116, endPoint x: 680, endPoint y: 172, distance: 307.8
click at [680, 172] on h5 "As a project manager practicing servant leadership, you encounter a situation w…" at bounding box center [597, 145] width 491 height 74
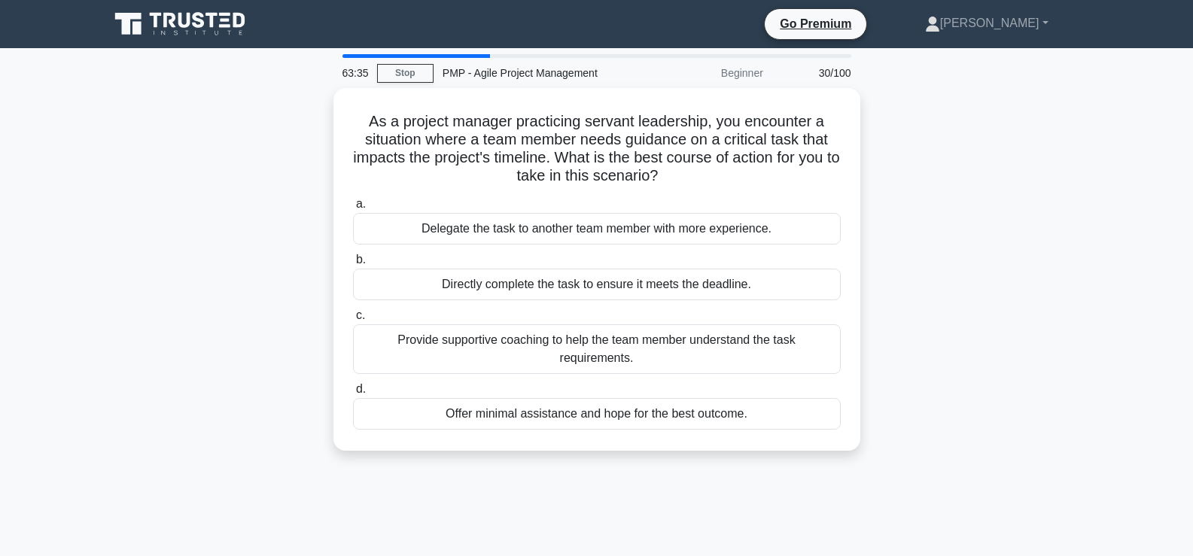
click at [178, 243] on div "As a project manager practicing servant leadership, you encounter a situation w…" at bounding box center [597, 278] width 994 height 381
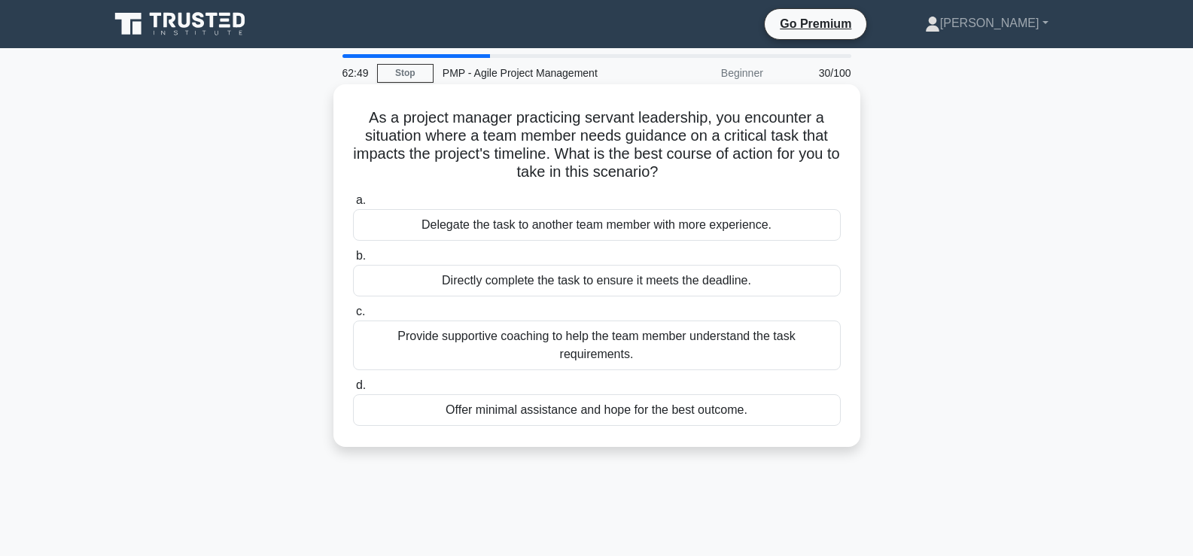
click at [524, 340] on div "Provide supportive coaching to help the team member understand the task require…" at bounding box center [597, 346] width 488 height 50
click at [353, 317] on input "c. Provide supportive coaching to help the team member understand the task requ…" at bounding box center [353, 312] width 0 height 10
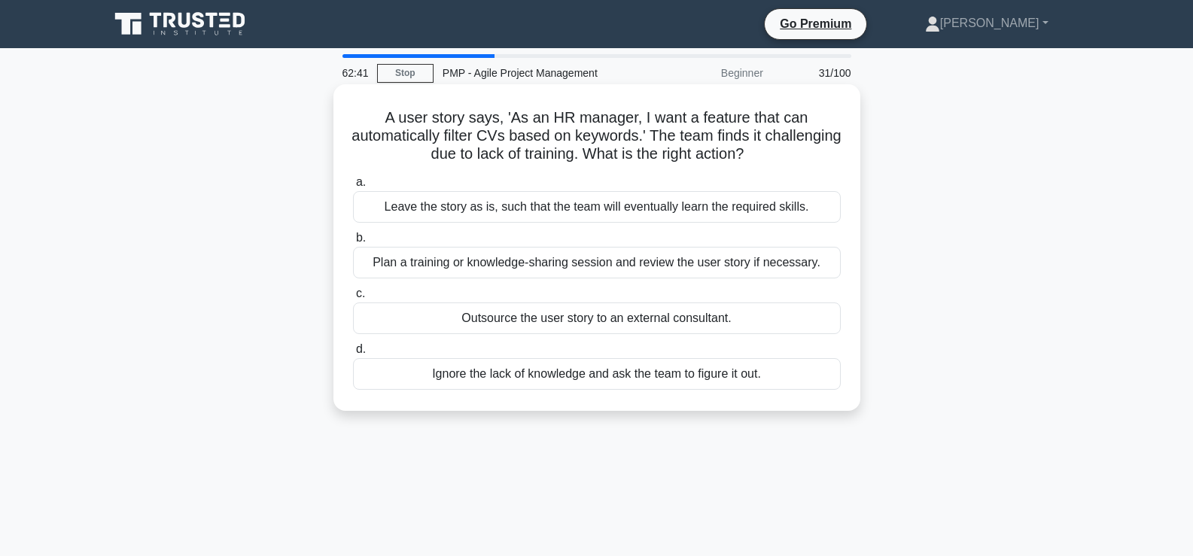
drag, startPoint x: 384, startPoint y: 117, endPoint x: 796, endPoint y: 158, distance: 414.5
click at [796, 158] on h5 "A user story says, 'As an HR manager, I want a feature that can automatically f…" at bounding box center [597, 136] width 491 height 56
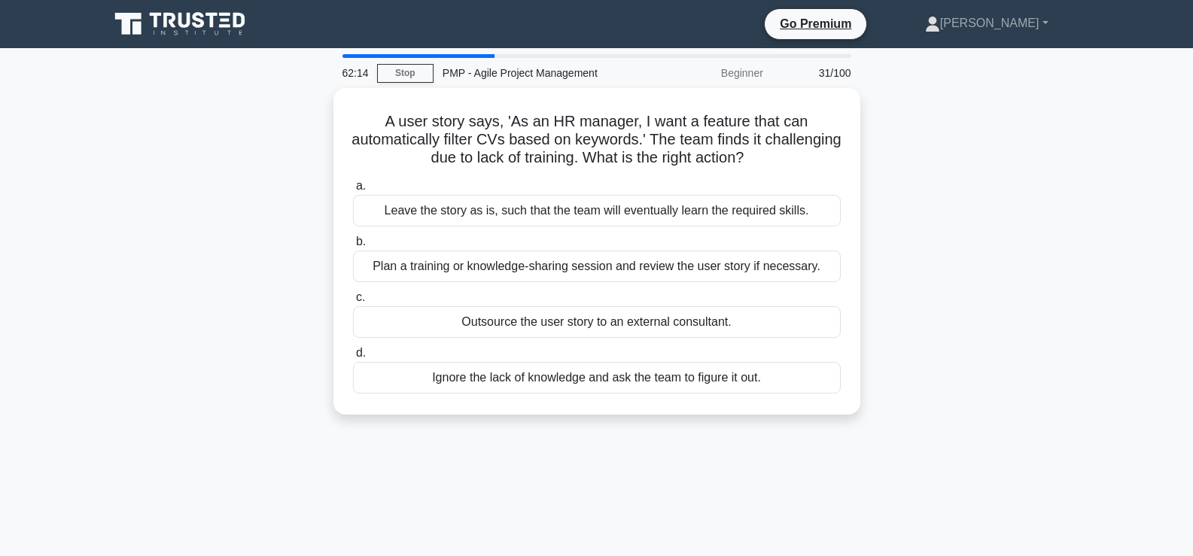
click at [239, 230] on div "A user story says, 'As an HR manager, I want a feature that can automatically f…" at bounding box center [597, 260] width 994 height 345
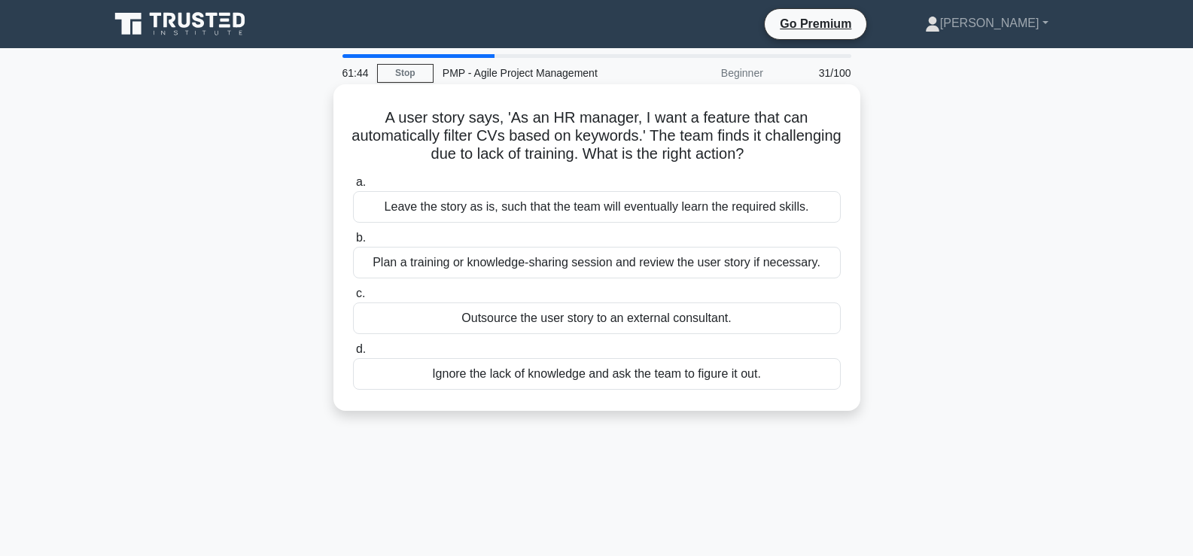
click at [482, 268] on div "Plan a training or knowledge-sharing session and review the user story if neces…" at bounding box center [597, 263] width 488 height 32
click at [353, 243] on input "b. Plan a training or knowledge-sharing session and review the user story if ne…" at bounding box center [353, 238] width 0 height 10
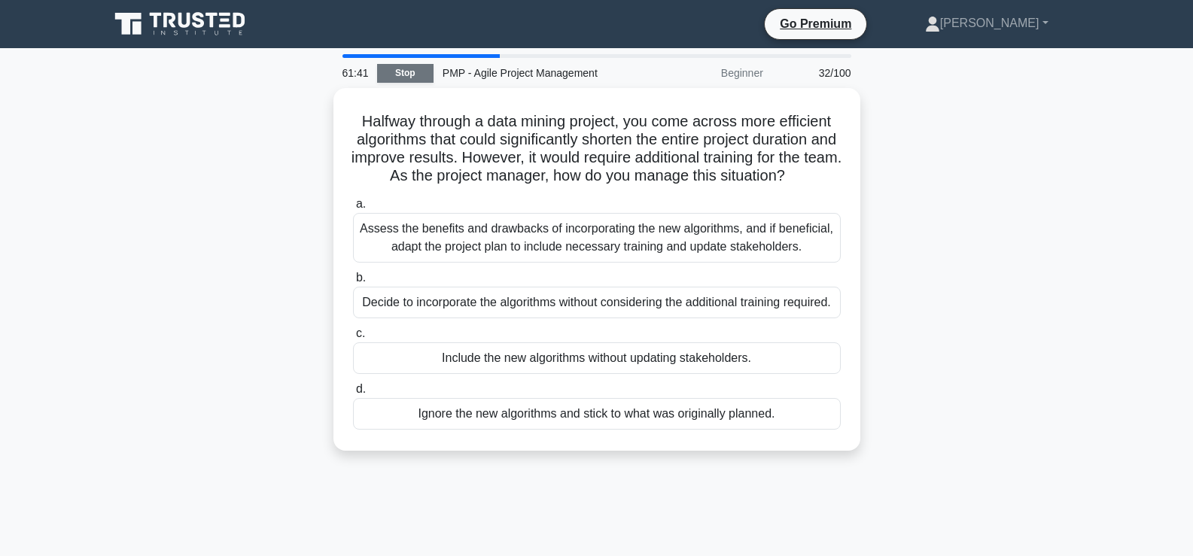
click at [404, 72] on link "Stop" at bounding box center [405, 73] width 56 height 19
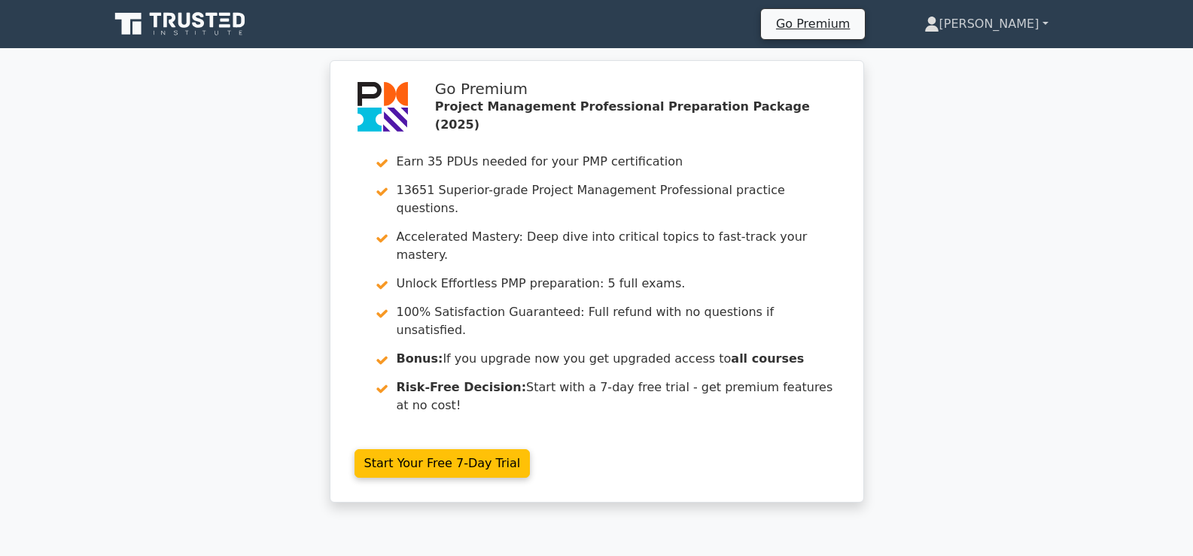
click at [1009, 25] on link "[PERSON_NAME]" at bounding box center [986, 24] width 196 height 30
click at [973, 54] on link "Profile" at bounding box center [948, 59] width 119 height 24
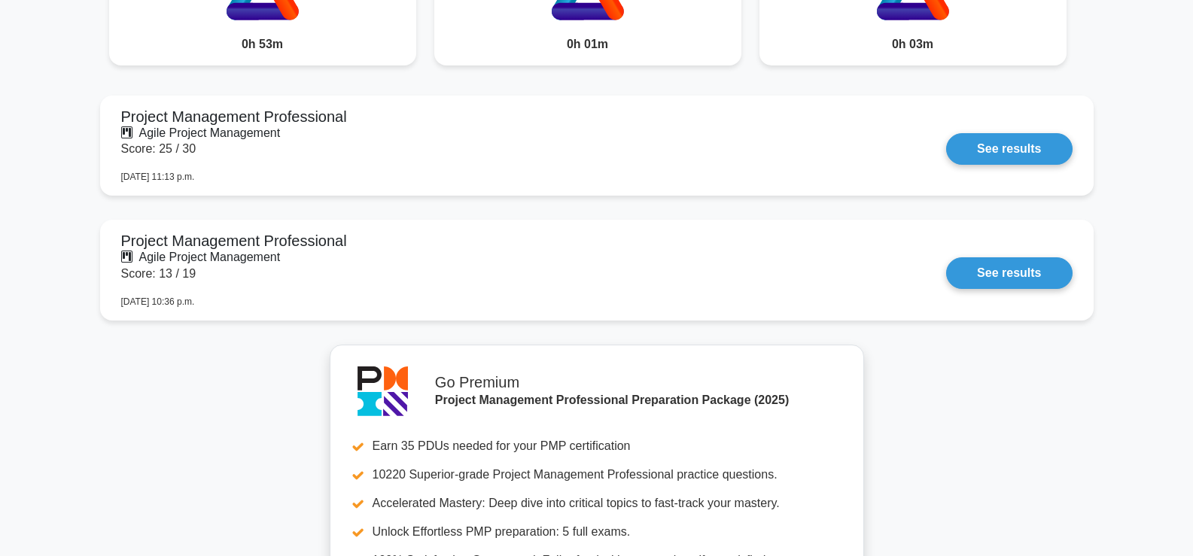
scroll to position [1355, 0]
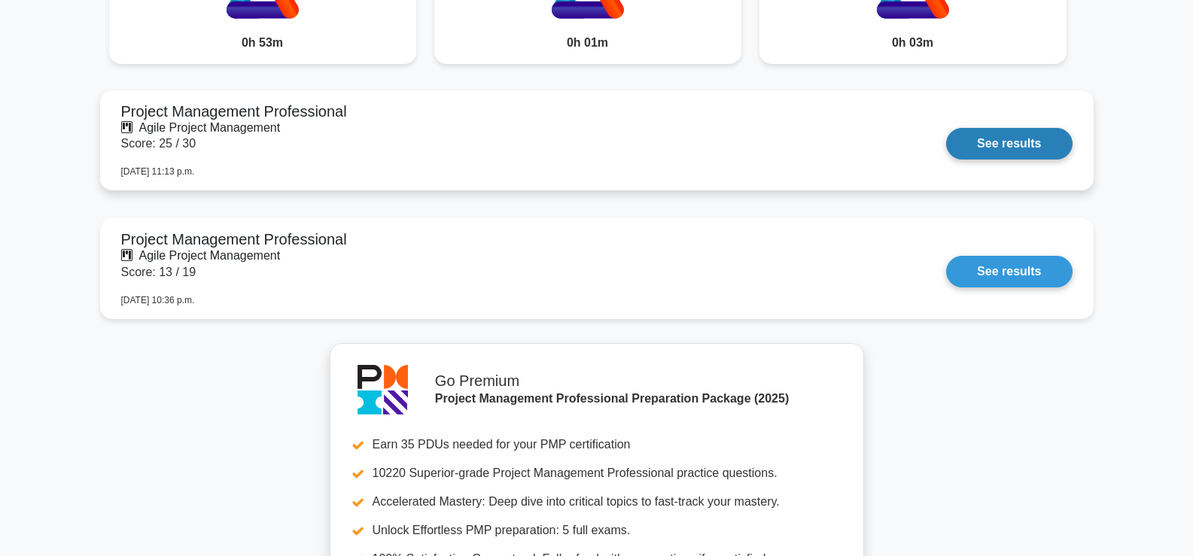
click at [1008, 146] on link "See results" at bounding box center [1009, 144] width 126 height 32
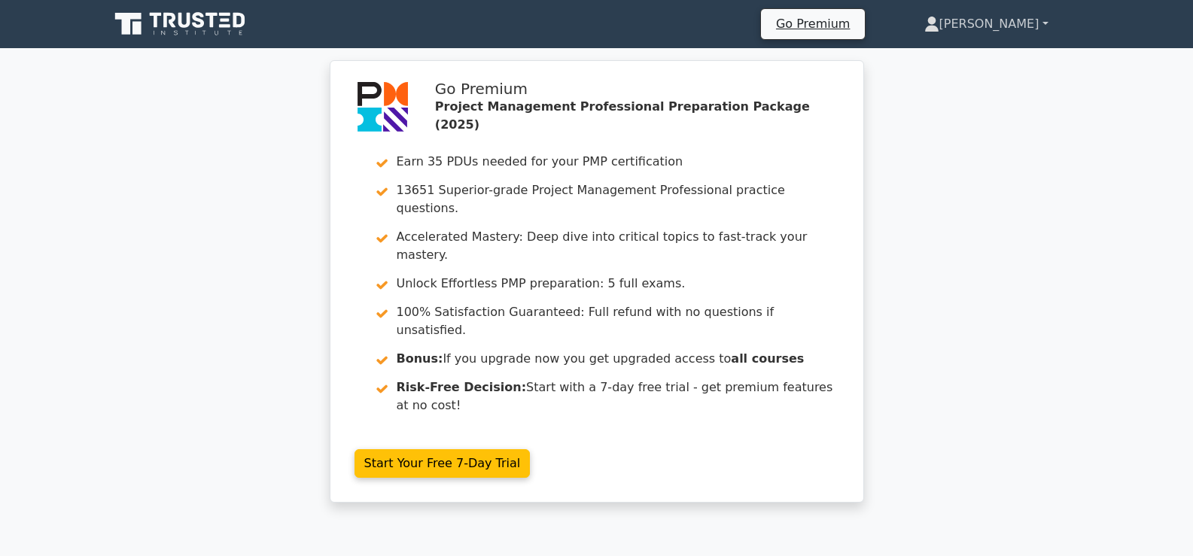
click at [1010, 25] on link "[PERSON_NAME]" at bounding box center [986, 24] width 196 height 30
click at [968, 59] on link "Profile" at bounding box center [948, 59] width 119 height 24
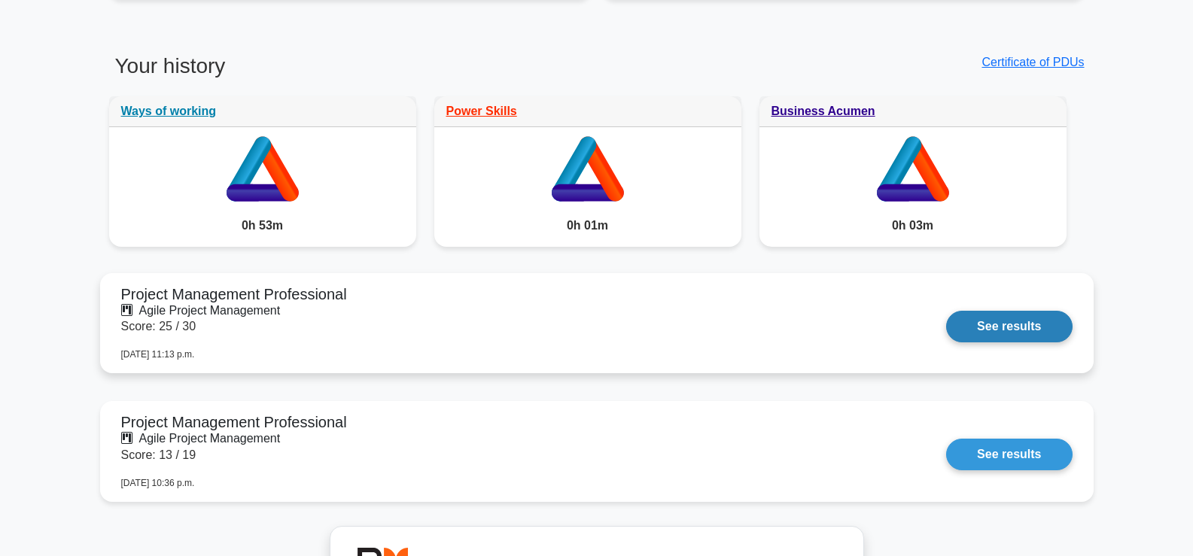
scroll to position [1129, 0]
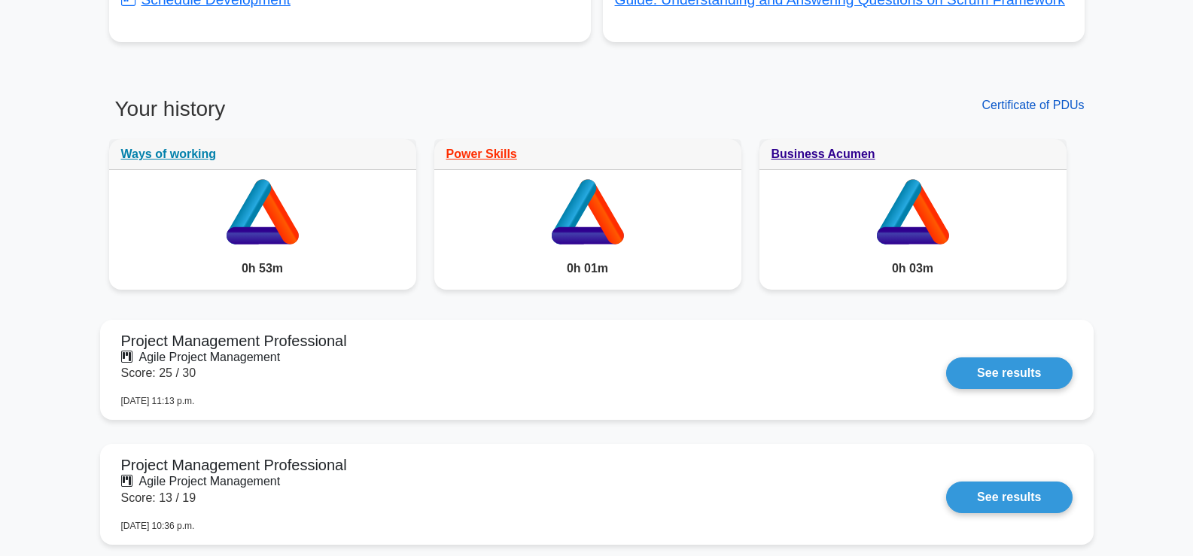
click at [1022, 105] on link "Certificate of PDUs" at bounding box center [1033, 105] width 102 height 13
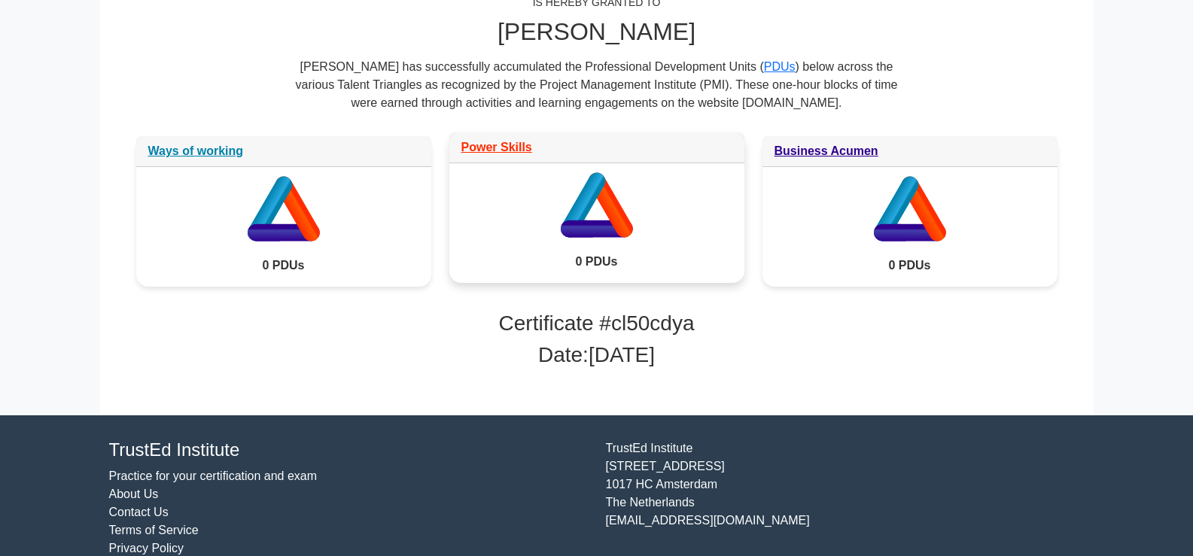
scroll to position [301, 0]
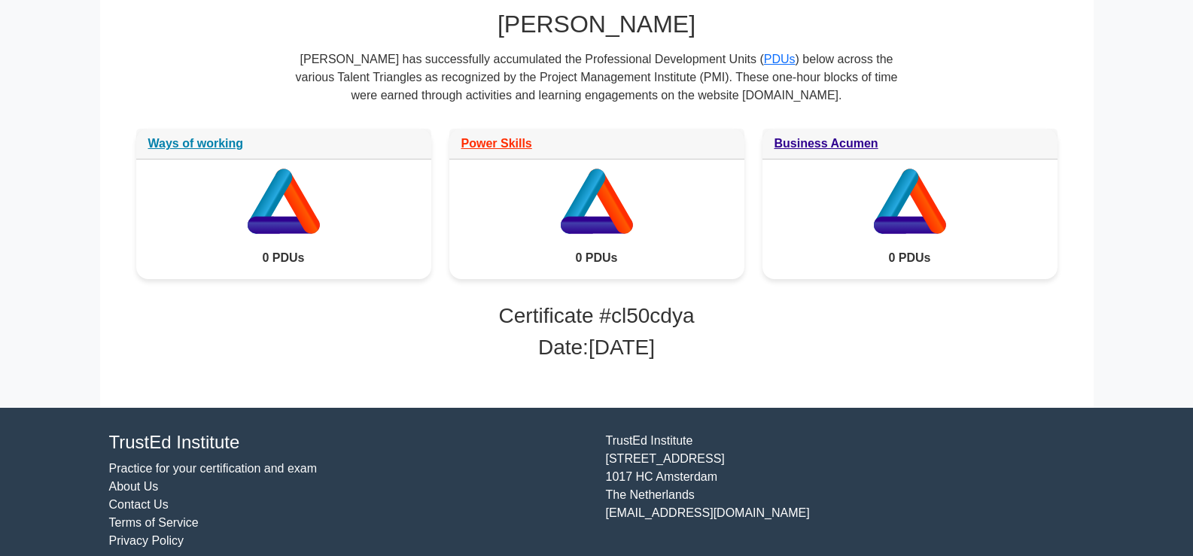
drag, startPoint x: 303, startPoint y: 56, endPoint x: 810, endPoint y: 96, distance: 508.2
click at [810, 96] on div "François Aizannon has successfully accumulated the Professional Development Uni…" at bounding box center [597, 83] width 602 height 66
click at [209, 27] on h2 "François Aizannon" at bounding box center [596, 24] width 921 height 29
click at [210, 139] on link "Ways of working" at bounding box center [196, 139] width 96 height 13
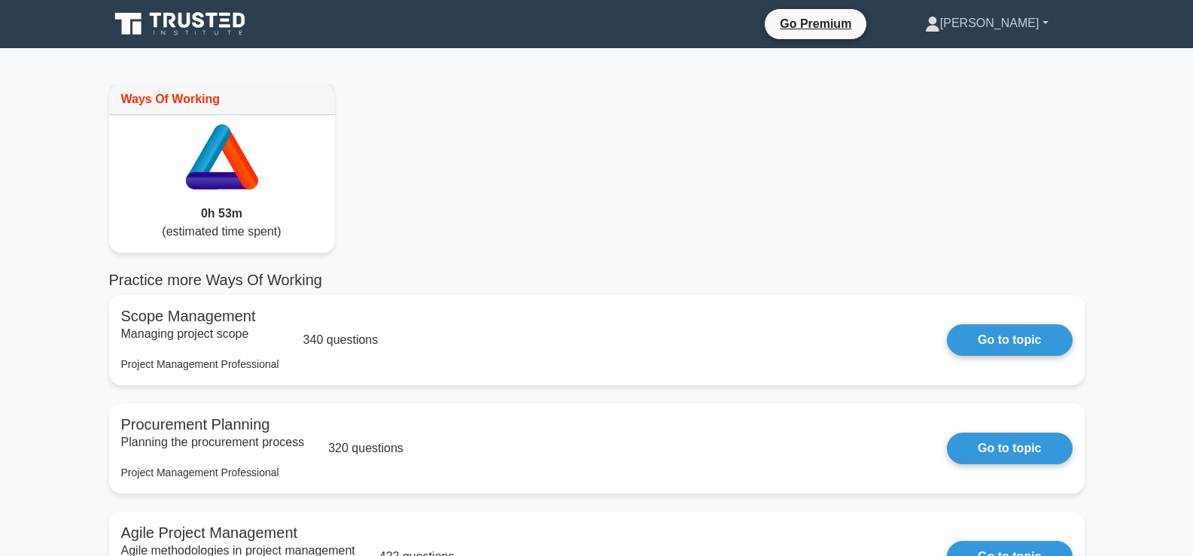
click at [1046, 23] on link "[PERSON_NAME]" at bounding box center [987, 23] width 196 height 30
click at [963, 62] on link "Profile" at bounding box center [949, 59] width 119 height 24
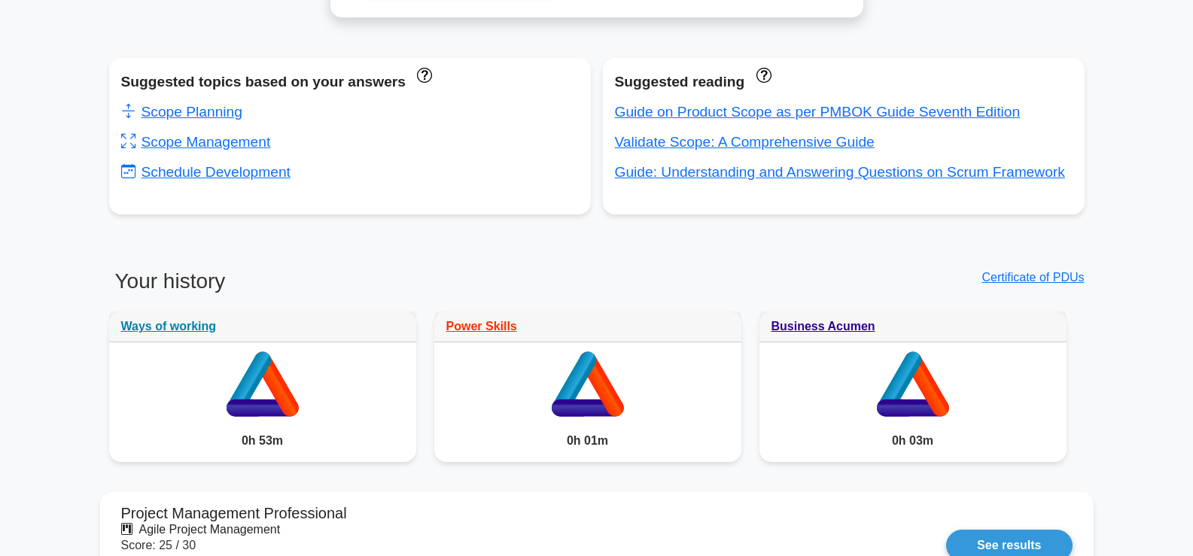
scroll to position [979, 0]
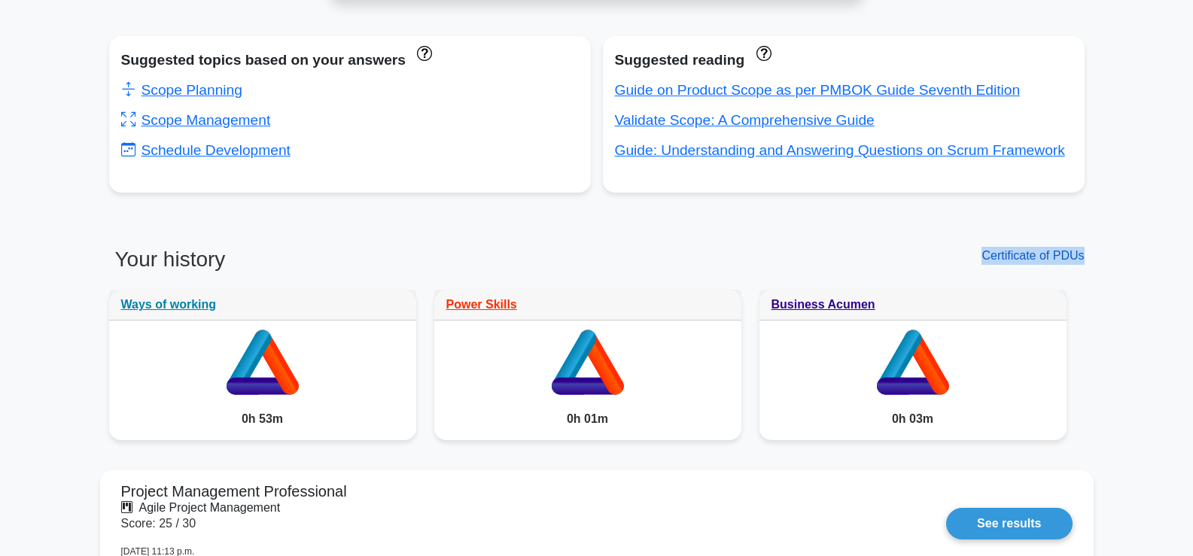
drag, startPoint x: 980, startPoint y: 249, endPoint x: 1083, endPoint y: 261, distance: 103.8
click at [1083, 261] on div "Certificate of PDUs" at bounding box center [845, 269] width 497 height 44
click at [693, 231] on div "Suggested topics based on your answers Scope Planning Scope Management Schedule…" at bounding box center [597, 132] width 994 height 205
click at [1018, 258] on link "Certificate of PDUs" at bounding box center [1033, 255] width 102 height 13
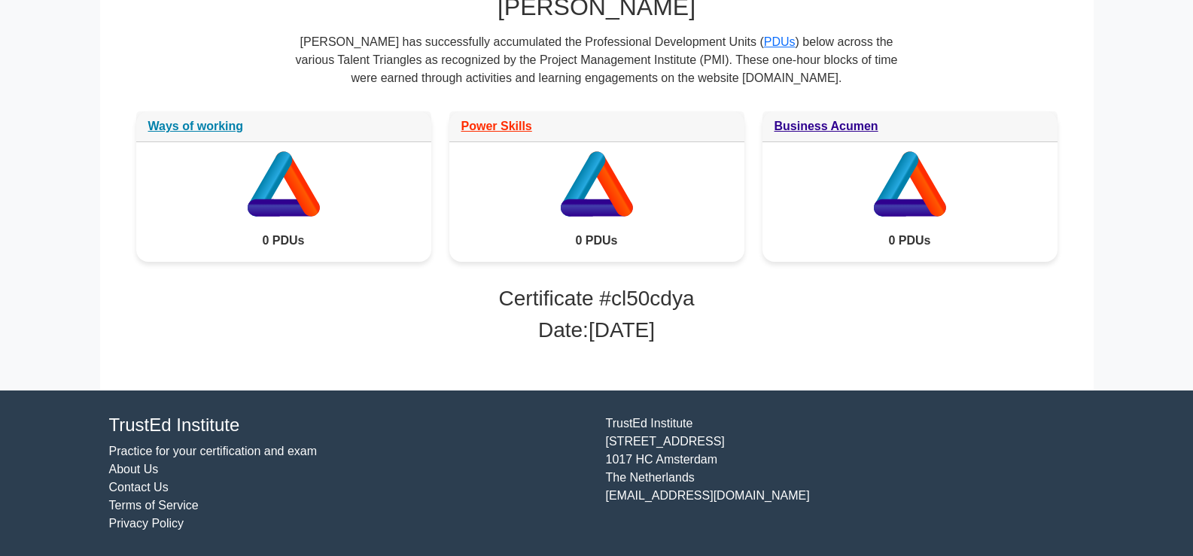
scroll to position [319, 0]
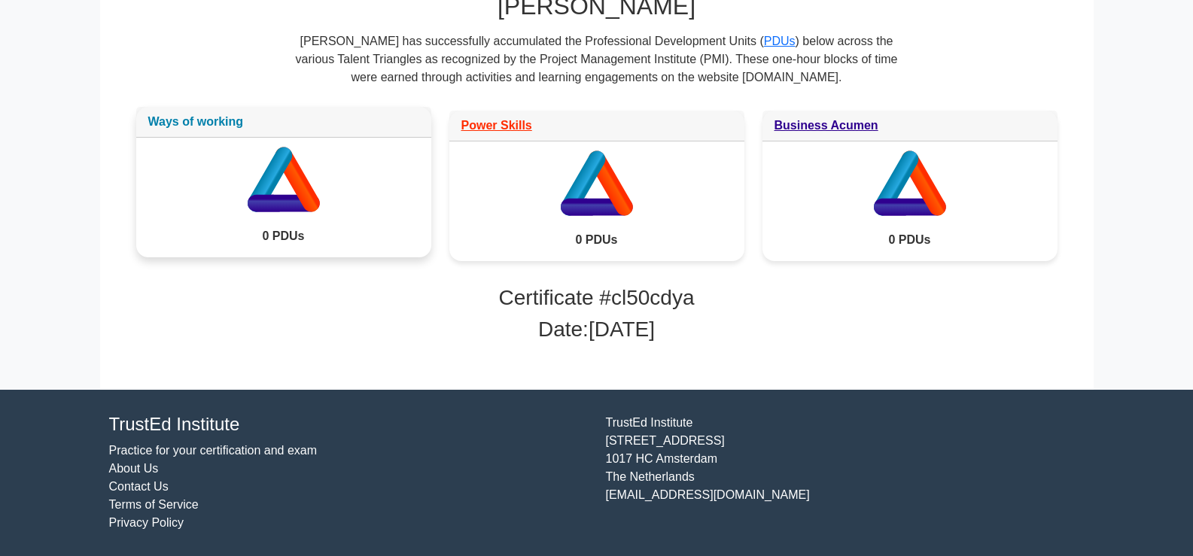
click at [212, 122] on link "Ways of working" at bounding box center [196, 121] width 96 height 13
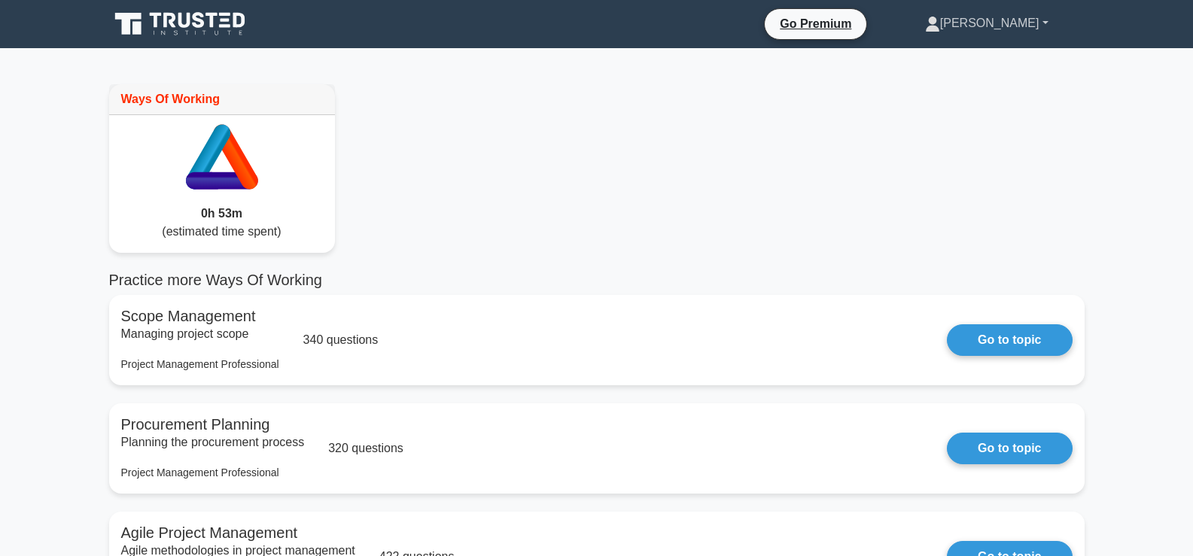
click at [1026, 26] on link "[PERSON_NAME]" at bounding box center [987, 23] width 196 height 30
click at [956, 59] on link "Profile" at bounding box center [949, 59] width 119 height 24
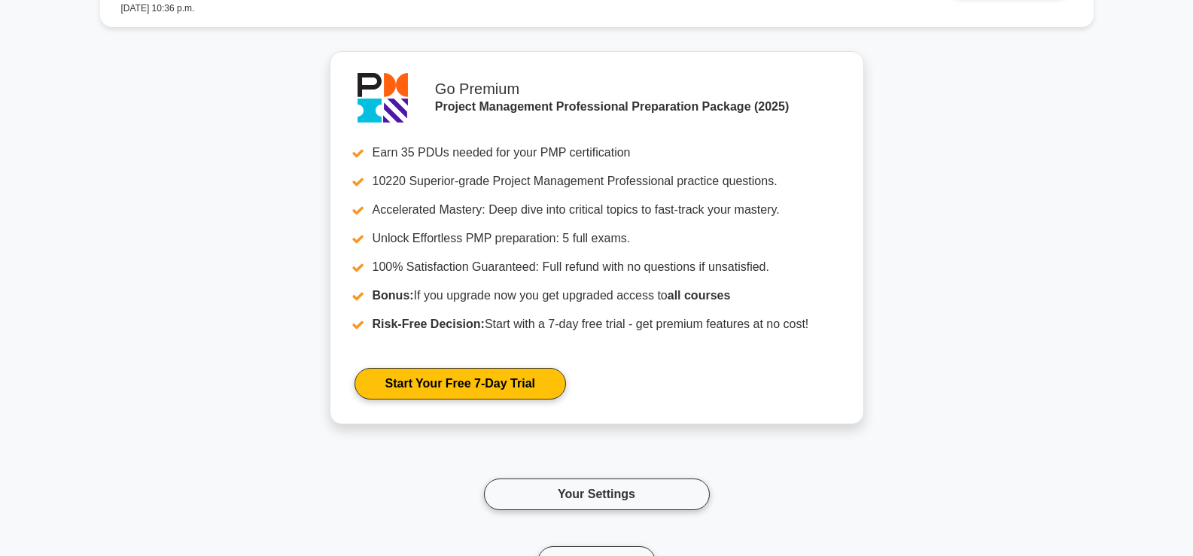
scroll to position [1731, 0]
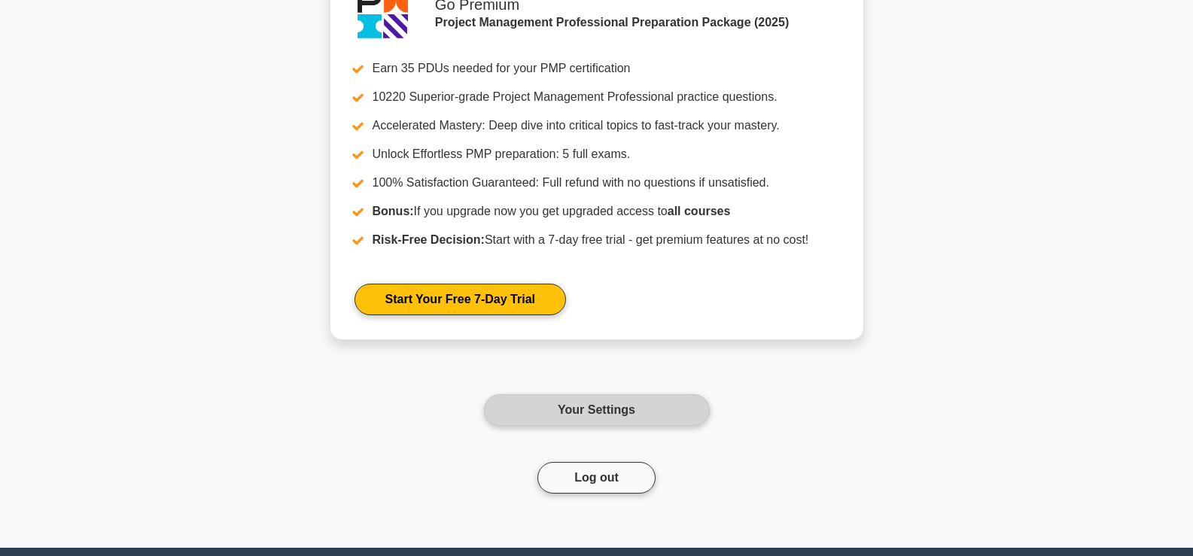
click at [598, 415] on link "Your Settings" at bounding box center [597, 410] width 226 height 32
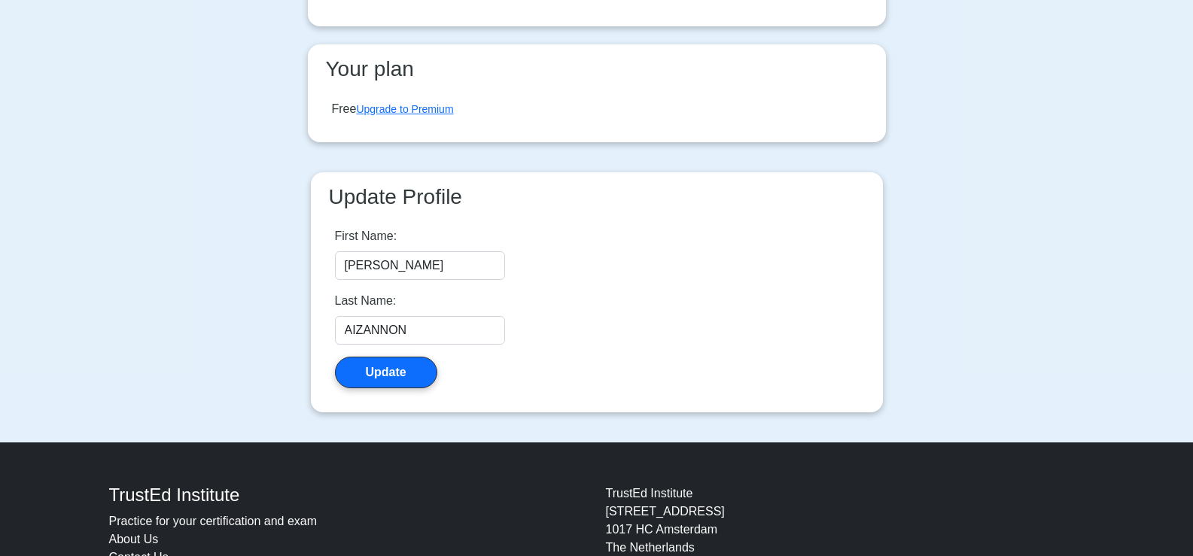
scroll to position [226, 0]
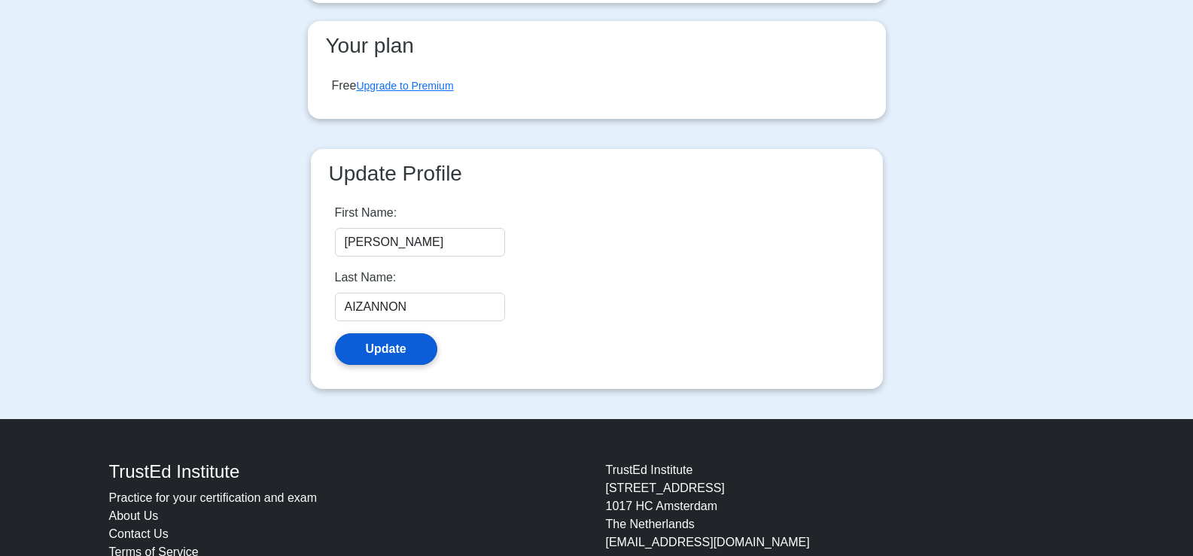
click at [397, 348] on button "Update" at bounding box center [386, 349] width 102 height 32
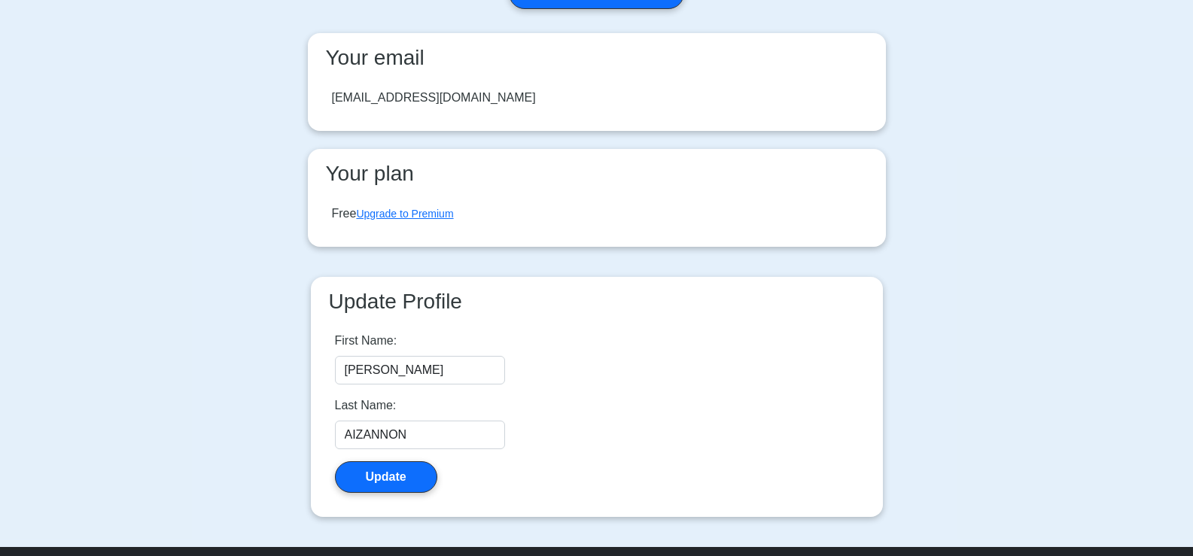
scroll to position [151, 0]
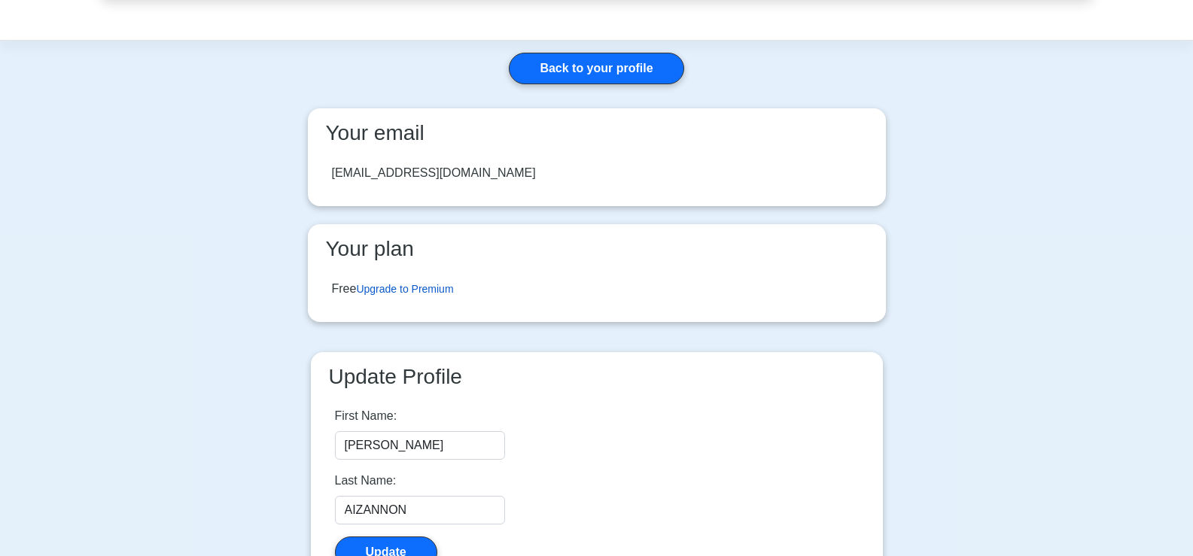
click at [402, 288] on link "Upgrade to Premium" at bounding box center [404, 289] width 97 height 12
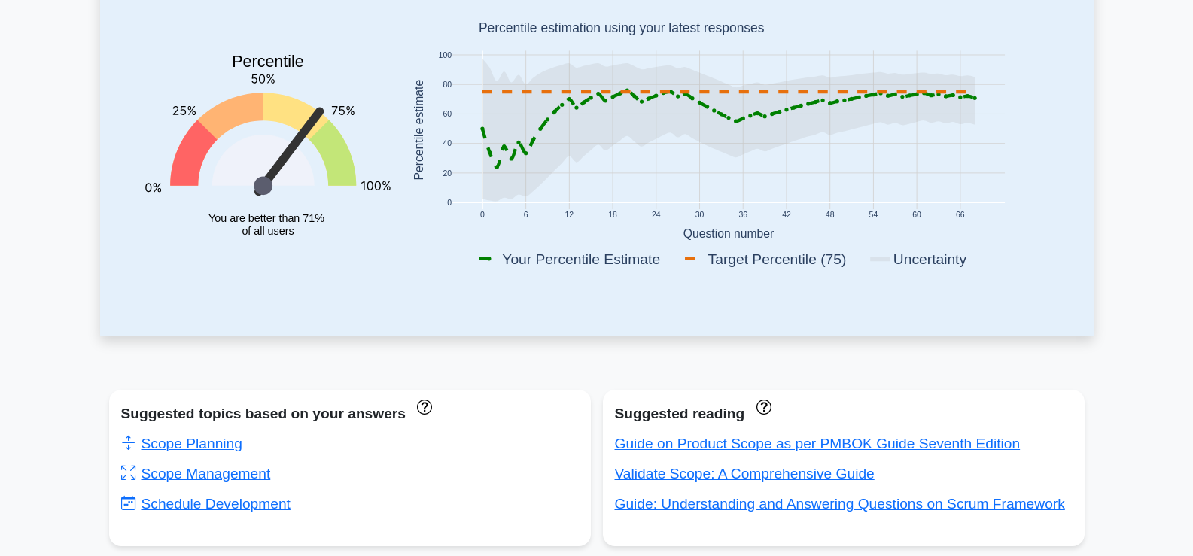
scroll to position [376, 0]
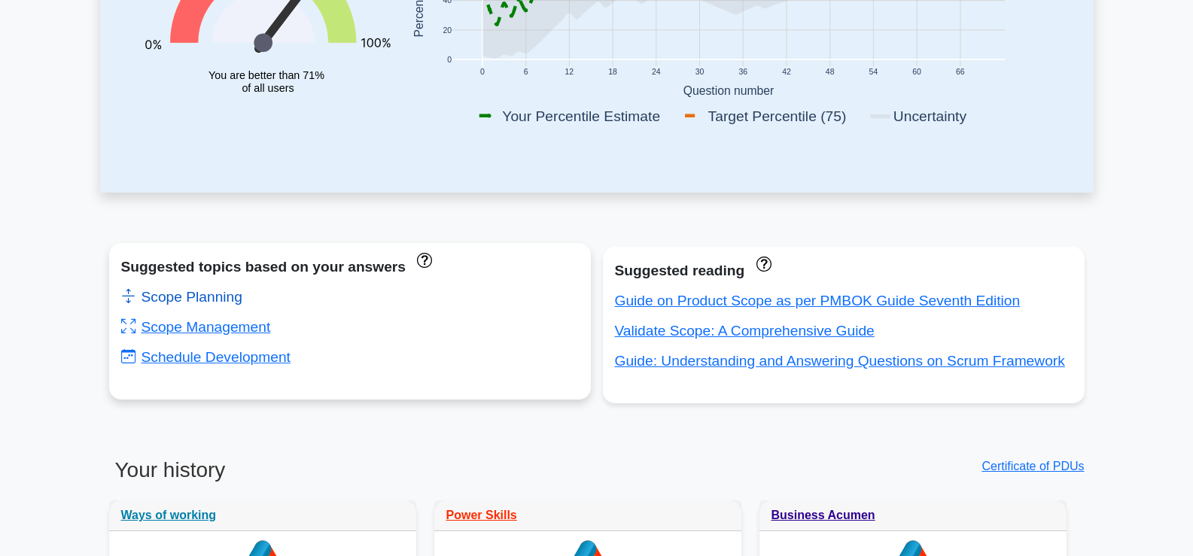
click at [210, 299] on link "Scope Planning" at bounding box center [181, 297] width 121 height 16
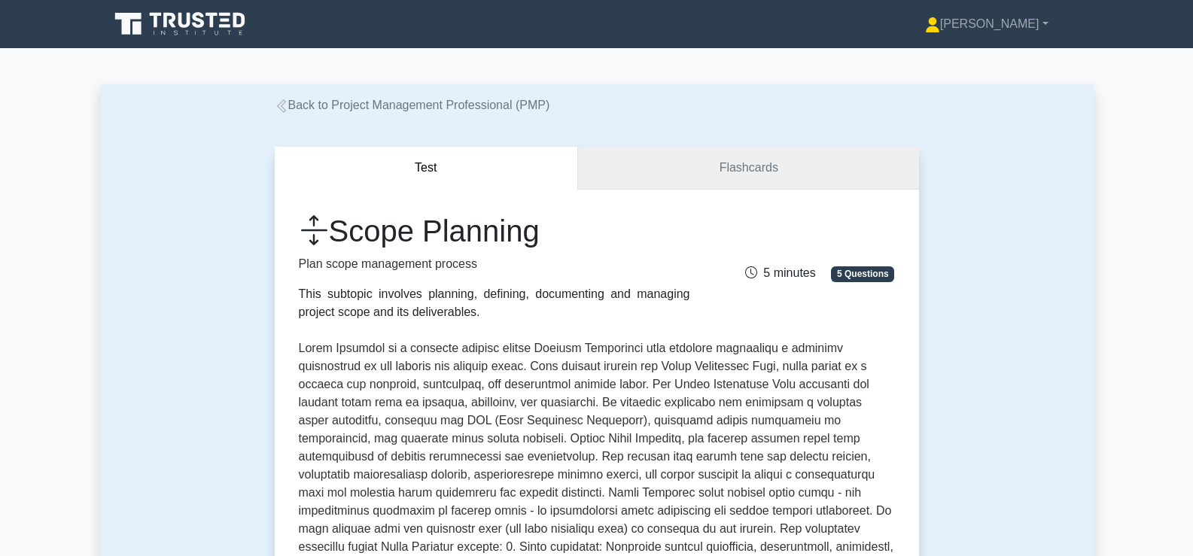
click at [709, 174] on link "Flashcards" at bounding box center [748, 168] width 340 height 43
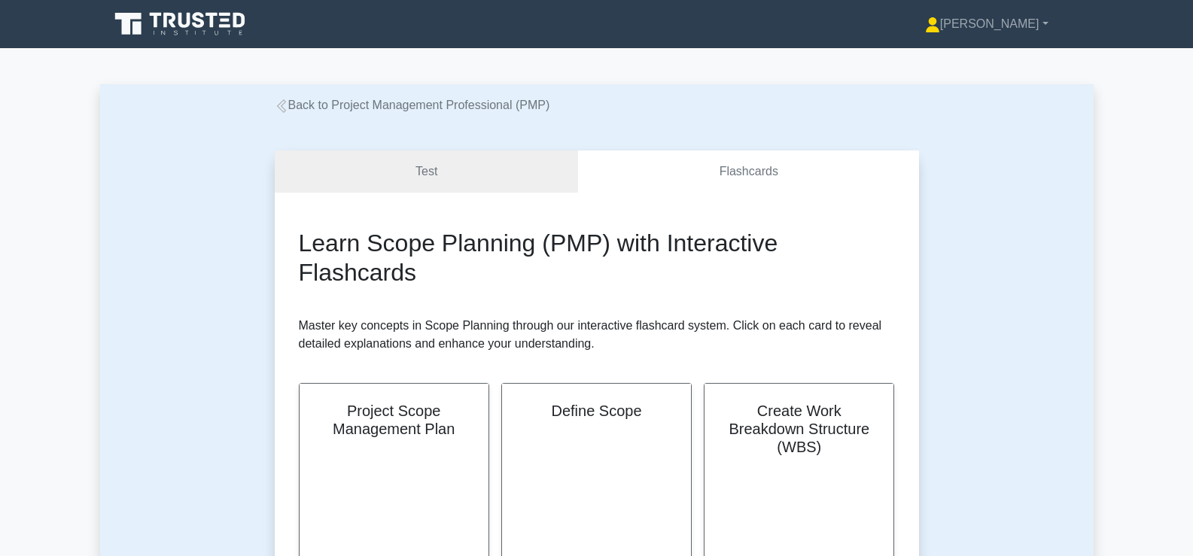
click at [281, 104] on icon at bounding box center [280, 106] width 9 height 14
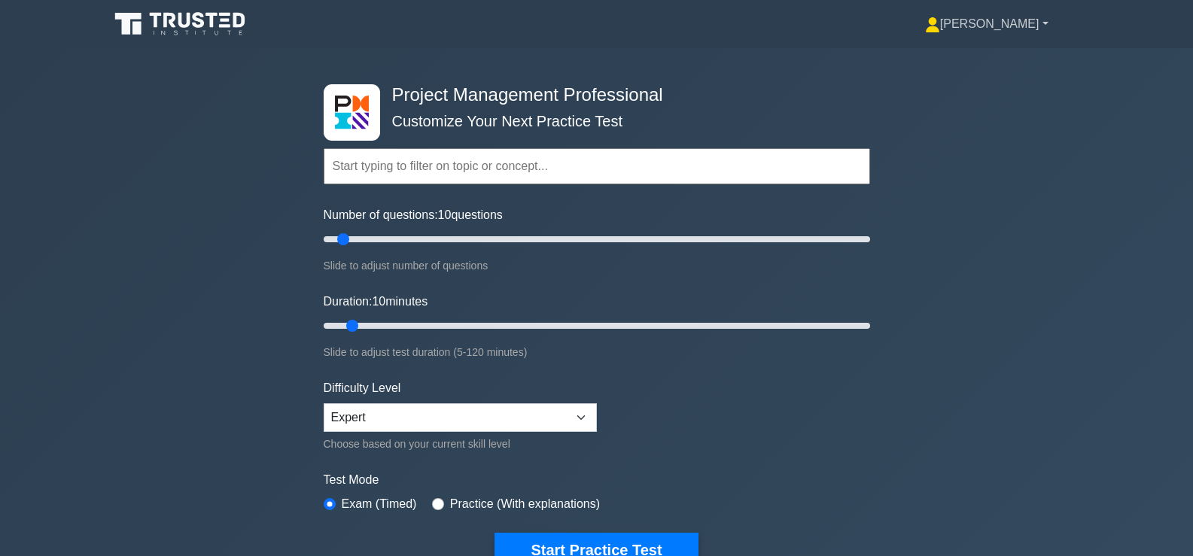
click at [1046, 25] on link "[PERSON_NAME]" at bounding box center [987, 24] width 196 height 30
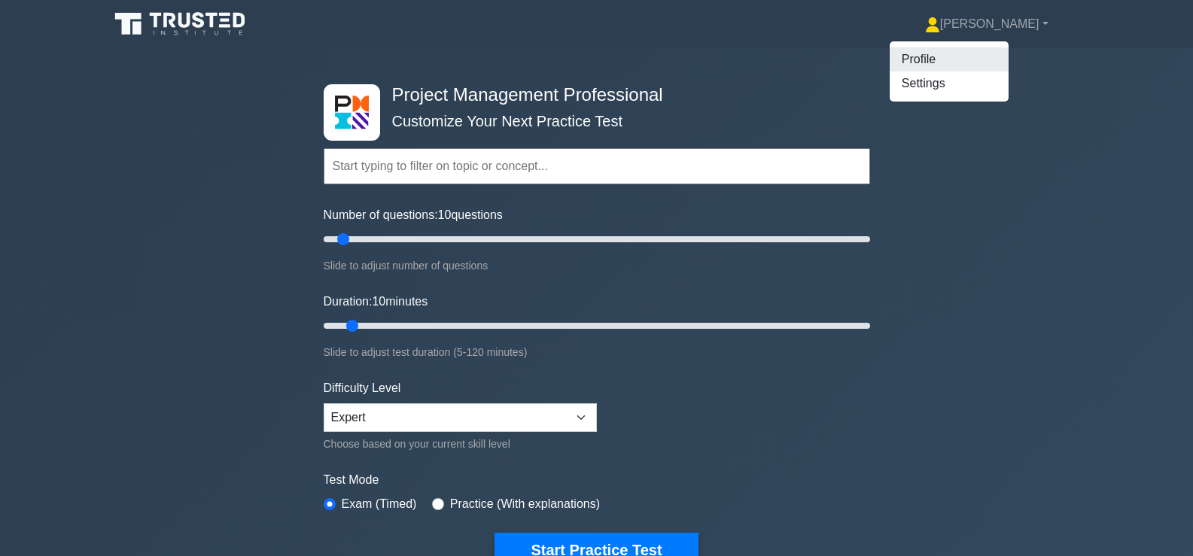
click at [970, 57] on link "Profile" at bounding box center [949, 59] width 119 height 24
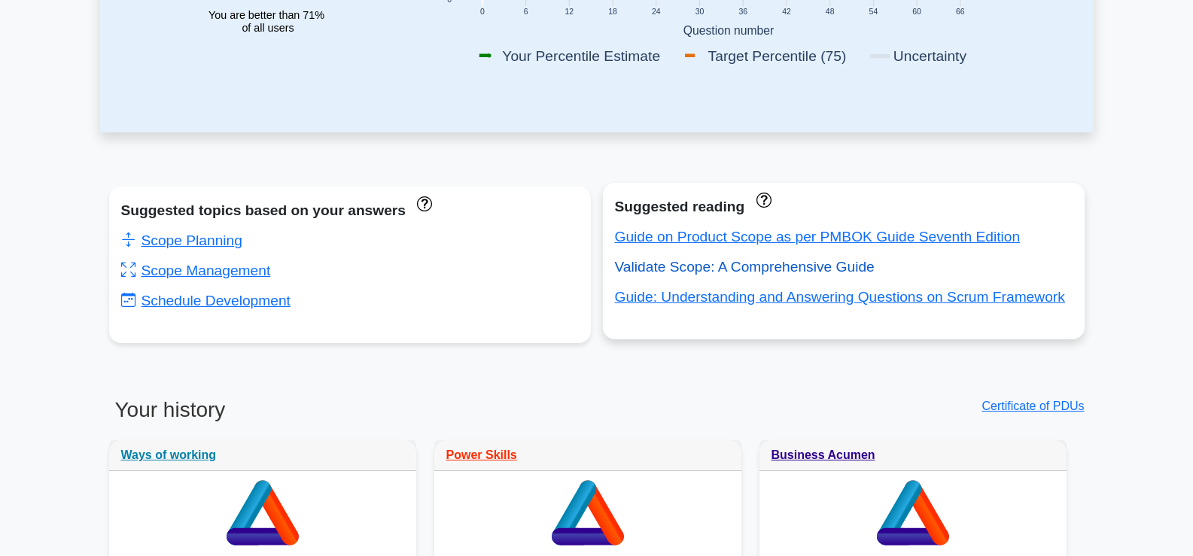
scroll to position [527, 0]
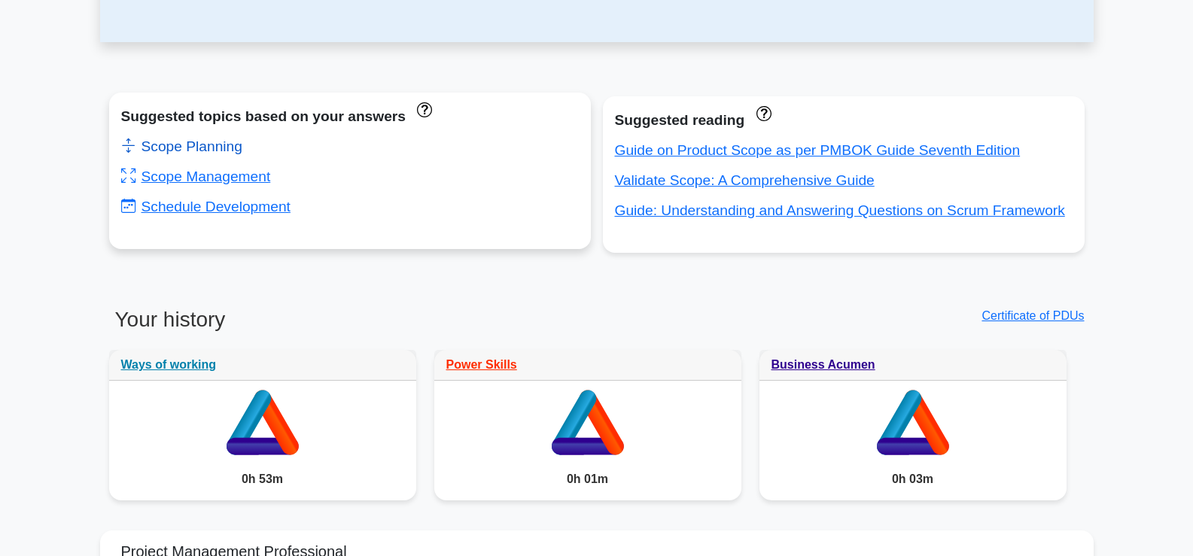
click at [229, 153] on link "Scope Planning" at bounding box center [181, 147] width 121 height 16
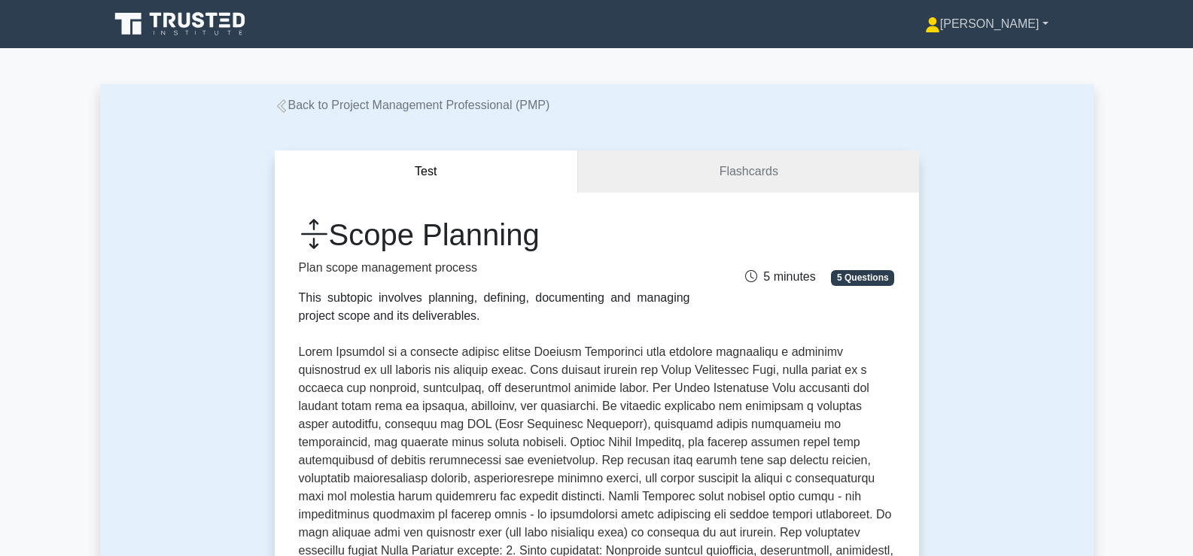
click at [1030, 27] on link "[PERSON_NAME]" at bounding box center [987, 24] width 196 height 30
click at [962, 57] on link "Profile" at bounding box center [949, 59] width 119 height 24
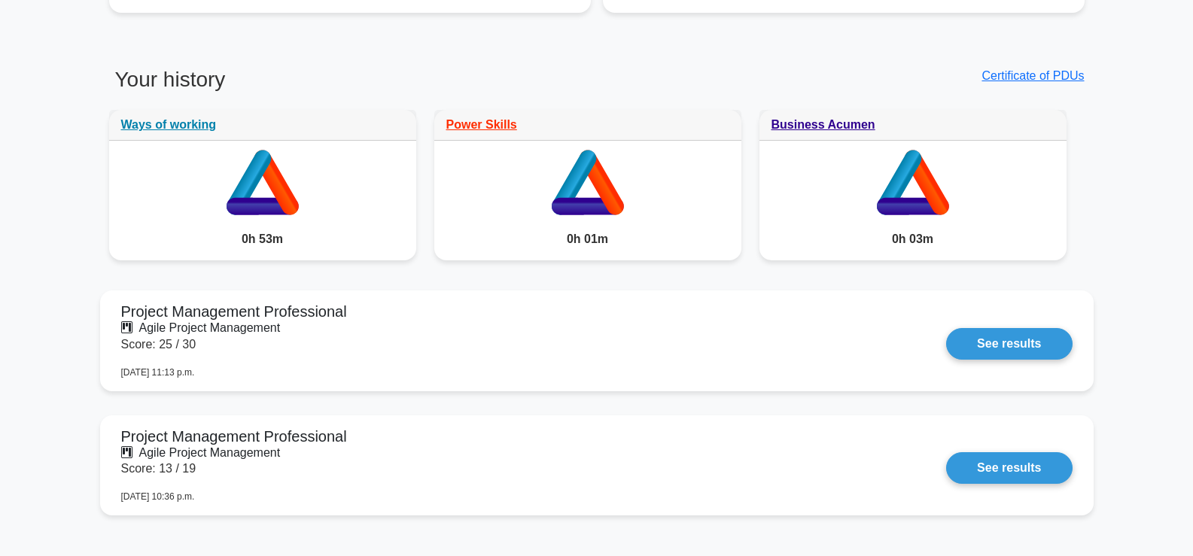
scroll to position [753, 0]
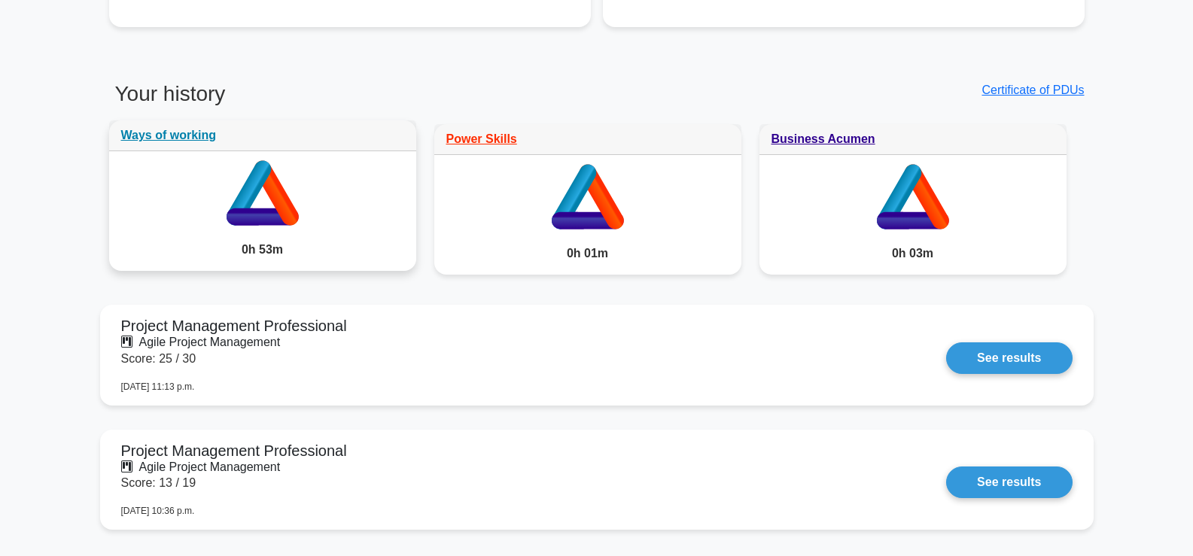
click at [282, 215] on icon at bounding box center [276, 193] width 44 height 65
click at [260, 187] on icon at bounding box center [249, 193] width 44 height 65
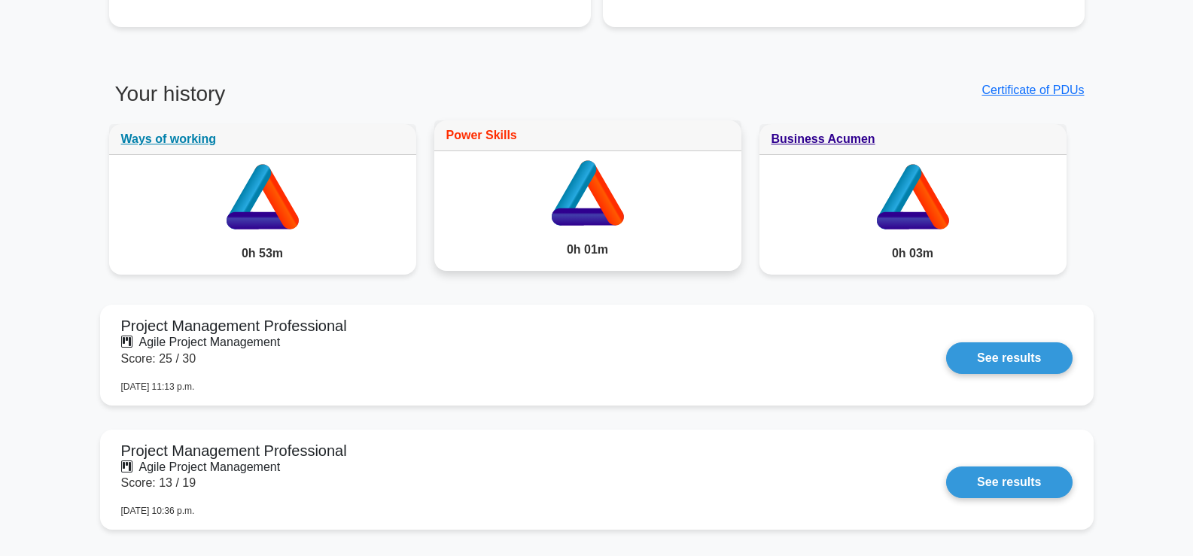
click at [504, 139] on link "Power Skills" at bounding box center [481, 135] width 71 height 13
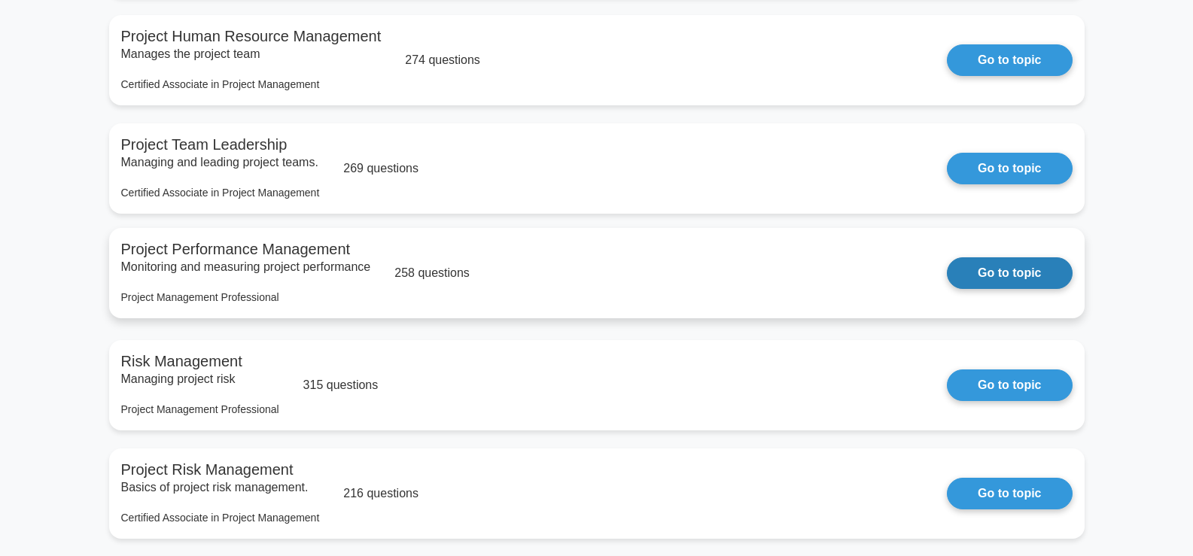
scroll to position [1439, 0]
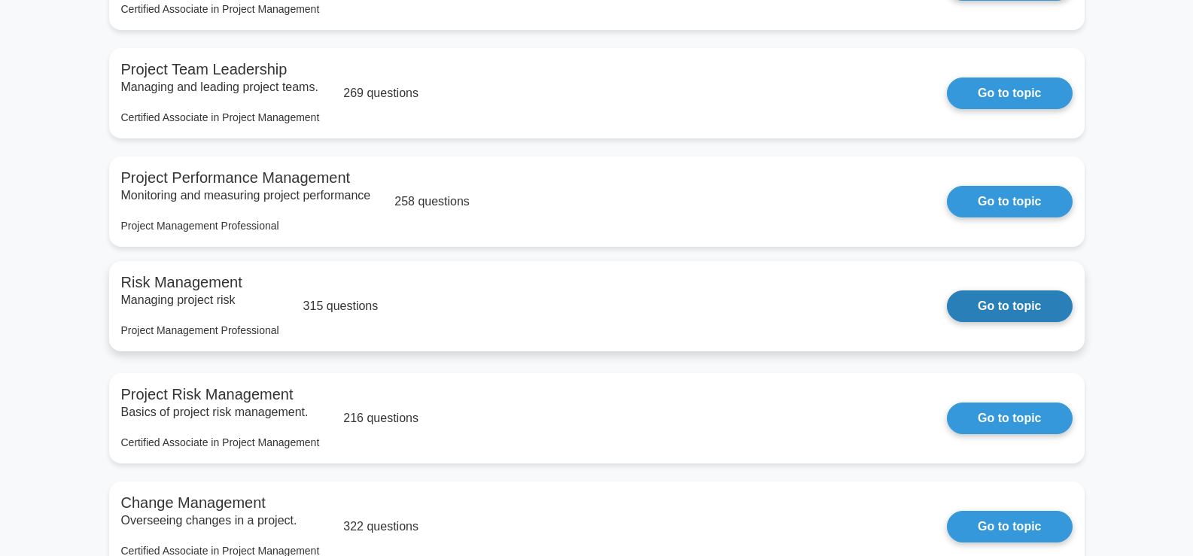
click at [1003, 315] on link "Go to topic" at bounding box center [1009, 307] width 125 height 32
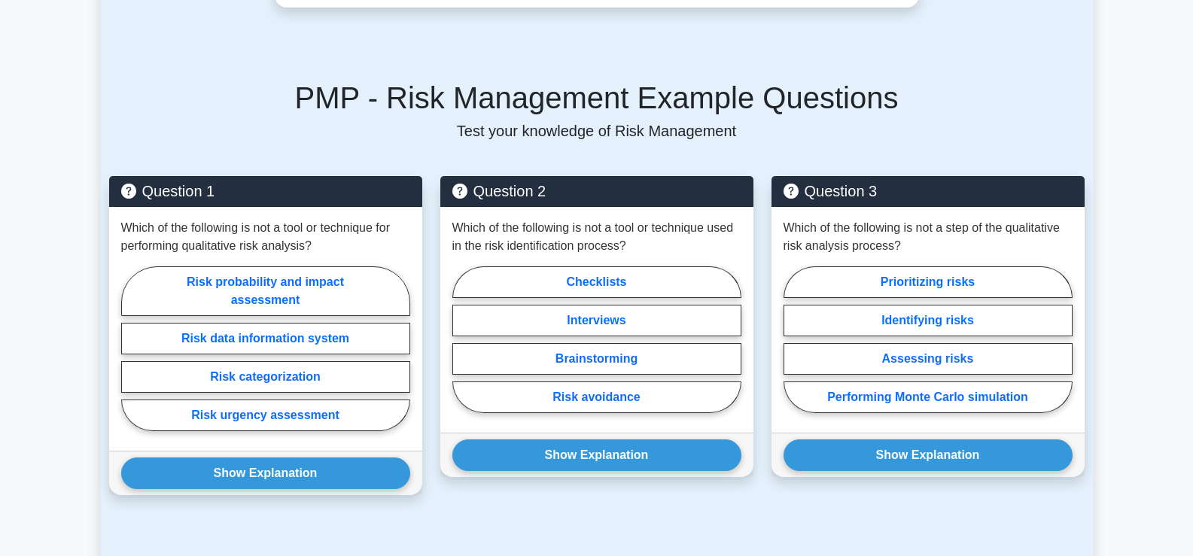
scroll to position [903, 0]
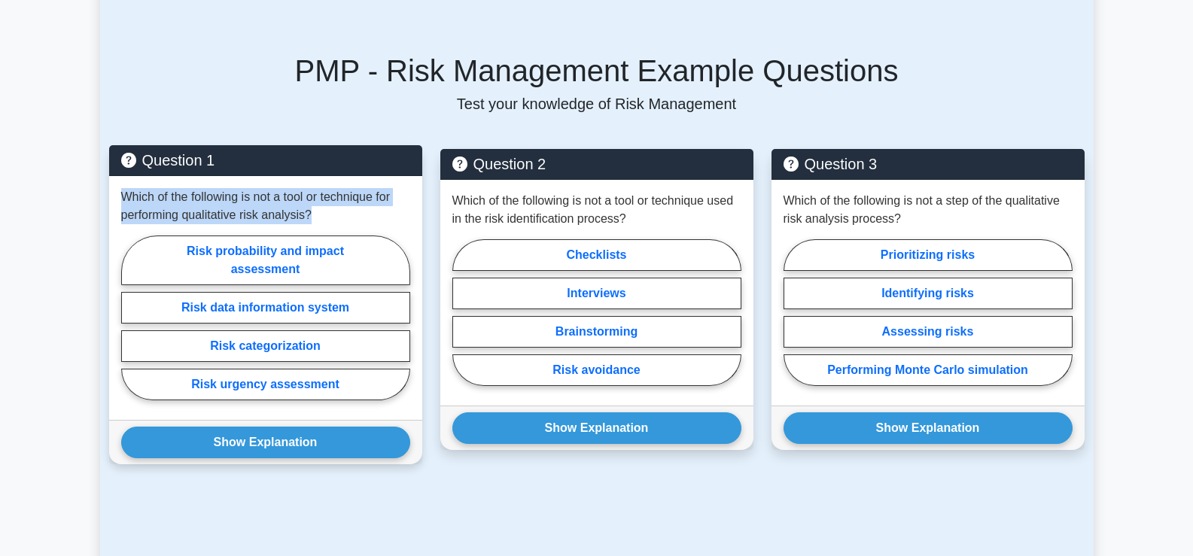
drag, startPoint x: 120, startPoint y: 180, endPoint x: 321, endPoint y: 196, distance: 201.6
click at [321, 196] on p "Which of the following is not a tool or technique for performing qualitative ri…" at bounding box center [265, 206] width 289 height 36
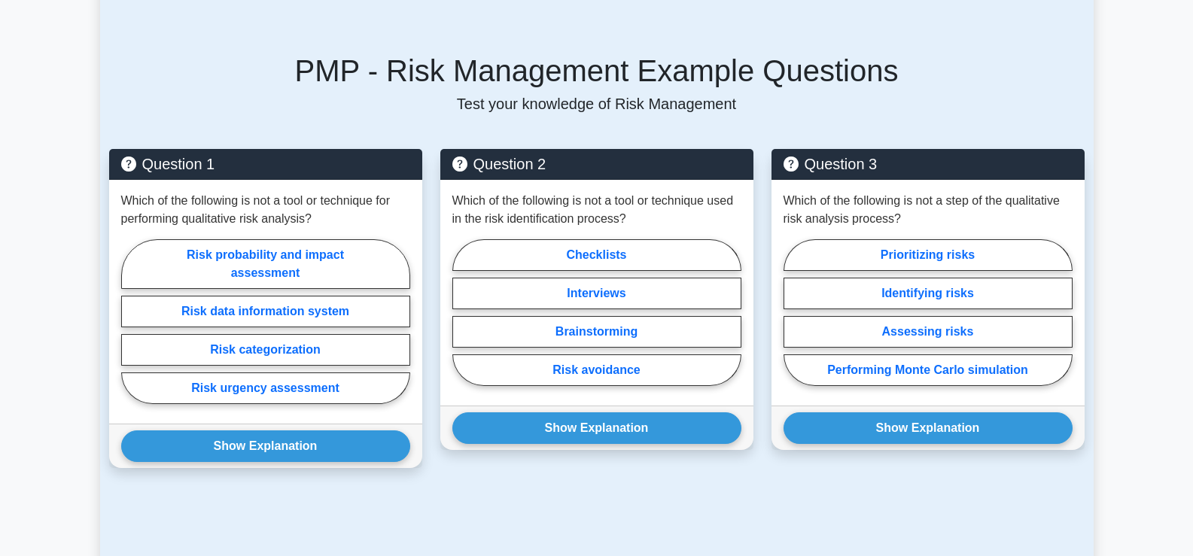
click at [287, 99] on div "PMP - Risk Management Example Questions Test your knowledge of Risk Management …" at bounding box center [597, 270] width 994 height 506
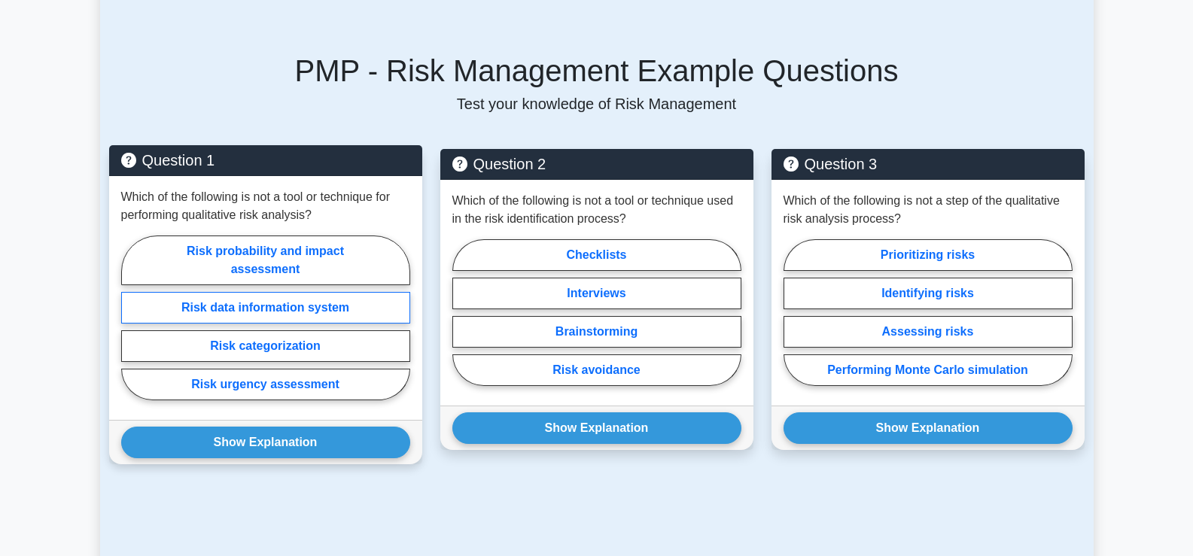
click at [291, 292] on label "Risk data information system" at bounding box center [265, 308] width 289 height 32
click at [131, 318] on input "Risk data information system" at bounding box center [126, 323] width 10 height 10
radio input "true"
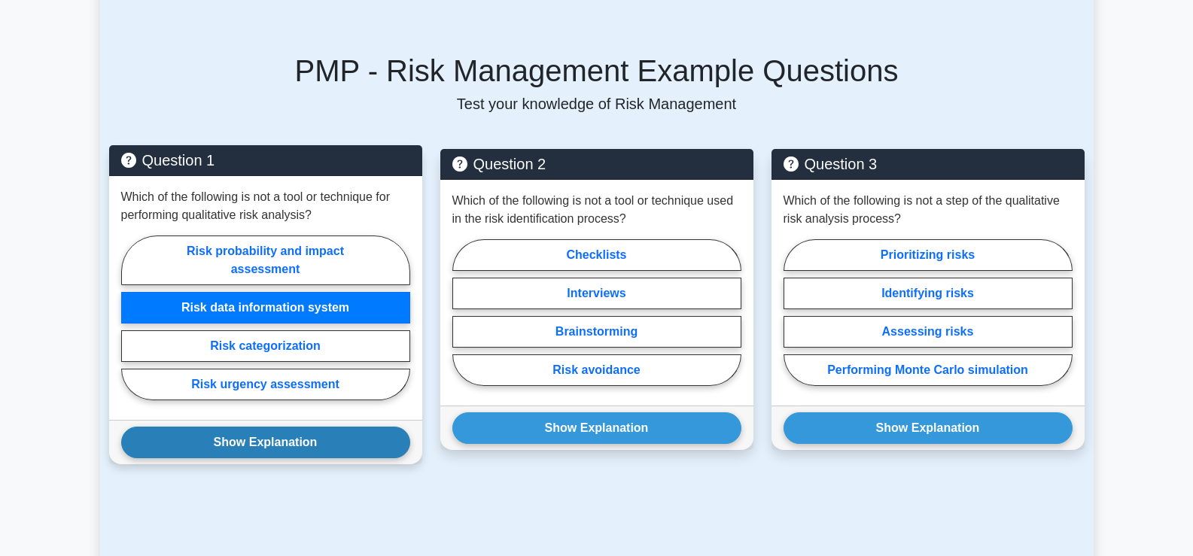
click at [274, 427] on button "Show Explanation" at bounding box center [265, 443] width 289 height 32
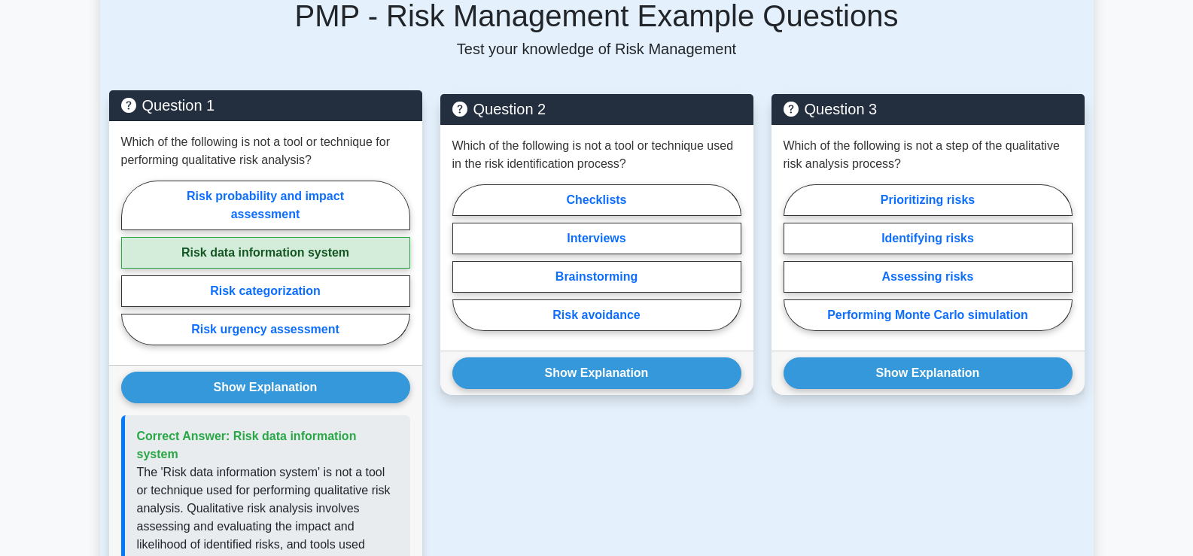
scroll to position [979, 0]
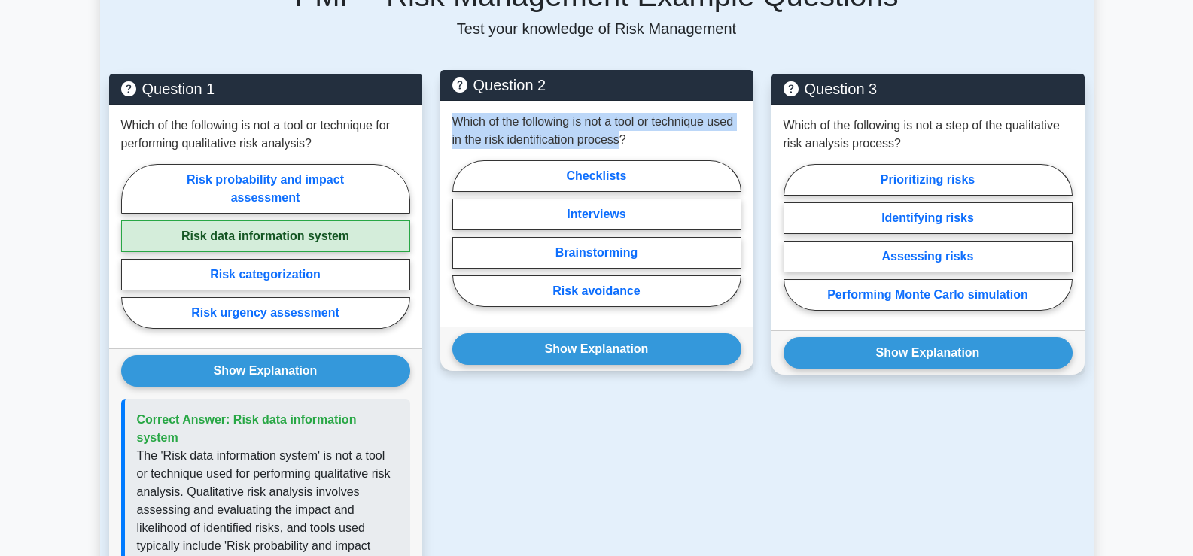
drag, startPoint x: 454, startPoint y: 104, endPoint x: 623, endPoint y: 120, distance: 169.4
click at [623, 120] on p "Which of the following is not a tool or technique used in the risk identificati…" at bounding box center [596, 131] width 289 height 36
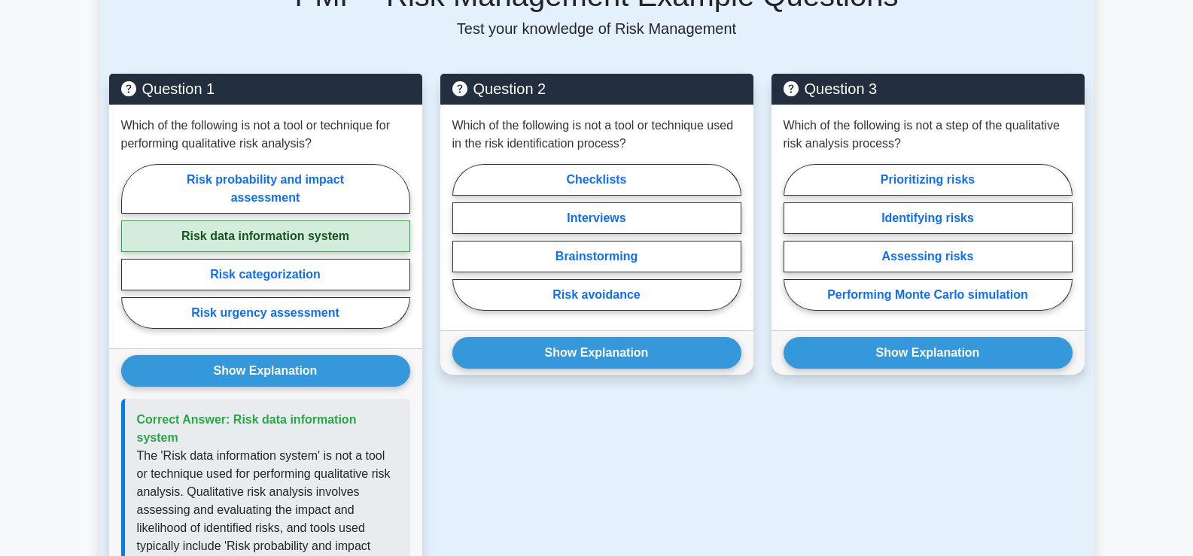
click at [553, 32] on div "PMP - Risk Management Example Questions Test your knowledge of Risk Management …" at bounding box center [597, 365] width 994 height 849
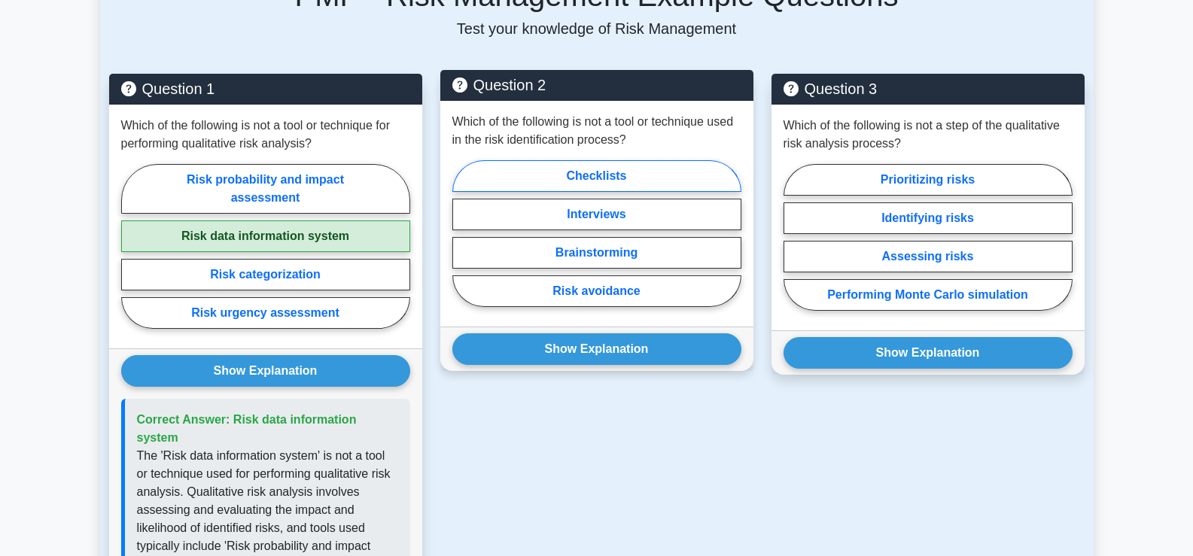
click at [602, 160] on label "Checklists" at bounding box center [596, 176] width 289 height 32
click at [462, 233] on input "Checklists" at bounding box center [457, 238] width 10 height 10
radio input "true"
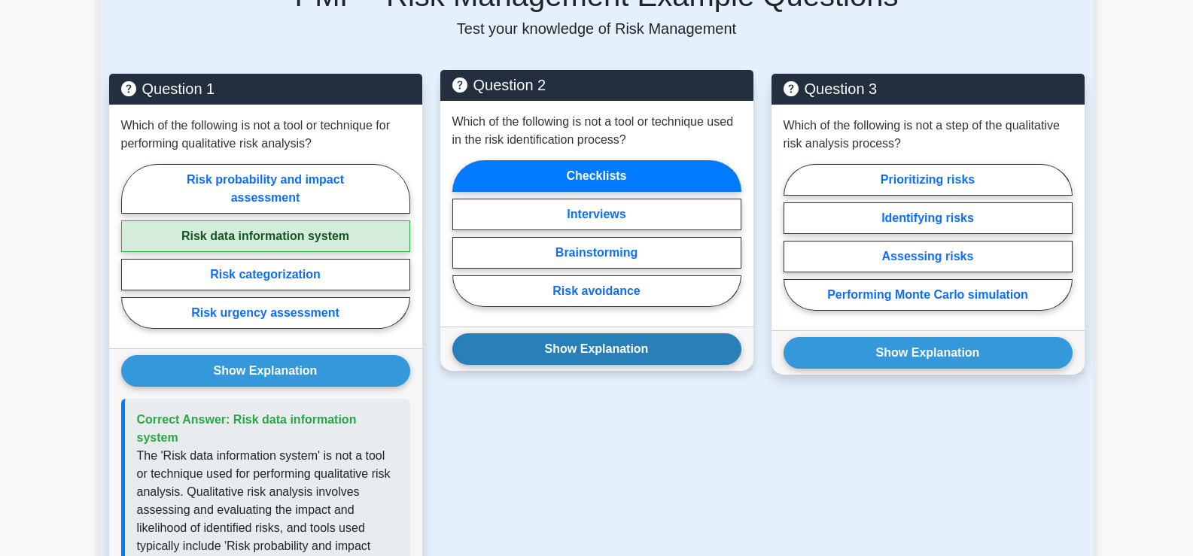
click at [611, 333] on button "Show Explanation" at bounding box center [596, 349] width 289 height 32
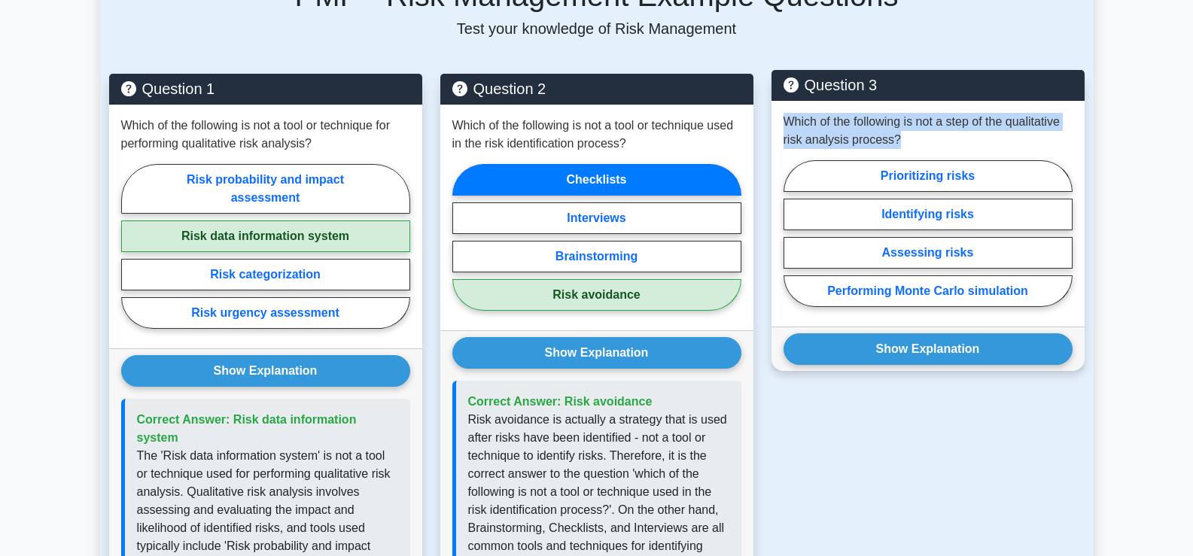
drag, startPoint x: 784, startPoint y: 100, endPoint x: 893, endPoint y: 115, distance: 109.4
click at [893, 115] on p "Which of the following is not a step of the qualitative risk analysis process?" at bounding box center [928, 131] width 289 height 36
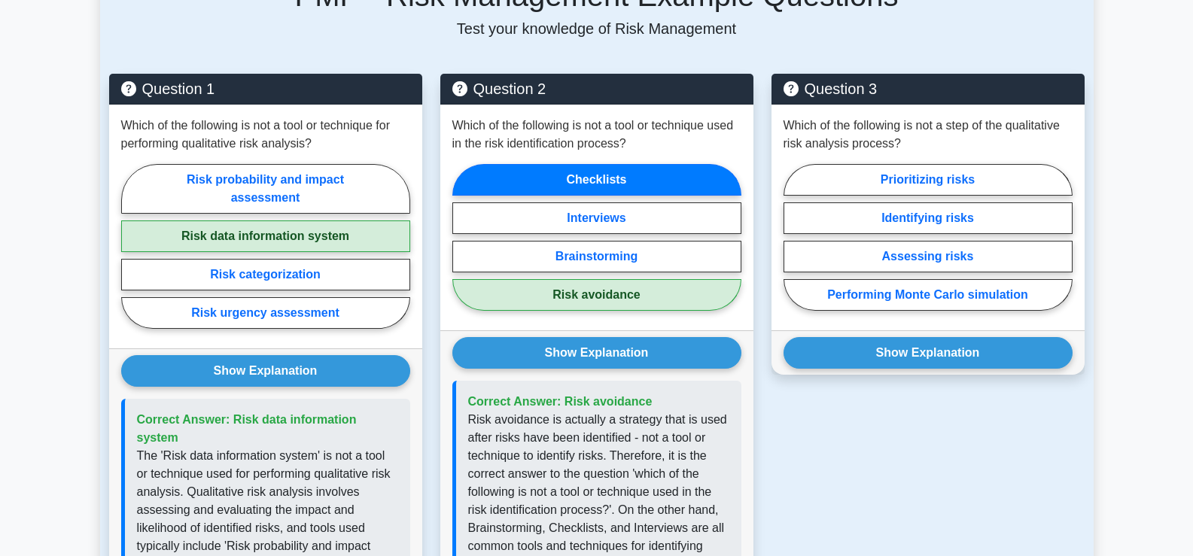
click at [976, 31] on div "PMP - Risk Management Example Questions Test your knowledge of Risk Management …" at bounding box center [597, 365] width 994 height 849
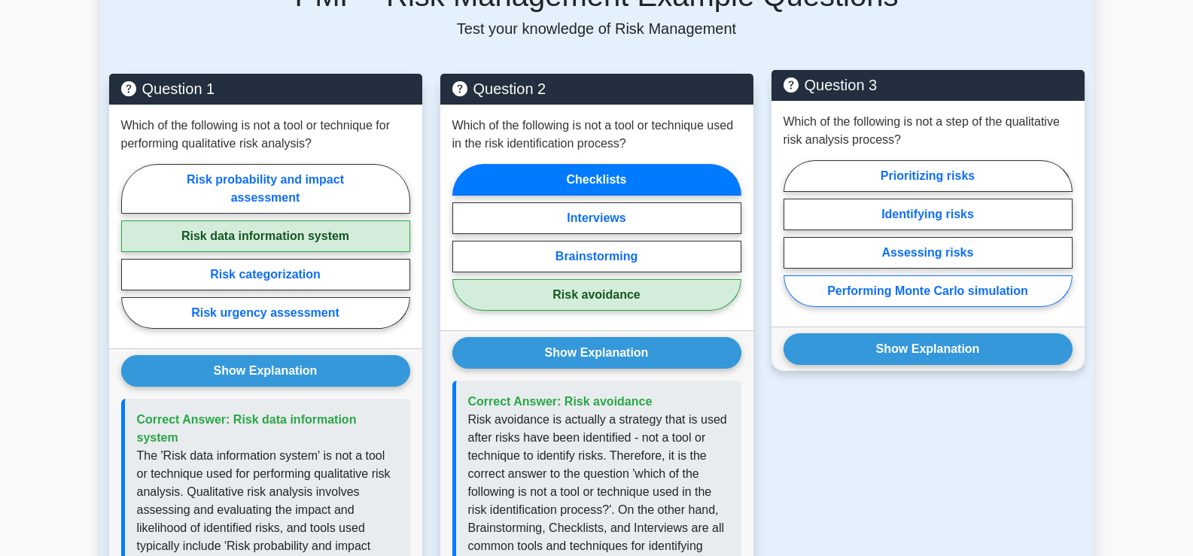
click at [900, 276] on label "Performing Monte Carlo simulation" at bounding box center [928, 292] width 289 height 32
click at [793, 243] on input "Performing Monte Carlo simulation" at bounding box center [789, 238] width 10 height 10
radio input "true"
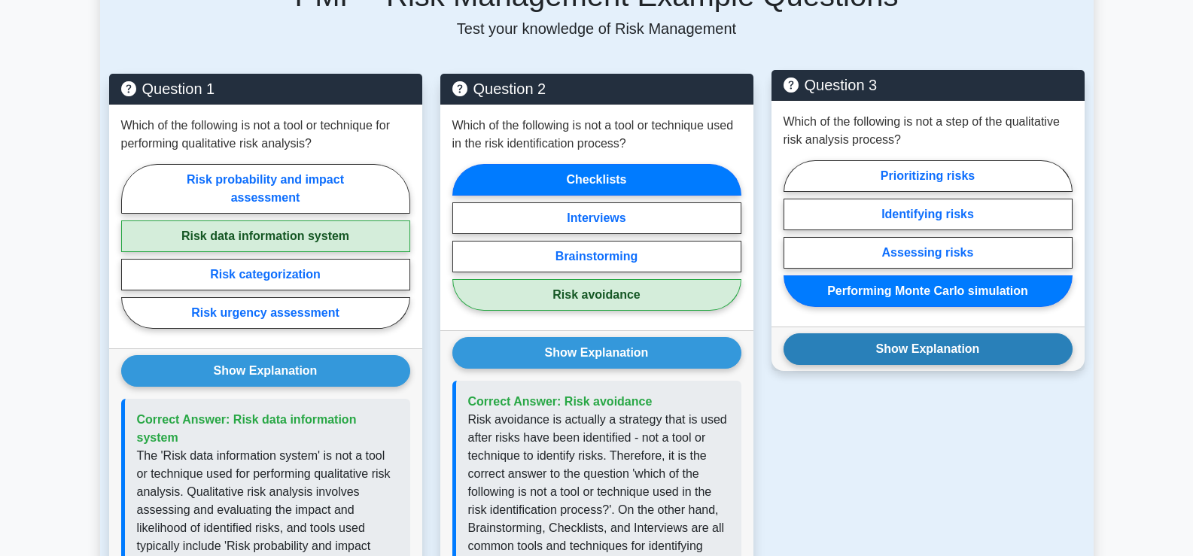
click at [926, 333] on button "Show Explanation" at bounding box center [928, 349] width 289 height 32
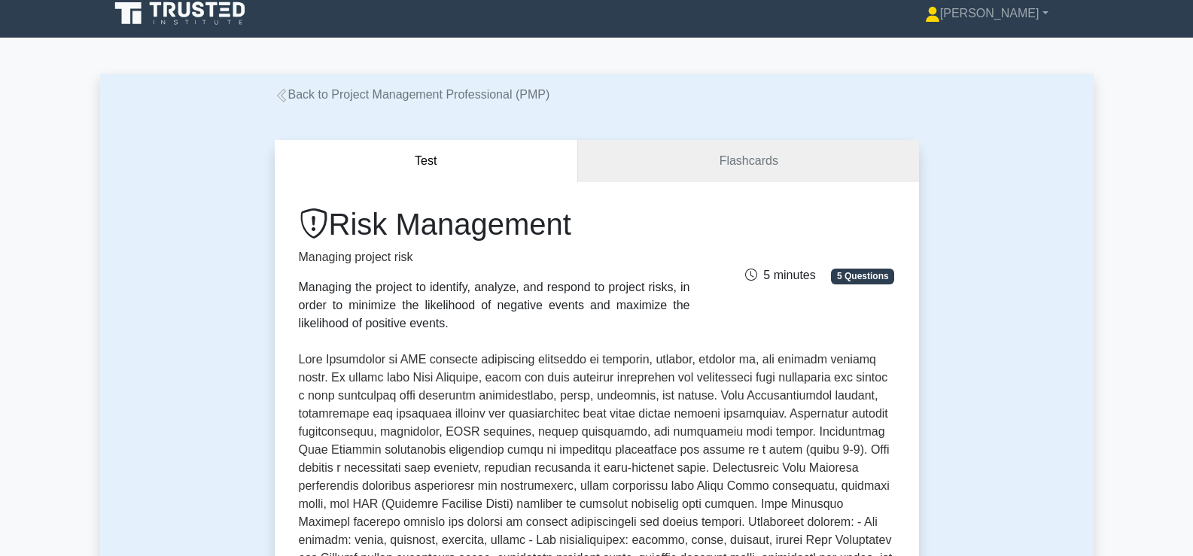
scroll to position [0, 0]
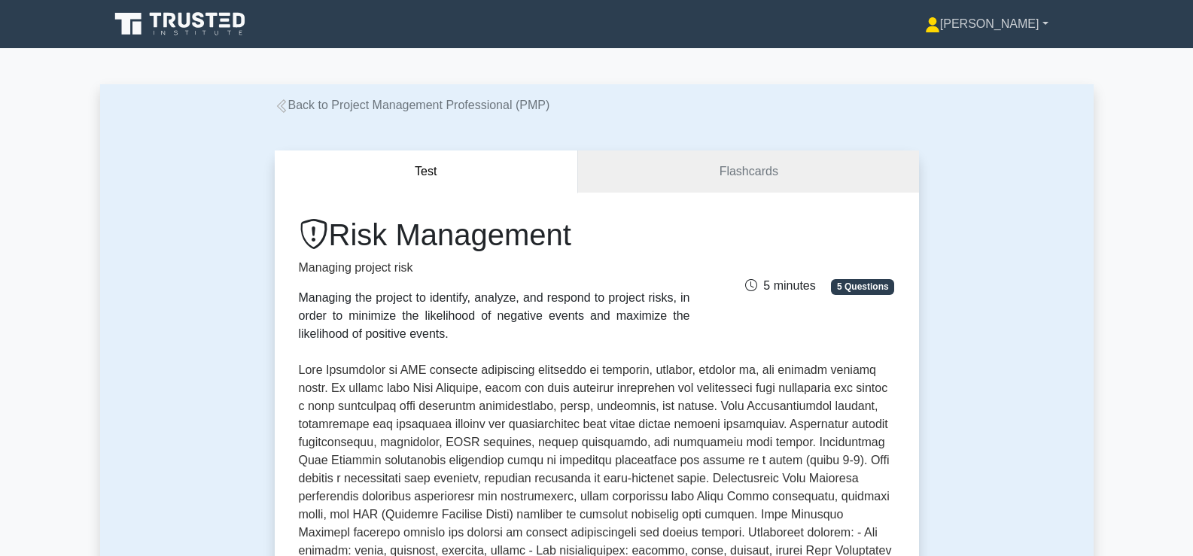
click at [1042, 23] on link "[PERSON_NAME]" at bounding box center [987, 24] width 196 height 30
click at [967, 56] on link "Profile" at bounding box center [949, 59] width 119 height 24
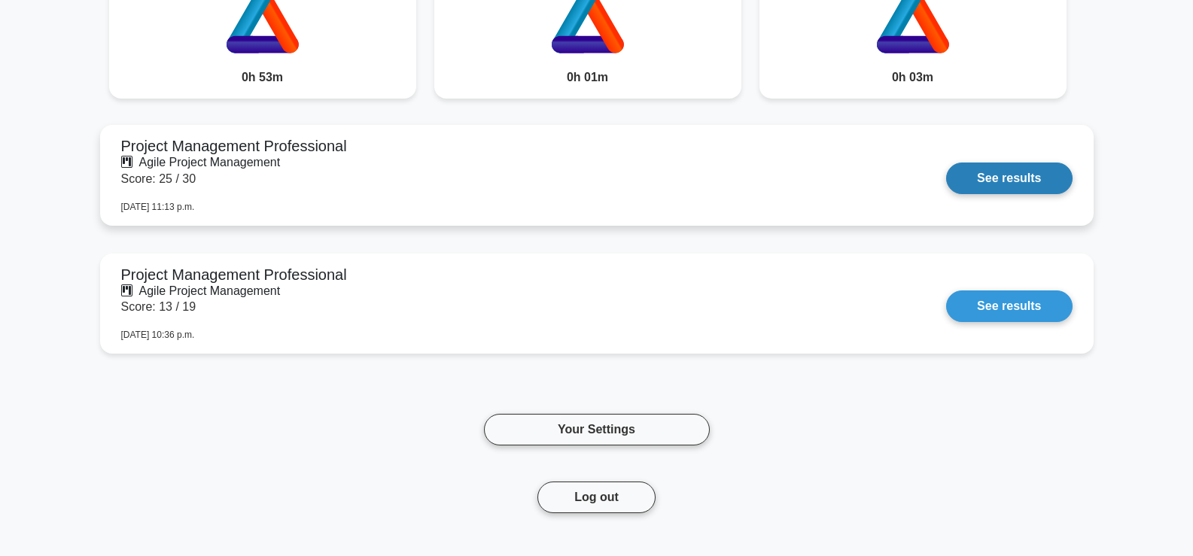
scroll to position [903, 0]
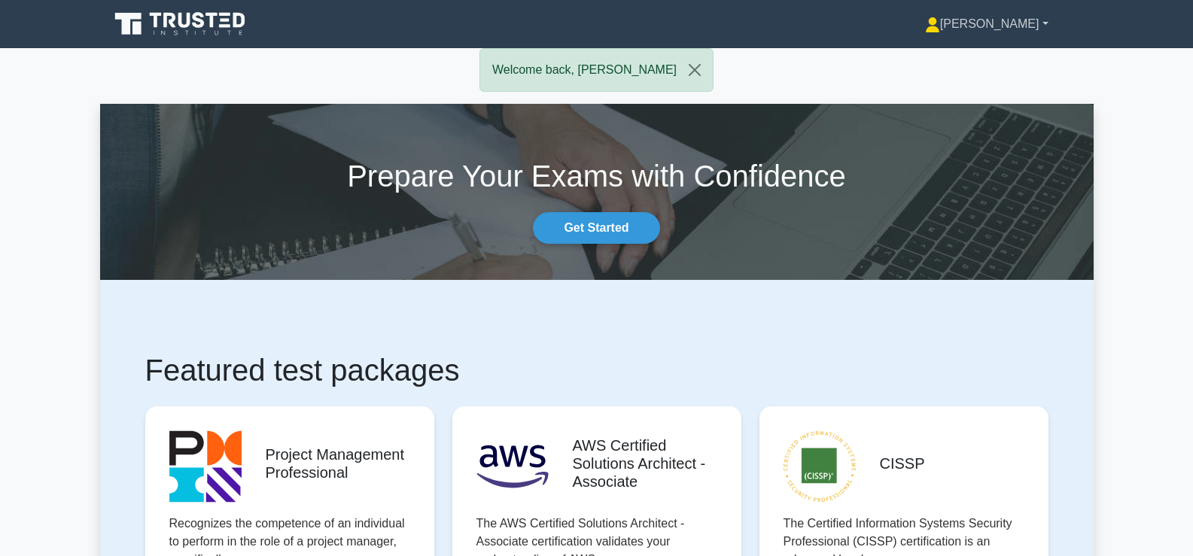
click at [1016, 23] on link "[PERSON_NAME]" at bounding box center [987, 24] width 196 height 30
click at [971, 61] on link "Profile" at bounding box center [949, 59] width 119 height 24
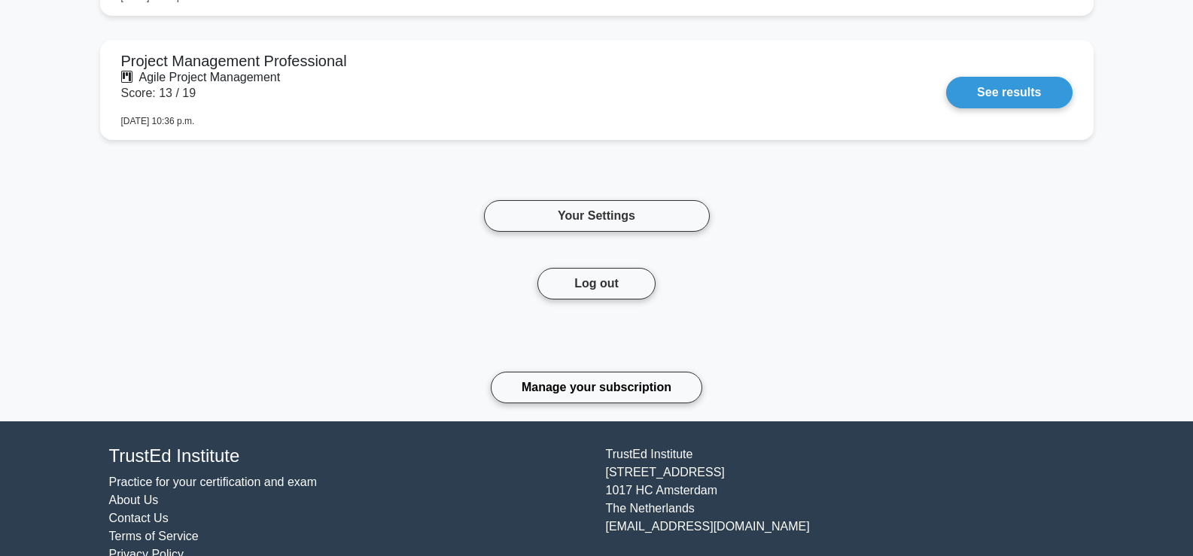
scroll to position [1174, 0]
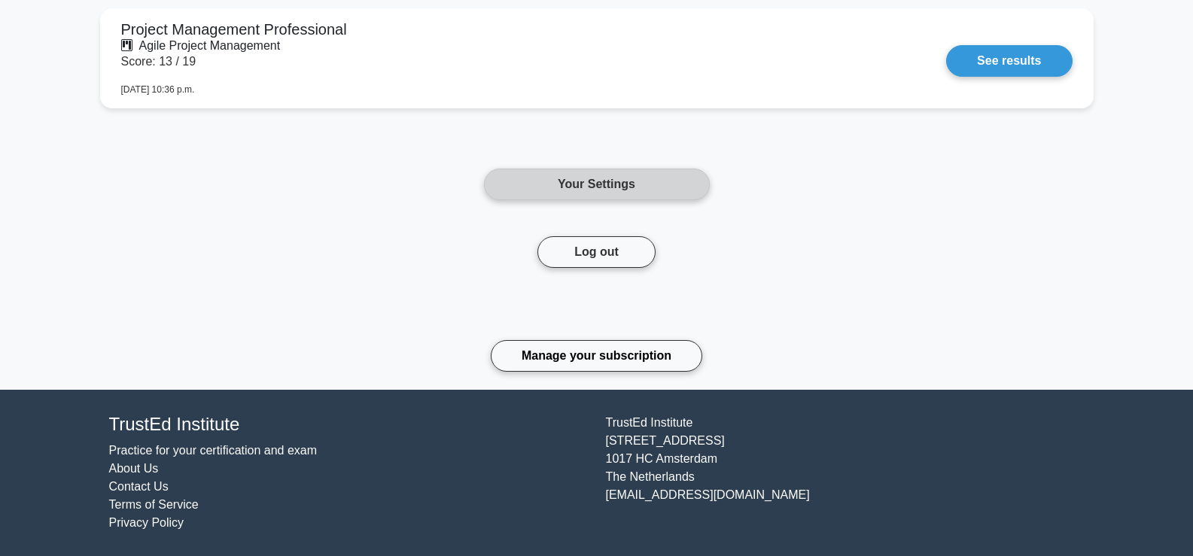
click at [595, 181] on link "Your Settings" at bounding box center [597, 185] width 226 height 32
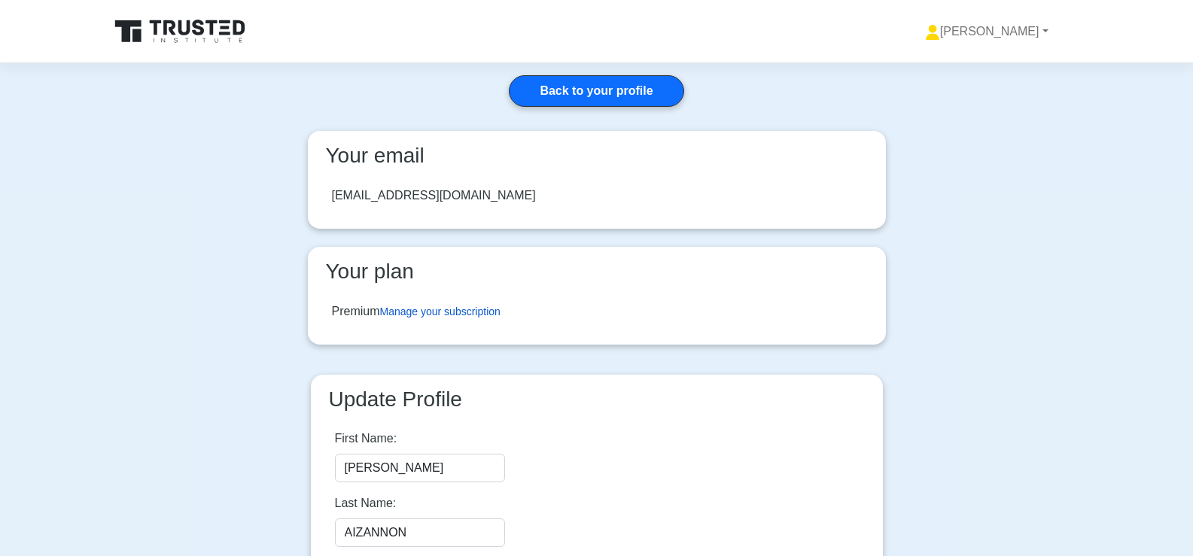
click at [407, 314] on link "Manage your subscription" at bounding box center [440, 312] width 120 height 12
click at [580, 90] on link "Back to your profile" at bounding box center [596, 91] width 175 height 32
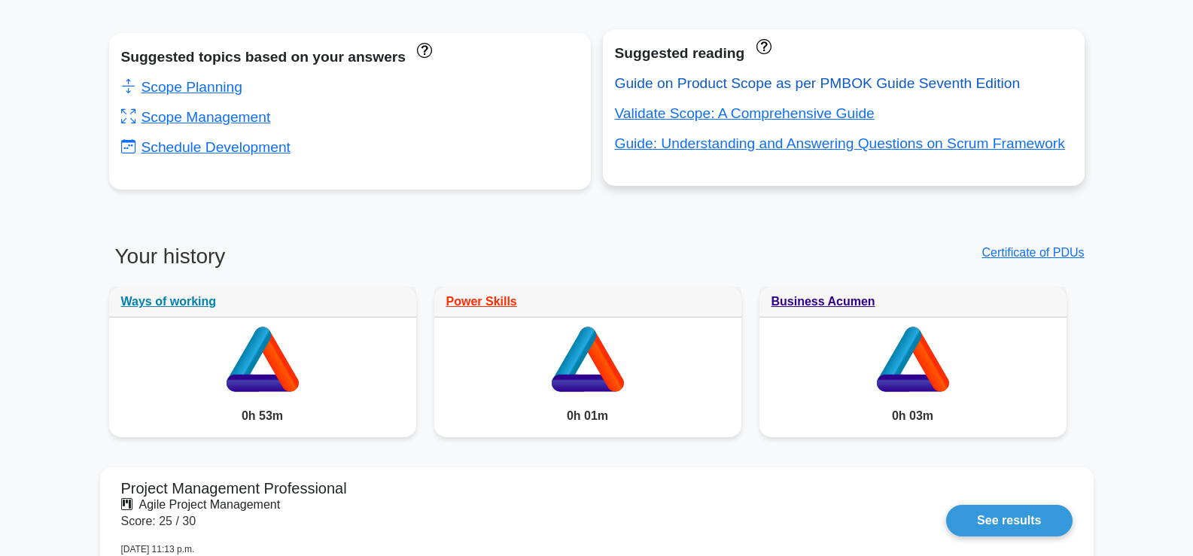
scroll to position [422, 0]
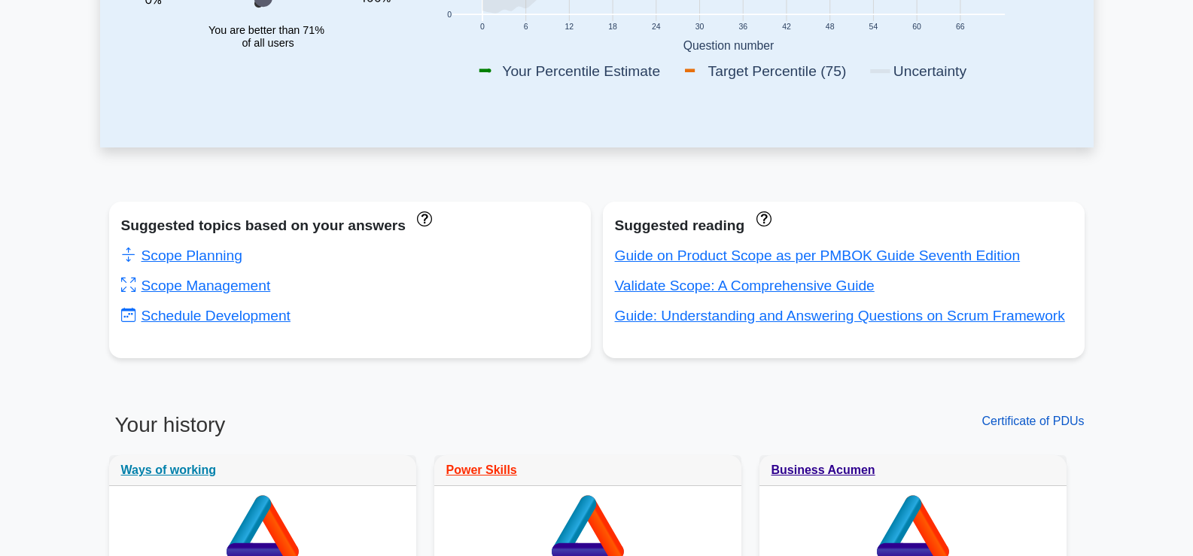
click at [1012, 426] on link "Certificate of PDUs" at bounding box center [1033, 421] width 102 height 13
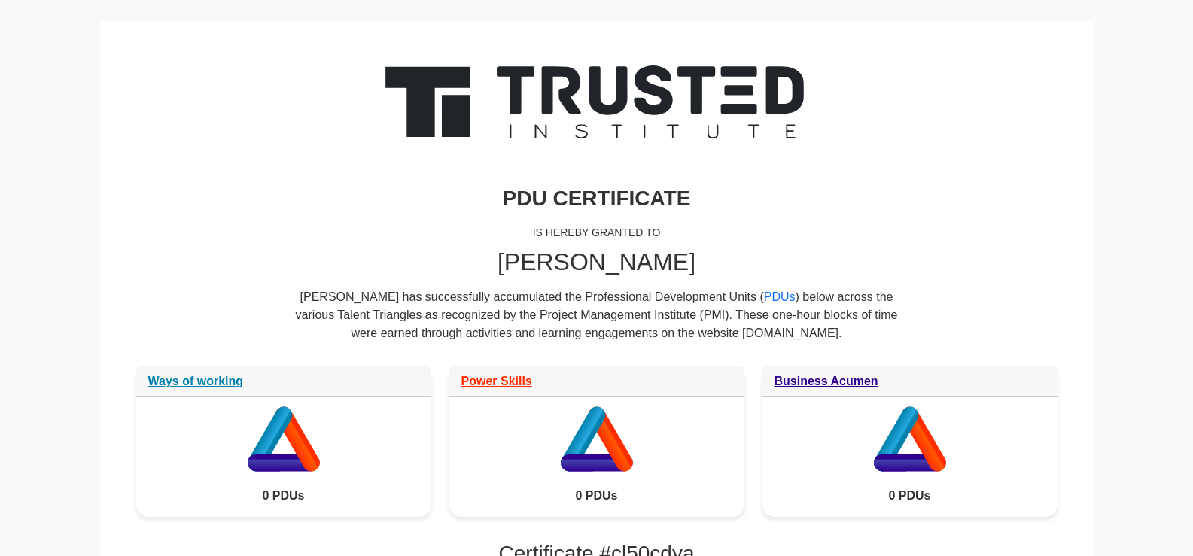
scroll to position [18, 0]
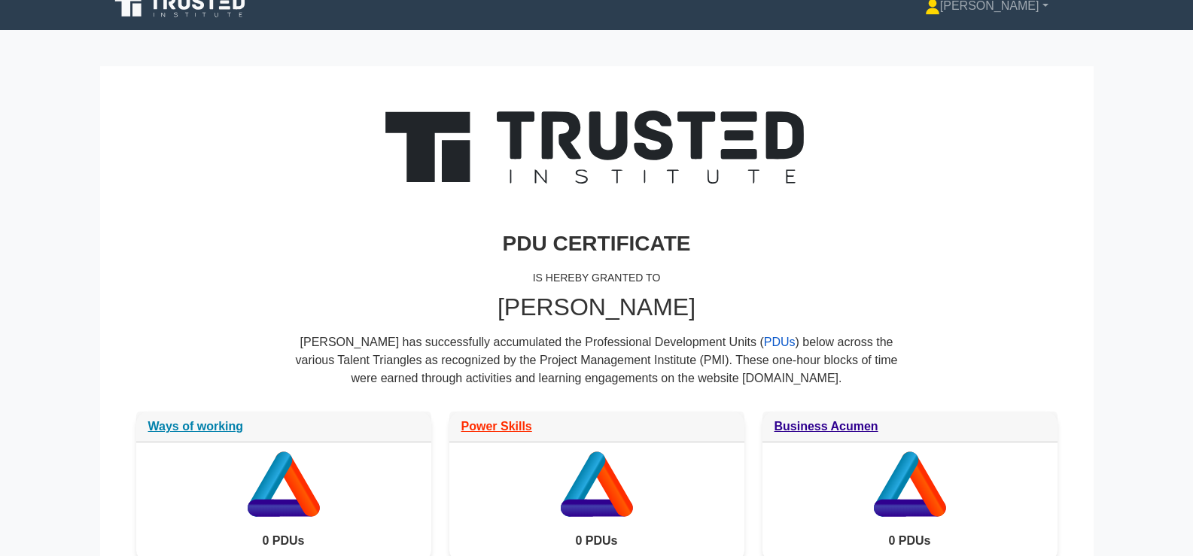
click at [764, 344] on link "PDUs" at bounding box center [780, 342] width 32 height 13
